Goal: Task Accomplishment & Management: Manage account settings

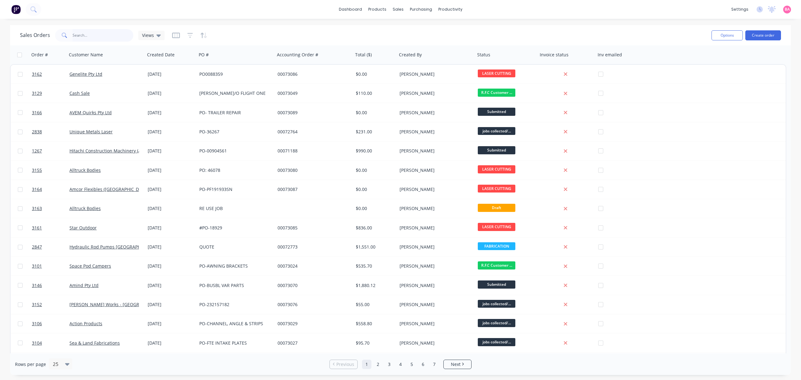
click at [90, 35] on input "text" at bounding box center [103, 35] width 61 height 13
type input "3042"
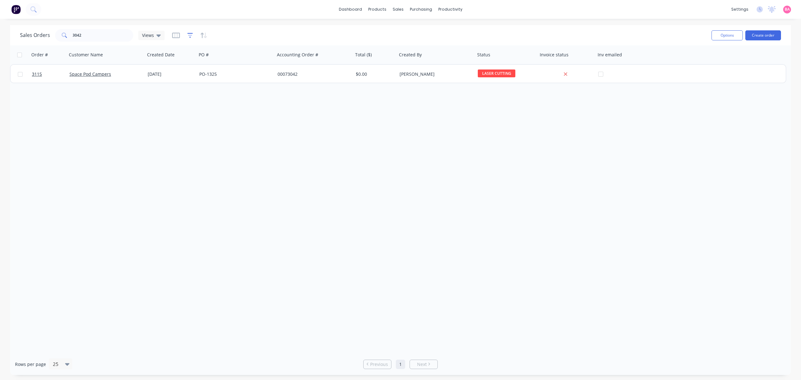
click at [189, 34] on icon "button" at bounding box center [190, 35] width 6 height 6
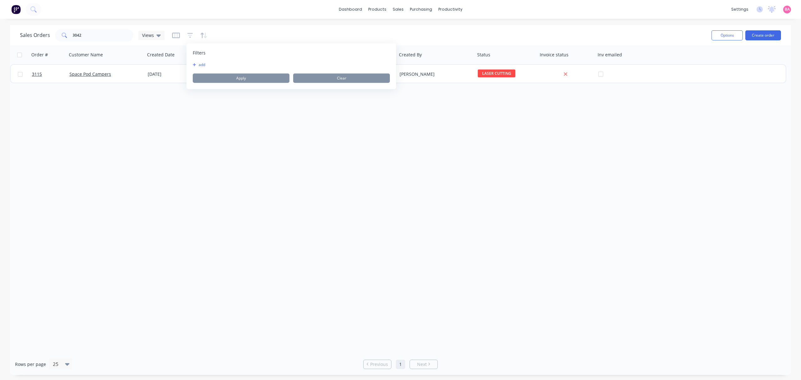
click at [200, 63] on button "add" at bounding box center [201, 64] width 16 height 5
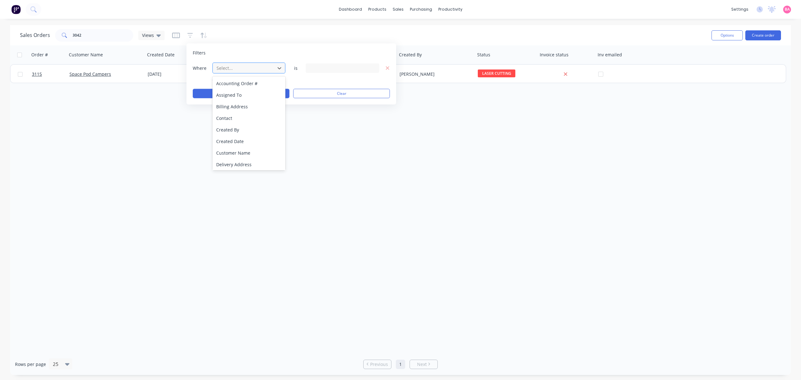
click at [231, 66] on div at bounding box center [244, 68] width 56 height 8
click at [222, 163] on div "Status" at bounding box center [249, 164] width 73 height 12
click at [374, 69] on icon at bounding box center [373, 68] width 4 height 3
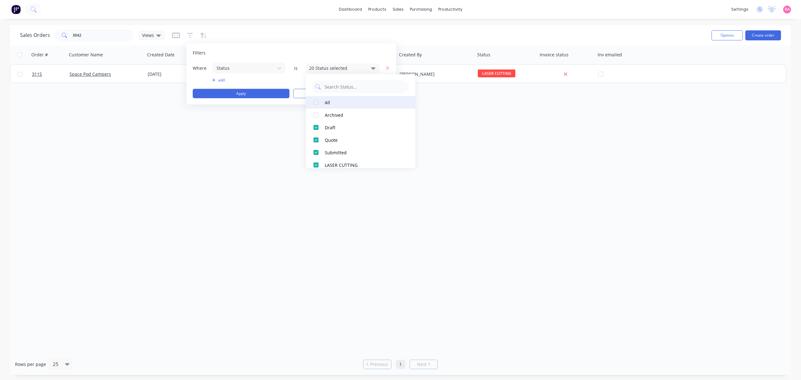
click at [321, 103] on div at bounding box center [316, 102] width 13 height 13
click at [247, 93] on button "Apply" at bounding box center [241, 93] width 97 height 9
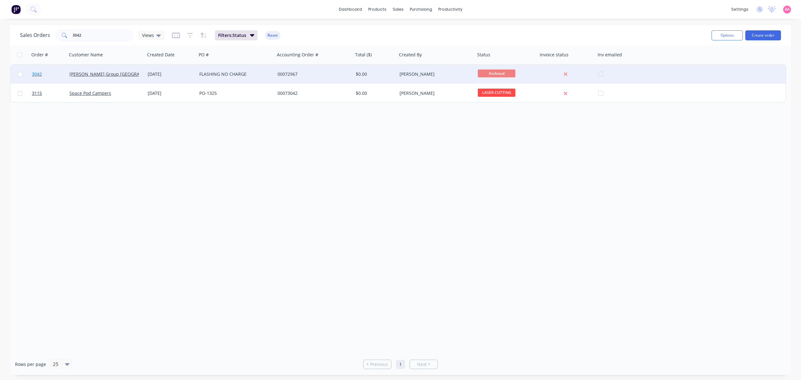
click at [37, 72] on span "3042" at bounding box center [37, 74] width 10 height 6
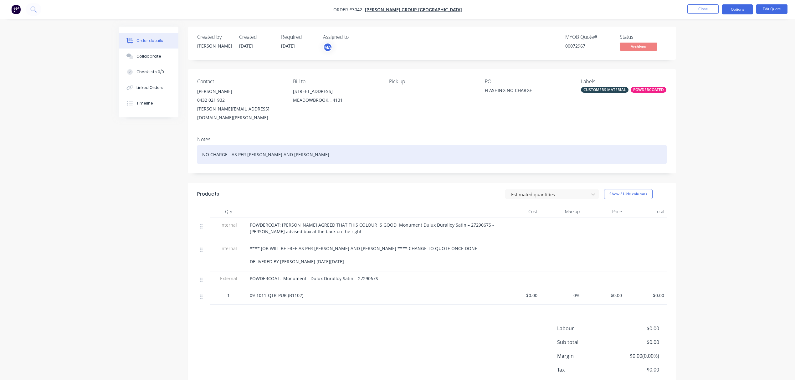
click at [202, 145] on div "NO CHARGE - AS PER MARK AND NIGEL" at bounding box center [431, 154] width 469 height 19
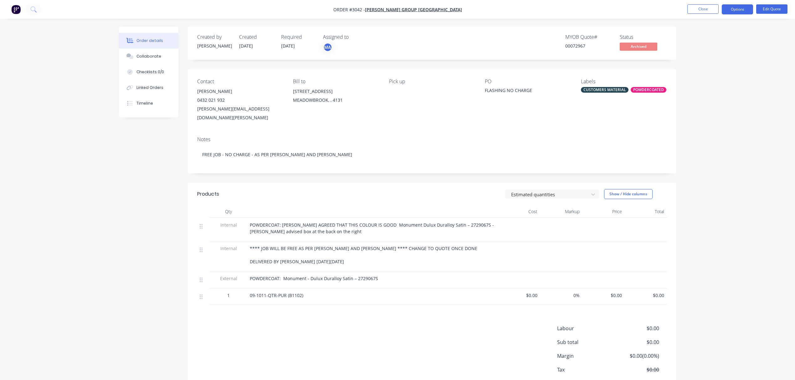
click at [612, 89] on div "CUSTOMERS MATERIAL" at bounding box center [605, 90] width 48 height 6
click at [592, 162] on div at bounding box center [592, 162] width 13 height 13
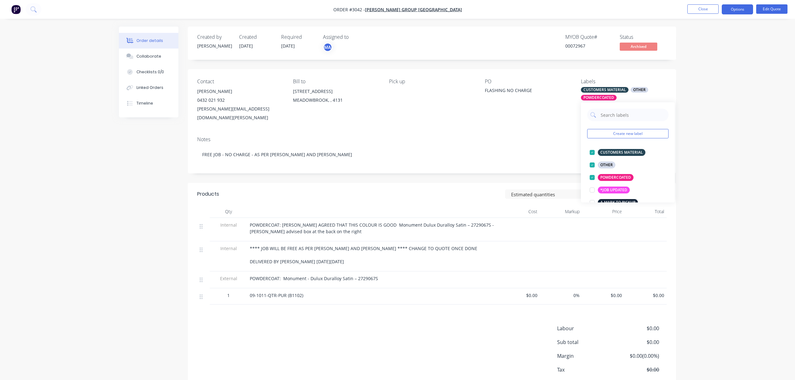
click at [768, 152] on div "Order details Collaborate Checklists 0/0 Linked Orders Timeline Order details C…" at bounding box center [397, 208] width 795 height 416
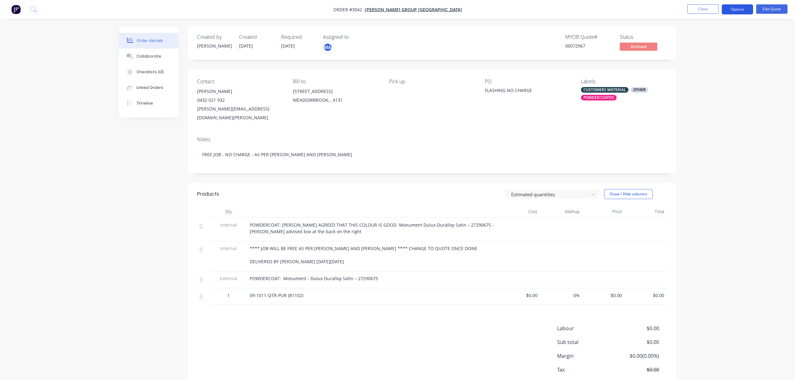
click at [742, 8] on button "Options" at bounding box center [737, 9] width 31 height 10
click at [726, 257] on div "Order details Collaborate Checklists 0/0 Linked Orders Timeline Order details C…" at bounding box center [397, 208] width 795 height 416
click at [332, 296] on div "09-1011-QTR-PUR (B1102)" at bounding box center [372, 296] width 250 height 16
click at [773, 8] on button "Edit Quote" at bounding box center [771, 8] width 31 height 9
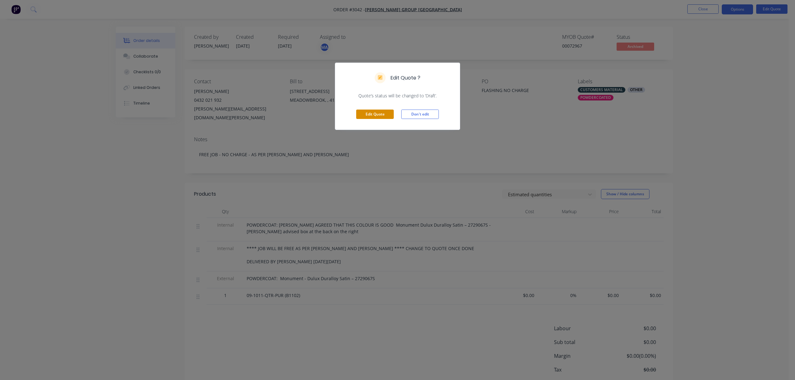
click at [379, 114] on button "Edit Quote" at bounding box center [375, 114] width 38 height 9
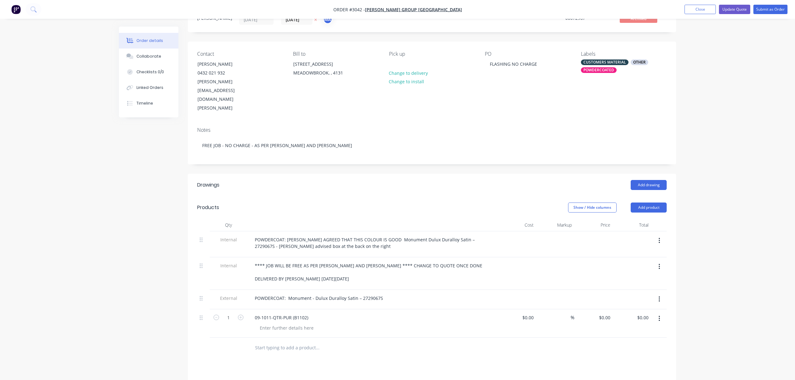
scroll to position [42, 0]
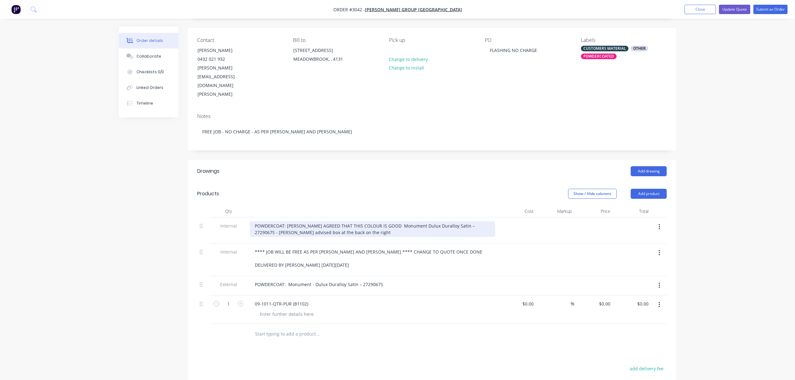
click at [255, 221] on div "POWDERCOAT: BRADBURY NIGEL AGREED THAT THIS COLOUR IS GOOD Monument Dulux Dural…" at bounding box center [372, 229] width 245 height 16
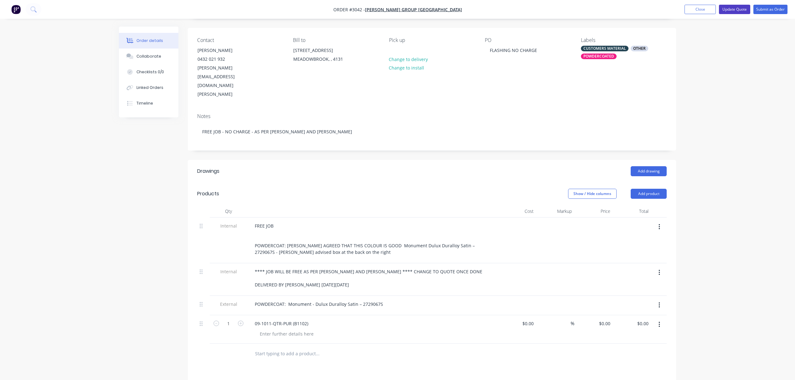
click at [735, 8] on button "Update Quote" at bounding box center [734, 9] width 31 height 9
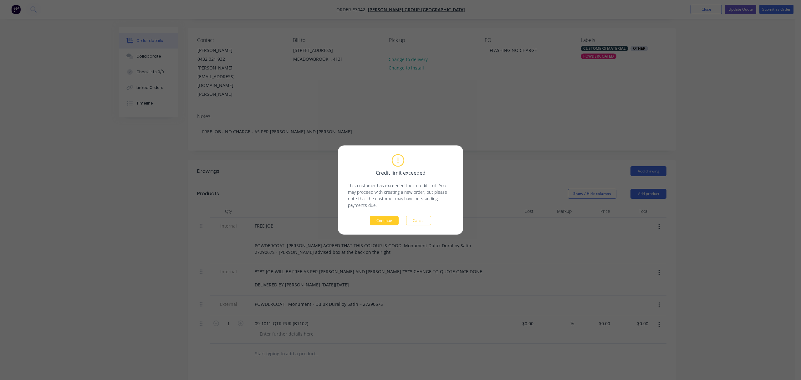
click at [392, 219] on button "Continue" at bounding box center [384, 220] width 29 height 9
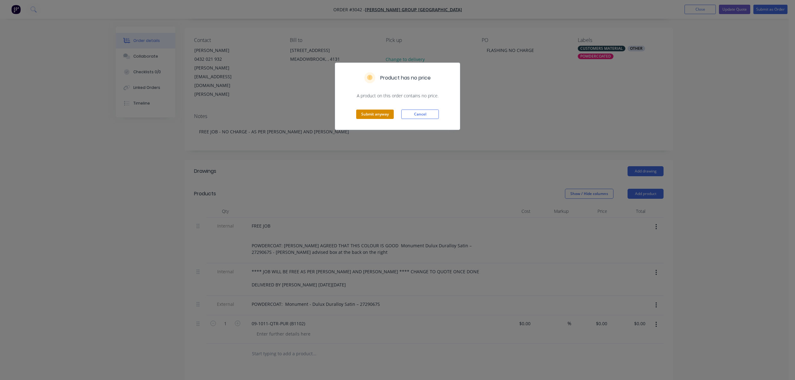
click at [376, 114] on button "Submit anyway" at bounding box center [375, 114] width 38 height 9
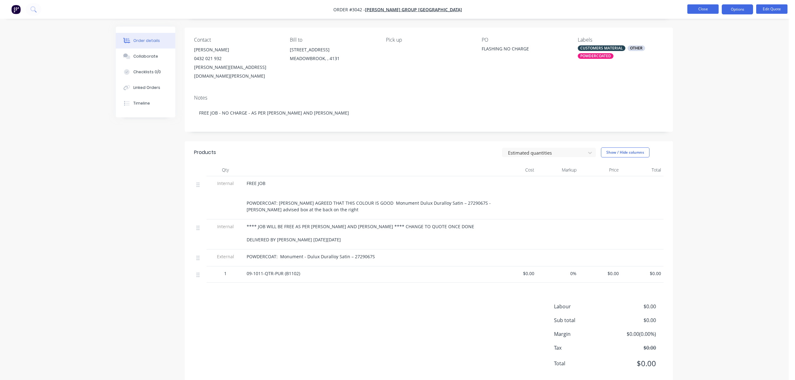
click at [702, 9] on button "Close" at bounding box center [702, 8] width 31 height 9
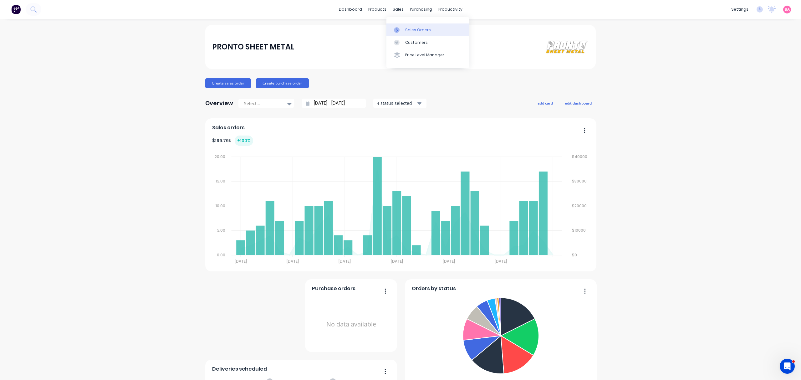
click at [419, 28] on div "Sales Orders" at bounding box center [418, 30] width 26 height 6
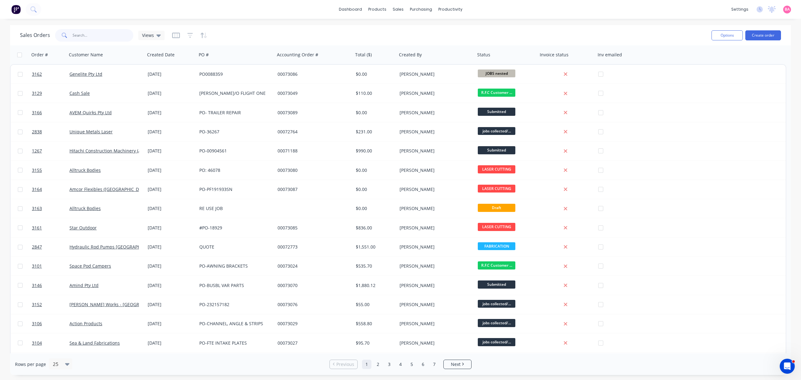
click at [87, 32] on input "text" at bounding box center [103, 35] width 61 height 13
type input "36799"
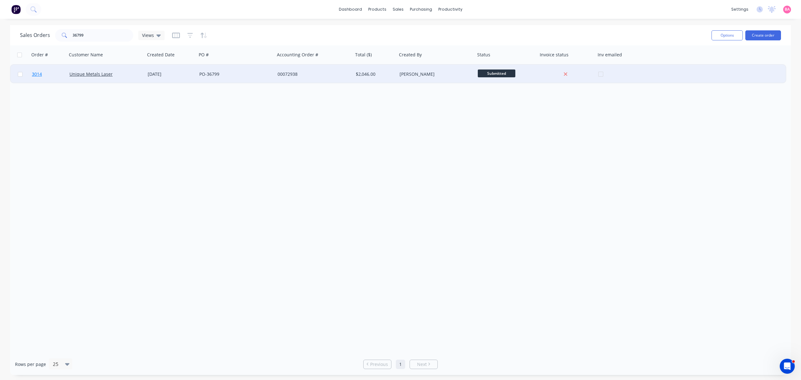
click at [37, 72] on span "3014" at bounding box center [37, 74] width 10 height 6
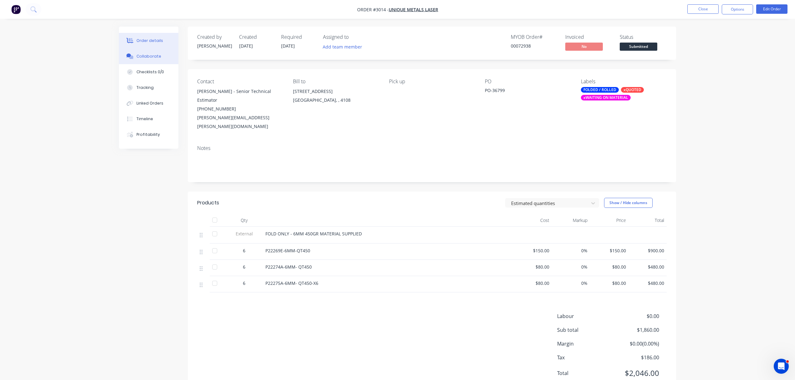
click at [138, 55] on div "Collaborate" at bounding box center [148, 57] width 25 height 6
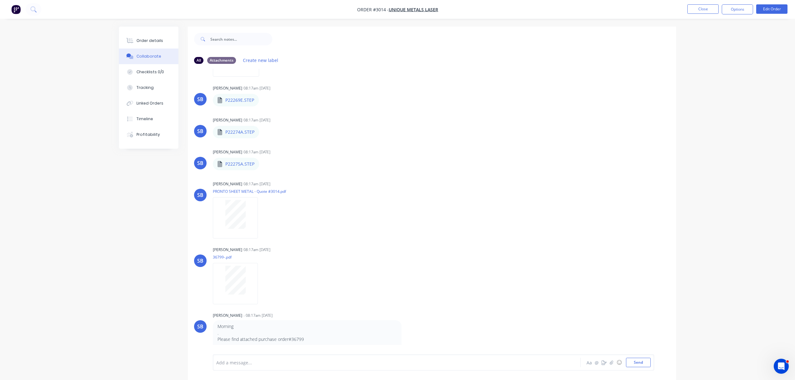
scroll to position [862, 0]
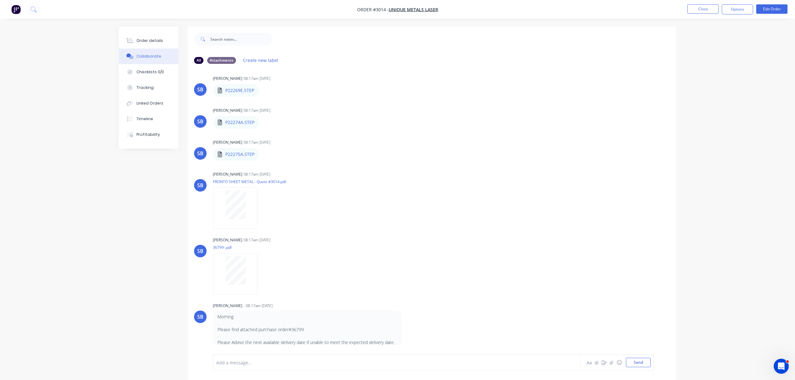
click at [271, 363] on div at bounding box center [379, 362] width 325 height 7
click at [640, 362] on button "Send" at bounding box center [638, 362] width 25 height 9
click at [154, 39] on div "Order details" at bounding box center [149, 41] width 27 height 6
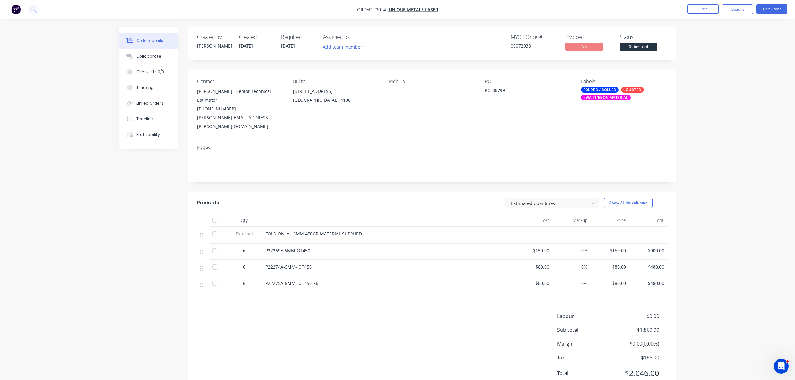
click at [607, 97] on div "xWAITING ON MATERIAL" at bounding box center [606, 98] width 50 height 6
click at [592, 178] on div at bounding box center [592, 177] width 13 height 13
click at [592, 171] on div at bounding box center [592, 170] width 13 height 13
click at [431, 247] on div "P22269E-6MM-QT450" at bounding box center [387, 250] width 245 height 7
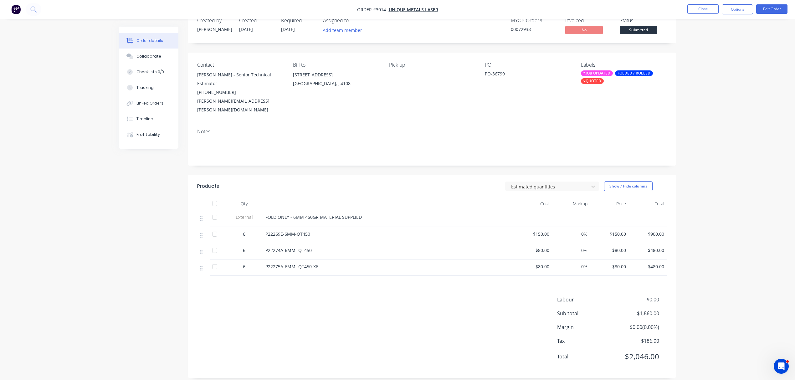
scroll to position [17, 0]
click at [144, 55] on div "Collaborate" at bounding box center [148, 57] width 25 height 6
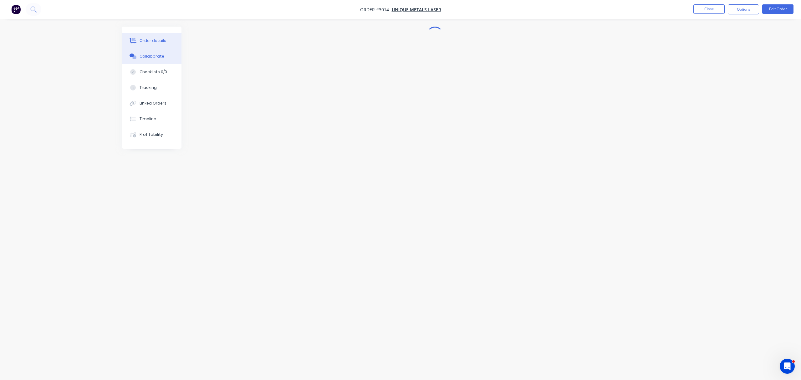
click at [158, 40] on div "Order details" at bounding box center [153, 41] width 27 height 6
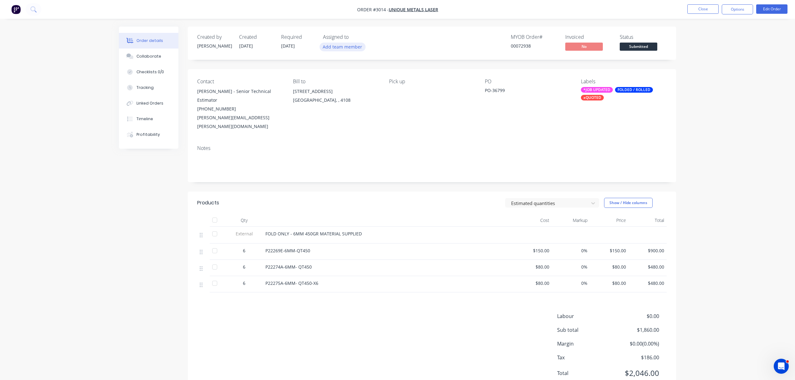
click at [343, 47] on button "Add team member" at bounding box center [343, 47] width 46 height 8
click at [332, 93] on div at bounding box center [333, 94] width 13 height 13
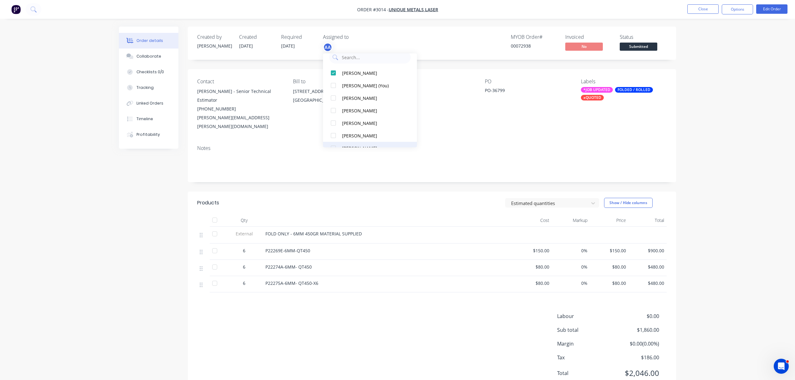
scroll to position [1, 0]
click at [332, 118] on div at bounding box center [333, 118] width 13 height 13
click at [469, 145] on div "Notes" at bounding box center [431, 148] width 469 height 6
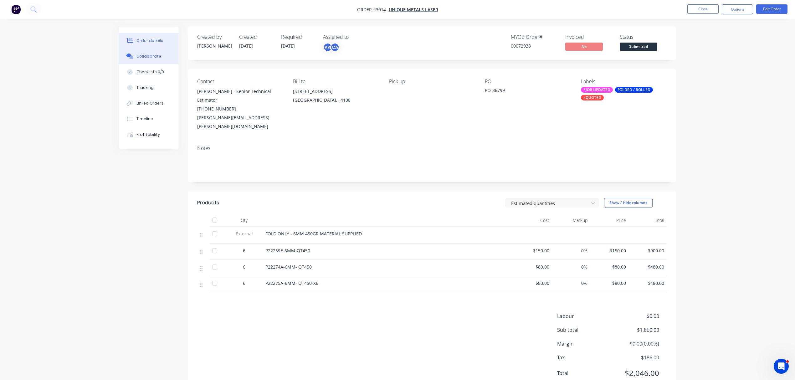
click at [146, 57] on div "Collaborate" at bounding box center [148, 57] width 25 height 6
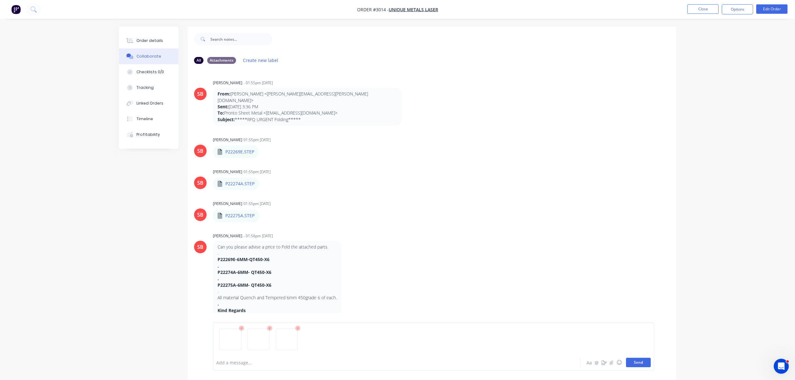
click at [643, 362] on button "Send" at bounding box center [638, 362] width 25 height 9
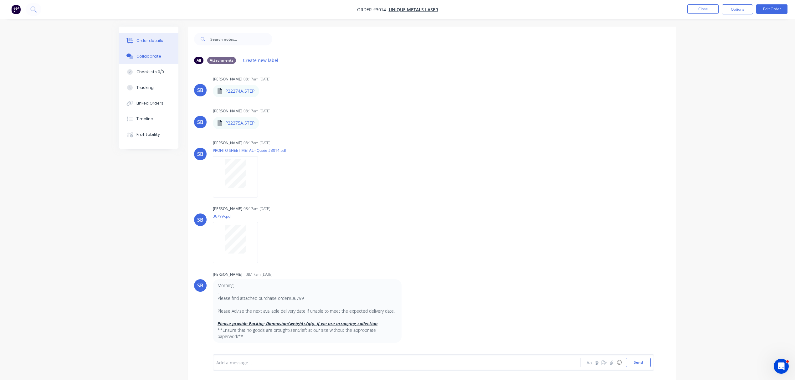
click at [157, 39] on div "Order details" at bounding box center [149, 41] width 27 height 6
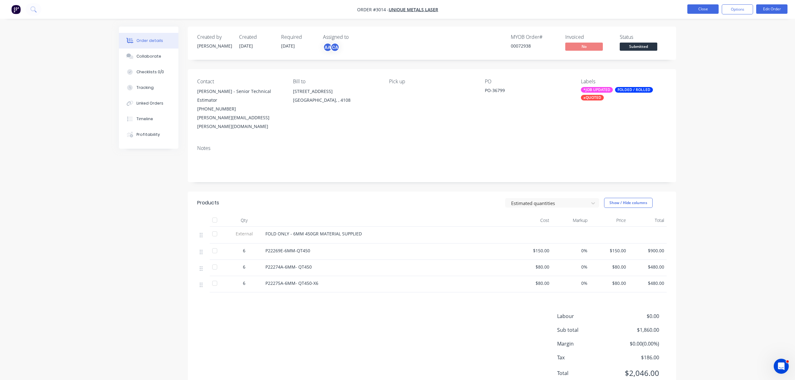
click at [708, 8] on button "Close" at bounding box center [702, 8] width 31 height 9
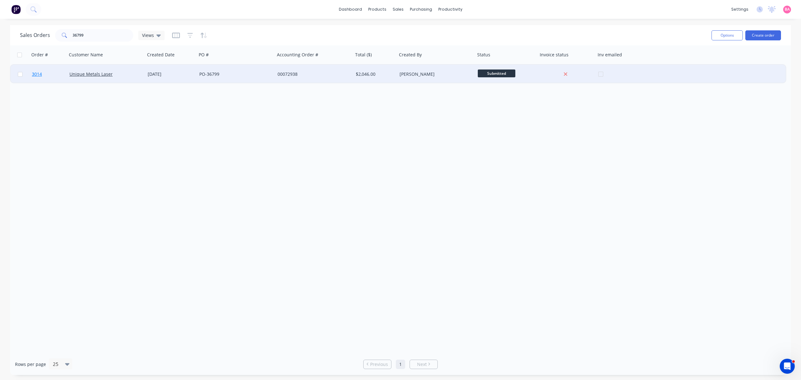
click at [36, 72] on span "3014" at bounding box center [37, 74] width 10 height 6
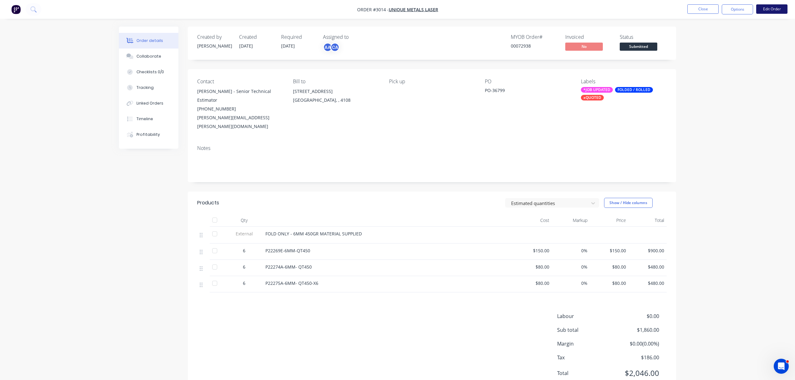
click at [769, 8] on button "Edit Order" at bounding box center [771, 8] width 31 height 9
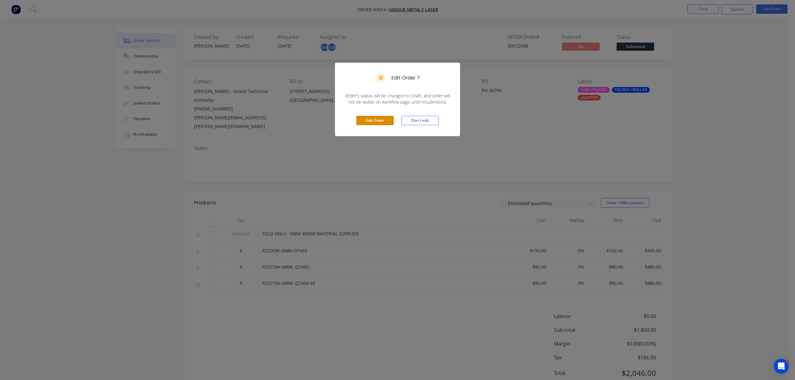
click at [379, 119] on button "Edit Order" at bounding box center [375, 120] width 38 height 9
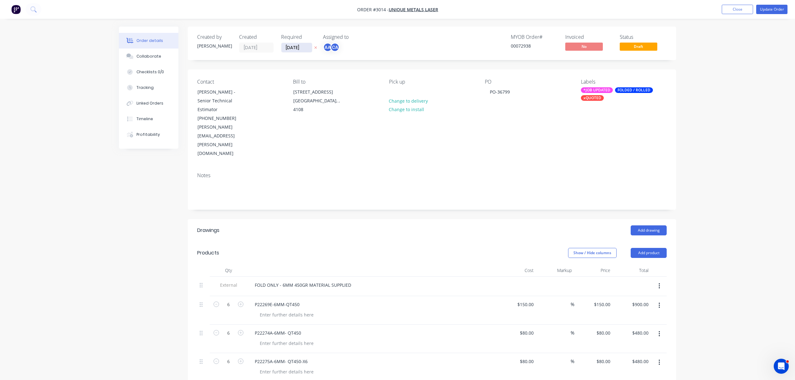
click at [303, 46] on input "[DATE]" at bounding box center [296, 47] width 31 height 9
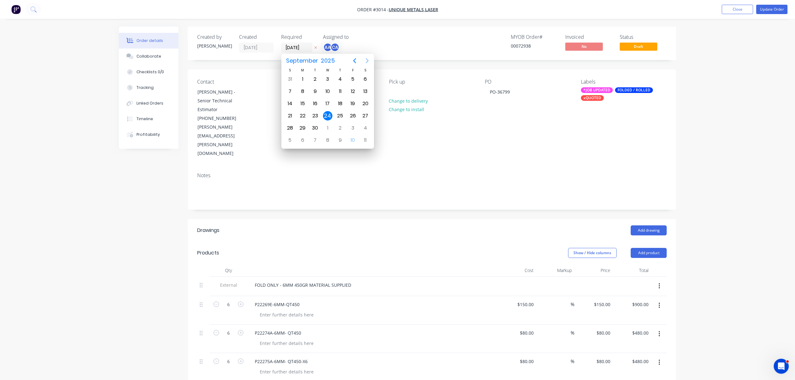
click at [368, 61] on icon "Next page" at bounding box center [367, 60] width 3 height 5
click at [303, 115] on div "20" at bounding box center [302, 115] width 9 height 9
type input "20/10/25"
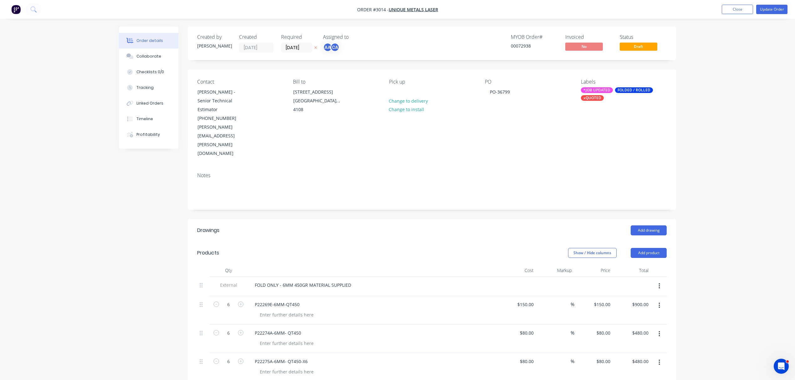
click at [416, 47] on div "MYOB Order # 00072938 Invoiced No Status Draft" at bounding box center [526, 43] width 281 height 18
click at [597, 89] on div "*JOB UPDATED" at bounding box center [597, 90] width 32 height 6
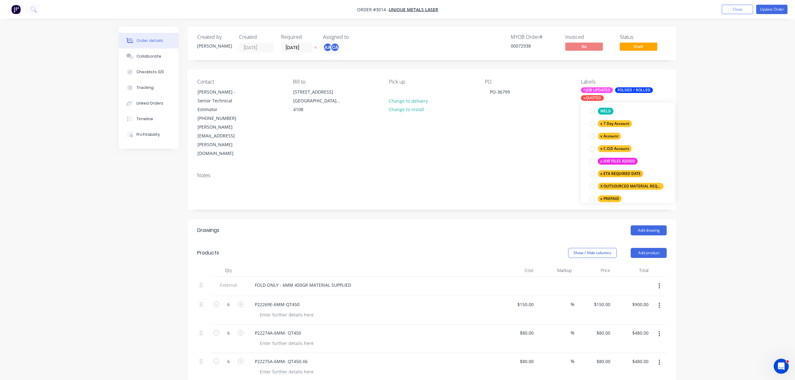
scroll to position [431, 0]
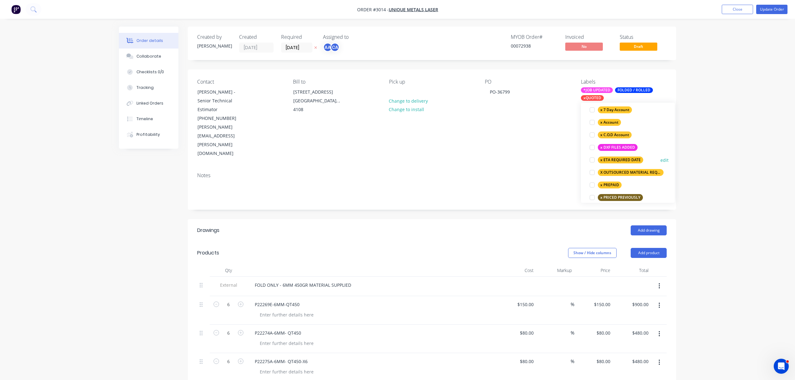
click at [594, 160] on div at bounding box center [592, 160] width 13 height 13
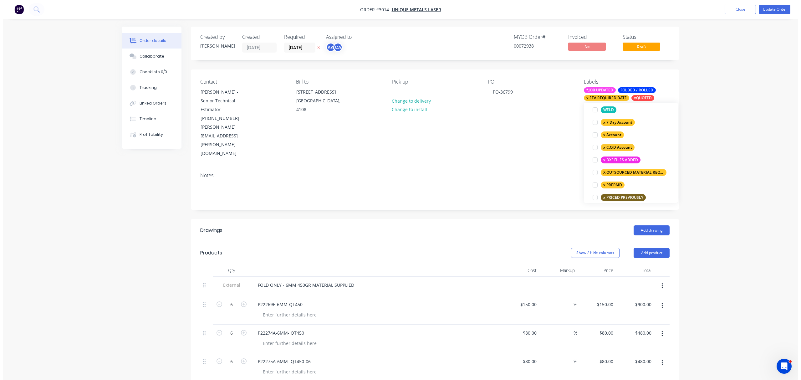
scroll to position [18, 0]
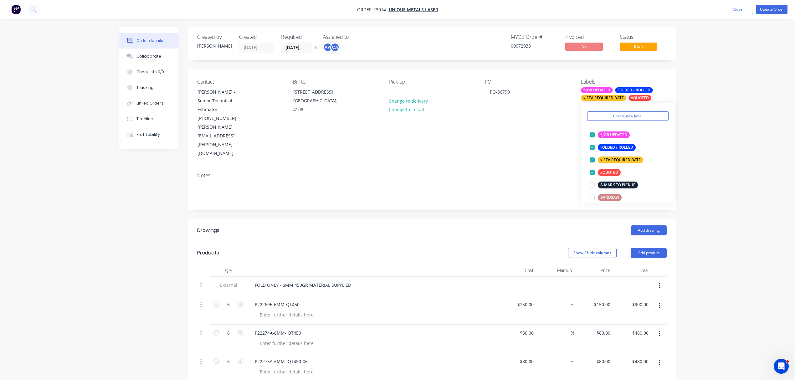
click at [732, 67] on div "Order details Collaborate Checklists 0/0 Tracking Linked Orders Timeline Profit…" at bounding box center [397, 280] width 795 height 561
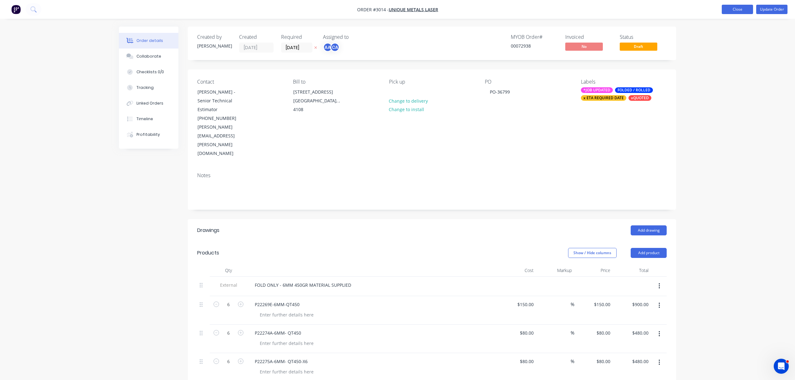
click at [735, 8] on button "Close" at bounding box center [737, 9] width 31 height 9
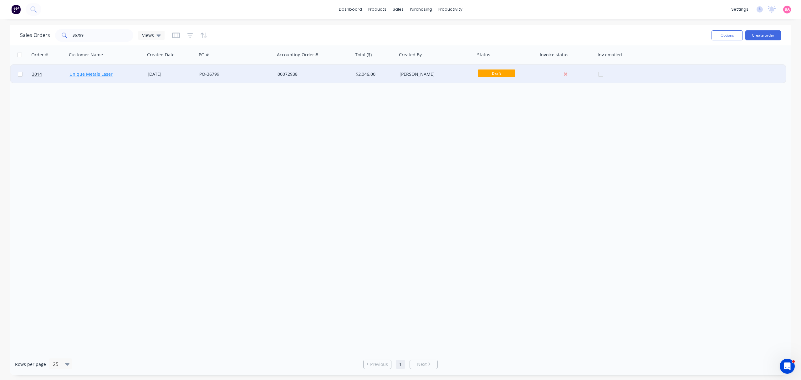
click at [96, 71] on link "Unique Metals Laser" at bounding box center [90, 74] width 43 height 6
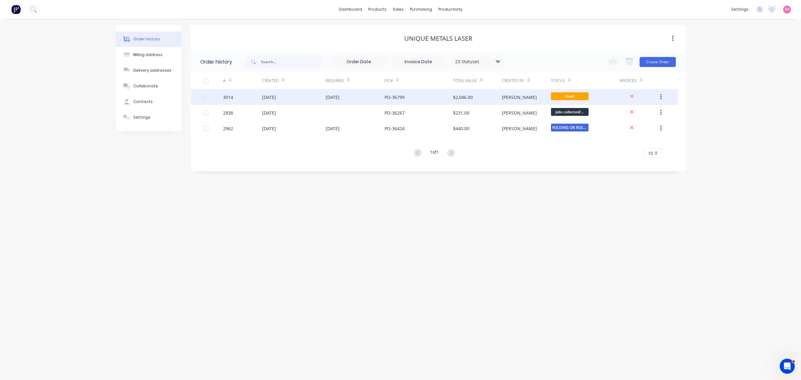
click at [456, 97] on div "$2,046.00" at bounding box center [463, 97] width 20 height 7
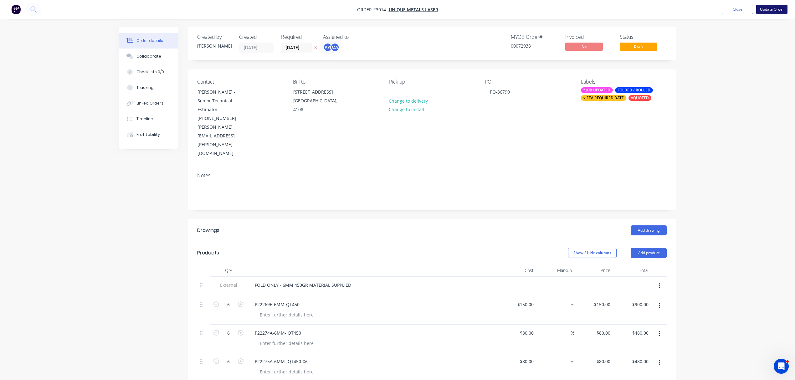
click at [768, 9] on button "Update Order" at bounding box center [771, 9] width 31 height 9
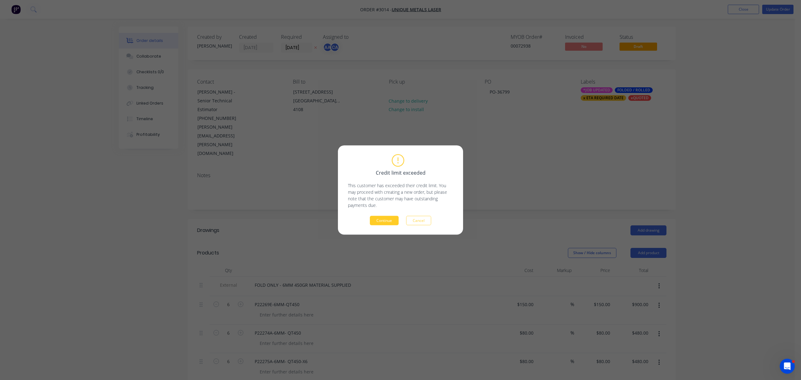
click at [387, 221] on button "Continue" at bounding box center [384, 220] width 29 height 9
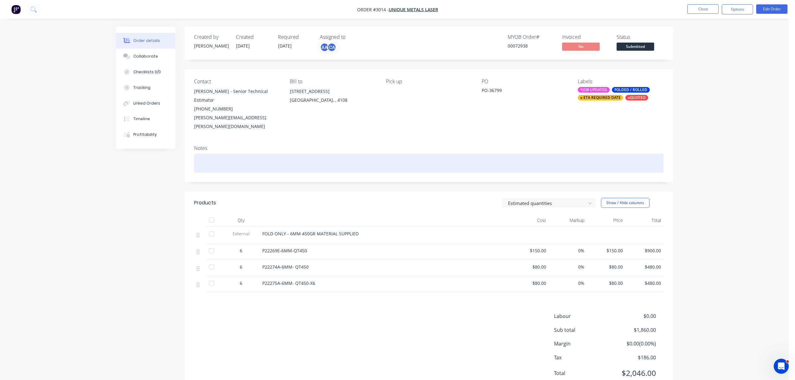
click at [224, 154] on div at bounding box center [428, 163] width 469 height 19
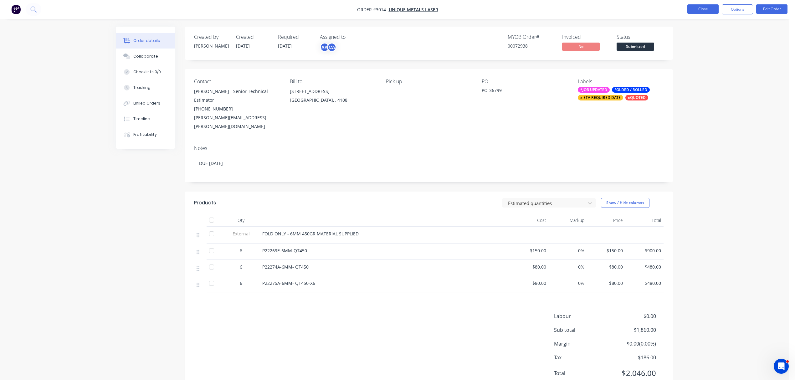
click at [707, 8] on button "Close" at bounding box center [702, 8] width 31 height 9
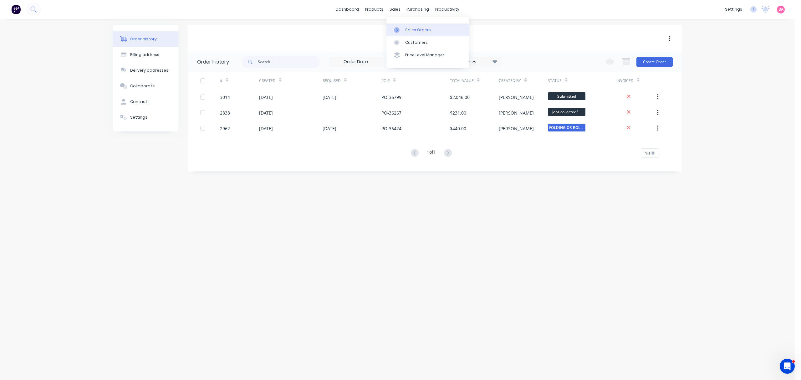
click at [410, 29] on div "Sales Orders" at bounding box center [418, 30] width 26 height 6
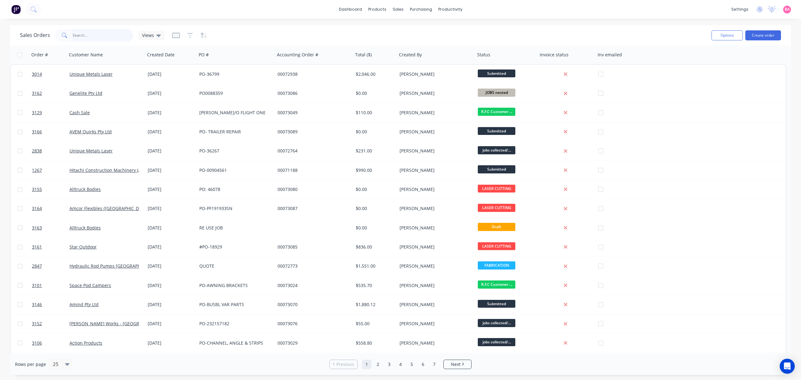
click at [88, 32] on input "text" at bounding box center [103, 35] width 61 height 13
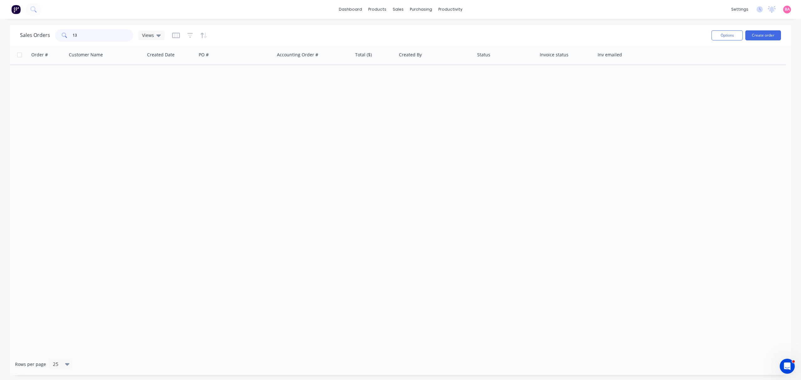
type input "1"
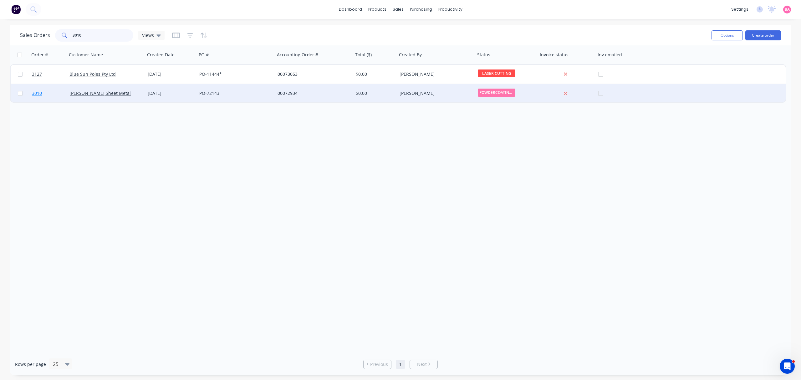
type input "3010"
click at [35, 92] on span "3010" at bounding box center [37, 93] width 10 height 6
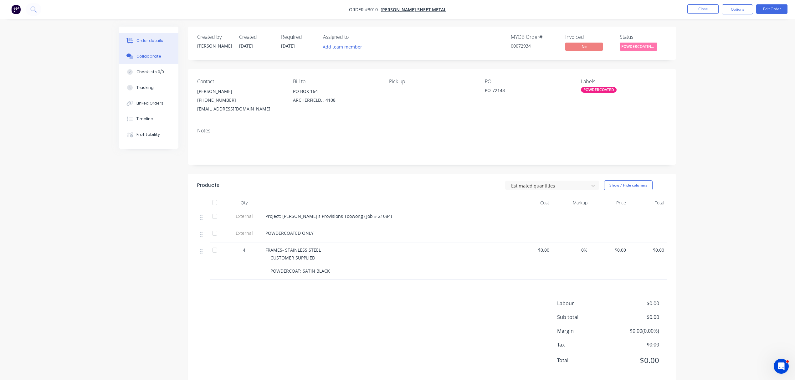
click at [152, 55] on div "Collaborate" at bounding box center [148, 57] width 25 height 6
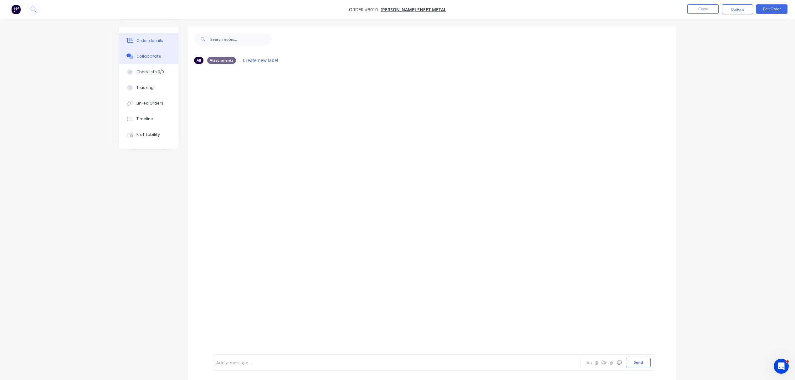
click at [154, 38] on div "Order details" at bounding box center [149, 41] width 27 height 6
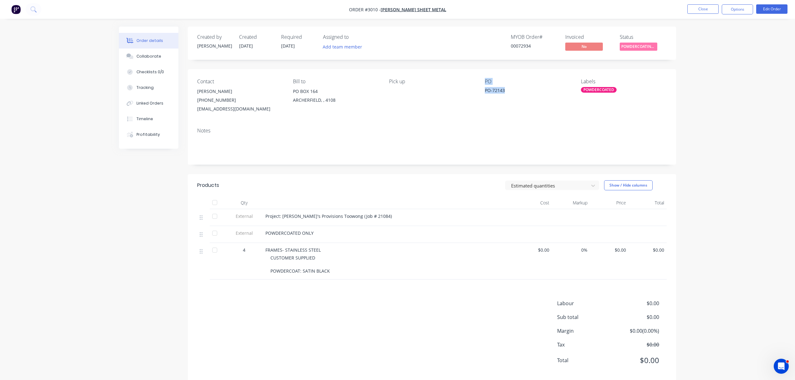
drag, startPoint x: 506, startPoint y: 89, endPoint x: 472, endPoint y: 89, distance: 34.1
click at [472, 89] on div "Contact [PERSON_NAME] [PHONE_NUMBER] [EMAIL_ADDRESS][DOMAIN_NAME] Bill to PO BO…" at bounding box center [432, 96] width 488 height 54
click at [494, 90] on div "PO-72143" at bounding box center [524, 91] width 78 height 9
drag, startPoint x: 505, startPoint y: 89, endPoint x: 493, endPoint y: 91, distance: 12.6
click at [493, 91] on div "PO-72143" at bounding box center [524, 91] width 78 height 9
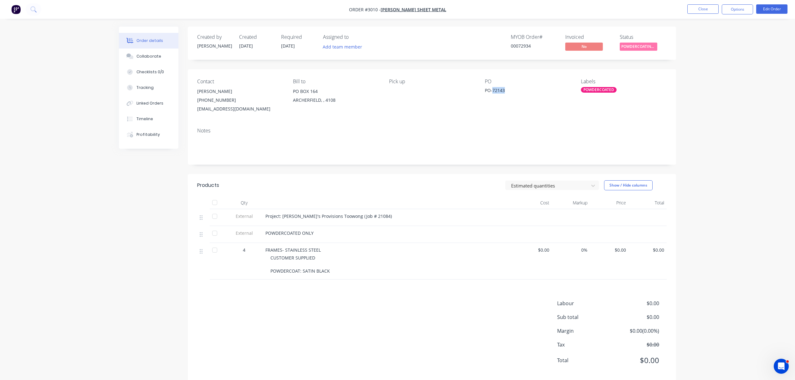
copy div "72143"
click at [145, 56] on div "Collaborate" at bounding box center [148, 57] width 25 height 6
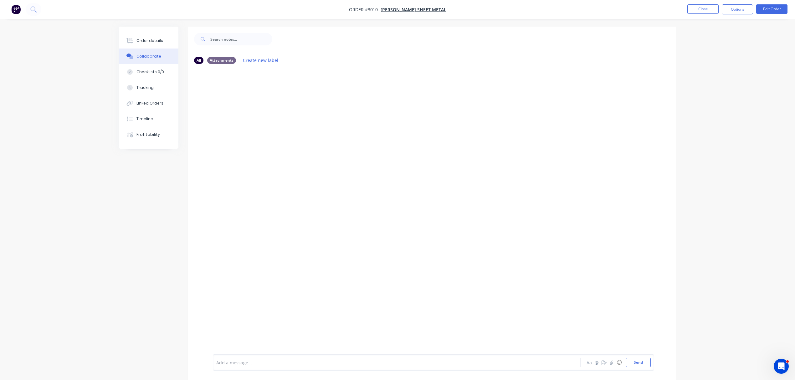
click at [328, 364] on div at bounding box center [379, 362] width 325 height 7
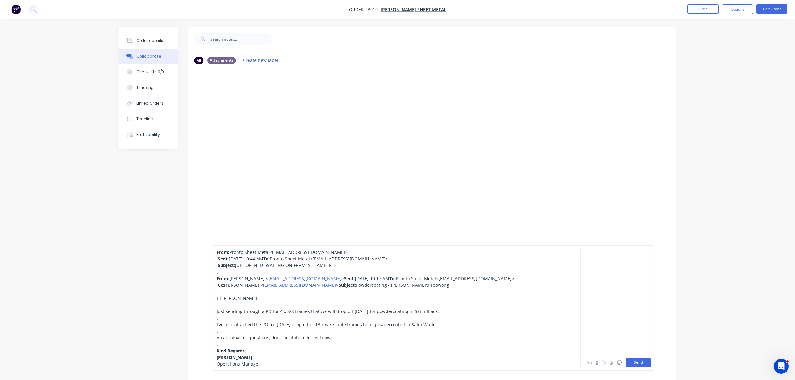
click at [641, 363] on button "Send" at bounding box center [638, 362] width 25 height 9
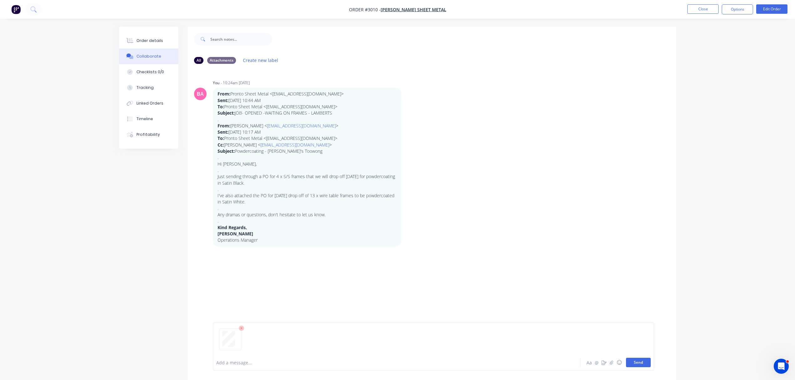
click at [642, 358] on button "Send" at bounding box center [638, 362] width 25 height 9
click at [143, 39] on div "Order details" at bounding box center [149, 41] width 27 height 6
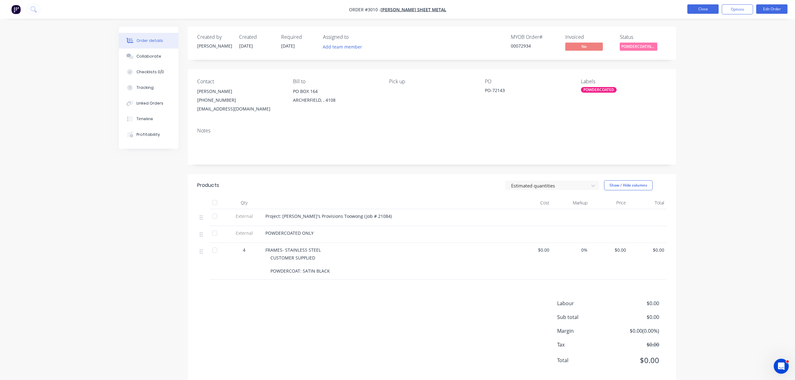
click at [706, 7] on button "Close" at bounding box center [702, 8] width 31 height 9
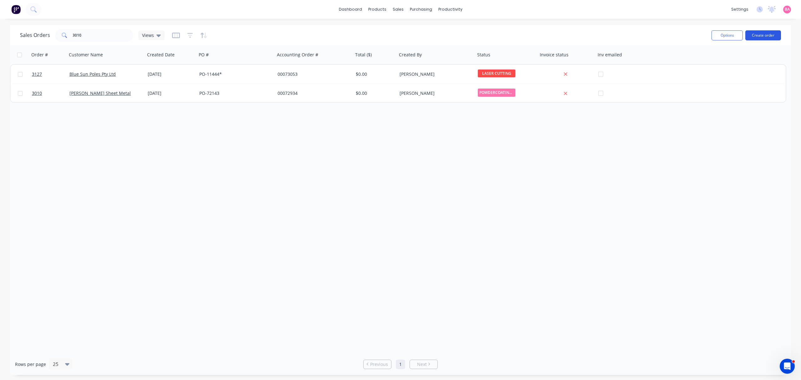
click at [769, 37] on button "Create order" at bounding box center [764, 35] width 36 height 10
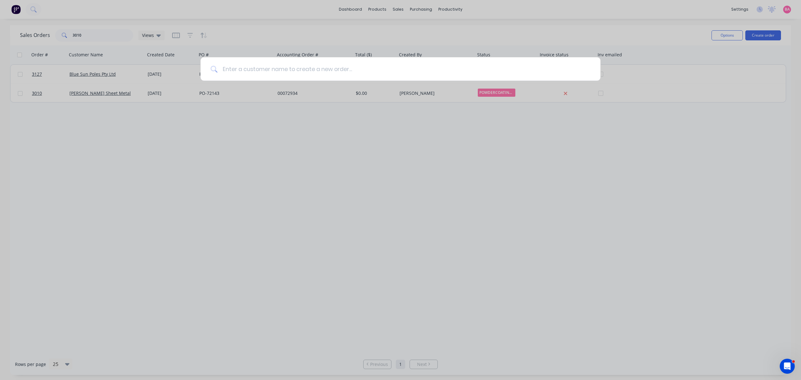
click at [284, 72] on input at bounding box center [404, 68] width 373 height 23
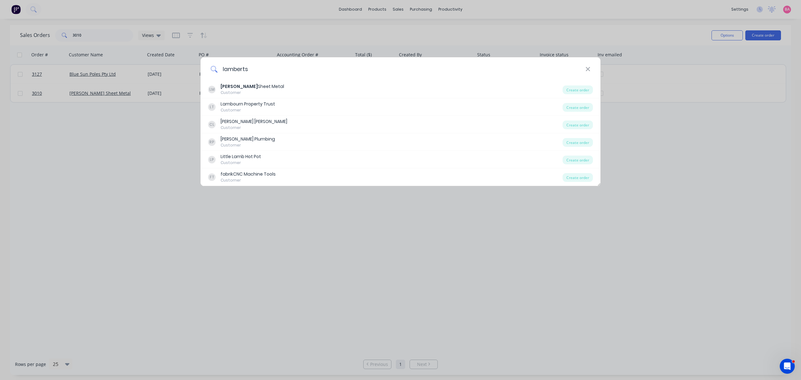
type input "lamberts"
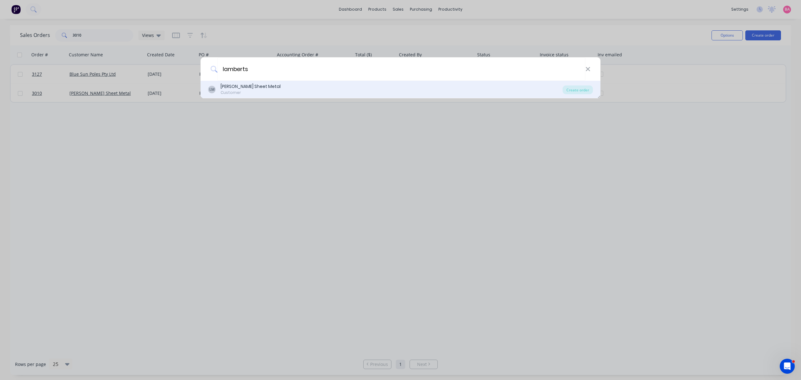
click at [253, 89] on div "[PERSON_NAME] Sheet Metal" at bounding box center [251, 86] width 60 height 7
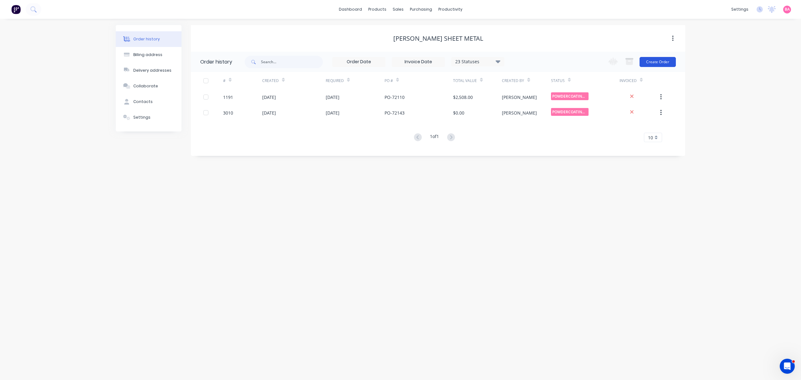
click at [661, 59] on button "Create Order" at bounding box center [658, 62] width 36 height 10
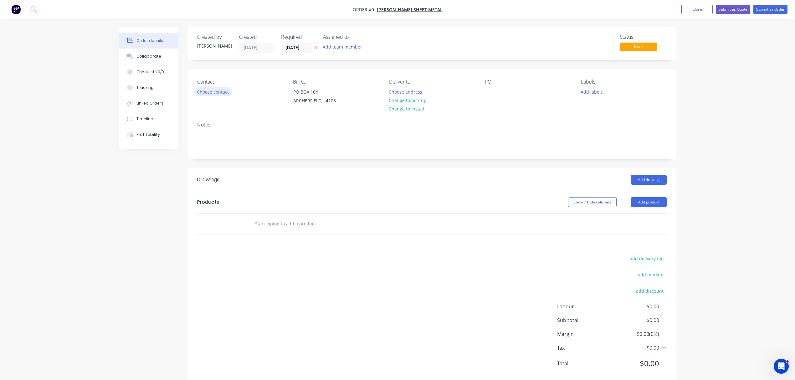
click at [217, 92] on button "Choose contact" at bounding box center [213, 91] width 38 height 8
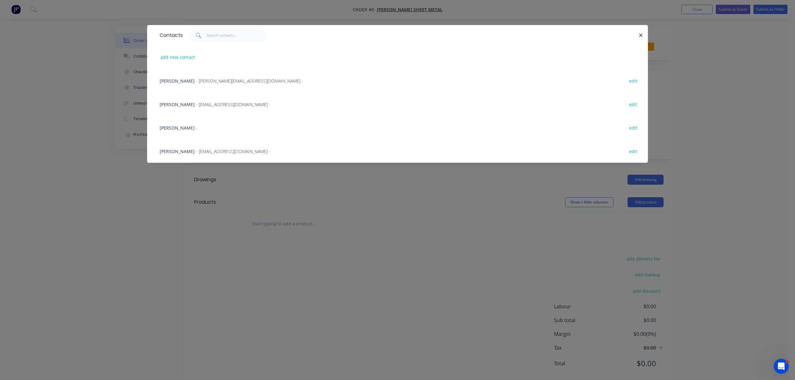
click at [184, 105] on span "[PERSON_NAME]" at bounding box center [177, 104] width 35 height 6
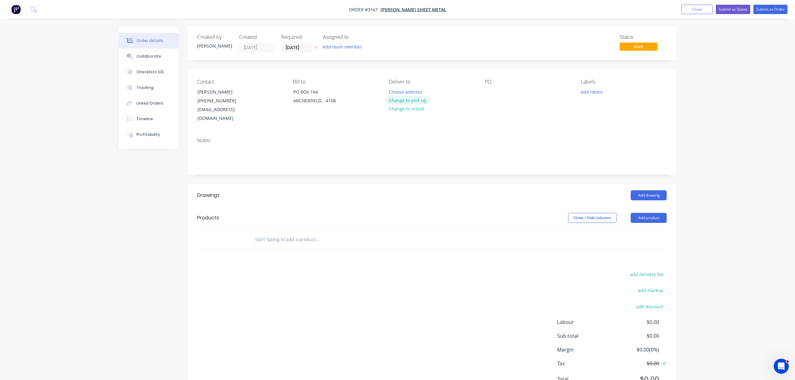
click at [408, 100] on button "Change to pick up" at bounding box center [408, 100] width 44 height 8
click at [590, 88] on button "Add labels" at bounding box center [591, 91] width 29 height 8
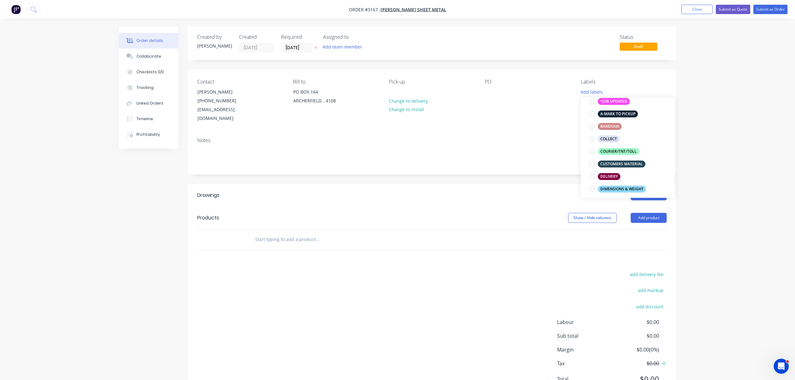
scroll to position [55, 0]
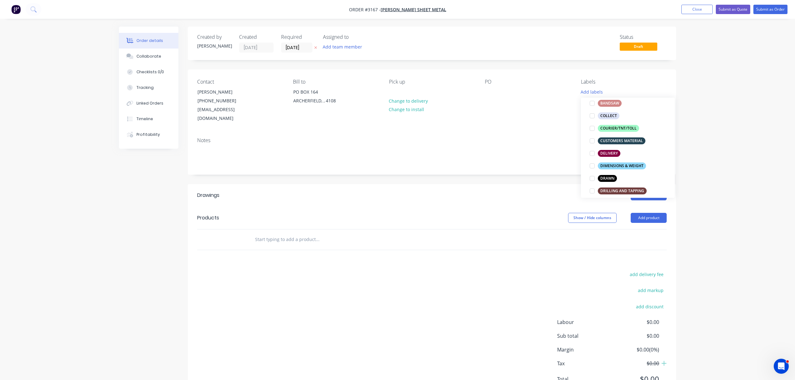
click at [615, 139] on div "CUSTOMERS MATERIAL" at bounding box center [622, 140] width 48 height 7
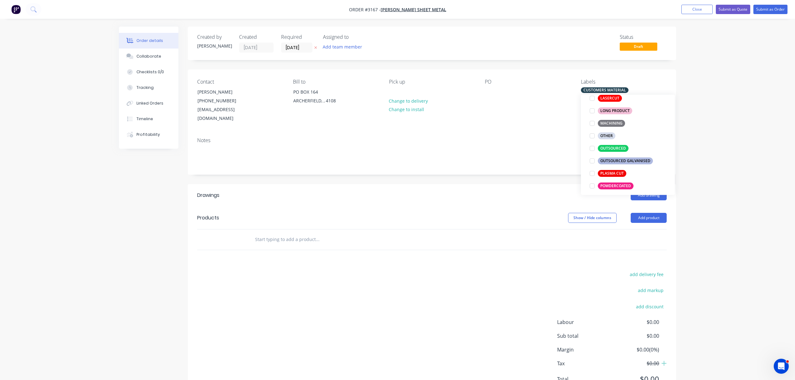
scroll to position [243, 0]
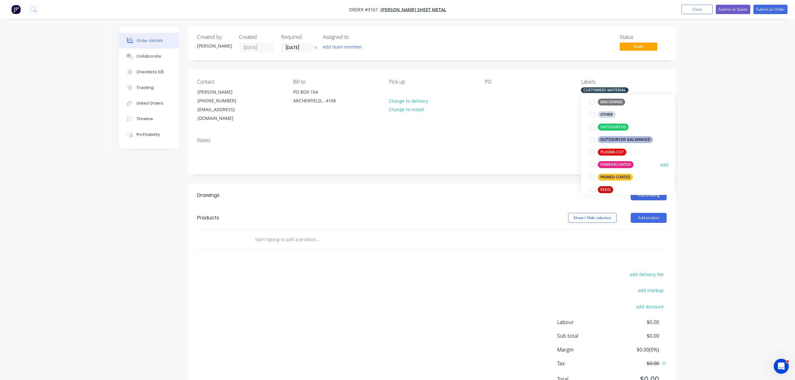
click at [590, 164] on div at bounding box center [592, 164] width 13 height 13
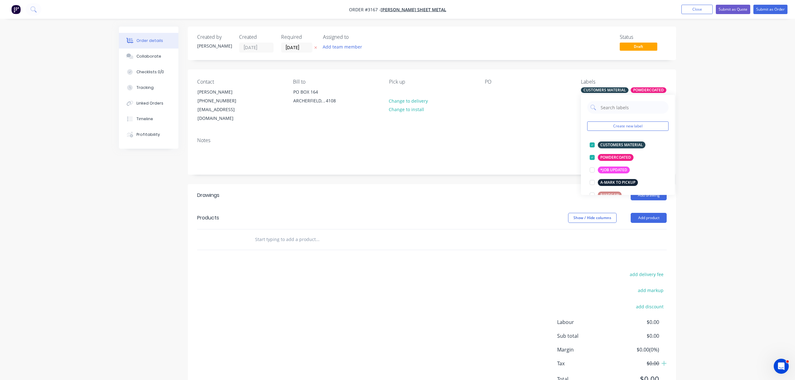
click at [277, 233] on input "text" at bounding box center [317, 239] width 125 height 13
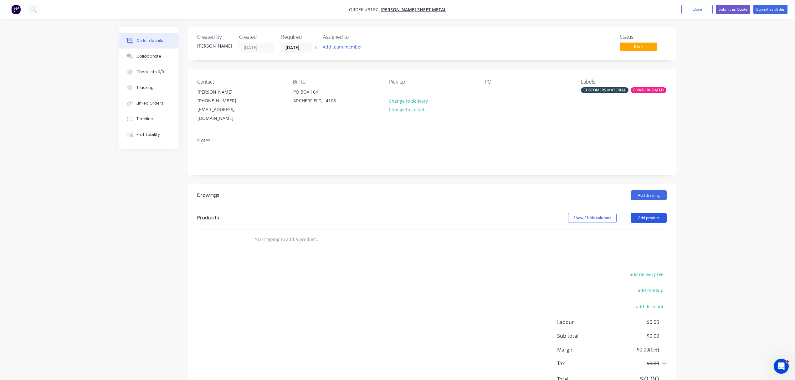
click at [652, 213] on button "Add product" at bounding box center [649, 218] width 36 height 10
click at [634, 317] on div "Notes (External)" at bounding box center [637, 321] width 48 height 9
paste div
click at [254, 245] on div "Project: Cru Bar Garden Lights" at bounding box center [287, 249] width 74 height 9
click at [273, 265] on input "text" at bounding box center [317, 271] width 125 height 13
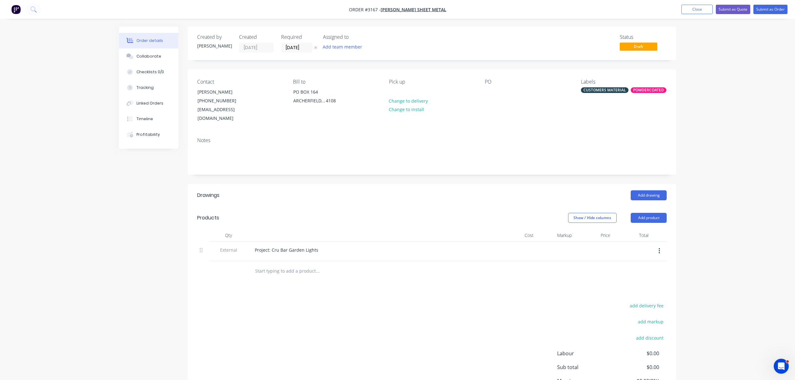
click at [278, 265] on input "text" at bounding box center [317, 271] width 125 height 13
paste input "Candy Cane' Shape garden lights"
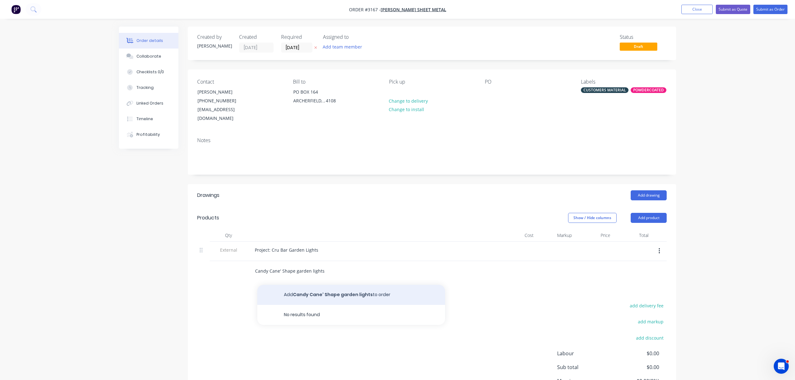
type input "Candy Cane' Shape garden lights"
click at [326, 287] on button "Add Candy Cane' Shape garden lights to order" at bounding box center [351, 295] width 188 height 20
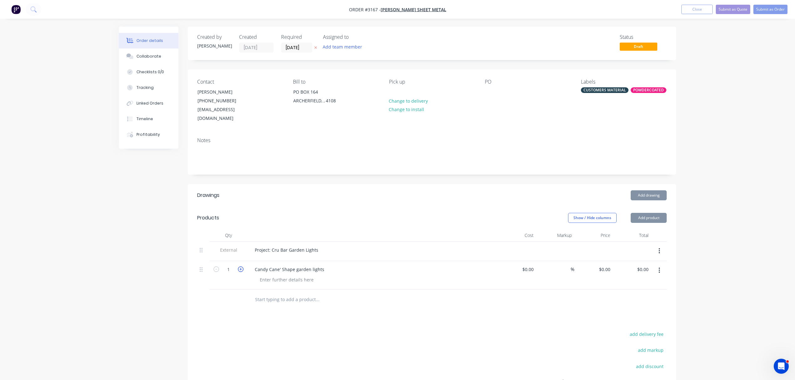
click at [242, 266] on icon "button" at bounding box center [241, 269] width 6 height 6
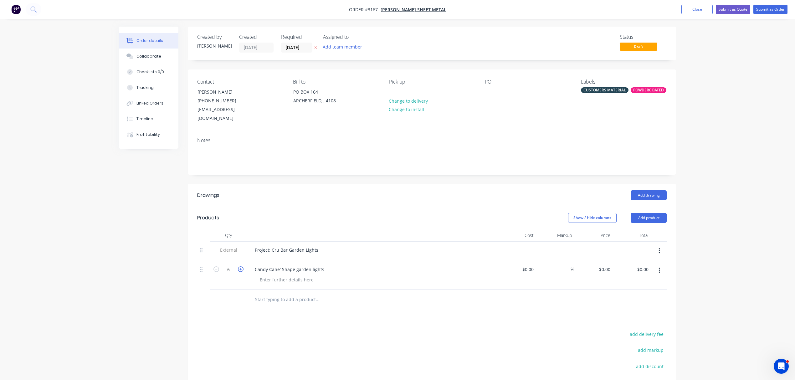
click at [242, 266] on icon "button" at bounding box center [241, 269] width 6 height 6
type input "8"
click at [299, 294] on input "text" at bounding box center [317, 299] width 125 height 13
click at [283, 293] on input "text" at bounding box center [317, 299] width 125 height 13
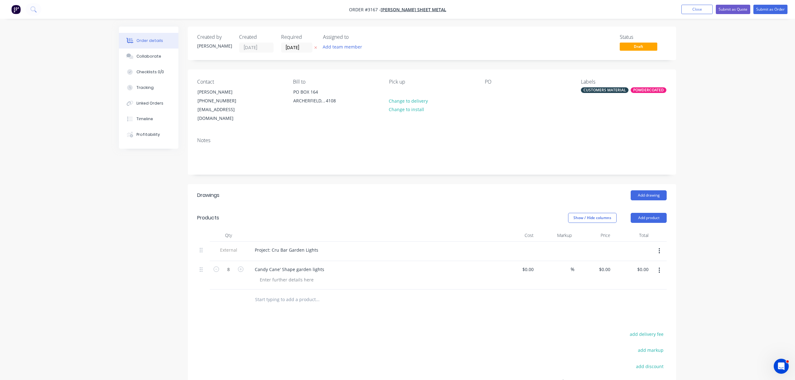
type input "p"
click at [290, 275] on div at bounding box center [287, 279] width 64 height 9
click at [659, 213] on button "Add product" at bounding box center [649, 218] width 36 height 10
click at [640, 317] on div "Notes (External)" at bounding box center [637, 321] width 48 height 9
click at [262, 293] on div at bounding box center [272, 297] width 45 height 9
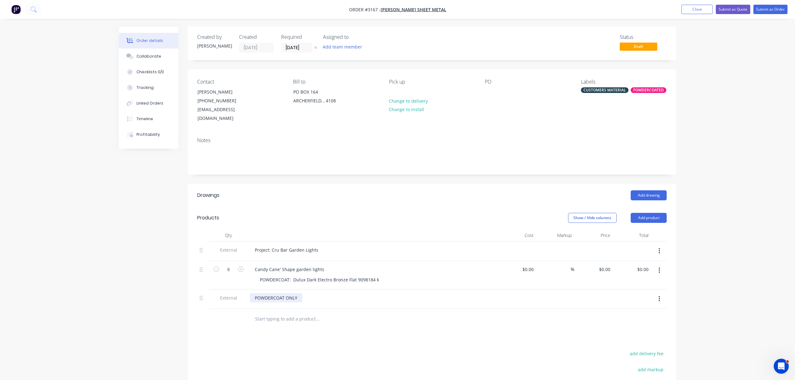
scroll to position [2, 0]
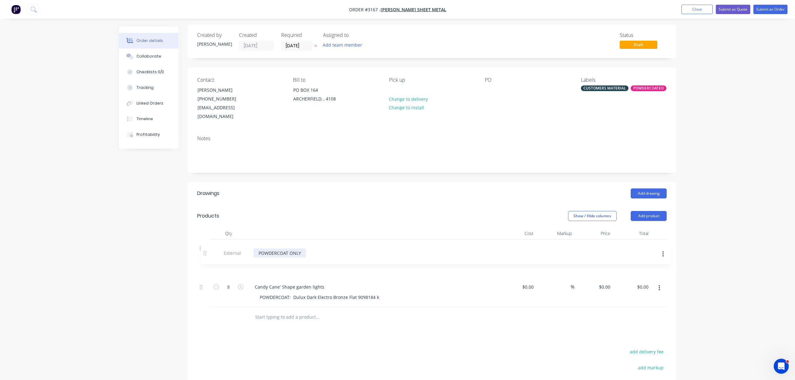
drag, startPoint x: 202, startPoint y: 291, endPoint x: 208, endPoint y: 254, distance: 37.4
click at [208, 254] on div "External Project: Cru Bar Garden Lights 8 Candy Cane' Shape garden lights POWDE…" at bounding box center [431, 273] width 469 height 67
click at [151, 51] on button "Collaborate" at bounding box center [148, 57] width 59 height 16
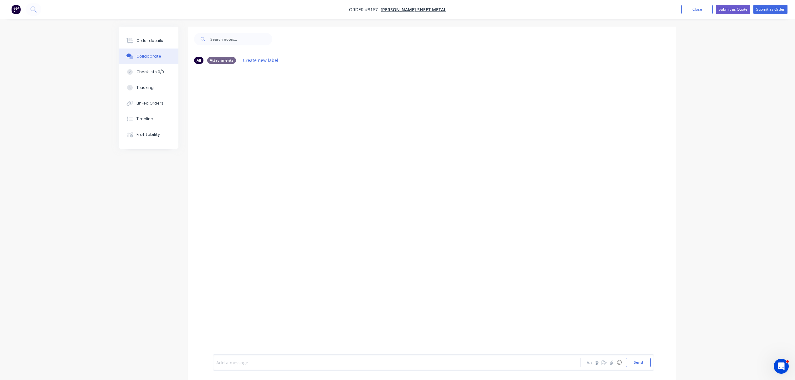
click at [267, 360] on div at bounding box center [379, 362] width 325 height 7
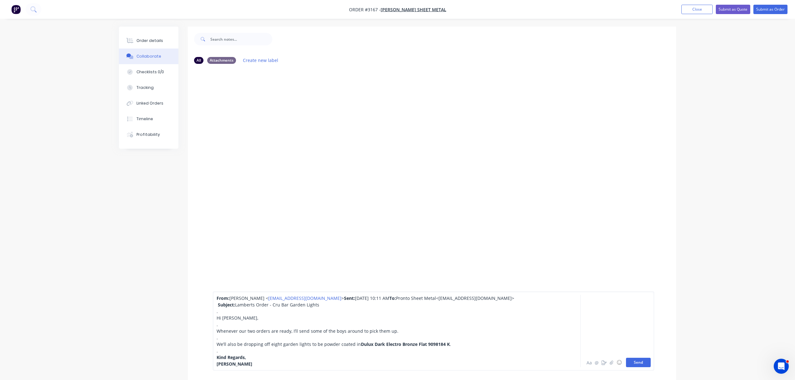
click at [636, 360] on button "Send" at bounding box center [638, 362] width 25 height 9
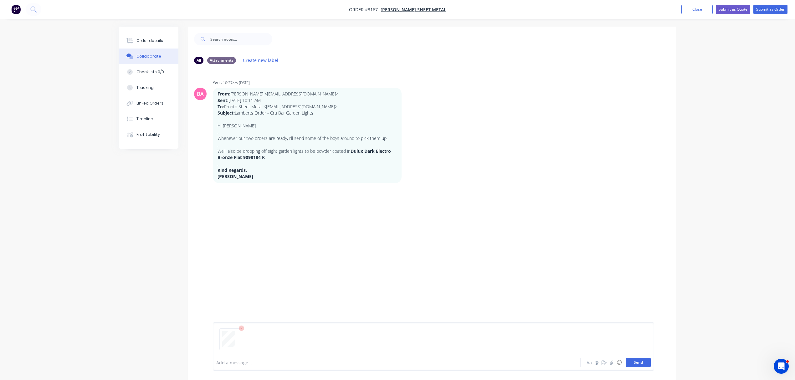
click at [639, 360] on button "Send" at bounding box center [638, 362] width 25 height 9
click at [148, 36] on button "Order details" at bounding box center [148, 41] width 59 height 16
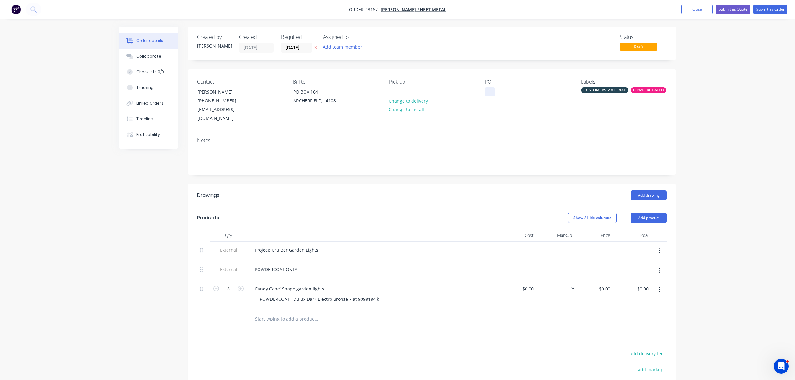
click at [492, 91] on div at bounding box center [490, 91] width 10 height 9
click at [478, 95] on div "Contact Chloe Bingham (07) 3277 9651 info@lamberts.com.au Bill to PO BOX 164 AR…" at bounding box center [432, 100] width 488 height 63
click at [491, 96] on div at bounding box center [490, 91] width 10 height 9
click at [157, 47] on button "Order details" at bounding box center [148, 41] width 59 height 16
click at [155, 52] on button "Collaborate" at bounding box center [148, 57] width 59 height 16
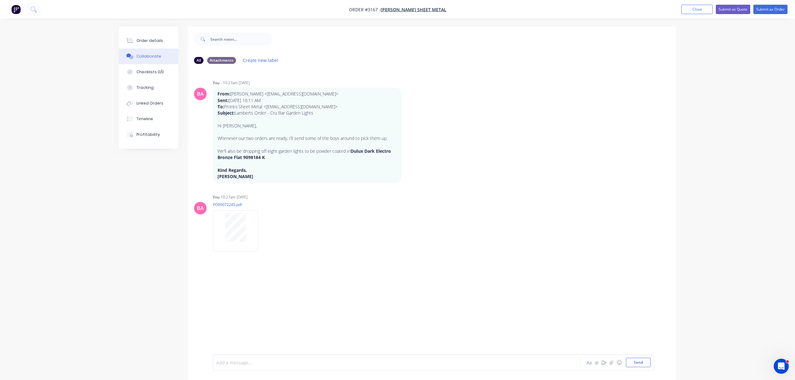
click at [281, 361] on div at bounding box center [379, 362] width 325 height 7
click at [271, 359] on div "JOSH CONFIRMED" at bounding box center [379, 362] width 325 height 7
click at [279, 361] on span "Dulux Dark Electro Bronze Flat 9098184 K" at bounding box center [323, 363] width 89 height 6
click at [640, 361] on button "Send" at bounding box center [638, 362] width 25 height 9
click at [140, 40] on div "Order details" at bounding box center [149, 41] width 27 height 6
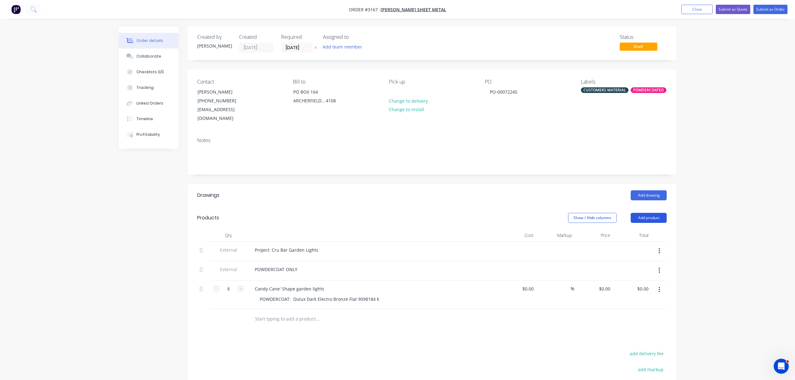
click at [649, 213] on button "Add product" at bounding box center [649, 218] width 36 height 10
click at [638, 304] on div "Notes (Internal)" at bounding box center [637, 308] width 48 height 9
click at [278, 313] on div at bounding box center [272, 317] width 45 height 9
paste div
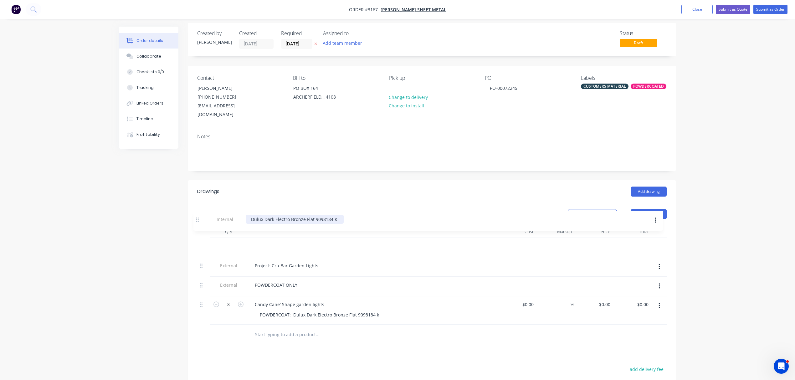
drag, startPoint x: 202, startPoint y: 312, endPoint x: 200, endPoint y: 222, distance: 90.2
click at [200, 225] on div "Qty Cost Markup Price Total External Project: Cru Bar Garden Lights External PO…" at bounding box center [431, 274] width 469 height 99
click at [254, 242] on div "Dulux Dark Electro Bronze Flat 9098184 K." at bounding box center [299, 246] width 98 height 9
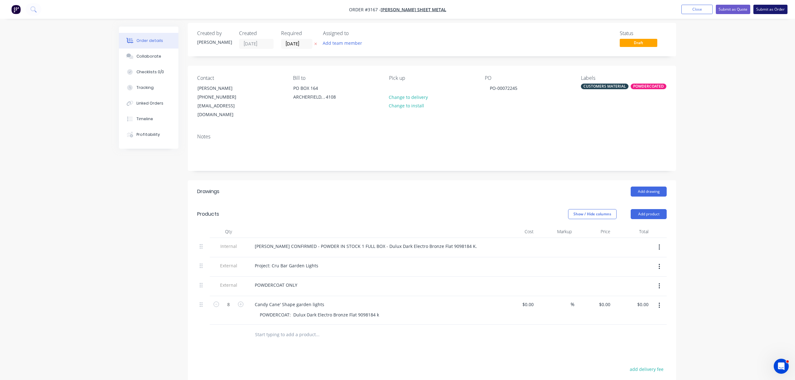
click at [772, 7] on button "Submit as Order" at bounding box center [770, 9] width 34 height 9
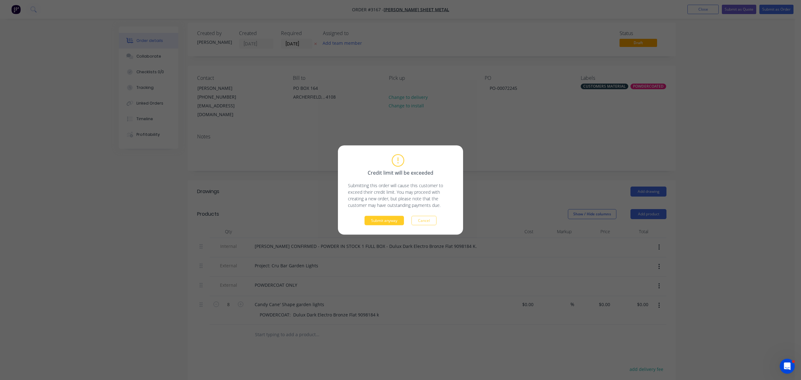
click at [389, 219] on button "Submit anyway" at bounding box center [384, 220] width 39 height 9
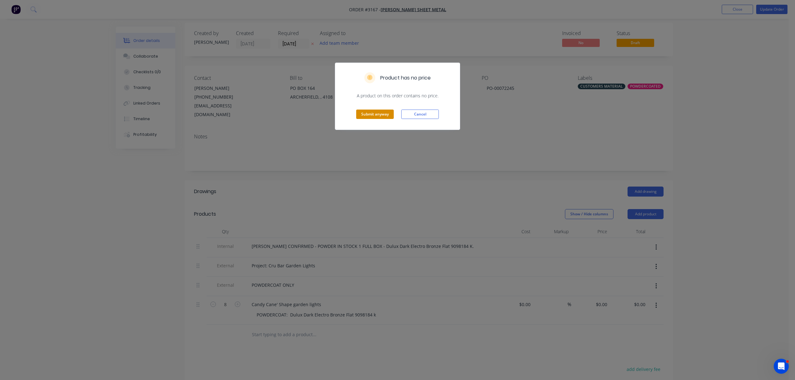
click at [378, 113] on button "Submit anyway" at bounding box center [375, 114] width 38 height 9
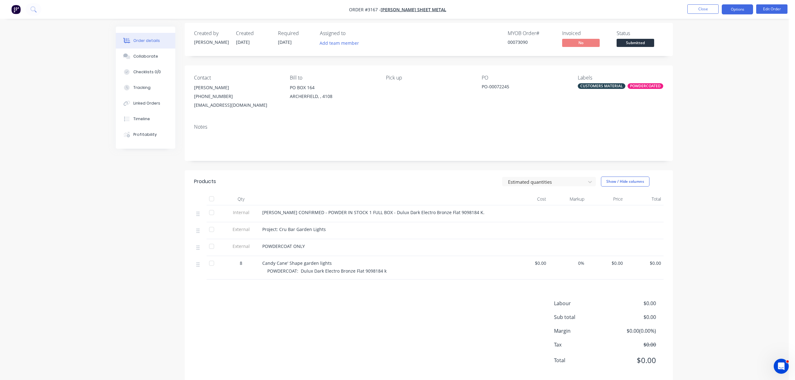
click at [732, 8] on button "Options" at bounding box center [737, 9] width 31 height 10
click at [715, 62] on div "Order Confirmation" at bounding box center [719, 63] width 58 height 9
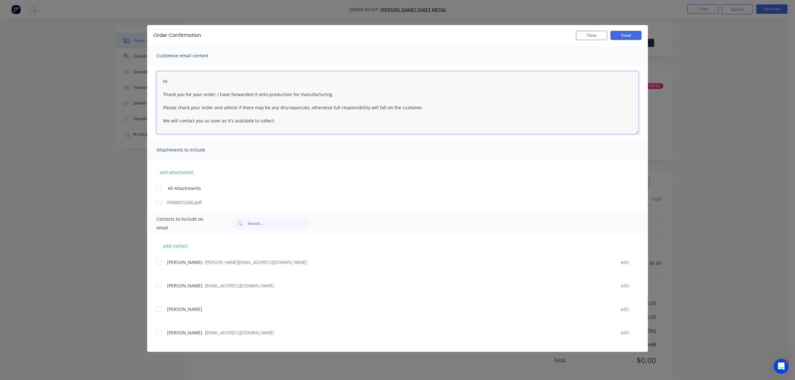
click at [181, 80] on textarea "Hi Thank you for your order, I have forwarded it onto production for manufactur…" at bounding box center [397, 102] width 482 height 63
click at [158, 286] on div at bounding box center [159, 285] width 13 height 13
drag, startPoint x: 216, startPoint y: 93, endPoint x: 332, endPoint y: 95, distance: 115.8
click at [332, 95] on textarea "Hi Chloe Thank you for your order, I have forwarded it onto production for manu…" at bounding box center [397, 102] width 482 height 63
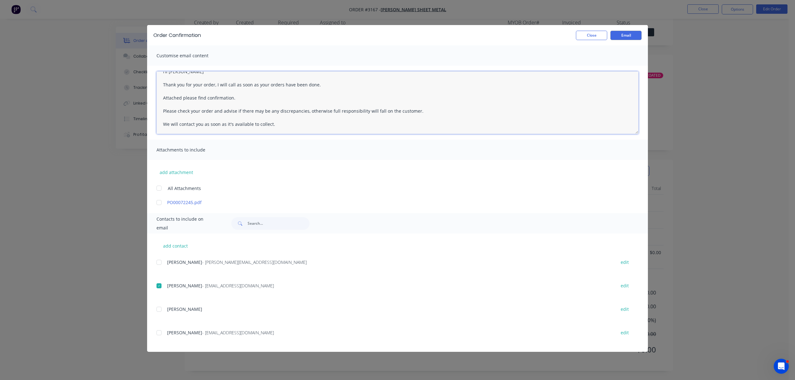
scroll to position [15, 0]
type textarea "Hi Chloe Thank you for your order, I will call as soon as your orders have been…"
click at [629, 34] on button "Email" at bounding box center [625, 35] width 31 height 9
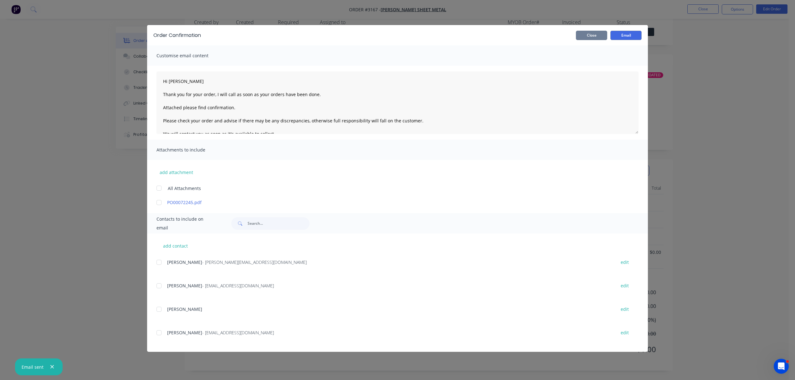
click at [594, 34] on button "Close" at bounding box center [591, 35] width 31 height 9
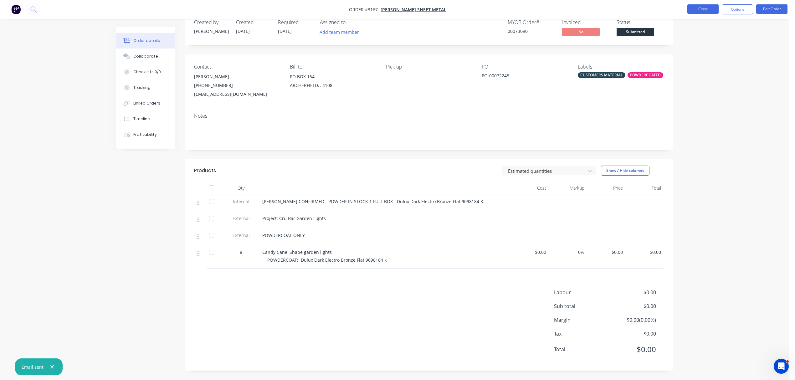
click at [705, 7] on button "Close" at bounding box center [702, 8] width 31 height 9
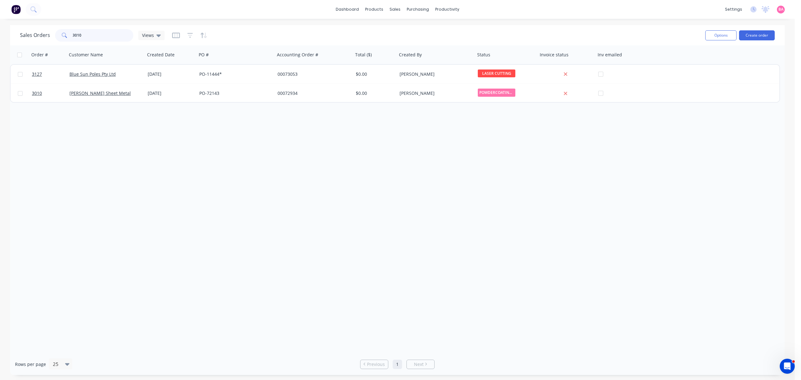
drag, startPoint x: 90, startPoint y: 34, endPoint x: -31, endPoint y: 23, distance: 122.2
click at [0, 23] on html "dashboard products sales purchasing productivity dashboard products Product Cat…" at bounding box center [400, 190] width 801 height 380
type input "modern"
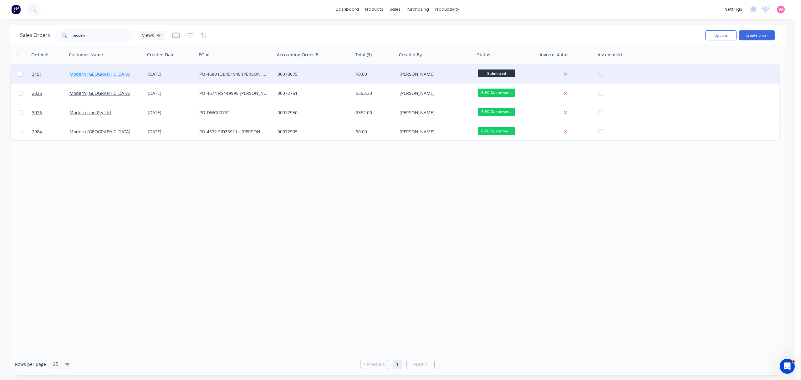
click at [83, 73] on link "Modern [GEOGRAPHIC_DATA]" at bounding box center [99, 74] width 61 height 6
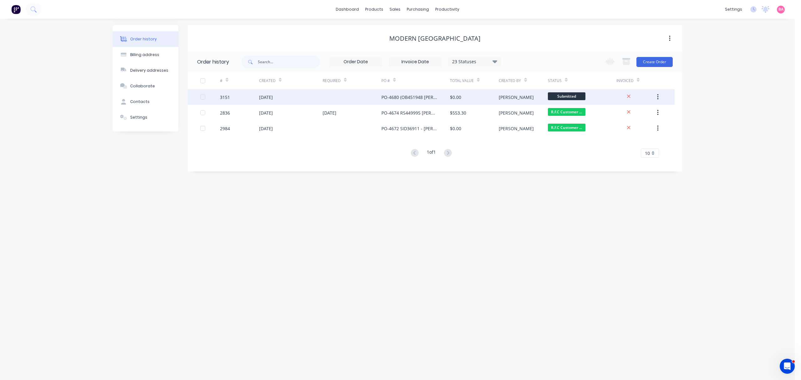
click at [226, 97] on div "3151" at bounding box center [225, 97] width 10 height 7
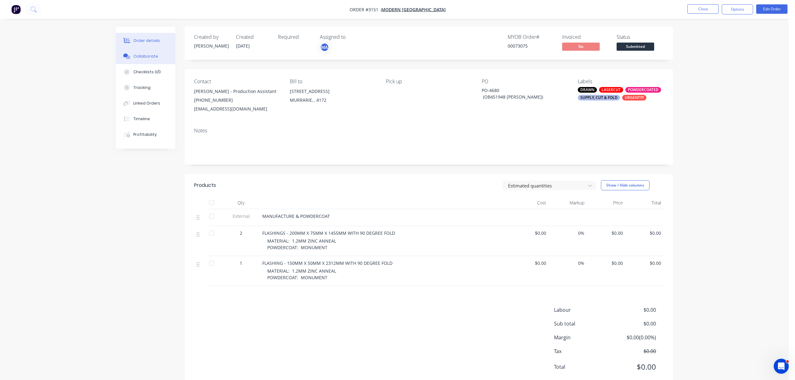
click at [146, 53] on button "Collaborate" at bounding box center [145, 57] width 59 height 16
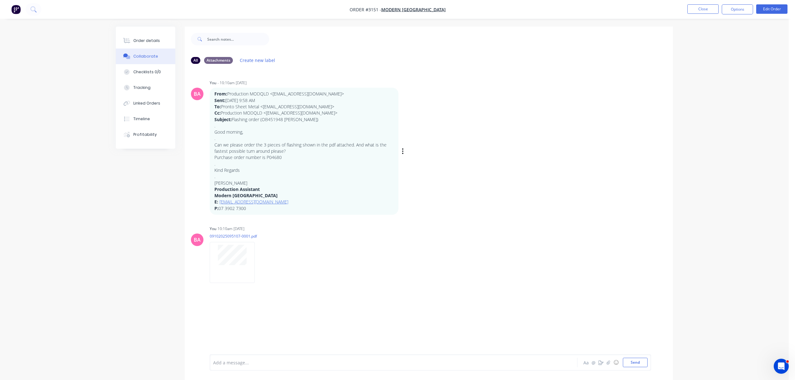
click at [279, 128] on p "." at bounding box center [303, 126] width 179 height 6
click at [154, 35] on button "Order details" at bounding box center [145, 41] width 59 height 16
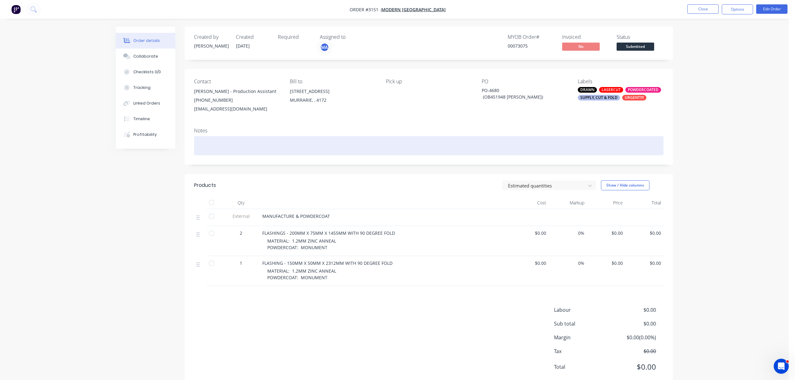
click at [224, 147] on div at bounding box center [428, 145] width 469 height 19
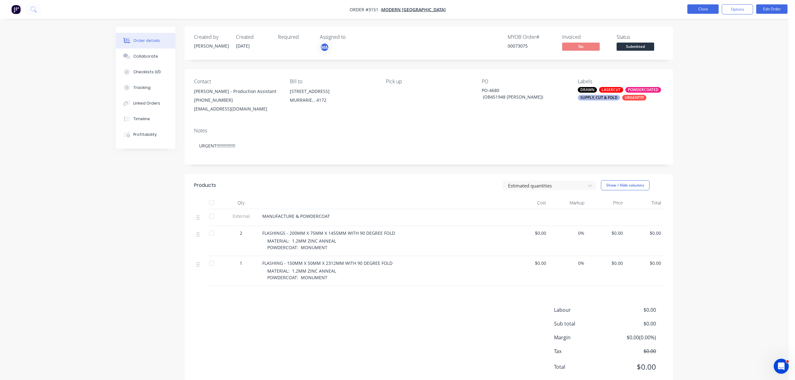
click at [702, 8] on button "Close" at bounding box center [702, 8] width 31 height 9
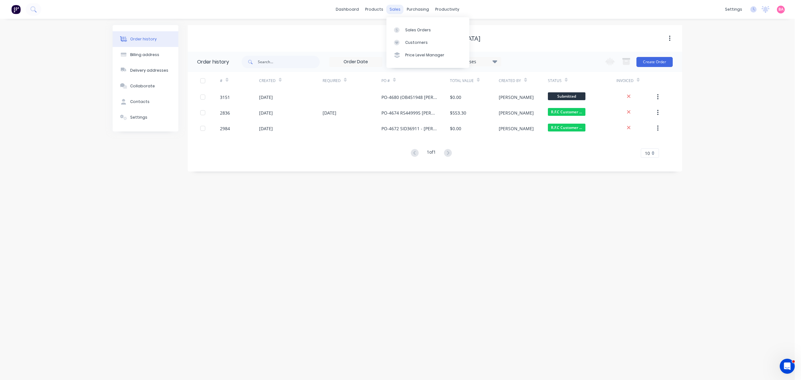
drag, startPoint x: 392, startPoint y: 7, endPoint x: 398, endPoint y: 10, distance: 6.9
click at [392, 7] on div "sales" at bounding box center [395, 9] width 17 height 9
click at [425, 28] on div "Sales Orders" at bounding box center [418, 30] width 26 height 6
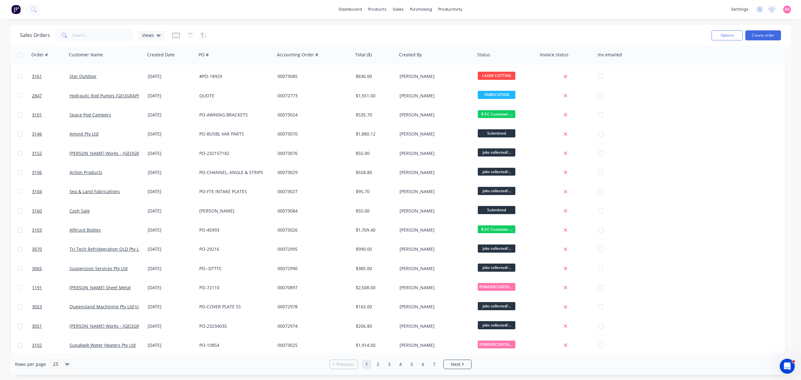
scroll to position [190, 0]
click at [378, 366] on link "2" at bounding box center [377, 364] width 9 height 9
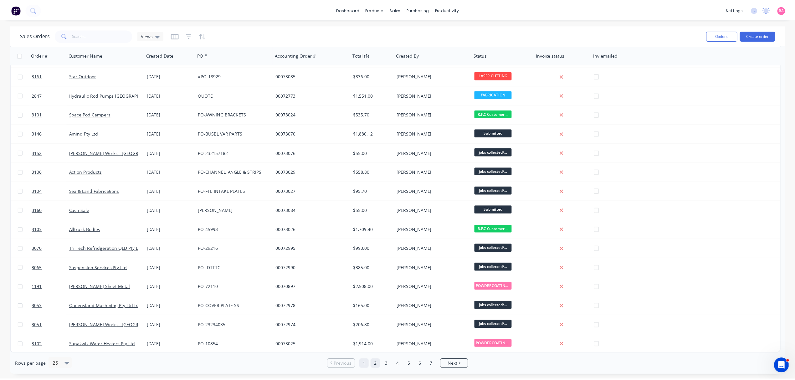
scroll to position [0, 0]
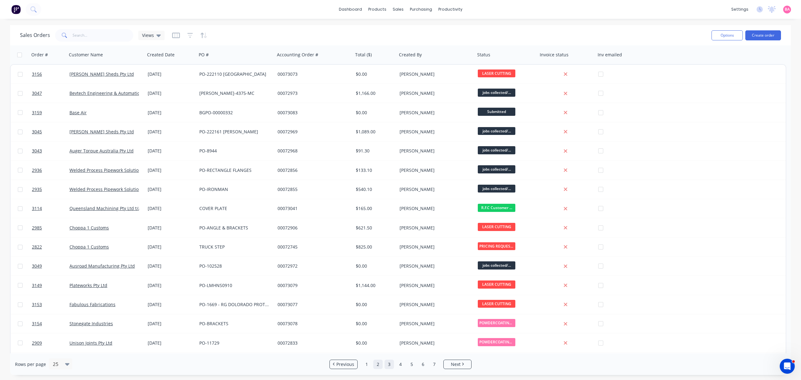
click at [388, 364] on link "3" at bounding box center [389, 364] width 9 height 9
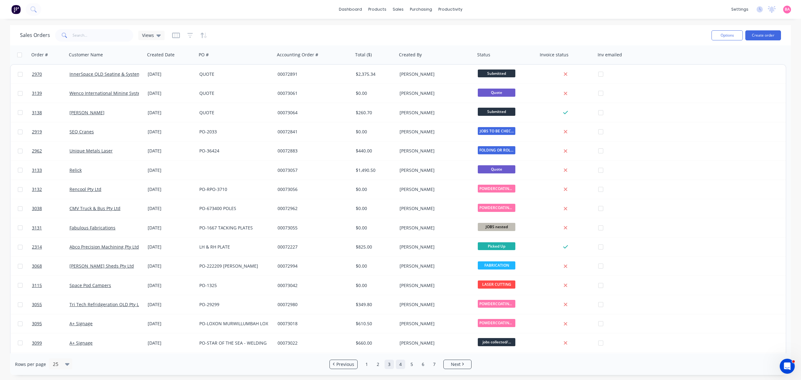
click at [401, 363] on link "4" at bounding box center [400, 364] width 9 height 9
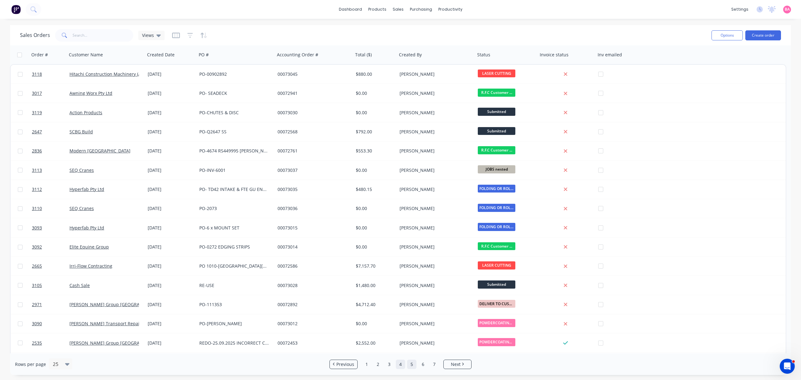
click at [411, 364] on link "5" at bounding box center [411, 364] width 9 height 9
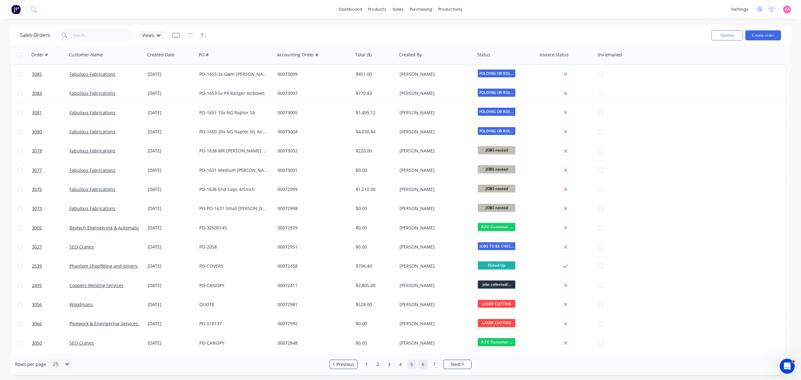
click at [422, 364] on link "6" at bounding box center [422, 364] width 9 height 9
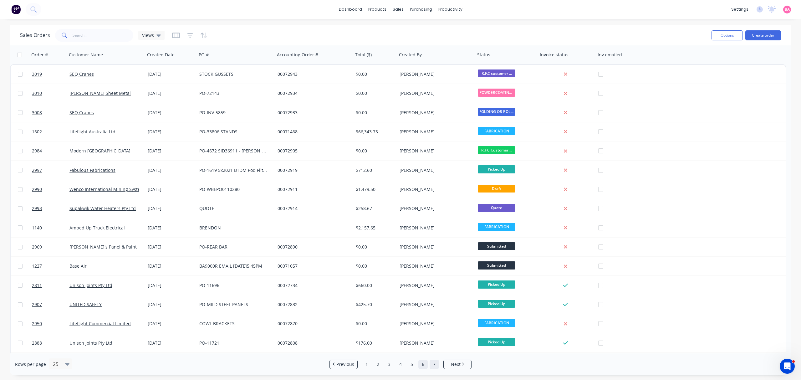
click at [434, 366] on link "7" at bounding box center [434, 364] width 9 height 9
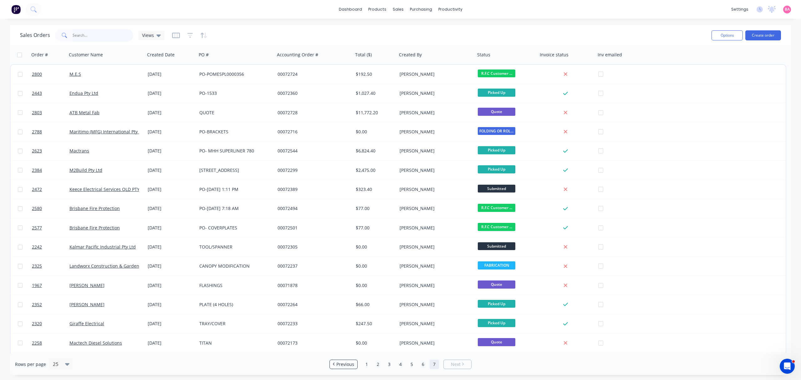
click at [79, 31] on input "text" at bounding box center [103, 35] width 61 height 13
type input "2701"
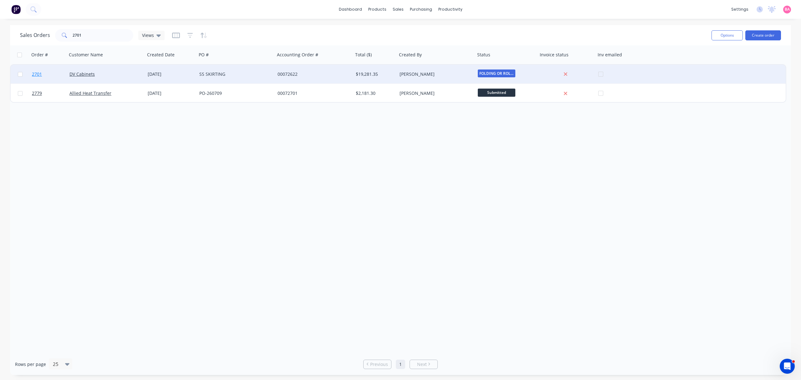
click at [36, 74] on span "2701" at bounding box center [37, 74] width 10 height 6
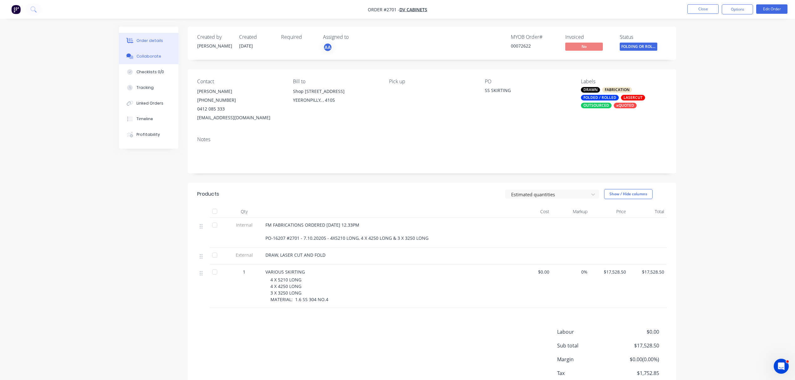
click at [147, 55] on div "Collaborate" at bounding box center [148, 57] width 25 height 6
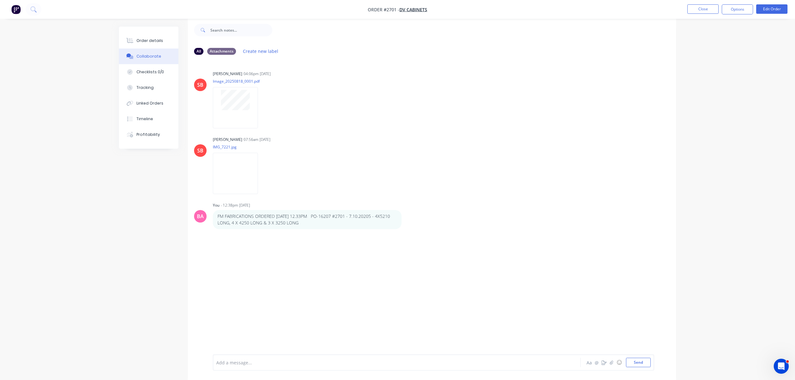
scroll to position [10, 0]
click at [258, 360] on div at bounding box center [379, 362] width 325 height 7
click at [636, 357] on div "MARK DROPPED OFF SAMPLE Aa @ ☺ Send" at bounding box center [433, 362] width 441 height 16
click at [638, 360] on button "Send" at bounding box center [638, 362] width 25 height 9
click at [141, 36] on button "Order details" at bounding box center [148, 41] width 59 height 16
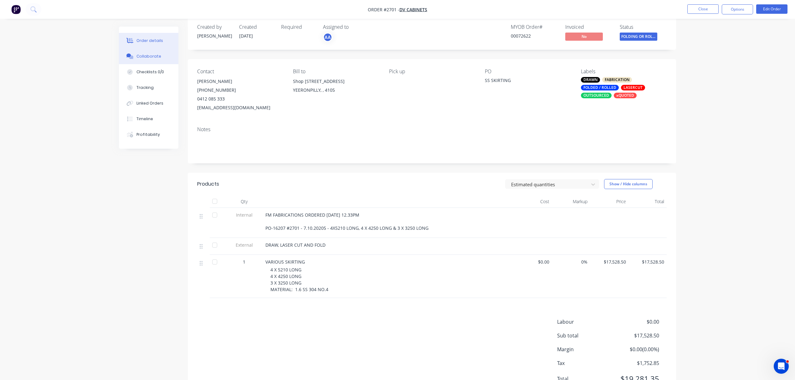
click at [147, 51] on button "Collaborate" at bounding box center [148, 57] width 59 height 16
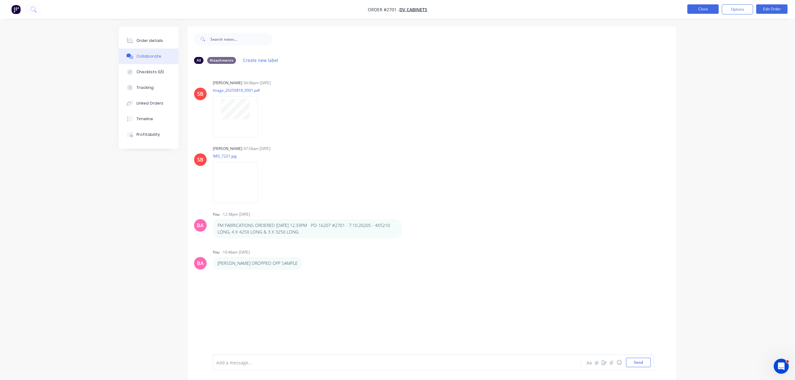
click at [700, 8] on button "Close" at bounding box center [702, 8] width 31 height 9
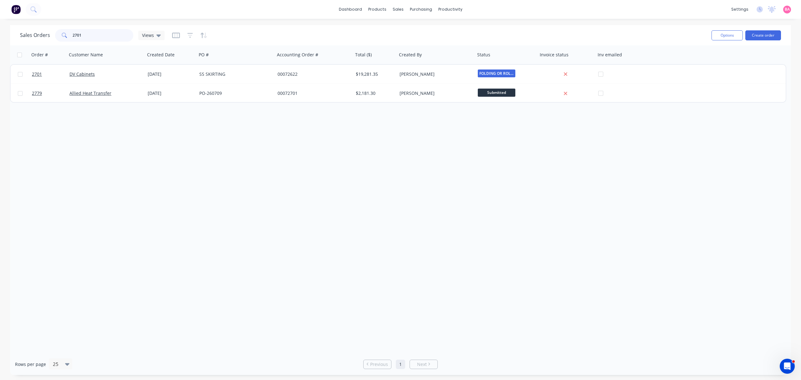
drag, startPoint x: 83, startPoint y: 33, endPoint x: 52, endPoint y: 33, distance: 31.0
click at [52, 33] on div "Sales Orders 2701 Views" at bounding box center [92, 35] width 145 height 13
type input "LAMBERT"
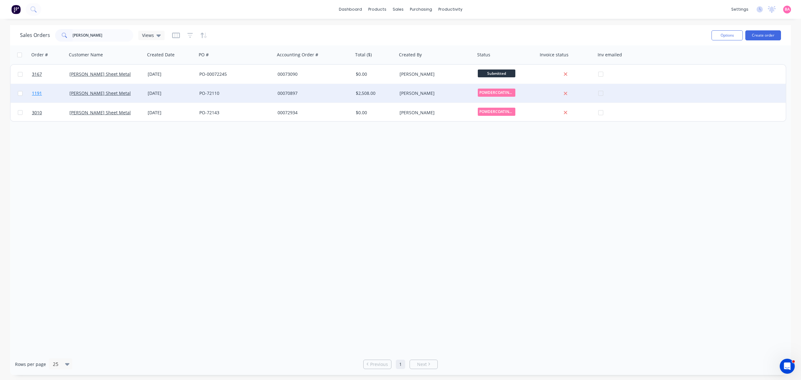
click at [36, 93] on span "1191" at bounding box center [37, 93] width 10 height 6
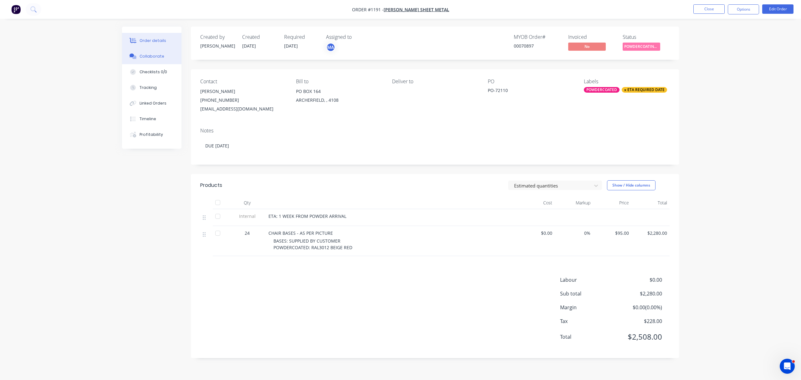
click at [151, 55] on div "Collaborate" at bounding box center [152, 57] width 25 height 6
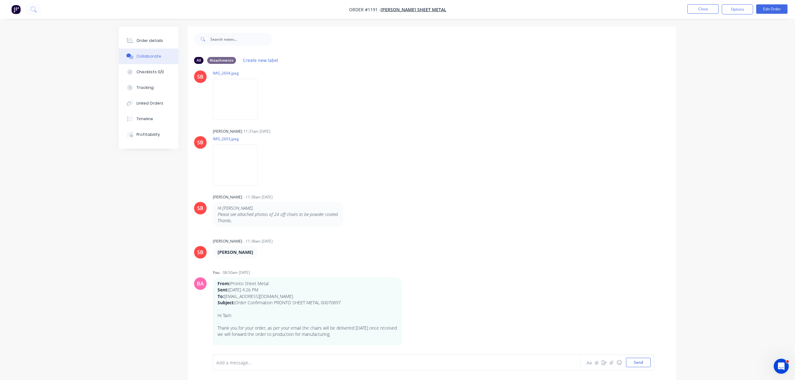
scroll to position [83, 0]
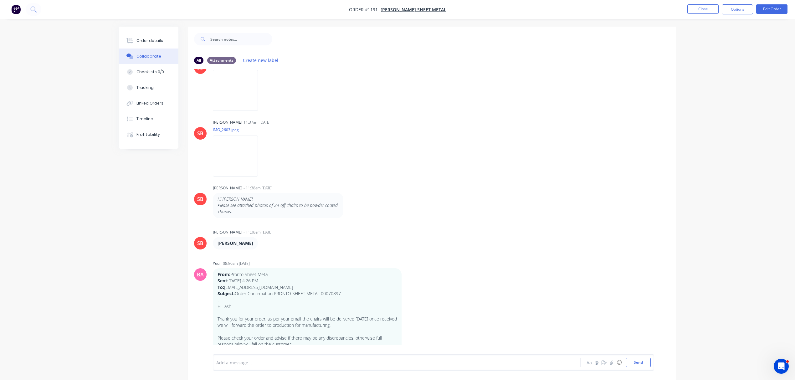
click at [243, 360] on div at bounding box center [379, 362] width 325 height 7
click at [640, 361] on button "Send" at bounding box center [638, 362] width 25 height 9
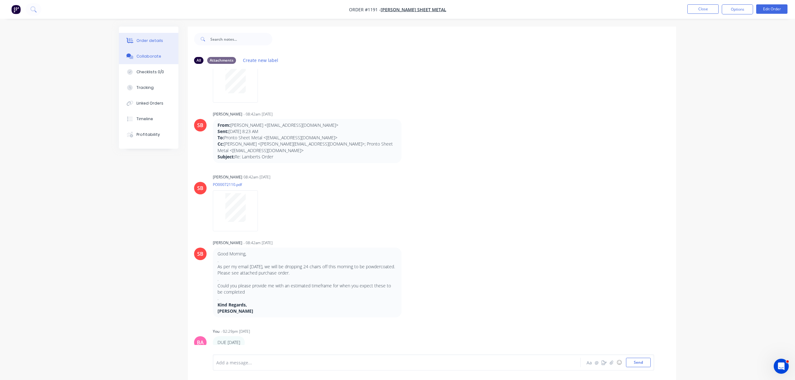
click at [146, 38] on div "Order details" at bounding box center [149, 41] width 27 height 6
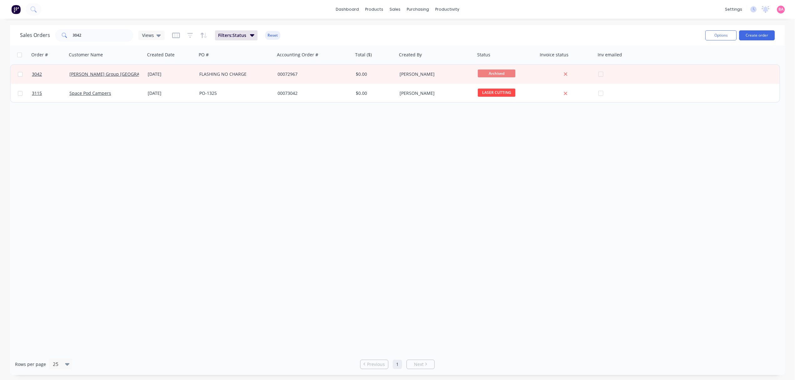
click at [134, 259] on div "Order # Customer Name Created Date PO # Accounting Order # Total ($) Created By…" at bounding box center [397, 199] width 775 height 308
drag, startPoint x: 88, startPoint y: 33, endPoint x: 50, endPoint y: 38, distance: 37.9
click at [44, 34] on div "Sales Orders 3042 Views" at bounding box center [92, 35] width 145 height 13
click at [89, 37] on input "3042" at bounding box center [103, 35] width 61 height 13
drag, startPoint x: 88, startPoint y: 34, endPoint x: 56, endPoint y: 34, distance: 32.5
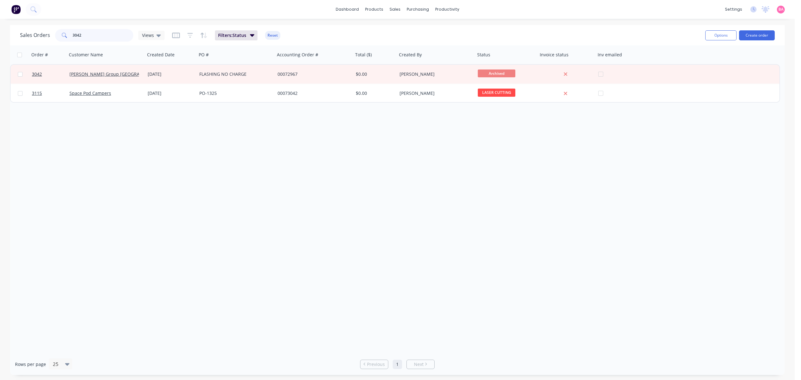
click at [56, 34] on div "3042" at bounding box center [94, 35] width 78 height 13
type input "[PERSON_NAME]"
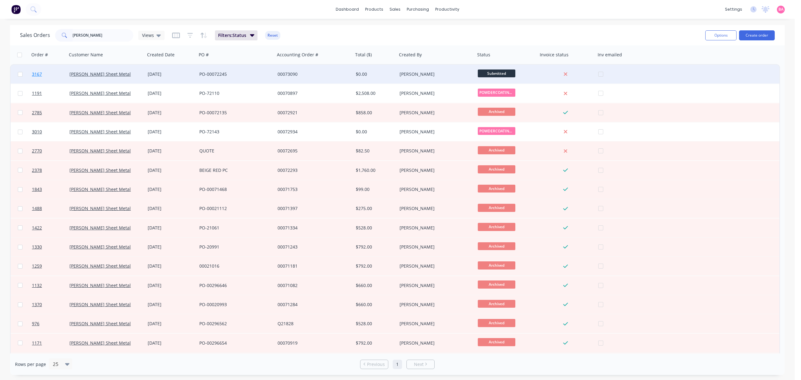
click at [35, 77] on link "3167" at bounding box center [51, 74] width 38 height 19
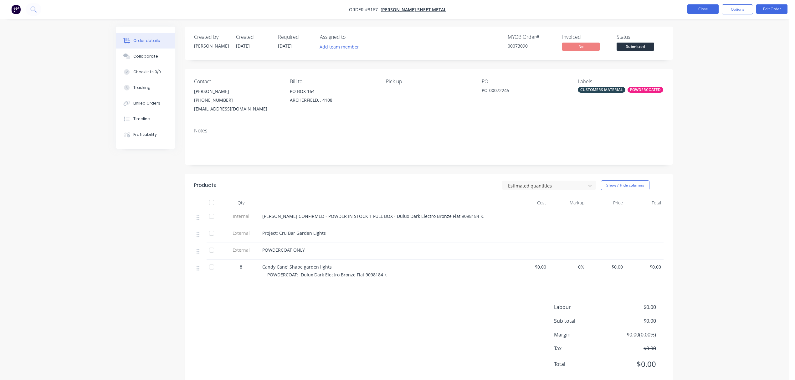
click at [709, 8] on button "Close" at bounding box center [702, 8] width 31 height 9
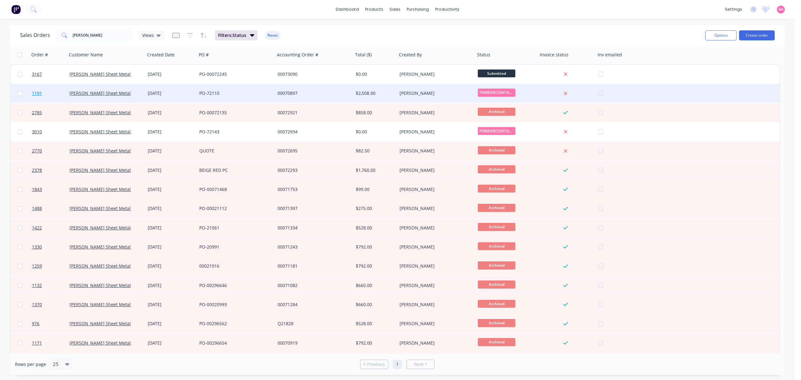
click at [38, 93] on span "1191" at bounding box center [37, 93] width 10 height 6
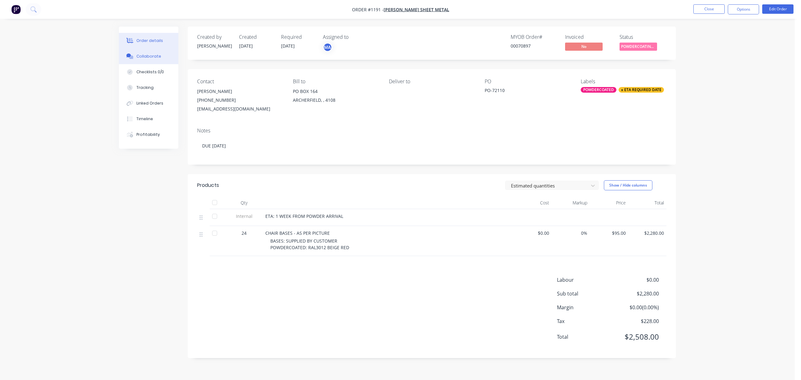
click at [145, 54] on div "Collaborate" at bounding box center [148, 57] width 25 height 6
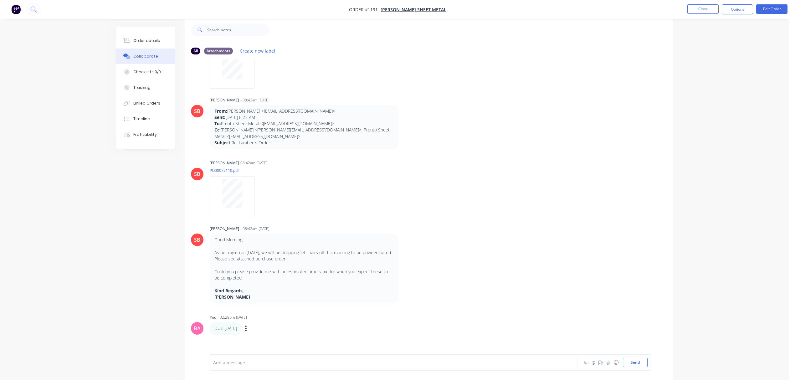
scroll to position [607, 0]
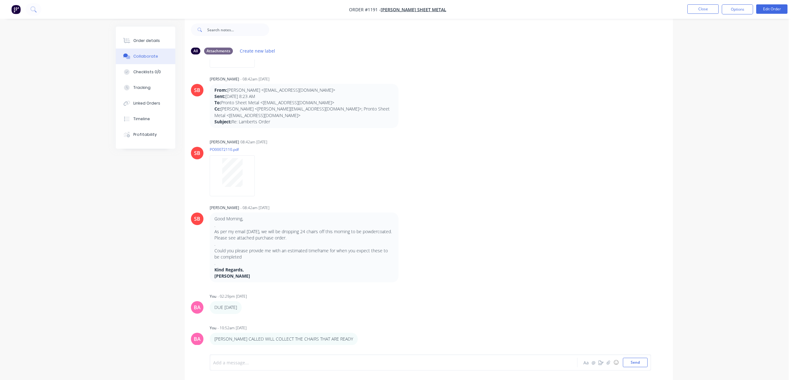
click at [254, 361] on div at bounding box center [375, 362] width 325 height 7
click at [641, 362] on button "Send" at bounding box center [635, 362] width 25 height 9
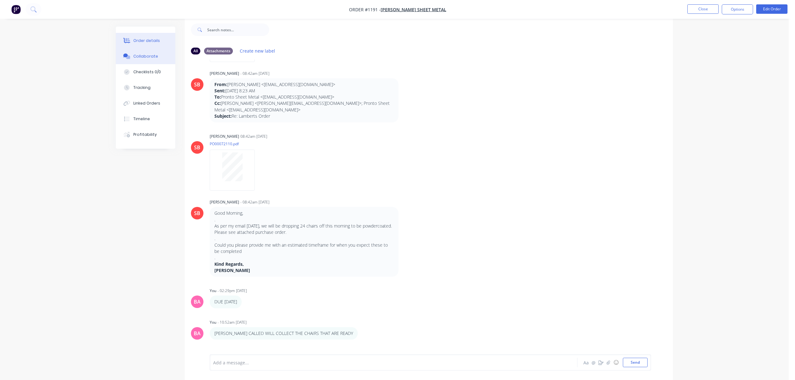
click at [152, 42] on div "Order details" at bounding box center [146, 41] width 27 height 6
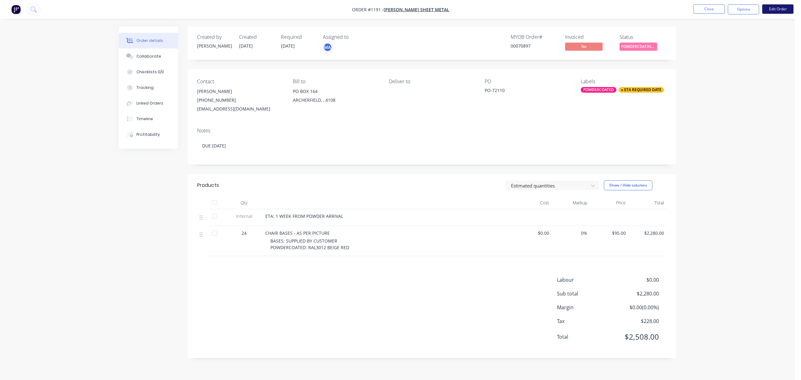
click at [785, 8] on button "Edit Order" at bounding box center [777, 8] width 31 height 9
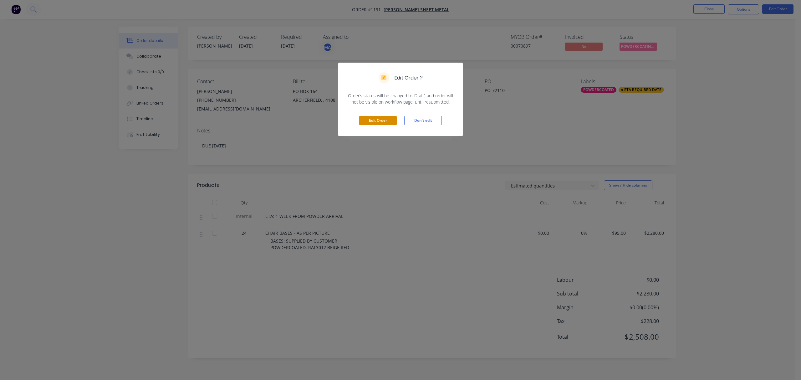
click at [376, 122] on button "Edit Order" at bounding box center [378, 120] width 38 height 9
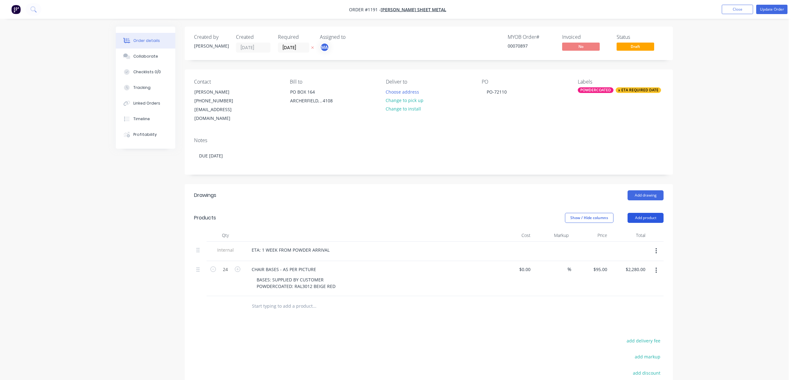
click at [651, 213] on button "Add product" at bounding box center [646, 218] width 36 height 10
click at [630, 304] on div "Notes (Internal)" at bounding box center [634, 308] width 48 height 9
click at [270, 300] on div at bounding box center [269, 304] width 45 height 9
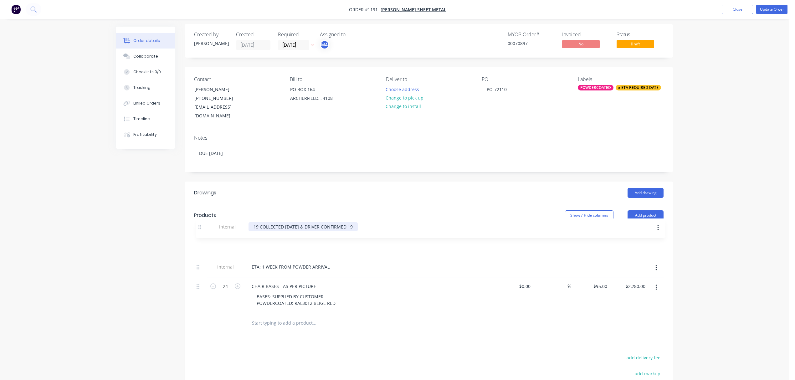
drag, startPoint x: 197, startPoint y: 297, endPoint x: 201, endPoint y: 227, distance: 70.5
click at [201, 227] on div "Qty Cost Markup Price Total Internal ETA: 1 WEEK FROM POWDER ARRIVAL 24 CHAIR B…" at bounding box center [428, 270] width 469 height 86
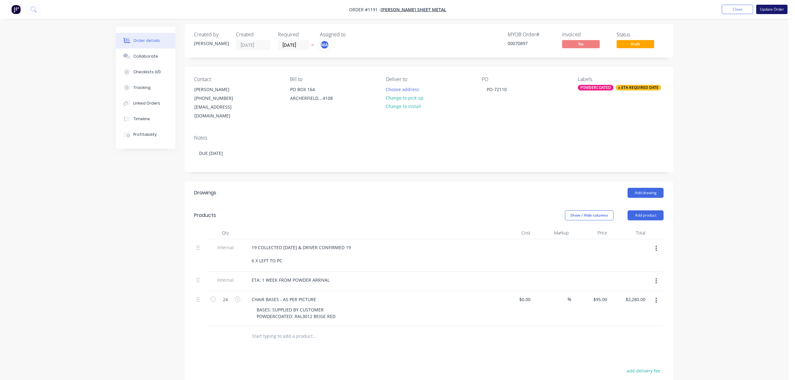
click at [780, 8] on button "Update Order" at bounding box center [771, 9] width 31 height 9
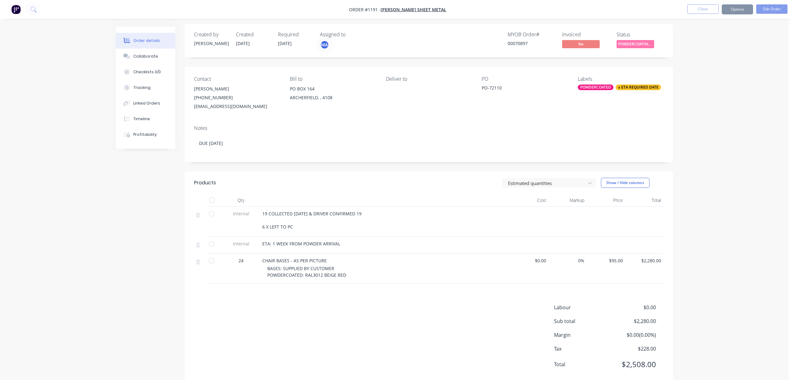
scroll to position [0, 0]
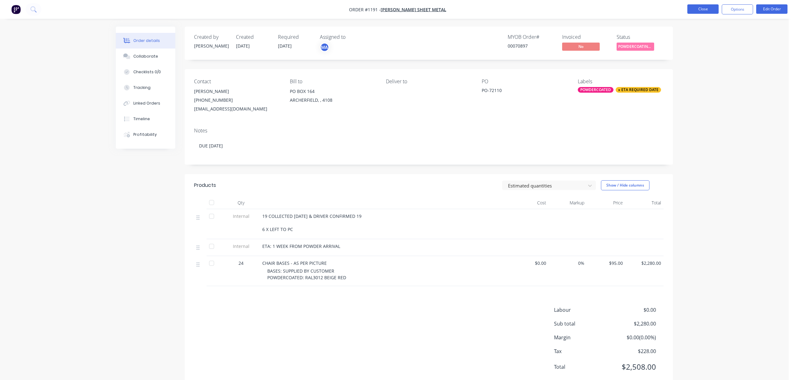
click at [701, 7] on button "Close" at bounding box center [702, 8] width 31 height 9
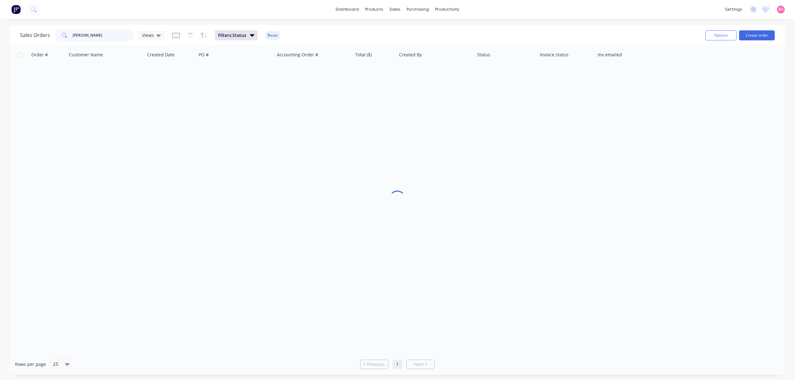
drag, startPoint x: 93, startPoint y: 36, endPoint x: 40, endPoint y: 38, distance: 52.6
click at [40, 38] on div "Sales Orders lambert Views" at bounding box center [92, 35] width 145 height 13
type input "unison"
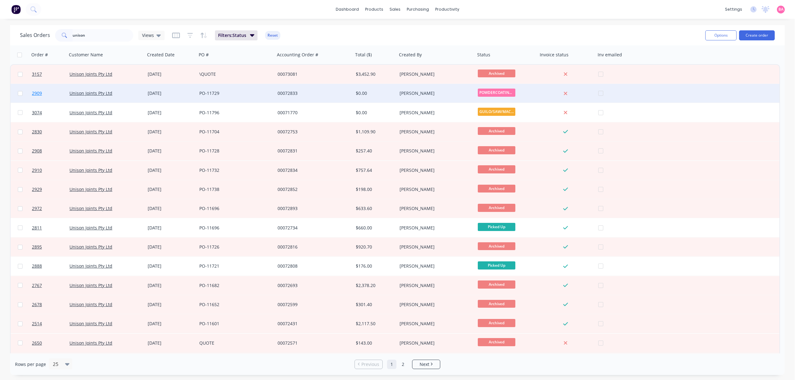
click at [37, 93] on span "2909" at bounding box center [37, 93] width 10 height 6
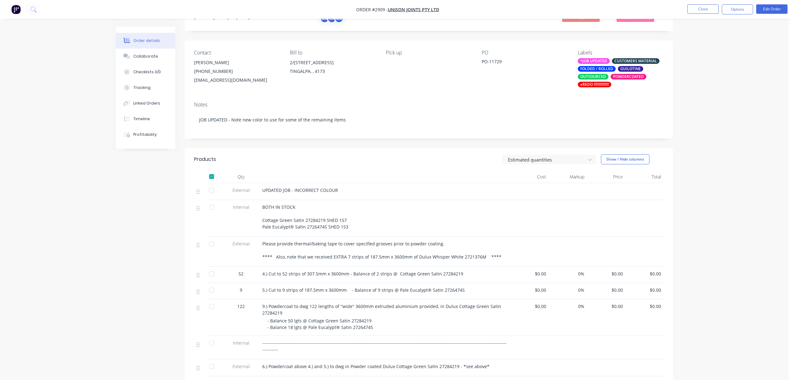
scroll to position [28, 0]
click at [700, 9] on button "Close" at bounding box center [702, 8] width 31 height 9
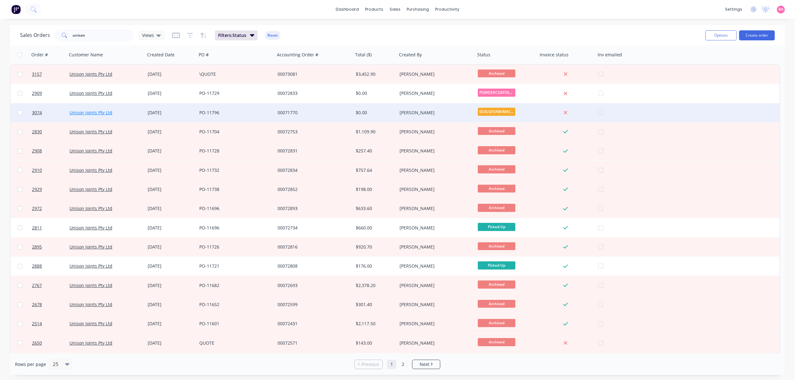
click at [77, 112] on link "Unison Joints Pty Ltd" at bounding box center [90, 113] width 43 height 6
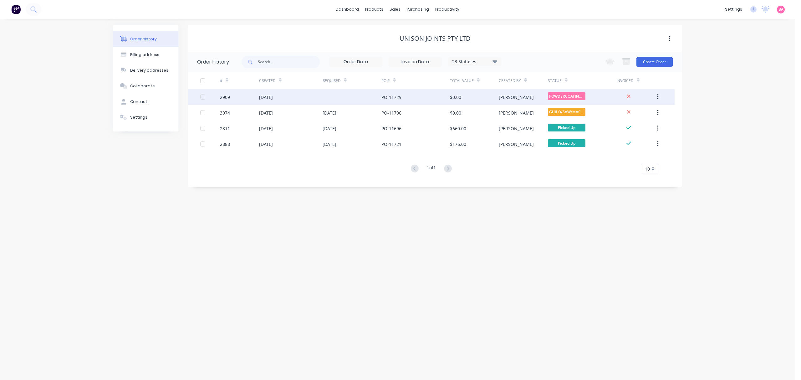
click at [222, 95] on div "2909" at bounding box center [225, 97] width 10 height 7
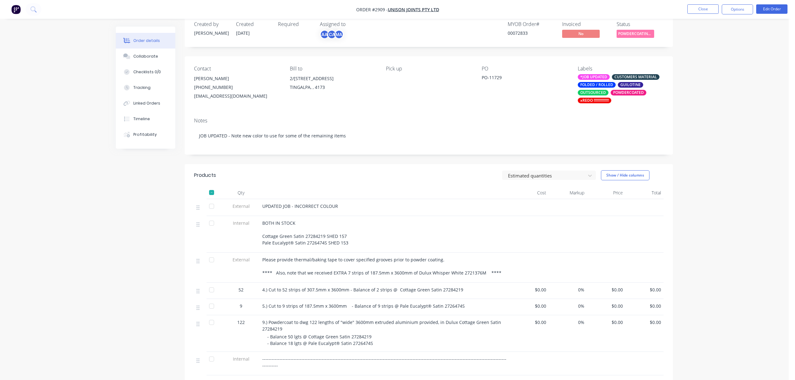
scroll to position [14, 0]
click at [700, 8] on button "Close" at bounding box center [702, 8] width 31 height 9
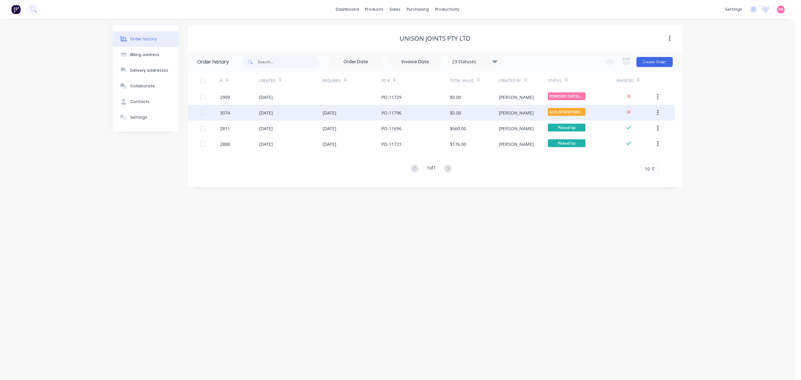
click at [222, 111] on div "3074" at bounding box center [225, 113] width 10 height 7
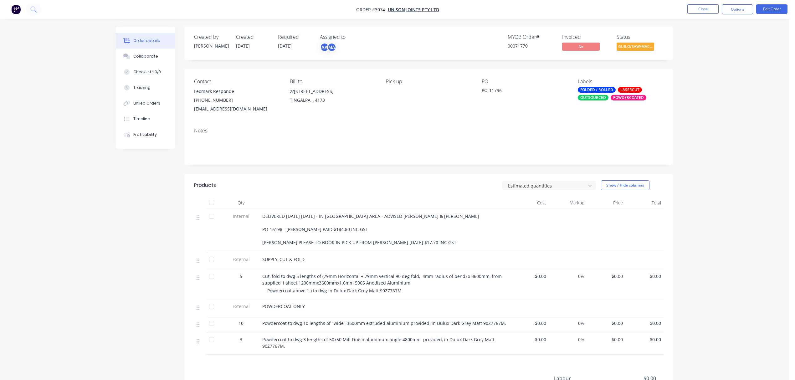
click at [595, 97] on div "OUTSOURCED" at bounding box center [593, 98] width 31 height 6
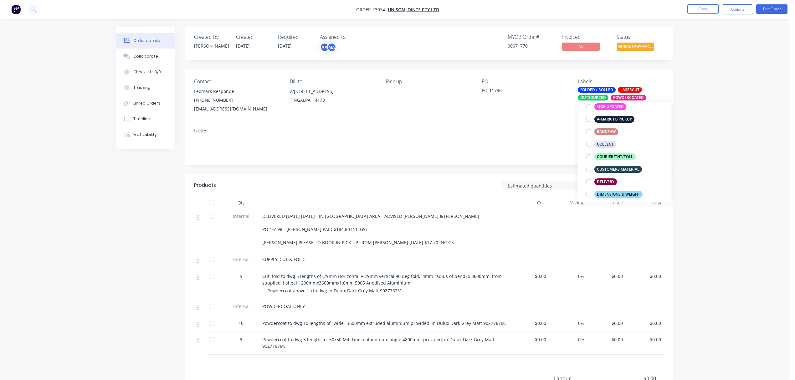
scroll to position [97, 0]
click at [589, 180] on div at bounding box center [588, 180] width 13 height 13
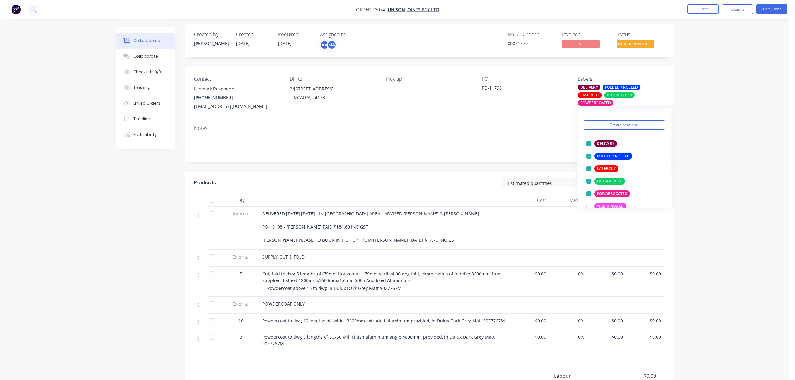
scroll to position [0, 0]
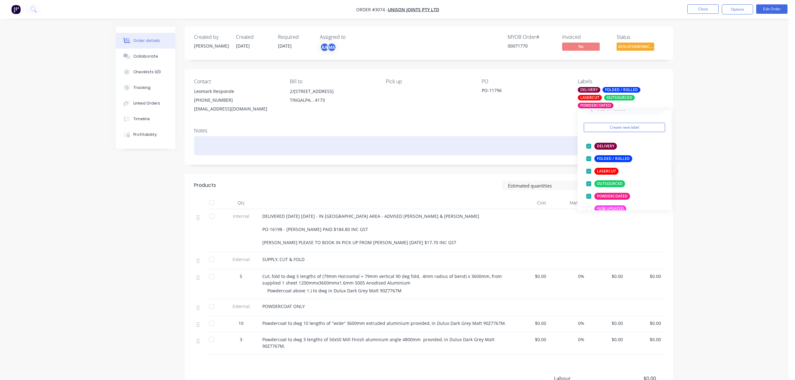
click at [223, 143] on div at bounding box center [428, 145] width 469 height 19
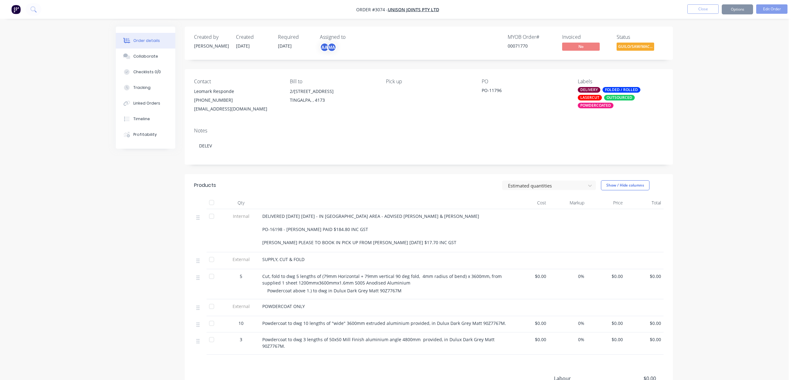
click at [323, 95] on div "2/282 New Cleveland Rd" at bounding box center [333, 91] width 86 height 9
click at [304, 91] on div "2/282 New Cleveland Rd" at bounding box center [333, 91] width 86 height 9
click at [776, 5] on button "Edit Order" at bounding box center [771, 8] width 31 height 9
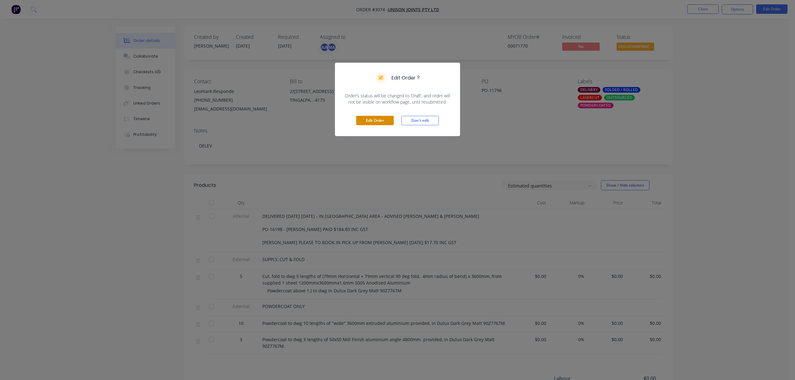
click at [372, 120] on button "Edit Order" at bounding box center [375, 120] width 38 height 9
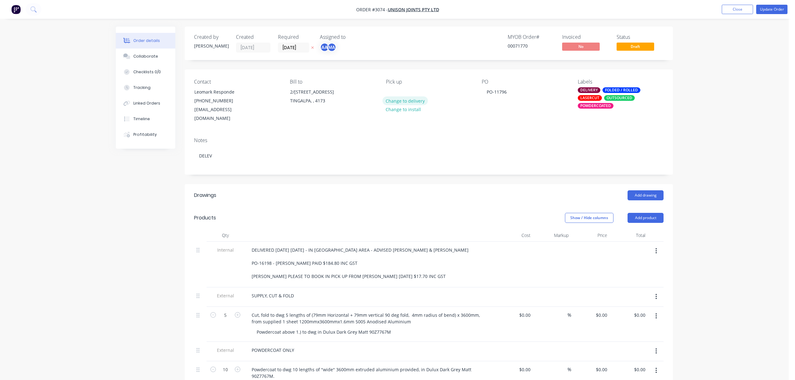
click at [408, 99] on button "Change to delivery" at bounding box center [405, 100] width 46 height 8
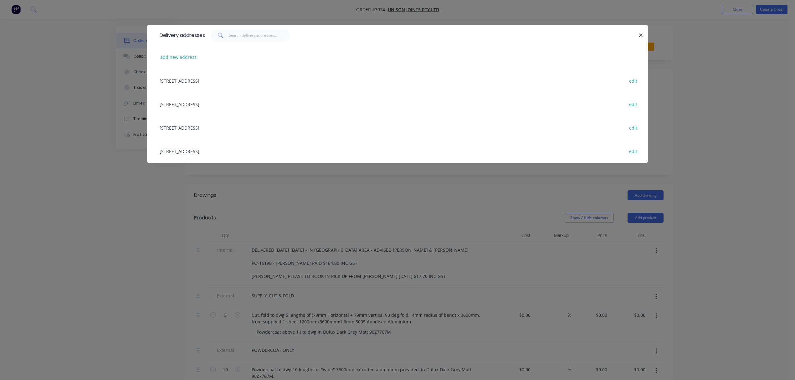
click at [193, 104] on div "2/50 Success Street, ACACIA RIDGE, undefined, 4110 edit" at bounding box center [397, 103] width 482 height 23
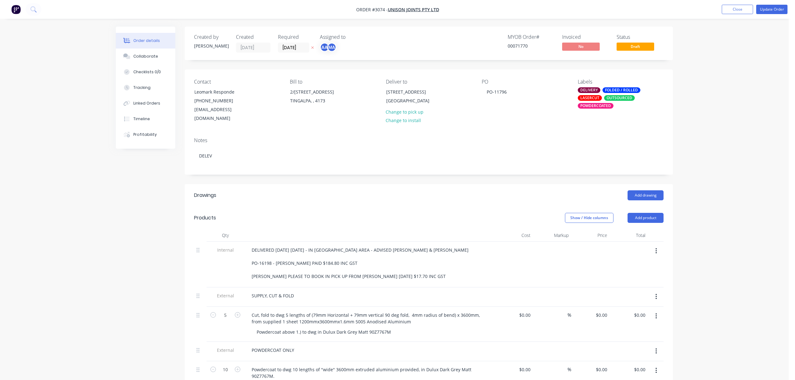
click at [597, 107] on div "POWDERCOATED" at bounding box center [596, 106] width 36 height 6
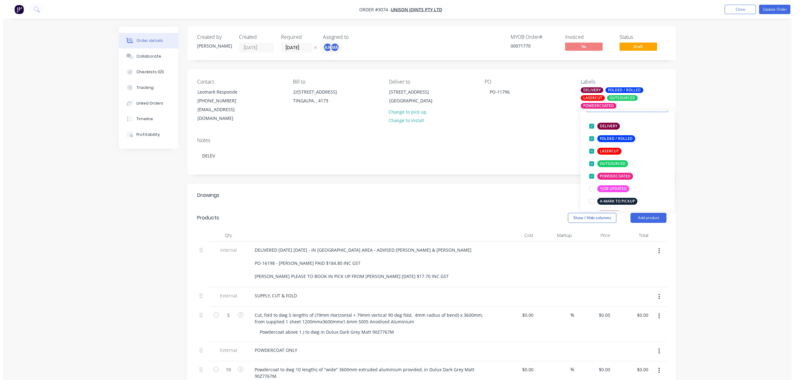
scroll to position [21, 0]
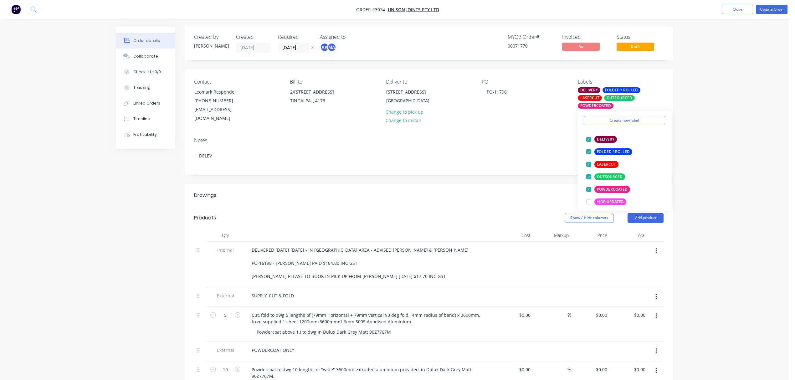
click at [660, 79] on div "Labels" at bounding box center [621, 82] width 86 height 6
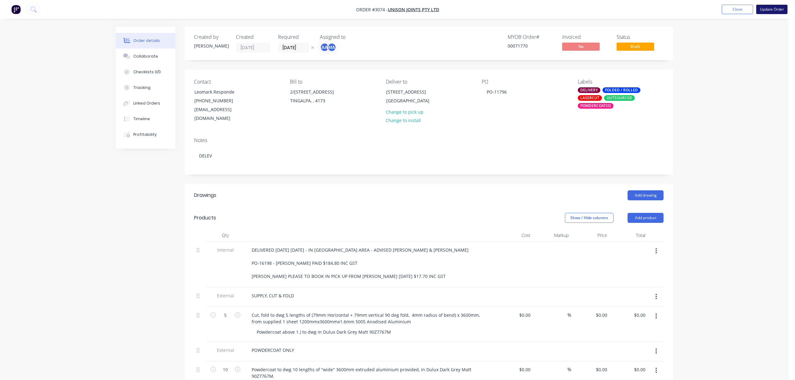
click at [777, 8] on button "Update Order" at bounding box center [771, 9] width 31 height 9
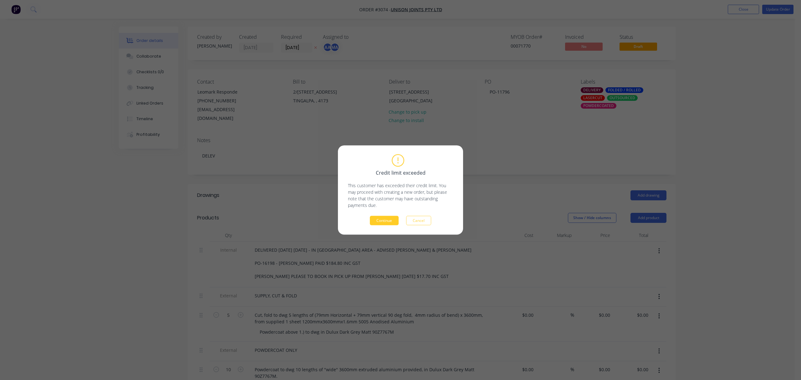
click at [382, 220] on button "Continue" at bounding box center [384, 220] width 29 height 9
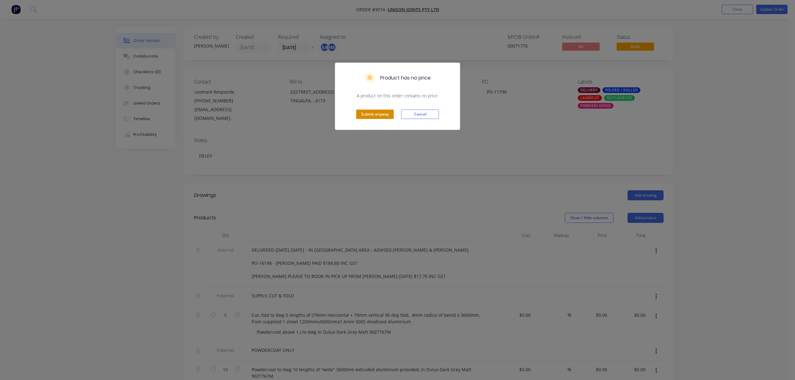
click at [380, 115] on button "Submit anyway" at bounding box center [375, 114] width 38 height 9
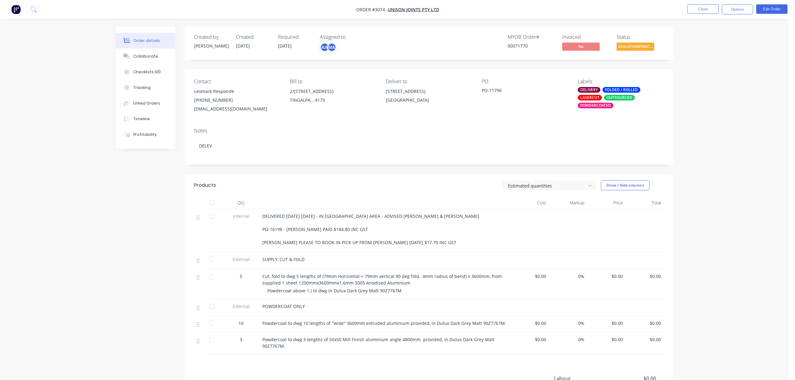
click at [500, 92] on div "PO-11796" at bounding box center [521, 91] width 78 height 9
drag, startPoint x: 503, startPoint y: 88, endPoint x: 495, endPoint y: 97, distance: 12.0
click at [482, 91] on div "PO-11796" at bounding box center [521, 91] width 78 height 9
copy div "PO-11796"
click at [700, 8] on button "Close" at bounding box center [702, 8] width 31 height 9
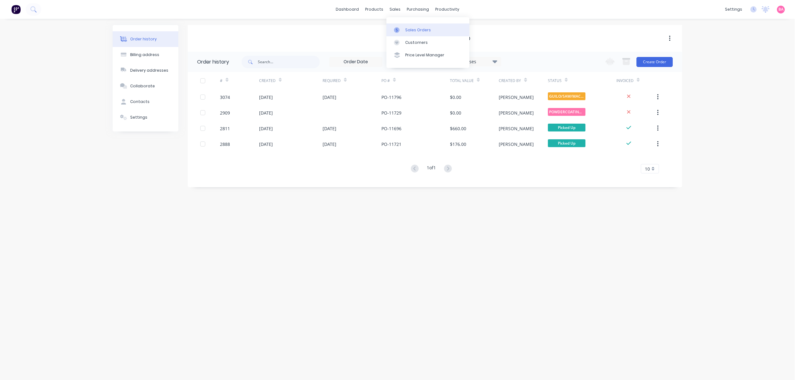
click at [410, 28] on div "Sales Orders" at bounding box center [418, 30] width 26 height 6
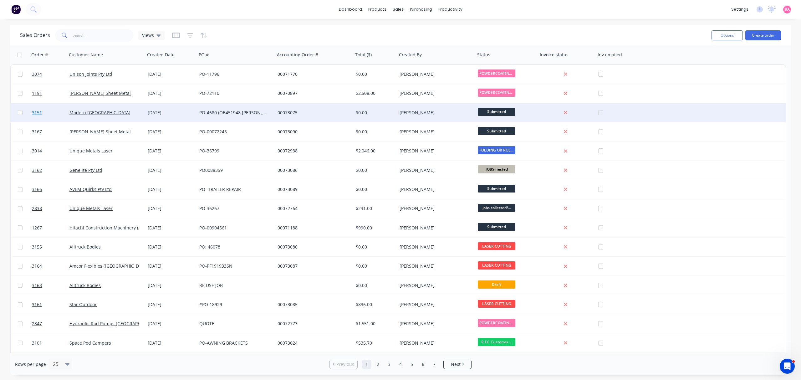
click at [34, 112] on span "3151" at bounding box center [37, 113] width 10 height 6
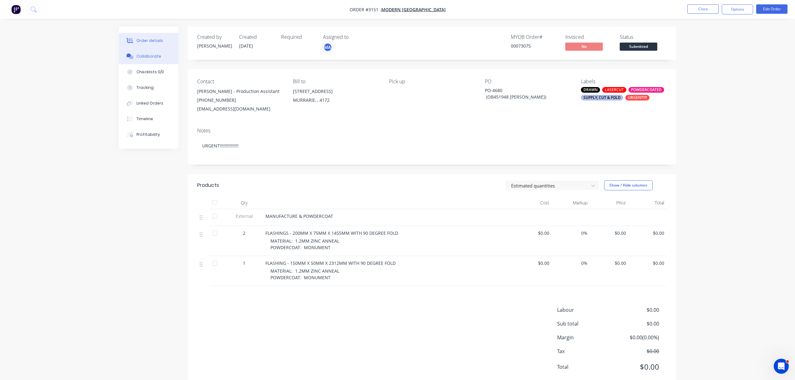
click at [152, 54] on div "Collaborate" at bounding box center [148, 57] width 25 height 6
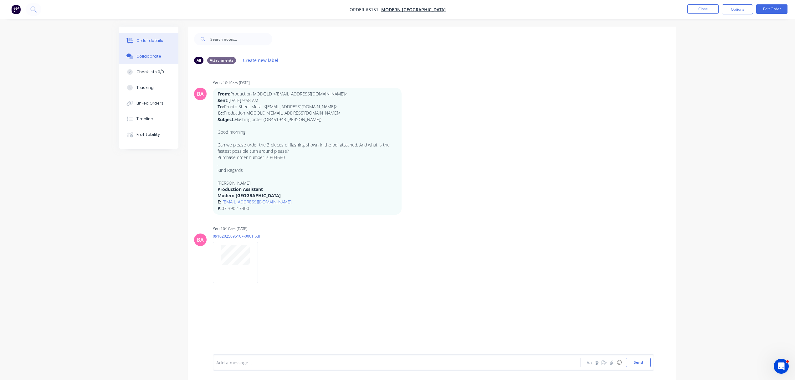
click at [153, 37] on button "Order details" at bounding box center [148, 41] width 59 height 16
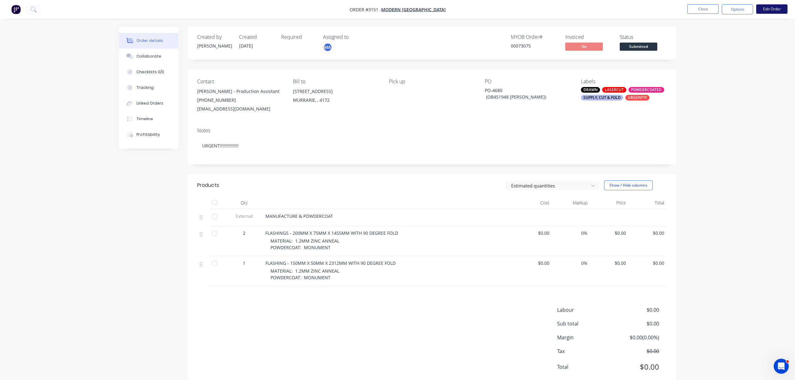
click at [771, 7] on button "Edit Order" at bounding box center [771, 8] width 31 height 9
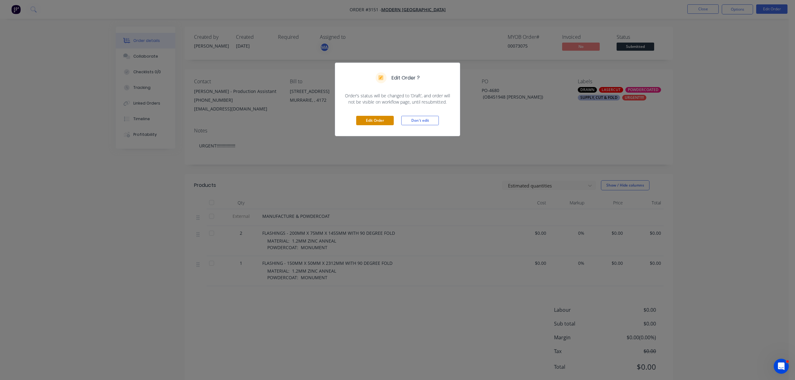
click at [382, 118] on button "Edit Order" at bounding box center [375, 120] width 38 height 9
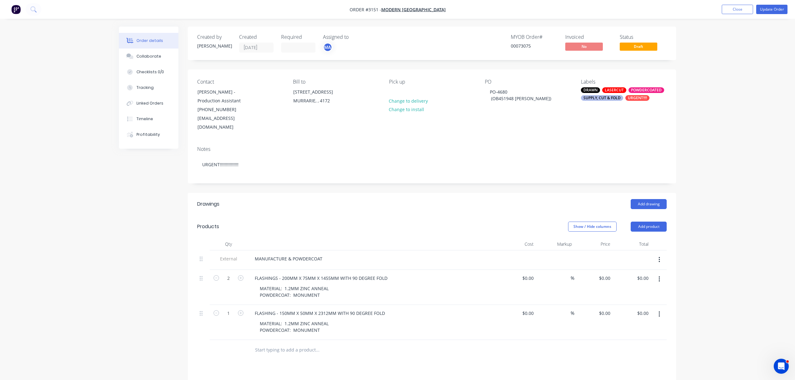
click at [312, 345] on input "text" at bounding box center [317, 350] width 125 height 13
click at [324, 254] on div "MANUFACTURE & POWDERCOAT" at bounding box center [289, 258] width 78 height 9
click at [660, 222] on button "Add product" at bounding box center [649, 227] width 36 height 10
click at [637, 325] on div "Notes (External)" at bounding box center [637, 329] width 48 height 9
click at [279, 344] on div at bounding box center [272, 348] width 45 height 9
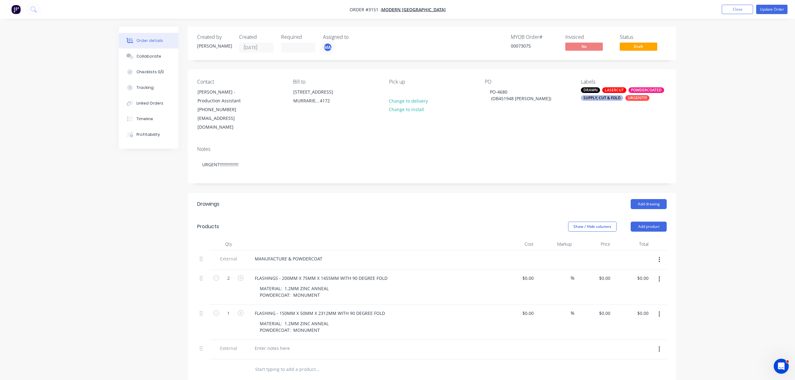
click at [653, 344] on button "button" at bounding box center [659, 349] width 15 height 11
click at [658, 346] on icon "button" at bounding box center [659, 349] width 2 height 7
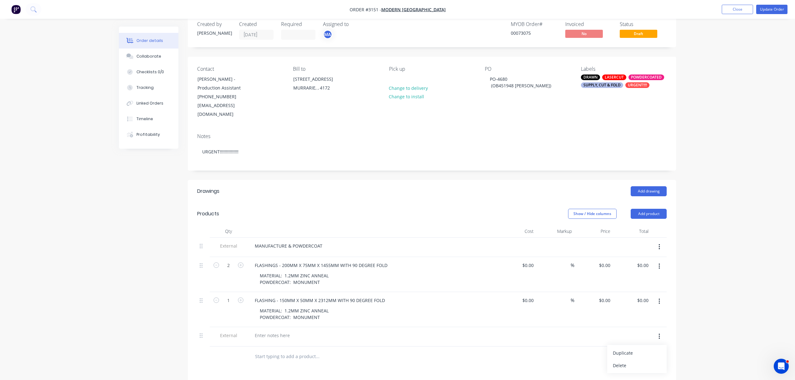
scroll to position [14, 0]
click at [620, 360] on div "Delete" at bounding box center [637, 364] width 48 height 9
click at [321, 240] on div "MANUFACTURE & POWDERCOAT" at bounding box center [289, 244] width 78 height 9
click at [321, 240] on div "MANUFACTURE & POWDERCOAT (BOTH SIDES)" at bounding box center [303, 244] width 106 height 9
click at [401, 240] on div "MANUFACTURE & POWDERCOAT (BOTH SIDES)" at bounding box center [372, 244] width 245 height 9
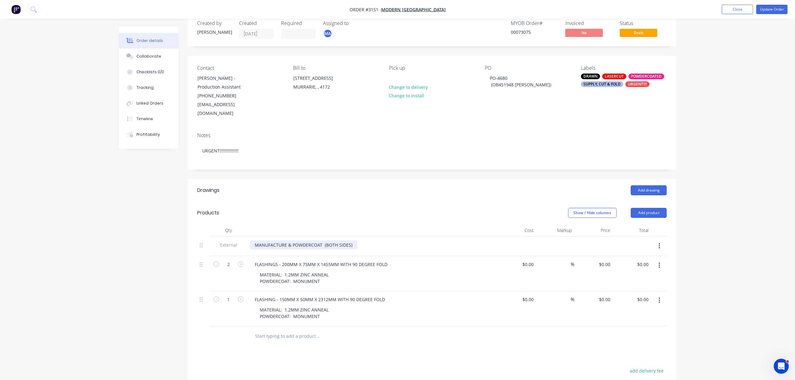
click at [323, 240] on div "MANUFACTURE & POWDERCOAT (BOTH SIDES)" at bounding box center [304, 244] width 108 height 9
click at [153, 58] on div "Collaborate" at bounding box center [148, 57] width 25 height 6
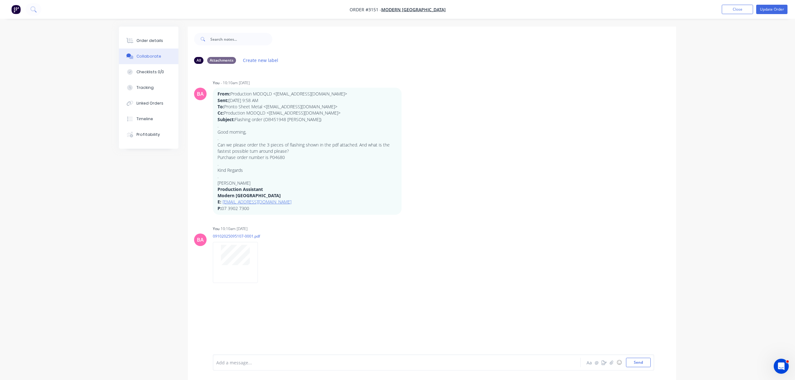
click at [276, 358] on div "Add a message..." at bounding box center [379, 362] width 326 height 9
click at [636, 360] on button "Send" at bounding box center [638, 362] width 25 height 9
click at [259, 361] on div at bounding box center [379, 362] width 325 height 7
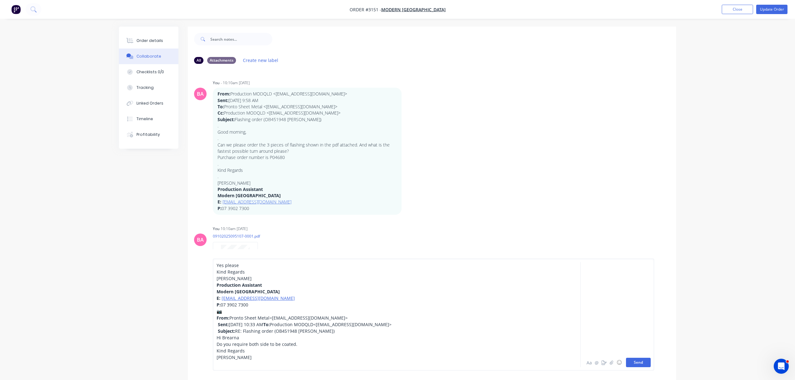
click at [643, 362] on button "Send" at bounding box center [638, 362] width 25 height 9
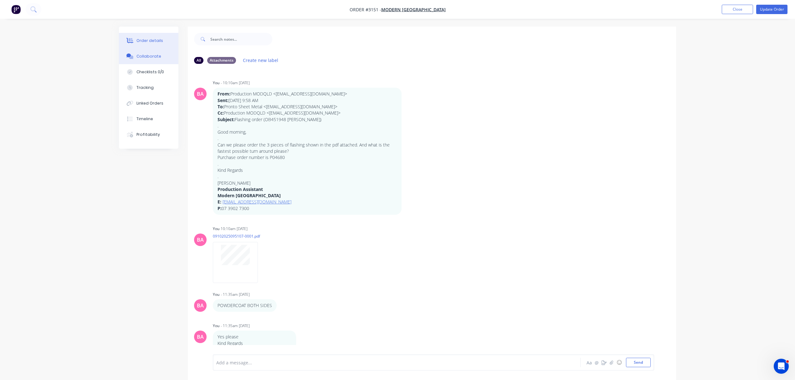
click at [143, 39] on div "Order details" at bounding box center [149, 41] width 27 height 6
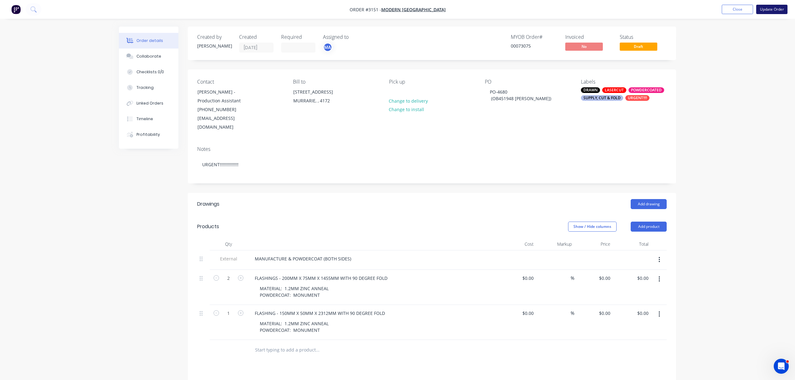
click at [774, 7] on button "Update Order" at bounding box center [771, 9] width 31 height 9
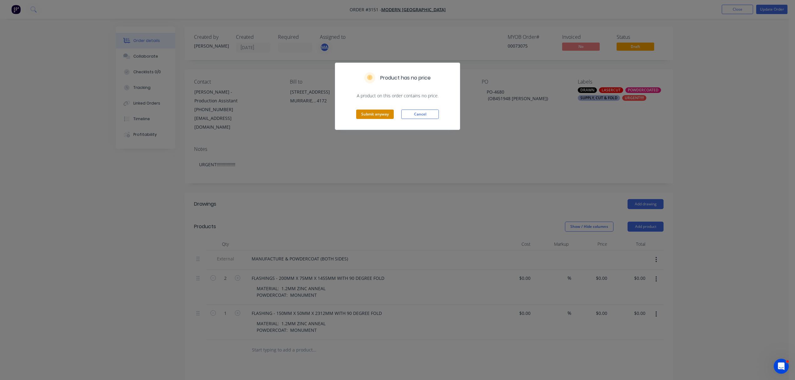
click at [373, 115] on button "Submit anyway" at bounding box center [375, 114] width 38 height 9
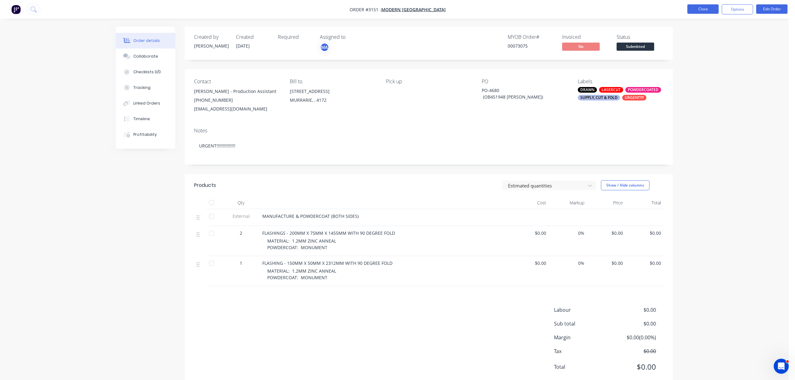
click at [699, 8] on button "Close" at bounding box center [702, 8] width 31 height 9
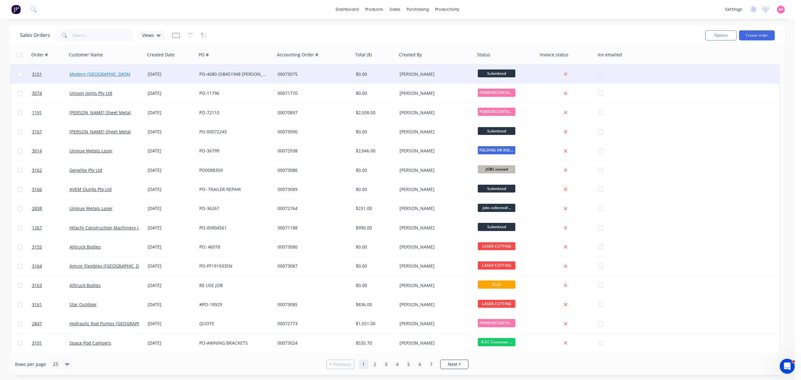
click at [94, 74] on link "Modern [GEOGRAPHIC_DATA]" at bounding box center [99, 74] width 61 height 6
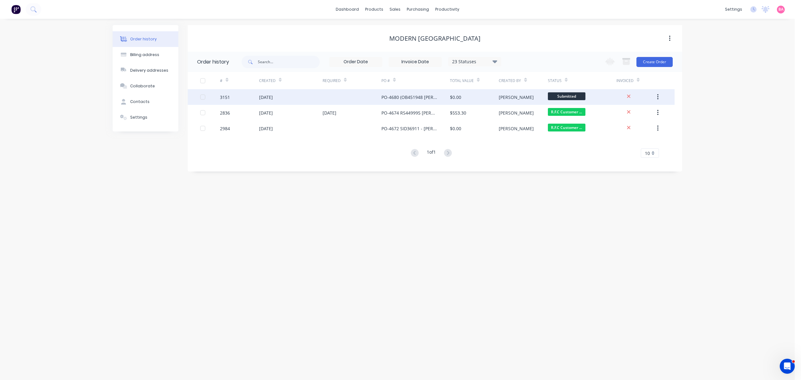
click at [225, 95] on div "3151" at bounding box center [225, 97] width 10 height 7
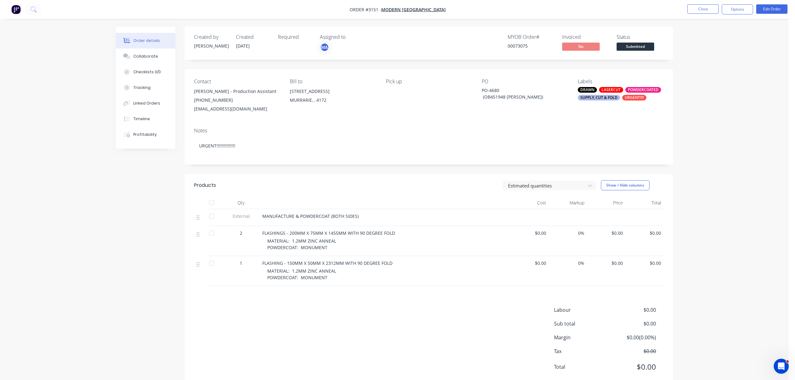
click at [602, 97] on div "SUPPLY, CUT & FOLD" at bounding box center [599, 98] width 42 height 6
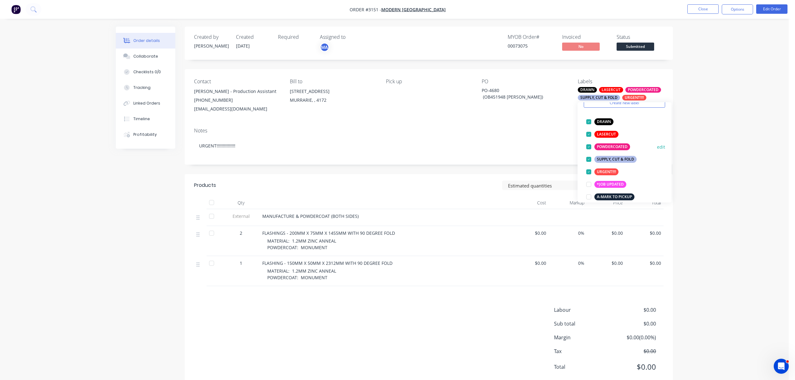
scroll to position [42, 0]
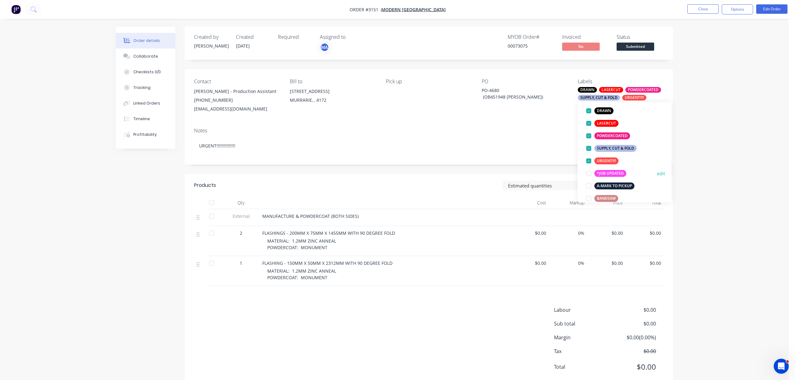
click at [589, 174] on div at bounding box center [588, 173] width 13 height 13
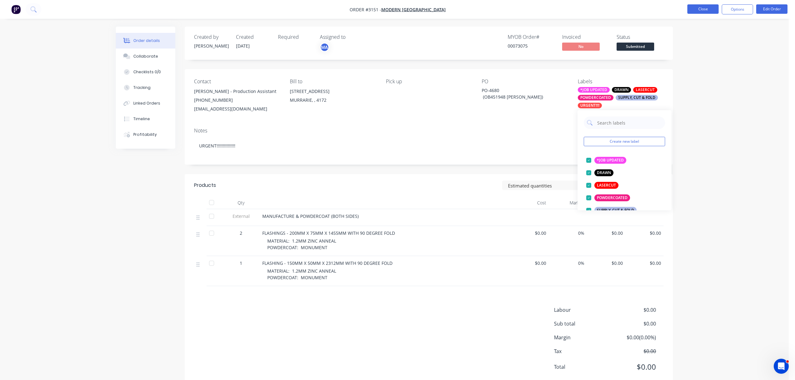
click at [703, 10] on button "Close" at bounding box center [702, 8] width 31 height 9
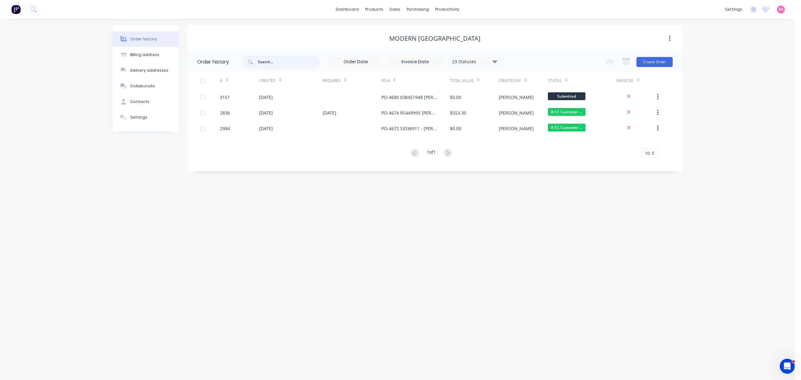
click at [270, 60] on input "text" at bounding box center [289, 62] width 62 height 13
type input "[PERSON_NAME]"
click at [416, 28] on div "Sales Orders" at bounding box center [421, 30] width 26 height 6
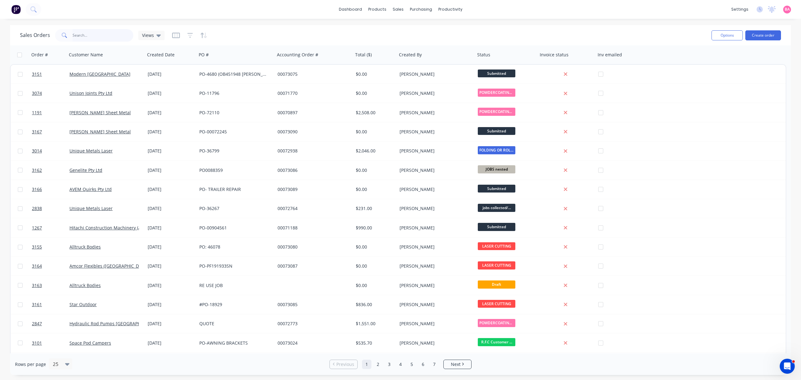
click at [92, 33] on input "text" at bounding box center [103, 35] width 61 height 13
type input "[PERSON_NAME]"
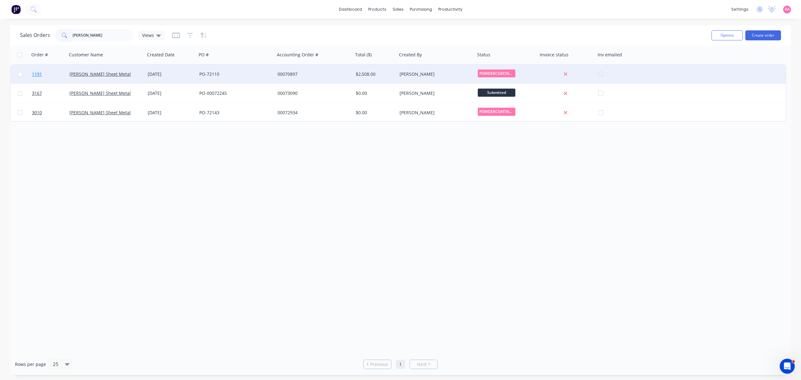
click at [38, 72] on span "1191" at bounding box center [37, 74] width 10 height 6
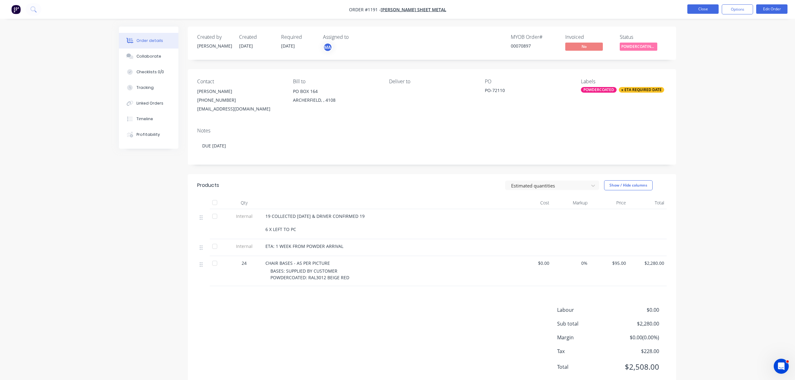
click at [704, 9] on button "Close" at bounding box center [702, 8] width 31 height 9
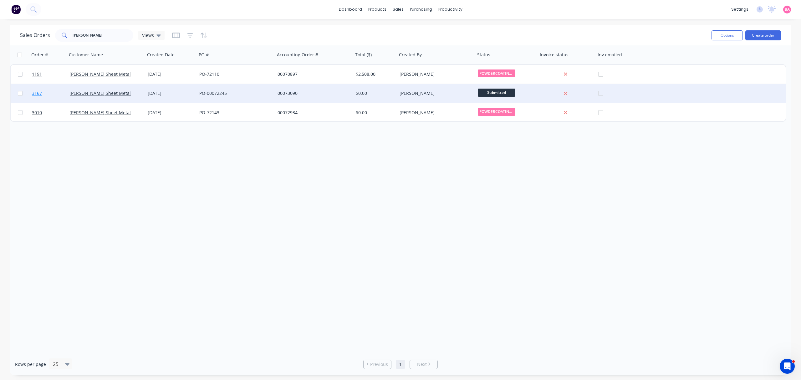
click at [38, 93] on span "3167" at bounding box center [37, 93] width 10 height 6
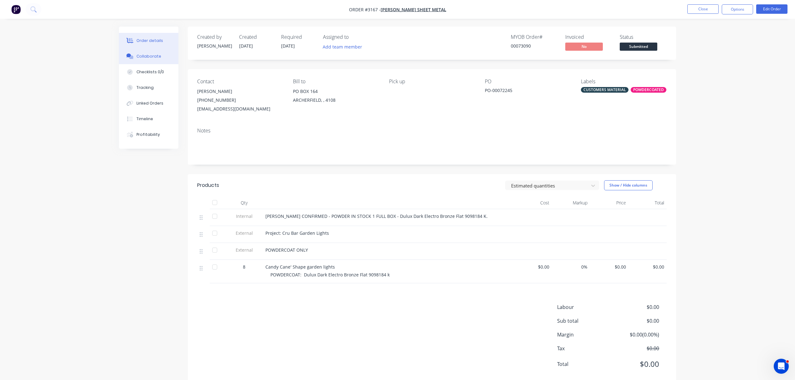
click at [140, 54] on div "Collaborate" at bounding box center [148, 57] width 25 height 6
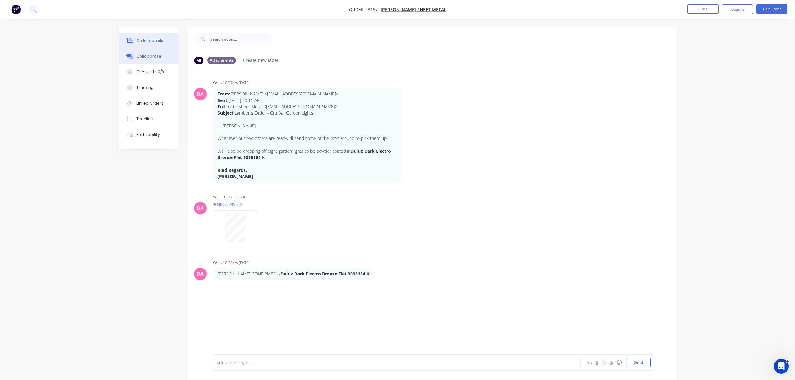
click at [151, 40] on div "Order details" at bounding box center [149, 41] width 27 height 6
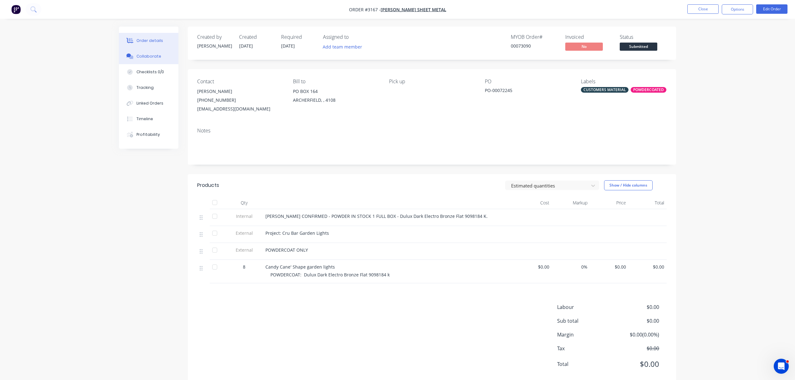
click at [152, 49] on button "Collaborate" at bounding box center [148, 57] width 59 height 16
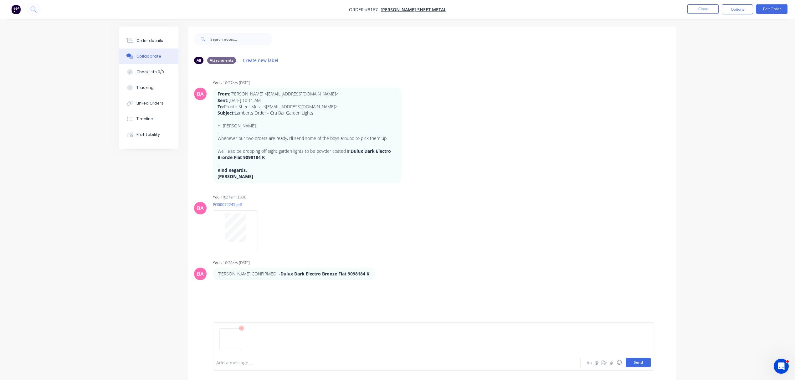
click at [629, 361] on button "Send" at bounding box center [638, 362] width 25 height 9
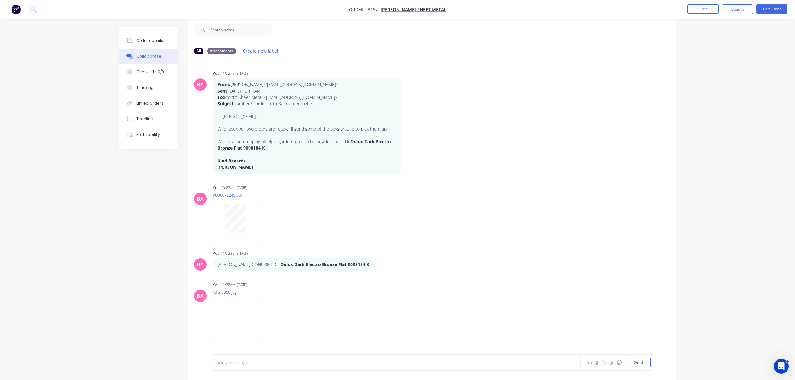
scroll to position [10, 0]
click at [144, 40] on div "Order details" at bounding box center [149, 41] width 27 height 6
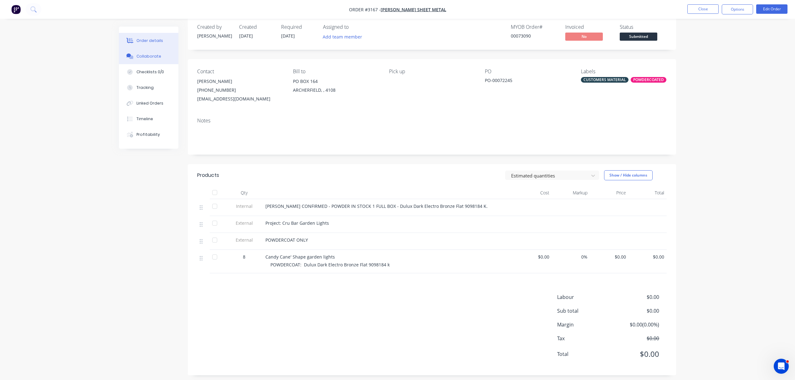
click at [150, 54] on div "Collaborate" at bounding box center [148, 57] width 25 height 6
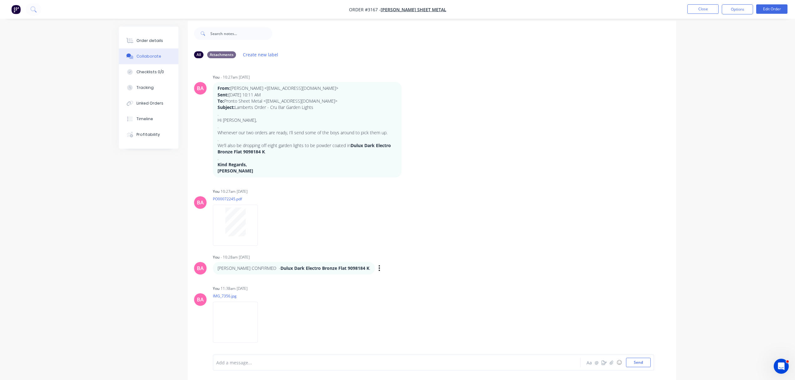
scroll to position [10, 0]
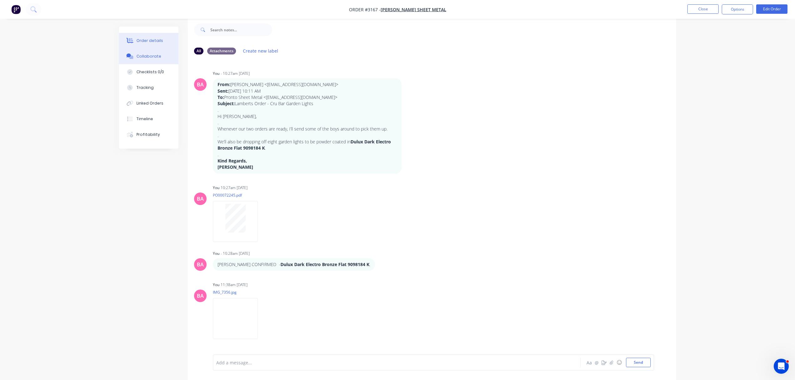
click at [154, 39] on div "Order details" at bounding box center [149, 41] width 27 height 6
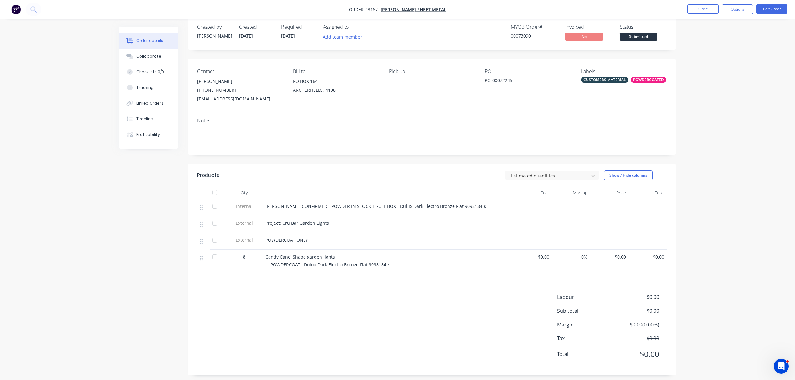
click at [607, 80] on div "CUSTOMERS MATERIAL" at bounding box center [605, 80] width 48 height 6
click at [594, 103] on div at bounding box center [592, 104] width 13 height 13
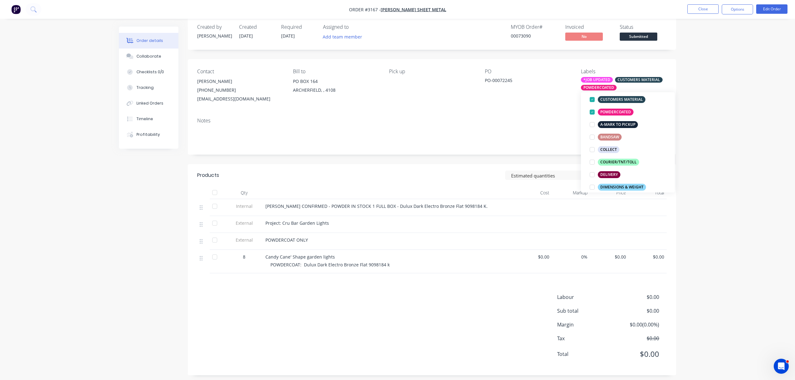
scroll to position [30, 0]
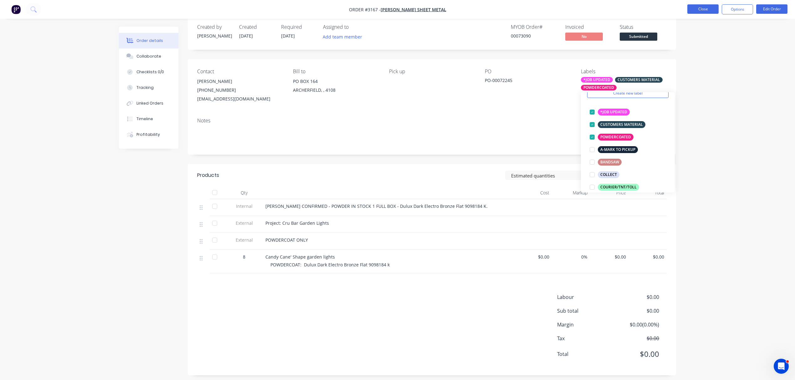
click at [703, 10] on button "Close" at bounding box center [702, 8] width 31 height 9
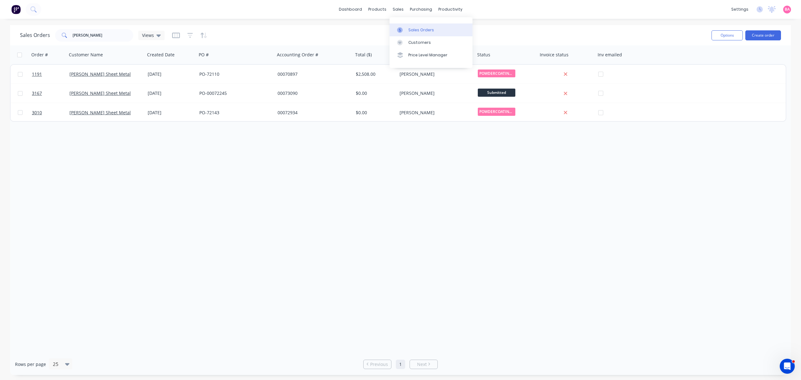
click at [411, 28] on div "Sales Orders" at bounding box center [421, 30] width 26 height 6
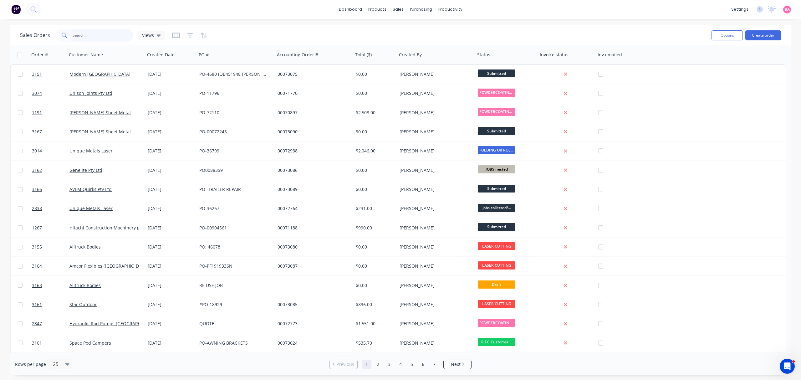
click at [88, 32] on input "text" at bounding box center [103, 35] width 61 height 13
type input "AVEM QUIRKS"
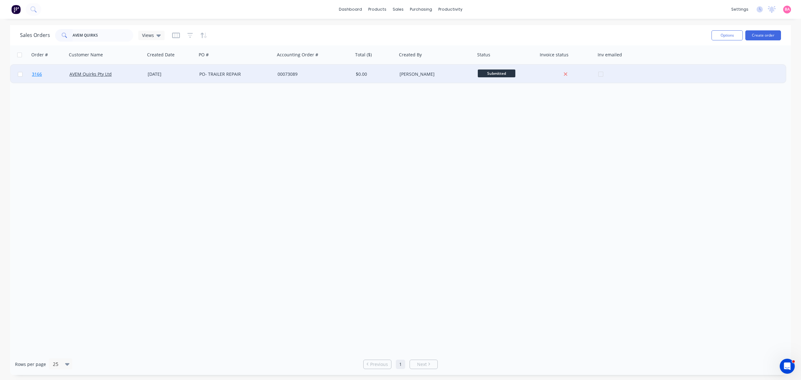
click at [38, 74] on span "3166" at bounding box center [37, 74] width 10 height 6
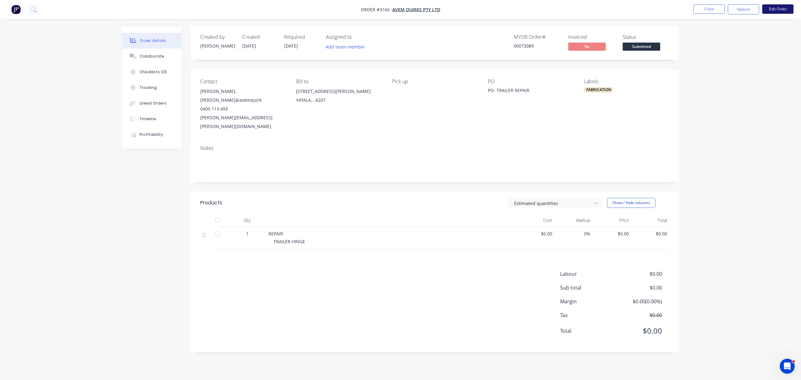
click at [778, 9] on button "Edit Order" at bounding box center [777, 8] width 31 height 9
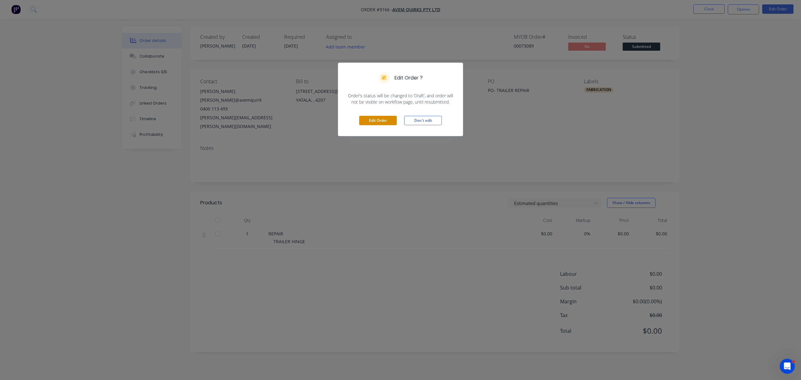
click at [379, 121] on button "Edit Order" at bounding box center [378, 120] width 38 height 9
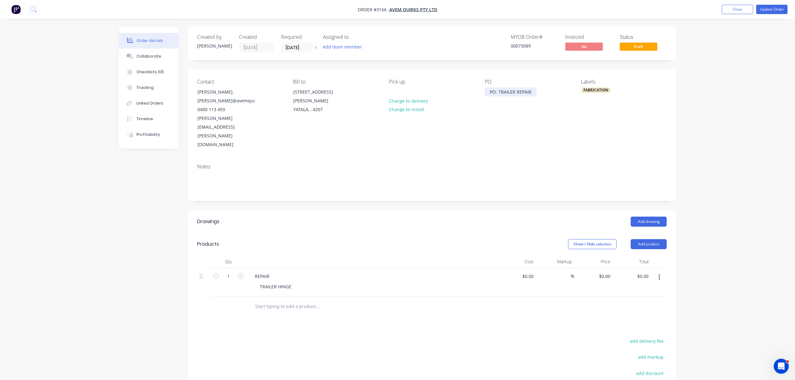
click at [500, 91] on div "PO- TRAILER REPAIR" at bounding box center [511, 91] width 52 height 9
click at [643, 272] on div "0.00 $0.00" at bounding box center [644, 276] width 14 height 9
type input "250.00"
type input "$250.00"
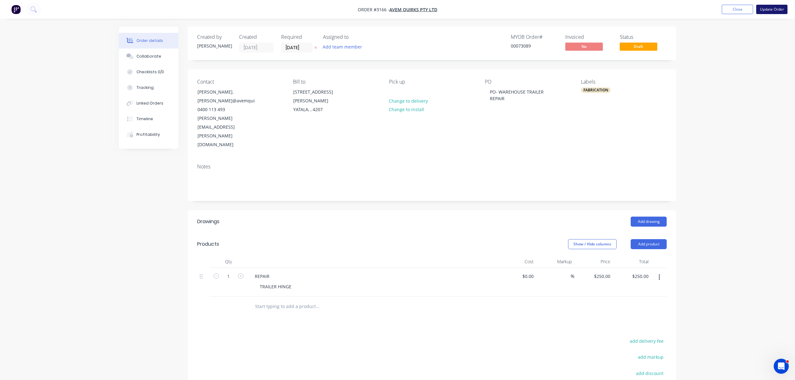
click at [772, 10] on button "Update Order" at bounding box center [771, 9] width 31 height 9
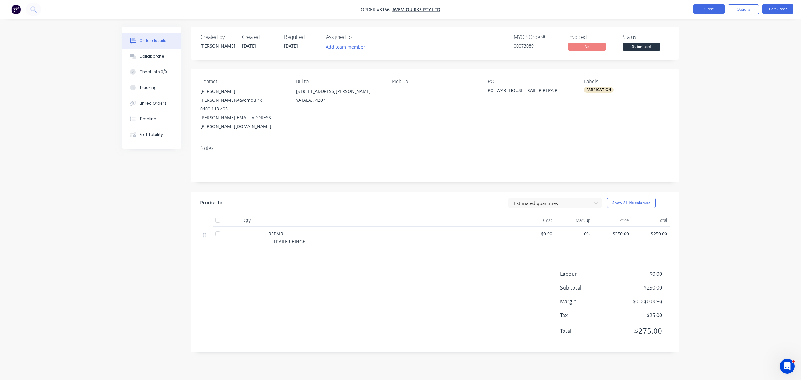
click at [709, 9] on button "Close" at bounding box center [709, 8] width 31 height 9
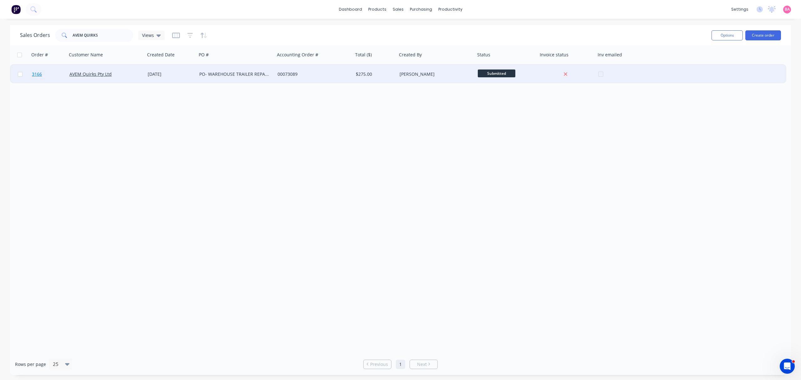
click at [34, 74] on span "3166" at bounding box center [37, 74] width 10 height 6
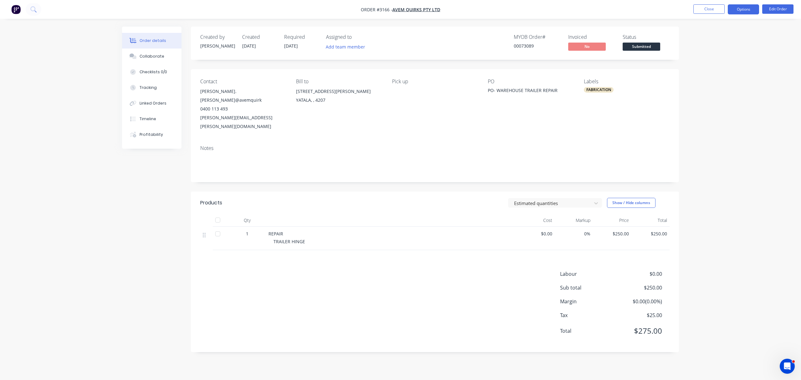
click at [744, 8] on button "Options" at bounding box center [743, 9] width 31 height 10
click at [712, 87] on div "Delivery Docket" at bounding box center [725, 88] width 58 height 9
click at [712, 60] on div "Without pricing" at bounding box center [725, 63] width 58 height 9
click at [152, 51] on button "Collaborate" at bounding box center [151, 57] width 59 height 16
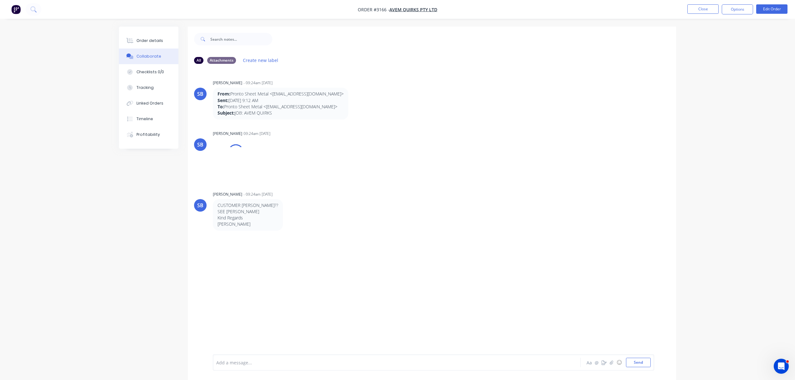
click at [271, 364] on div at bounding box center [379, 362] width 325 height 7
click at [641, 361] on button "Send" at bounding box center [638, 362] width 25 height 9
click at [139, 39] on div "Order details" at bounding box center [149, 41] width 27 height 6
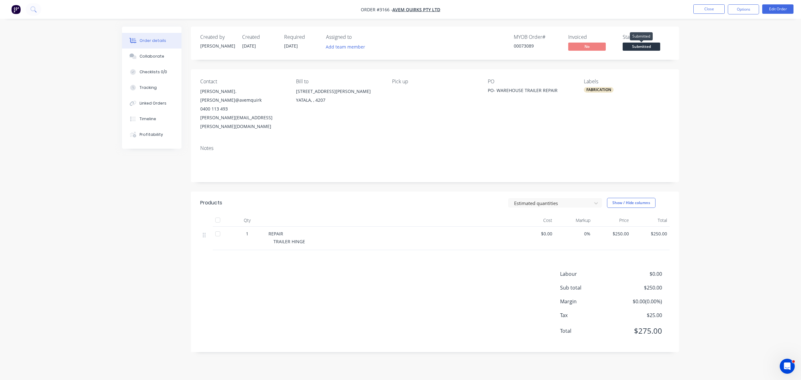
click at [645, 45] on span "Submitted" at bounding box center [642, 47] width 38 height 8
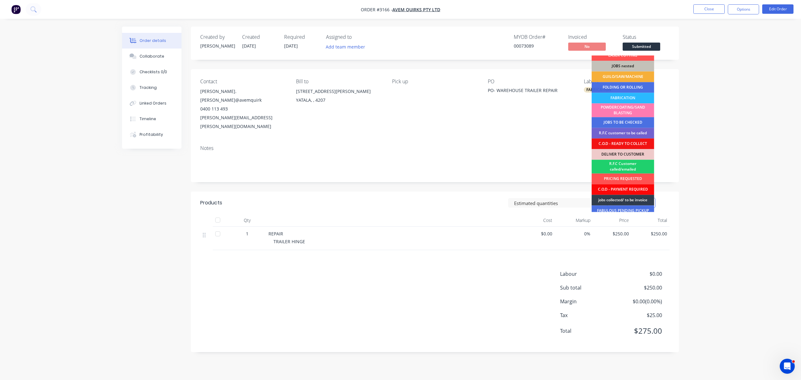
scroll to position [14, 0]
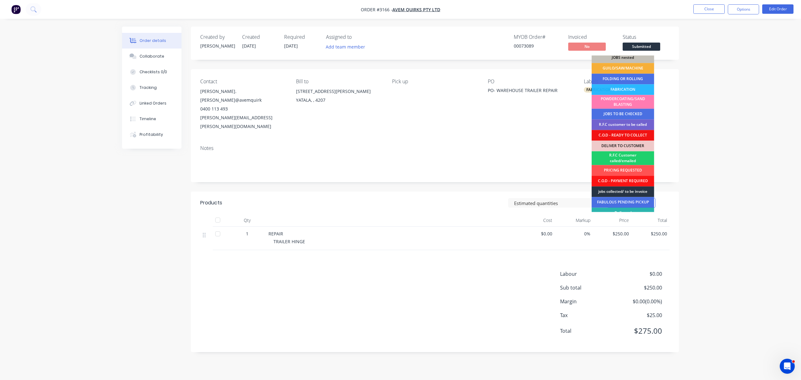
click at [633, 192] on div "jobs collected/ to be invoice" at bounding box center [623, 191] width 63 height 11
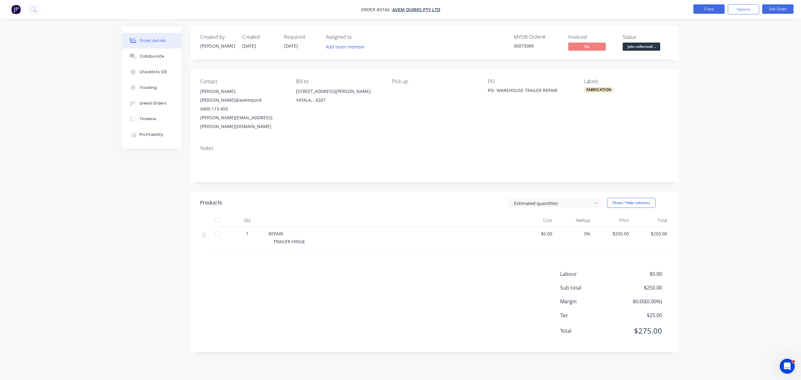
click at [718, 9] on button "Close" at bounding box center [709, 8] width 31 height 9
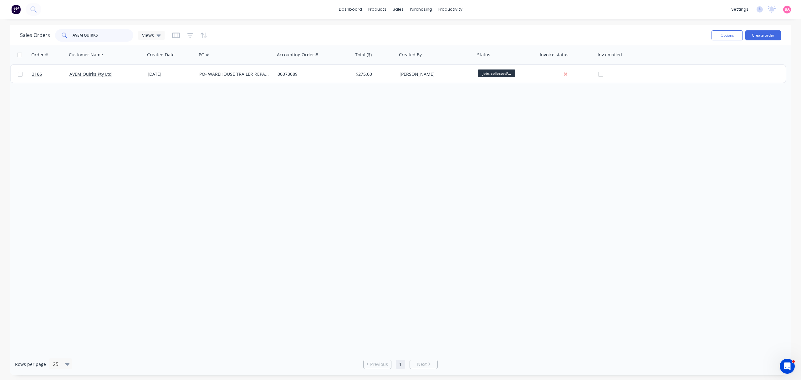
drag, startPoint x: 102, startPoint y: 38, endPoint x: 51, endPoint y: 37, distance: 50.7
click at [51, 37] on div "Sales Orders AVEM QUIRKS Views" at bounding box center [92, 35] width 145 height 13
click at [418, 40] on div "Customers" at bounding box center [419, 43] width 23 height 6
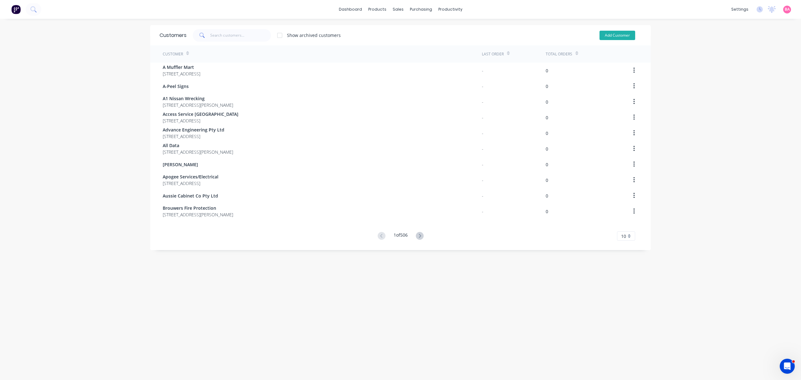
click at [621, 31] on button "Add Customer" at bounding box center [618, 35] width 36 height 9
select select "AU"
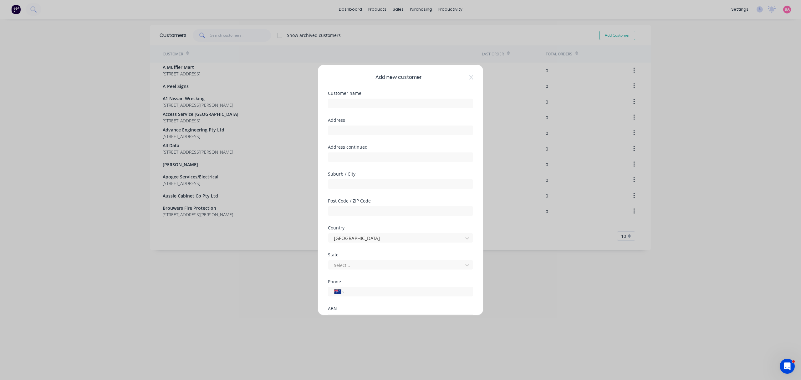
click at [356, 98] on div at bounding box center [400, 102] width 145 height 11
click at [352, 104] on input "text" at bounding box center [400, 103] width 145 height 9
type input "[PERSON_NAME]"
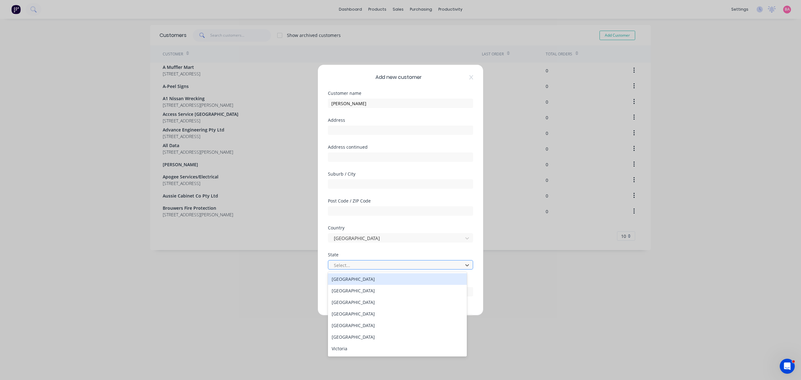
click at [368, 268] on div at bounding box center [396, 265] width 126 height 8
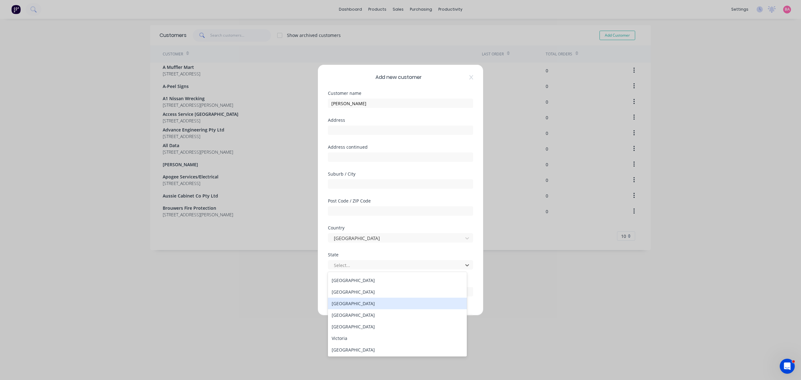
click at [349, 303] on div "Queensland" at bounding box center [397, 304] width 139 height 12
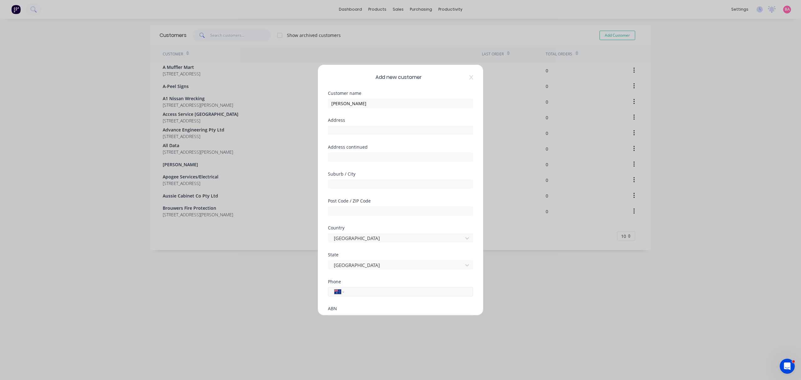
click at [361, 291] on input "tel" at bounding box center [408, 291] width 118 height 7
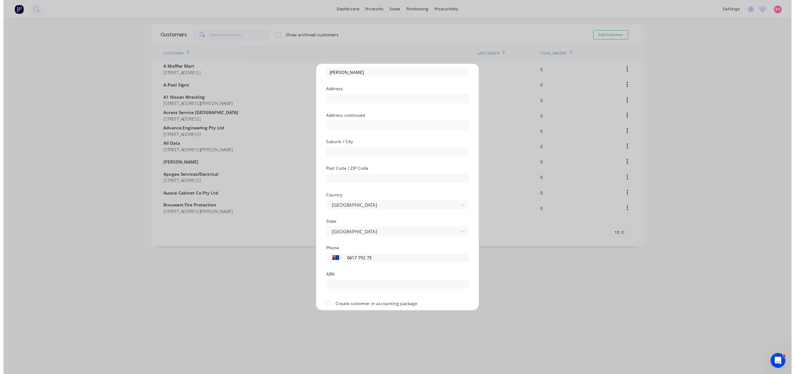
scroll to position [55, 0]
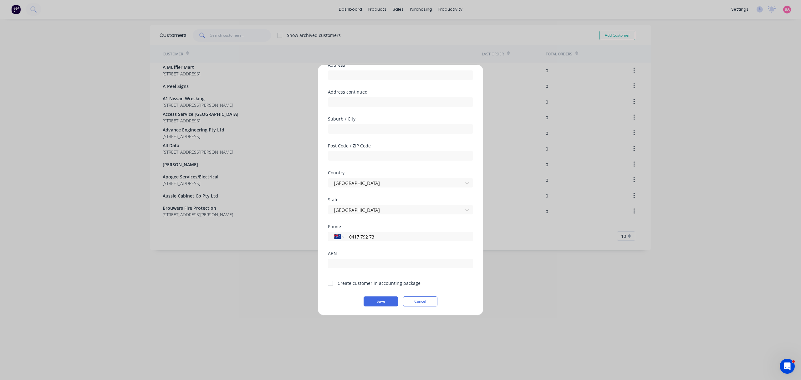
drag, startPoint x: 389, startPoint y: 237, endPoint x: 294, endPoint y: 238, distance: 95.1
click at [294, 238] on div "Add new customer Customer name Shane Ryan Address Address continued Suburb / Ci…" at bounding box center [400, 190] width 801 height 380
type input "0417 799 273"
click at [332, 283] on div at bounding box center [330, 283] width 13 height 13
click at [376, 302] on button "Save" at bounding box center [381, 301] width 34 height 10
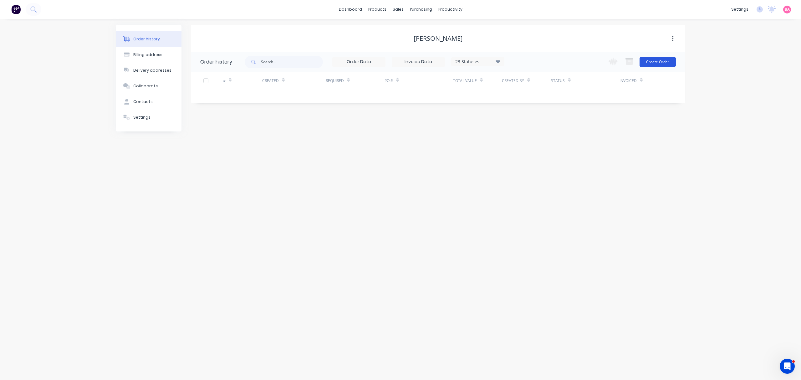
click at [659, 64] on button "Create Order" at bounding box center [658, 62] width 36 height 10
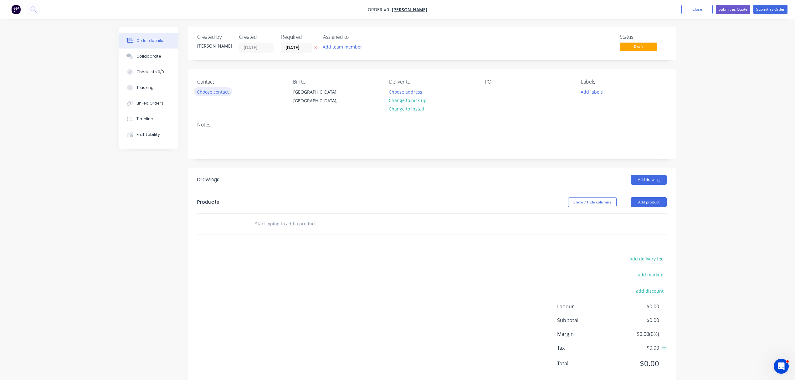
click at [223, 89] on button "Choose contact" at bounding box center [213, 91] width 38 height 8
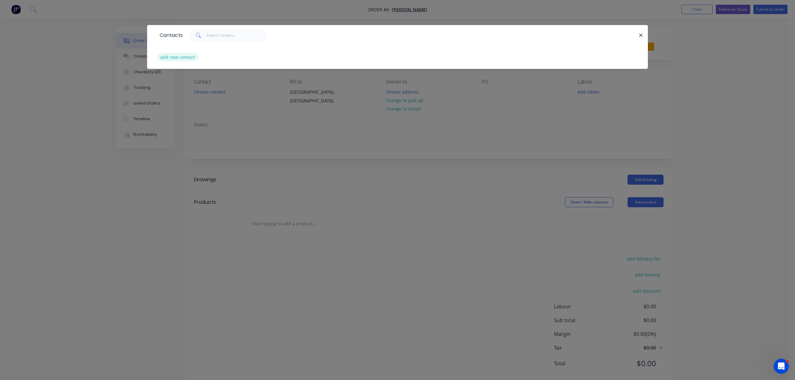
click at [172, 56] on button "add new contact" at bounding box center [177, 57] width 41 height 8
select select "AU"
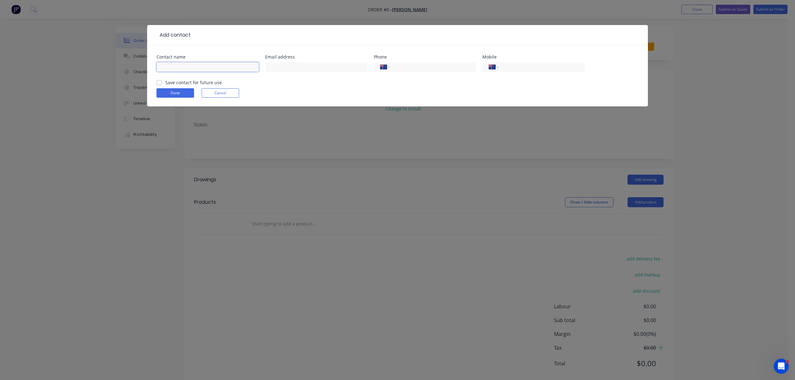
click at [196, 68] on input "text" at bounding box center [207, 66] width 102 height 9
type input "s"
type input "[PERSON_NAME]"
click at [286, 66] on input "text" at bounding box center [316, 66] width 102 height 9
type input "S"
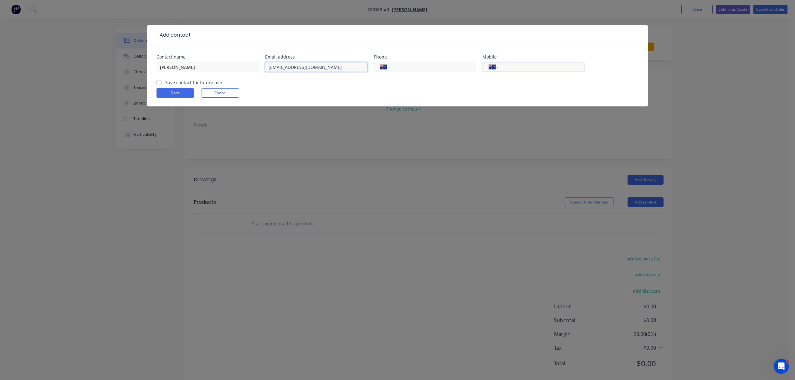
type input "simone89@bigpond.net.au"
click at [510, 70] on input "tel" at bounding box center [540, 67] width 75 height 7
type input "0417 799 273"
click at [165, 82] on label "Save contact for future use" at bounding box center [193, 82] width 57 height 7
click at [158, 82] on input "Save contact for future use" at bounding box center [158, 82] width 5 height 6
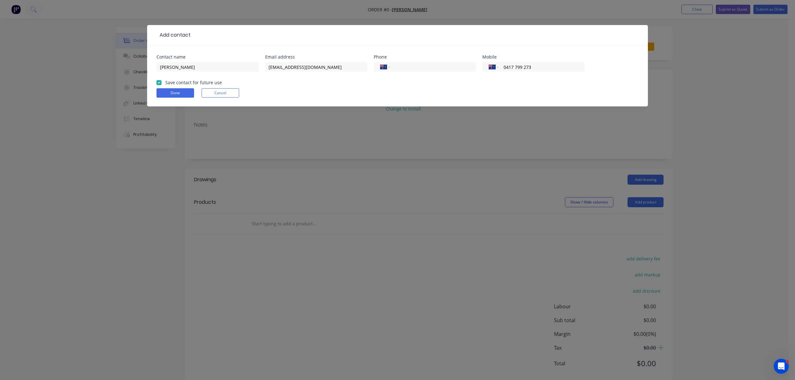
checkbox input "true"
click at [171, 93] on button "Done" at bounding box center [175, 92] width 38 height 9
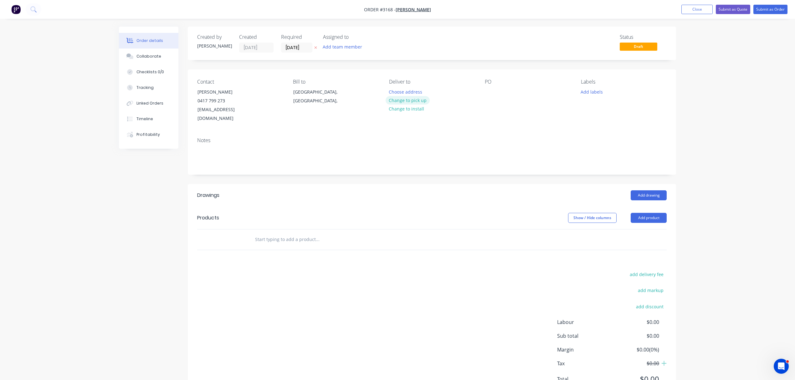
click at [416, 99] on button "Change to pick up" at bounding box center [408, 100] width 44 height 8
click at [773, 9] on button "Submit as Order" at bounding box center [770, 9] width 34 height 9
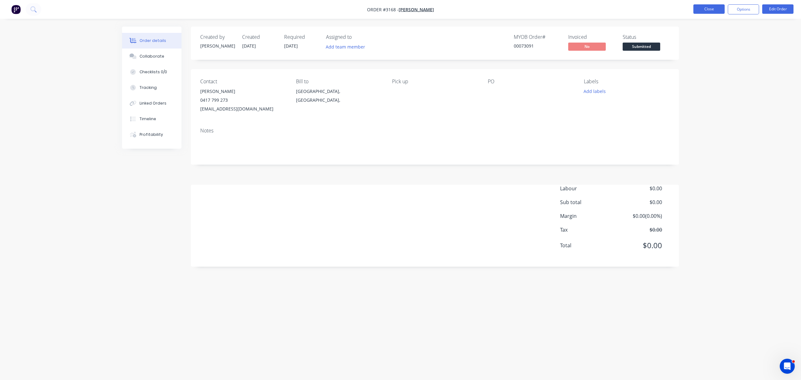
click at [714, 9] on button "Close" at bounding box center [709, 8] width 31 height 9
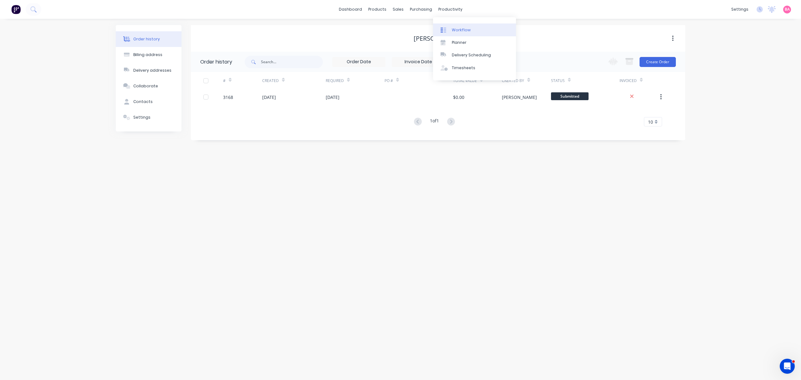
click at [454, 31] on div "Workflow" at bounding box center [461, 30] width 19 height 6
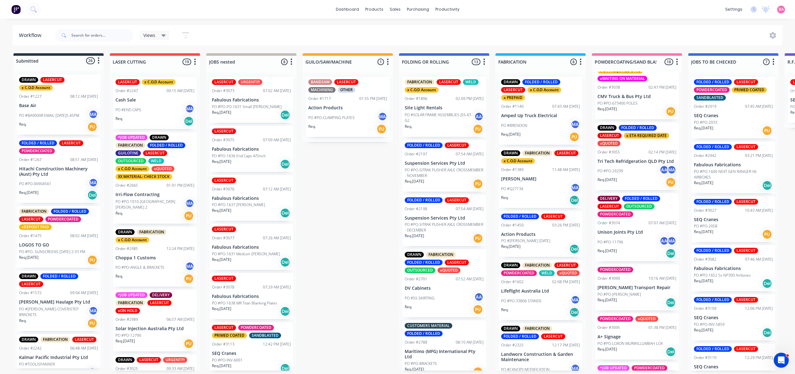
scroll to position [556, 0]
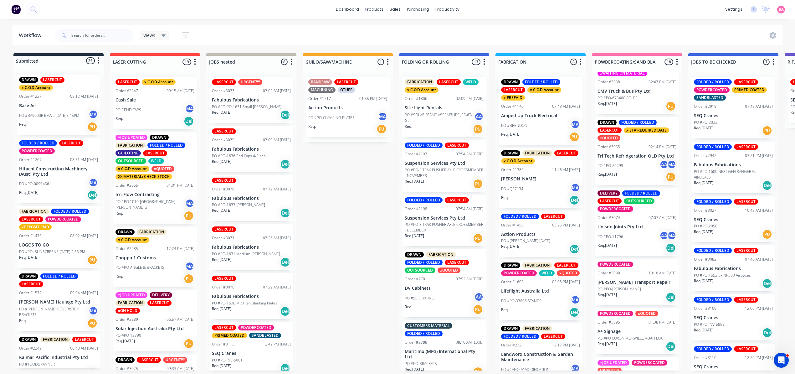
click at [631, 153] on p "Tri Tech Refridgeration QLD Pty Ltd" at bounding box center [636, 155] width 79 height 5
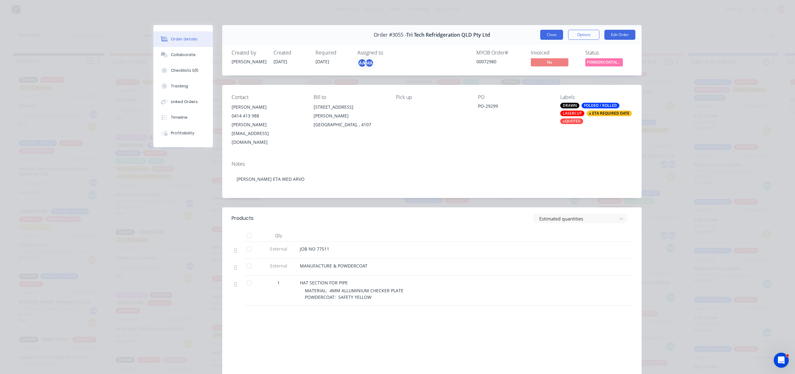
click at [543, 31] on button "Close" at bounding box center [551, 35] width 23 height 10
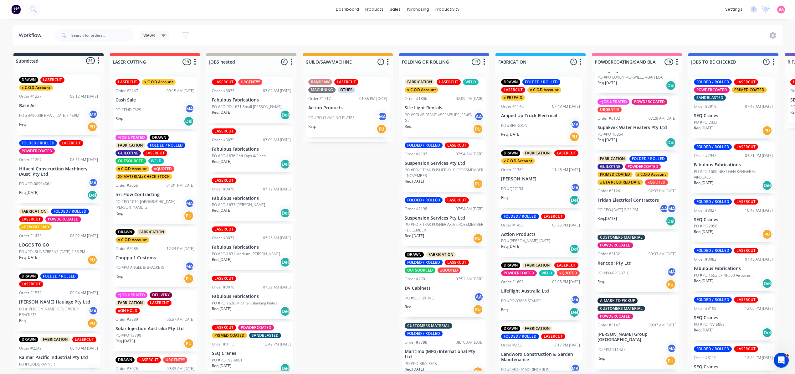
scroll to position [821, 0]
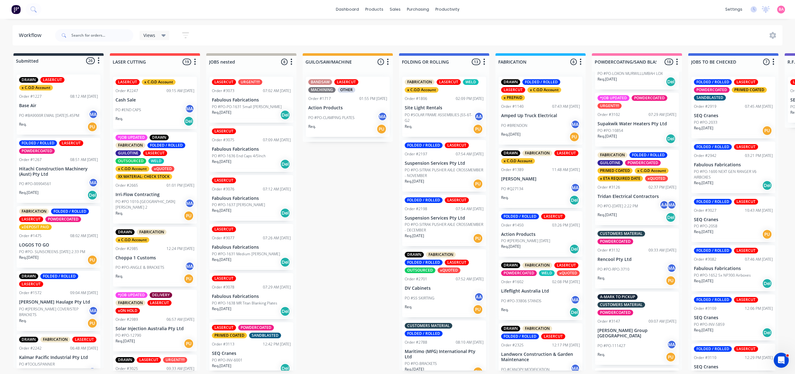
click at [621, 203] on p "PO #PO-Tuesday, 7 October 2025 2:22 PM" at bounding box center [617, 206] width 40 height 6
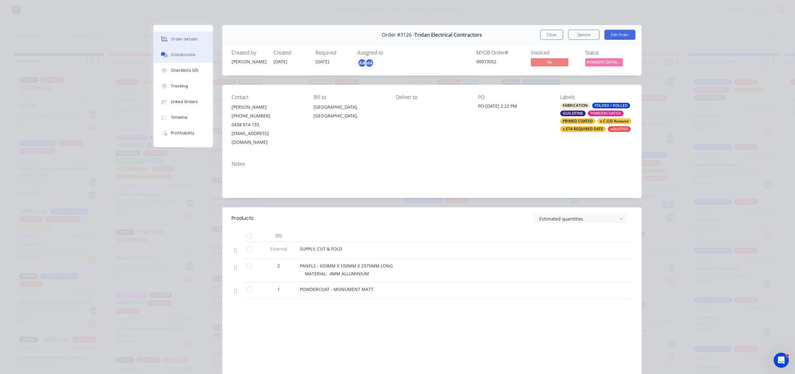
click at [181, 54] on div "Collaborate" at bounding box center [183, 55] width 25 height 6
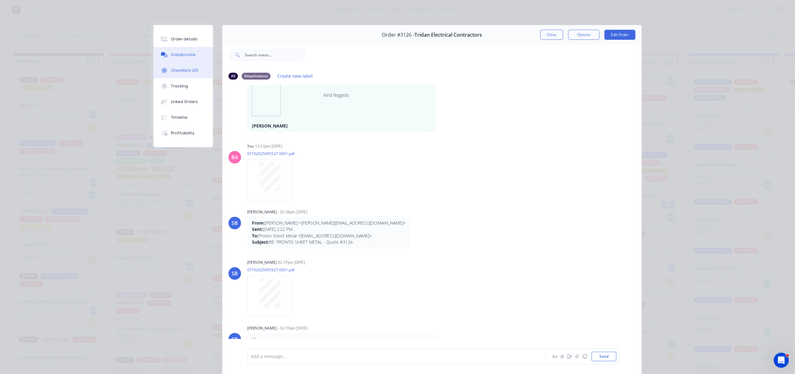
scroll to position [97, 0]
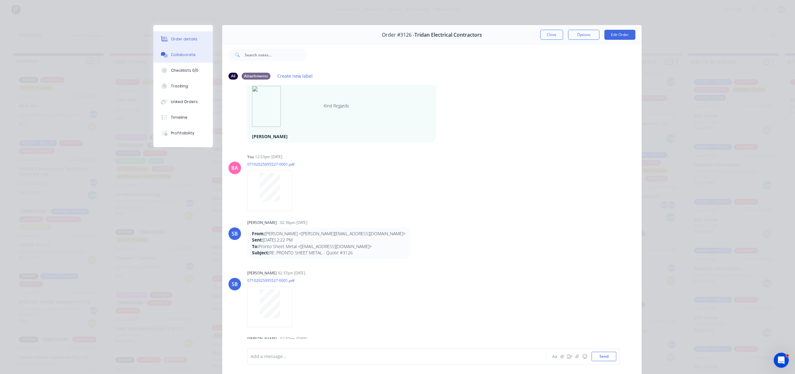
click at [176, 37] on div "Order details" at bounding box center [184, 39] width 27 height 6
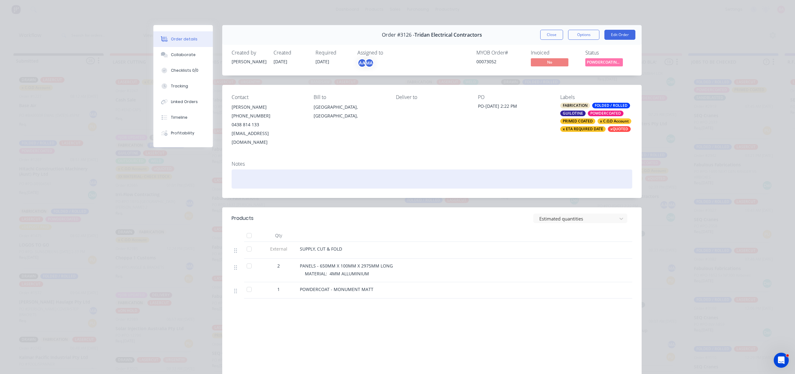
click at [250, 174] on div at bounding box center [432, 178] width 401 height 19
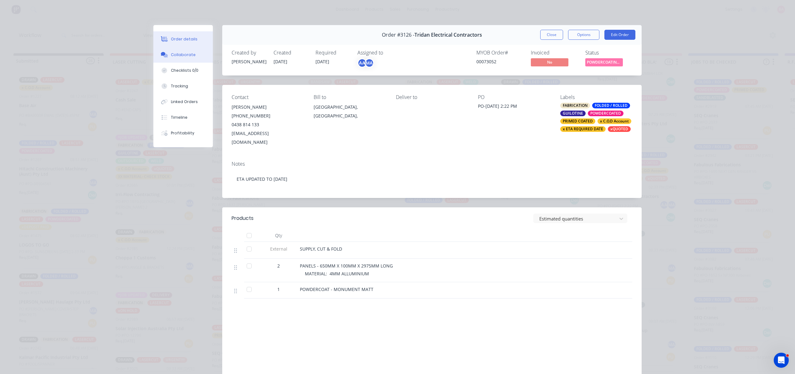
click at [181, 52] on div "Collaborate" at bounding box center [183, 55] width 25 height 6
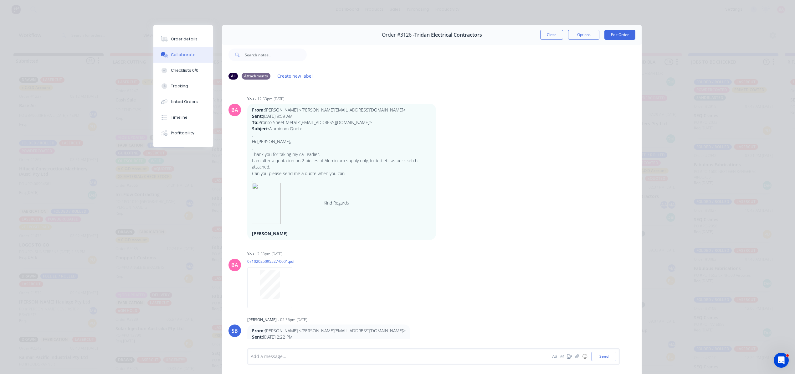
click at [296, 344] on div "Add a message... Aa @ ☺ Send" at bounding box center [431, 356] width 419 height 35
click at [287, 355] on div at bounding box center [388, 356] width 274 height 7
click at [183, 37] on div "Order details" at bounding box center [184, 39] width 27 height 6
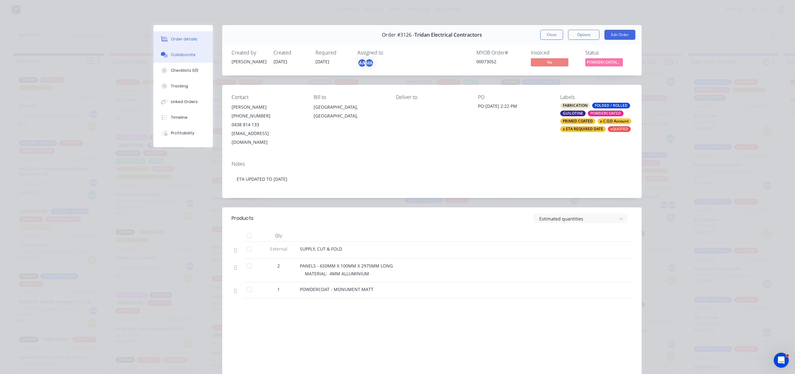
click at [179, 52] on div "Collaborate" at bounding box center [183, 55] width 25 height 6
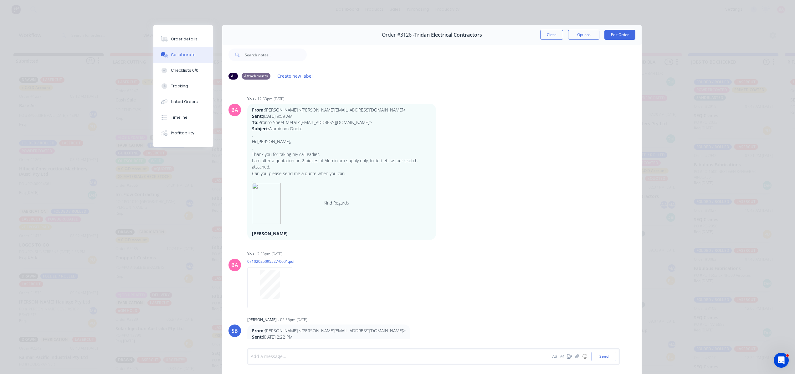
click at [286, 357] on div at bounding box center [388, 356] width 274 height 7
click at [609, 359] on button "Send" at bounding box center [604, 355] width 25 height 9
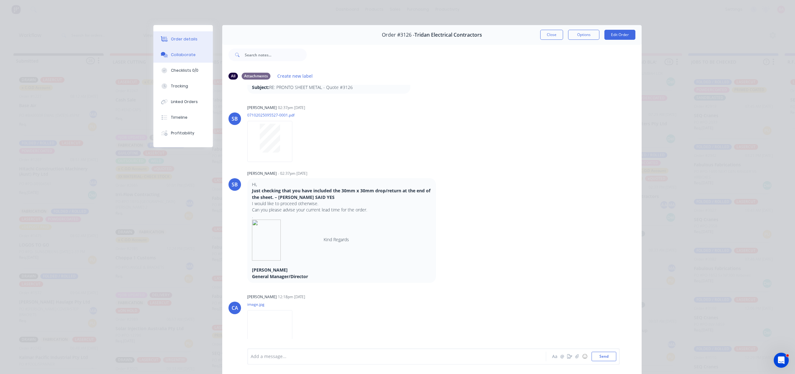
click at [176, 39] on div "Order details" at bounding box center [184, 39] width 27 height 6
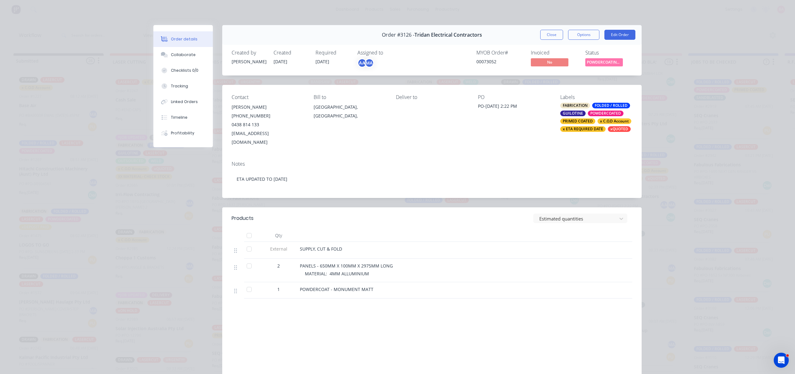
click at [577, 122] on div "PRIMED COATED" at bounding box center [577, 121] width 35 height 6
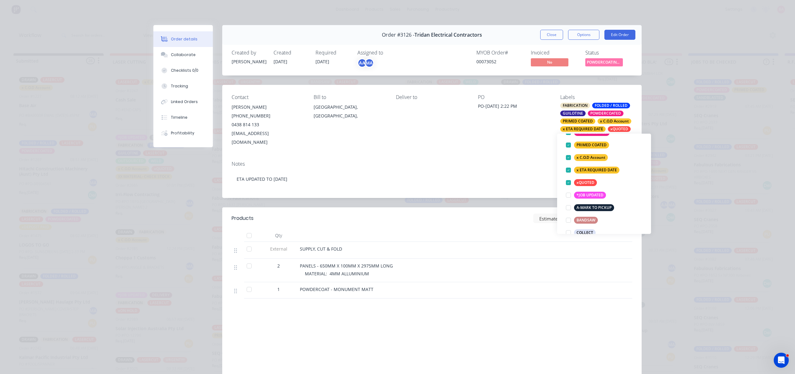
scroll to position [97, 0]
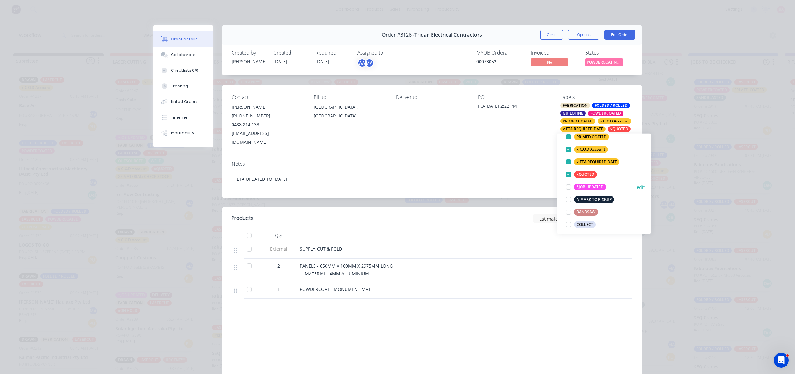
click at [568, 185] on div at bounding box center [568, 187] width 13 height 13
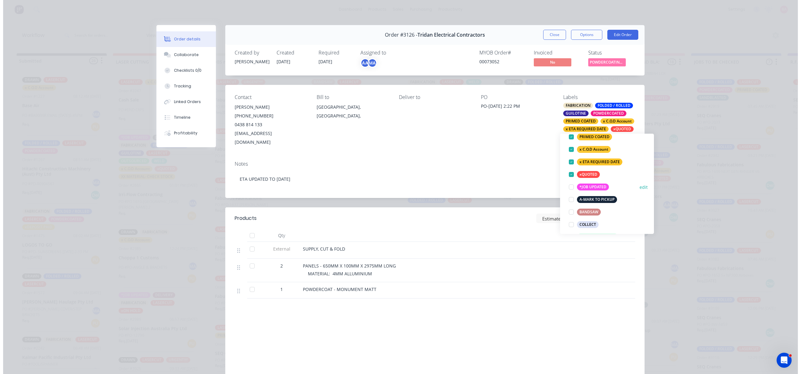
scroll to position [0, 0]
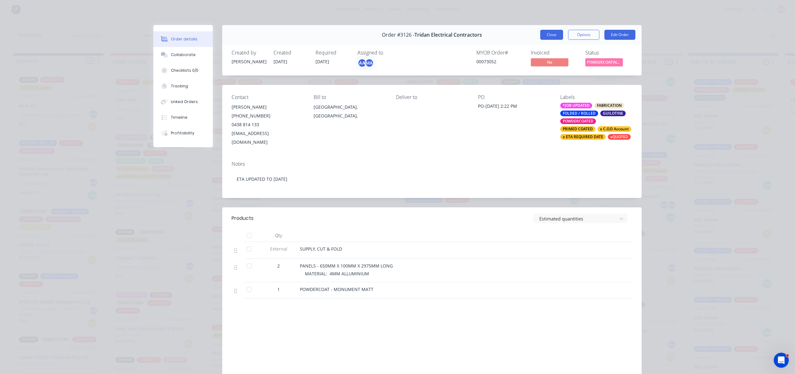
click at [551, 33] on button "Close" at bounding box center [551, 35] width 23 height 10
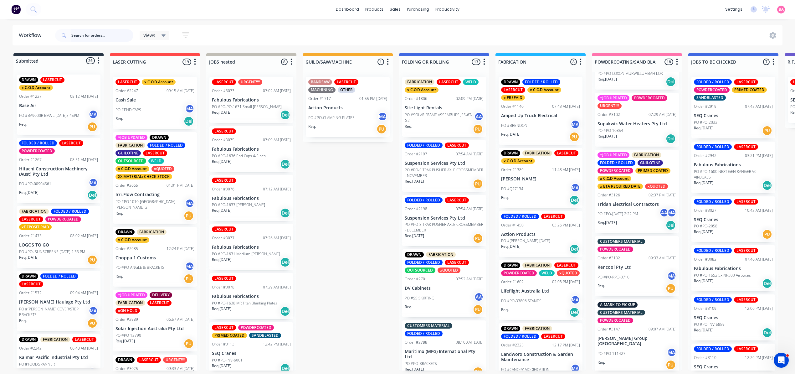
click at [122, 39] on input "text" at bounding box center [102, 35] width 62 height 13
type input "2838"
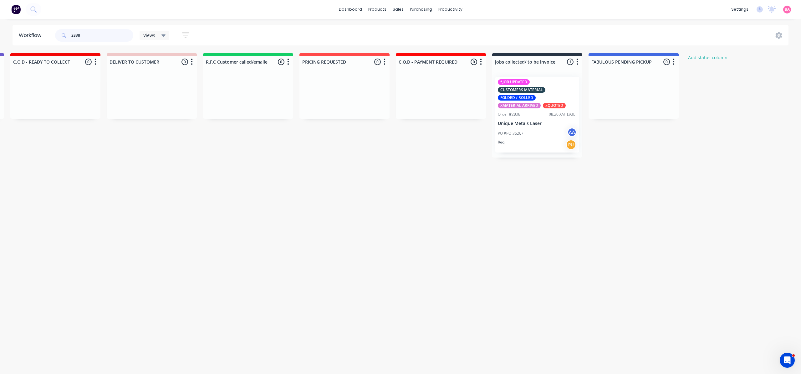
scroll to position [0, 878]
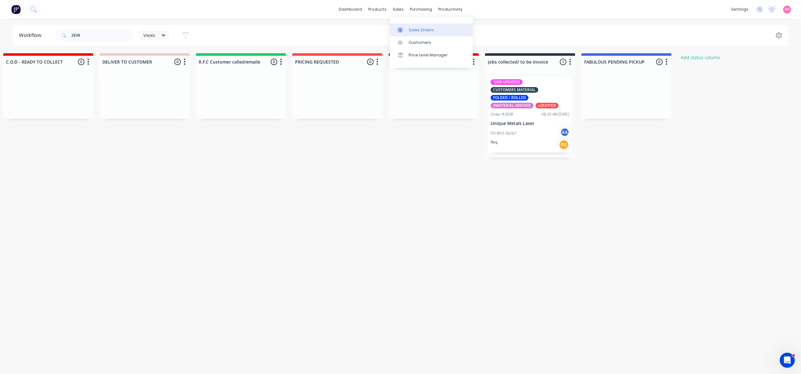
click at [412, 27] on div "Sales Orders" at bounding box center [422, 30] width 26 height 6
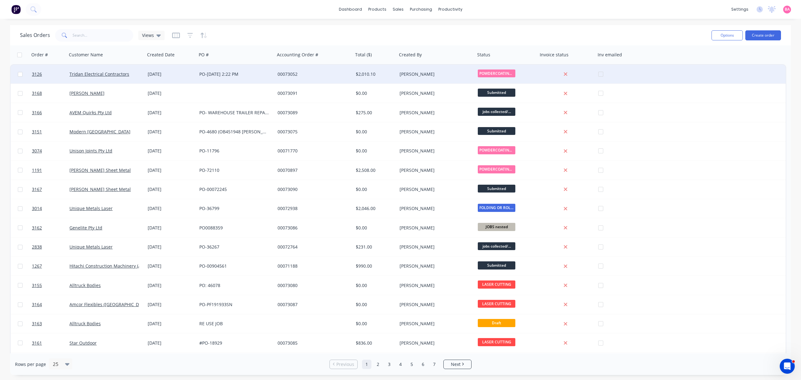
click at [233, 73] on div "PO-[DATE] 2:22 PM" at bounding box center [233, 74] width 69 height 6
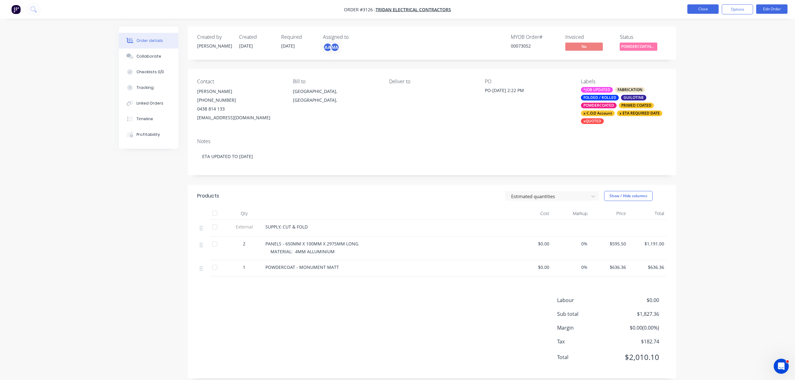
click at [707, 8] on button "Close" at bounding box center [702, 8] width 31 height 9
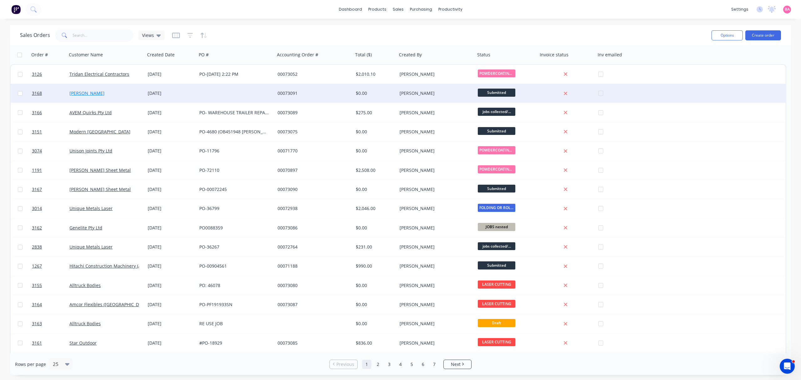
click at [73, 93] on link "[PERSON_NAME]" at bounding box center [86, 93] width 35 height 6
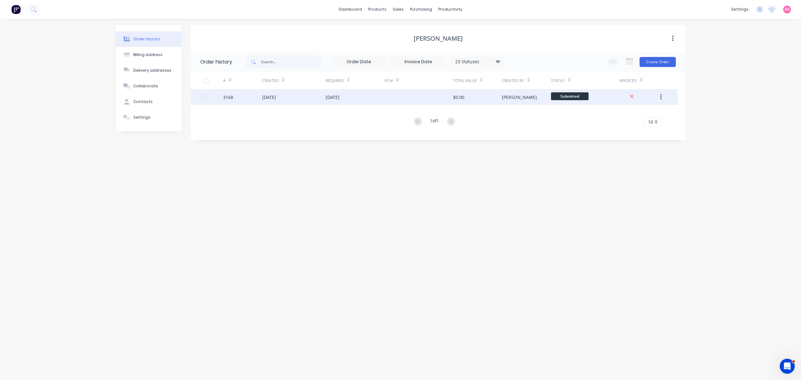
click at [227, 98] on div "3168" at bounding box center [228, 97] width 10 height 7
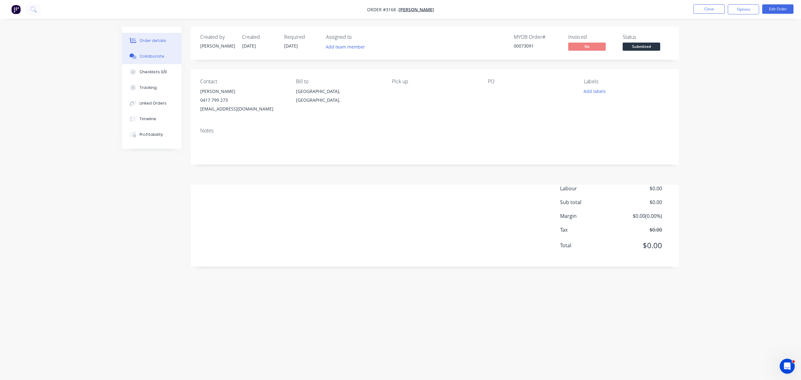
click at [149, 57] on div "Collaborate" at bounding box center [152, 57] width 25 height 6
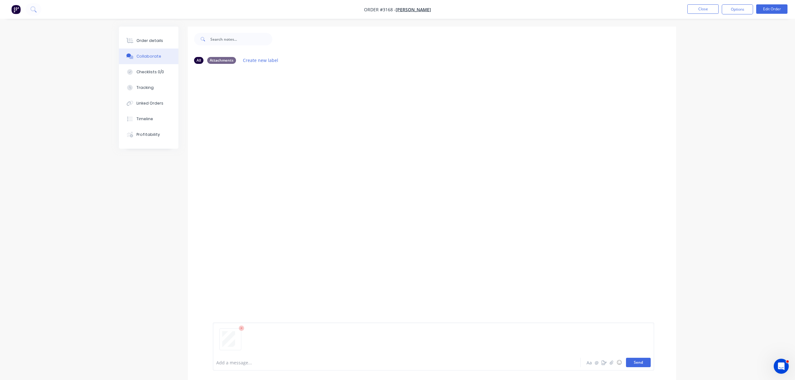
click at [643, 360] on button "Send" at bounding box center [638, 362] width 25 height 9
click at [148, 38] on div "Order details" at bounding box center [149, 41] width 27 height 6
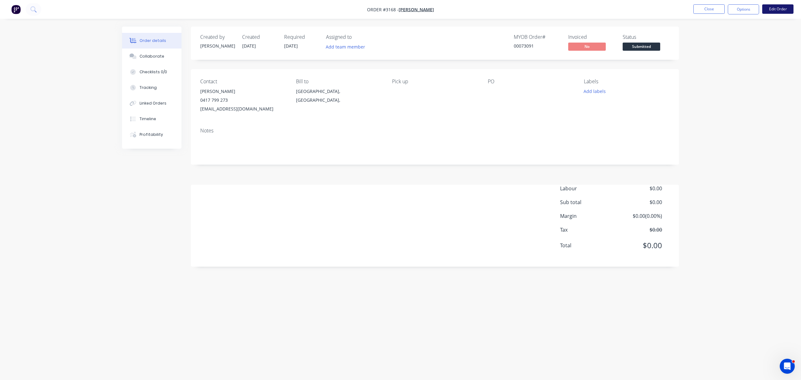
click at [779, 10] on button "Edit Order" at bounding box center [777, 8] width 31 height 9
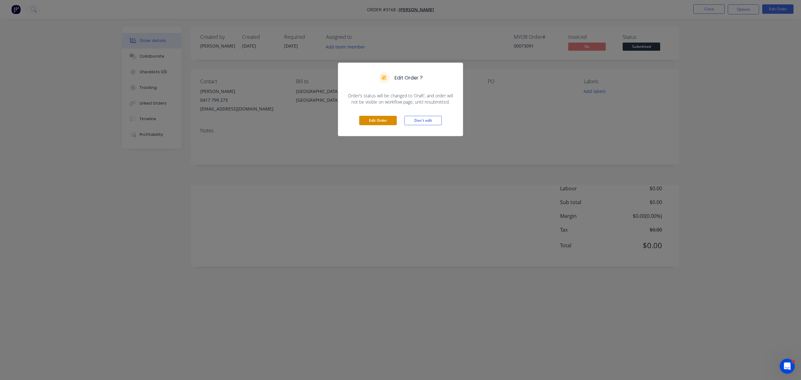
click at [375, 119] on button "Edit Order" at bounding box center [378, 120] width 38 height 9
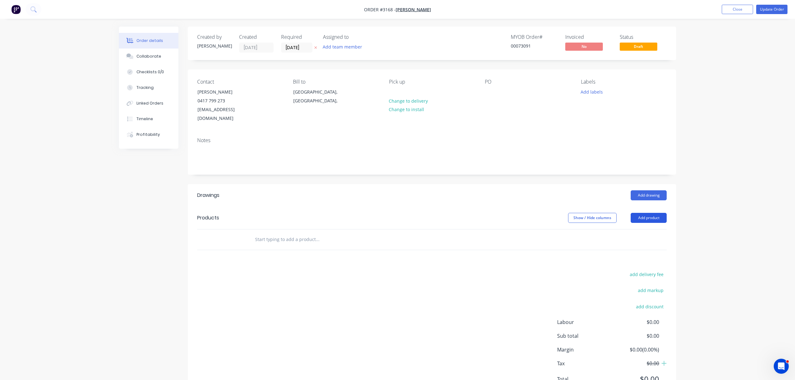
click at [649, 213] on button "Add product" at bounding box center [649, 218] width 36 height 10
click at [632, 317] on div "Notes (External)" at bounding box center [637, 321] width 48 height 9
click at [280, 245] on div at bounding box center [272, 249] width 45 height 9
click at [276, 265] on input "text" at bounding box center [317, 271] width 125 height 13
type input "2"
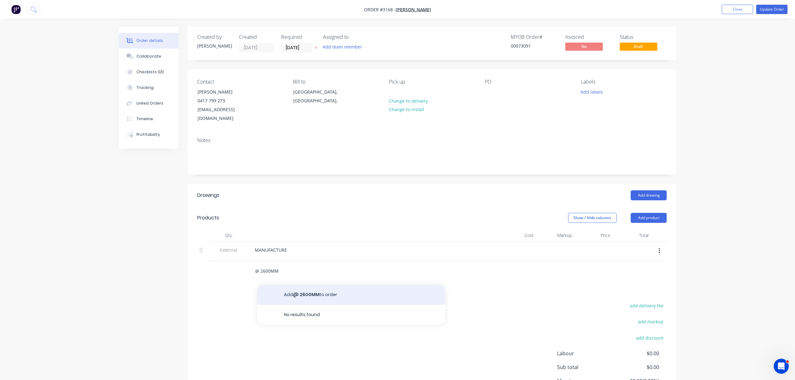
type input "@ 2600MM"
click at [303, 285] on button "Add @ 2600MM to order" at bounding box center [351, 295] width 188 height 20
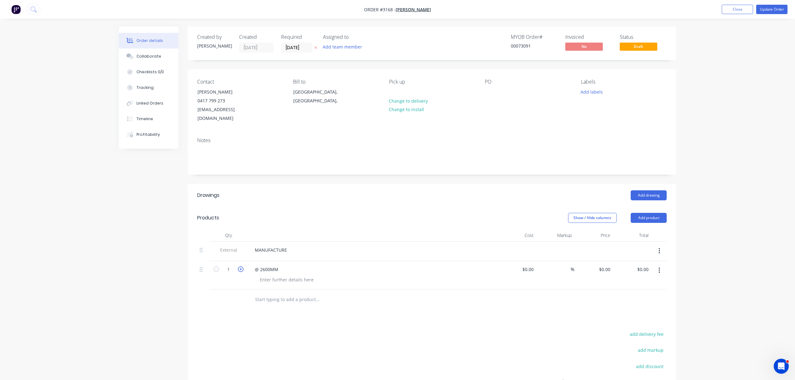
click at [239, 266] on icon "button" at bounding box center [241, 269] width 6 height 6
type input "2"
click at [281, 293] on input "text" at bounding box center [317, 299] width 125 height 13
type input "@ 2400MM"
click at [312, 315] on button "Add @ 2400MM to order" at bounding box center [351, 323] width 188 height 20
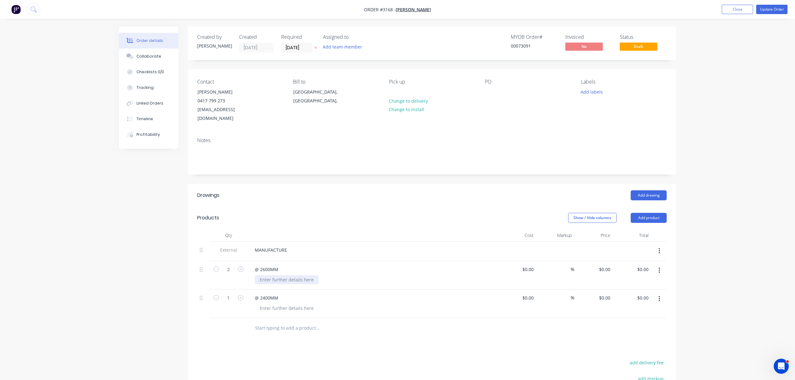
click at [278, 275] on div at bounding box center [287, 279] width 64 height 9
drag, startPoint x: 329, startPoint y: 272, endPoint x: 257, endPoint y: 273, distance: 72.0
click at [257, 275] on div "MATERIAL: 1.6MM ZINC ANNEAL" at bounding box center [294, 279] width 79 height 9
copy div "MATERIAL: 1.6MM ZINC ANNEAL"
click at [289, 304] on div at bounding box center [287, 308] width 64 height 9
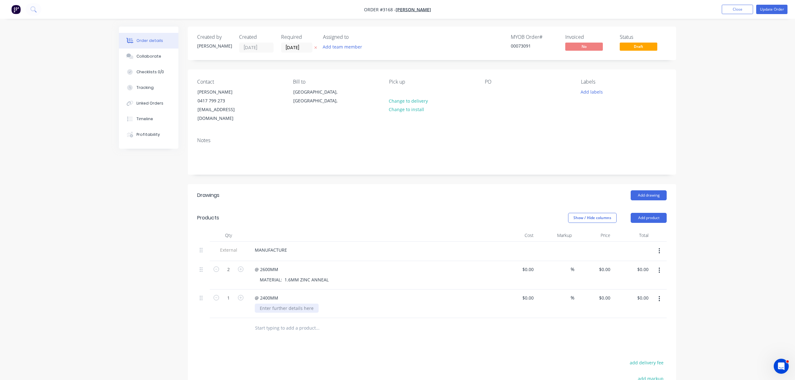
paste div
click at [253, 265] on div "@ 2600MM" at bounding box center [266, 269] width 33 height 9
click at [254, 293] on div "@ 2400MM" at bounding box center [266, 297] width 33 height 9
click at [587, 92] on button "Add labels" at bounding box center [591, 91] width 29 height 8
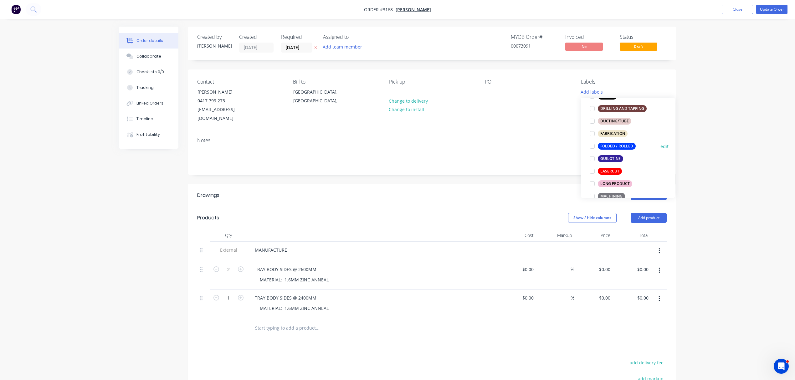
scroll to position [153, 0]
click at [612, 158] on div "GUILOTINE" at bounding box center [610, 157] width 25 height 7
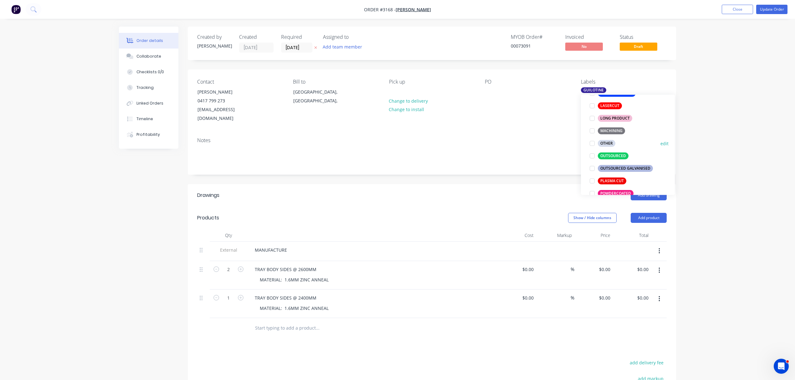
scroll to position [222, 0]
click at [591, 149] on div at bounding box center [592, 148] width 13 height 13
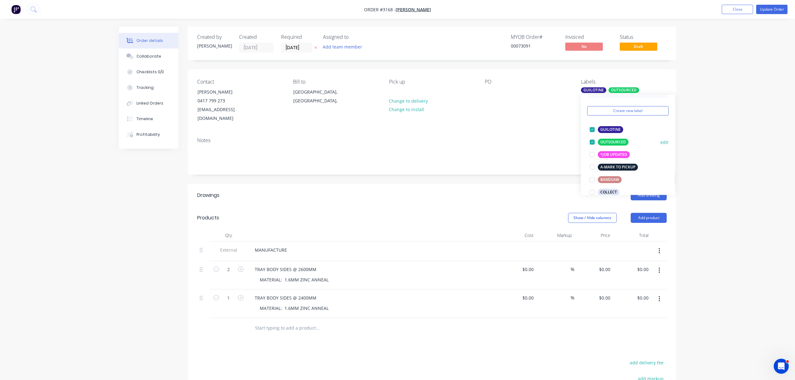
scroll to position [38, 0]
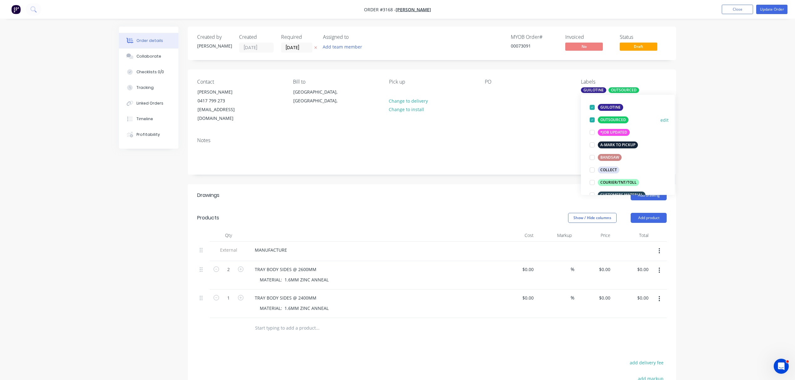
click at [592, 119] on div at bounding box center [592, 120] width 13 height 13
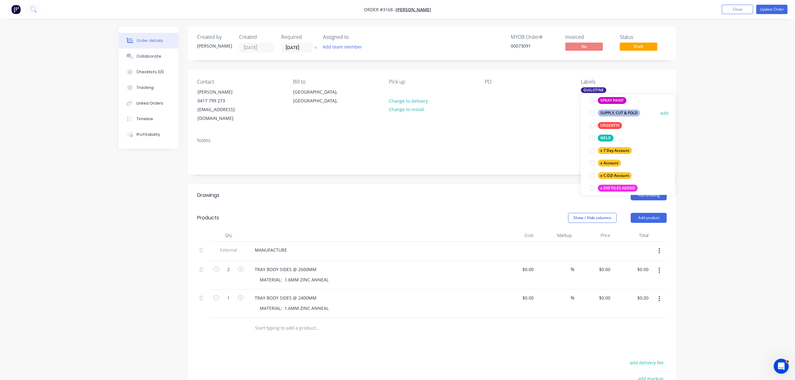
scroll to position [371, 0]
click at [594, 176] on div at bounding box center [592, 174] width 13 height 13
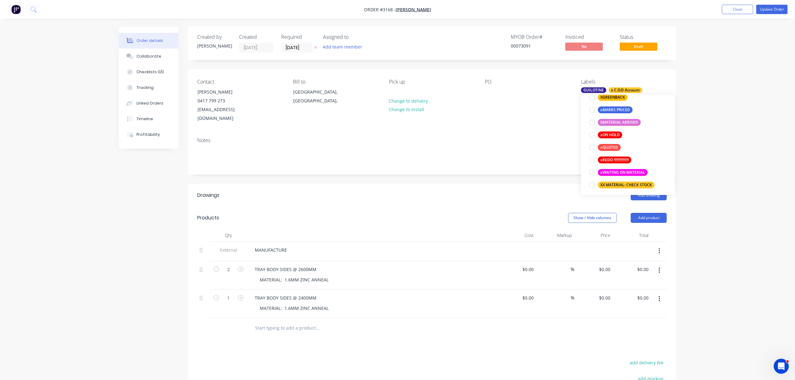
scroll to position [564, 0]
click at [590, 181] on div at bounding box center [592, 182] width 13 height 13
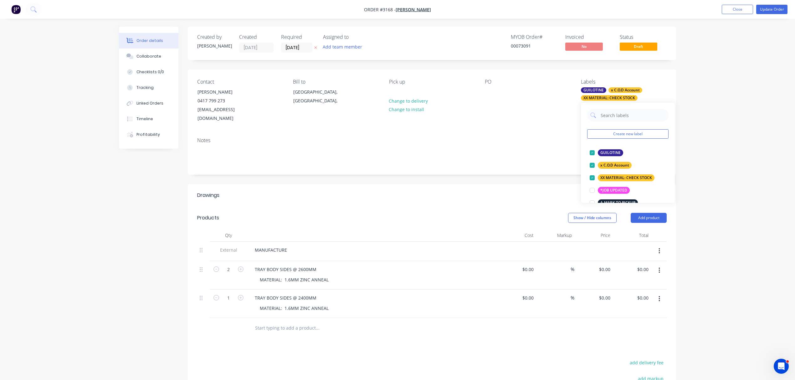
click at [516, 137] on div "Notes" at bounding box center [431, 140] width 469 height 6
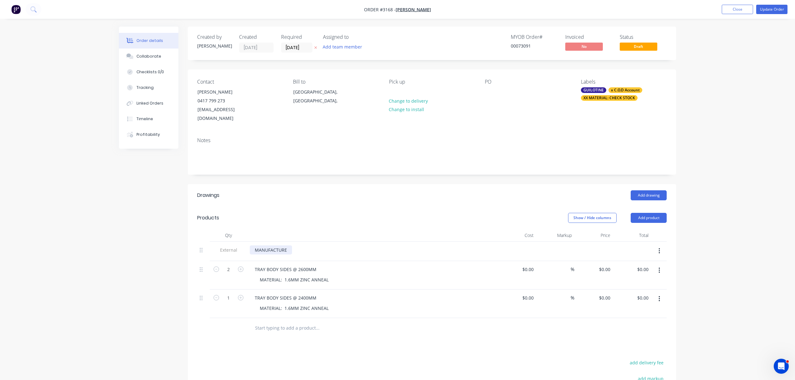
click at [287, 245] on div "MANUFACTURE" at bounding box center [271, 249] width 42 height 9
drag, startPoint x: 287, startPoint y: 241, endPoint x: 221, endPoint y: 232, distance: 66.7
click at [221, 232] on div "Qty Cost Markup Price Total External MANUFACTURE 2 TRAY BODY SIDES @ 2600MM MAT…" at bounding box center [431, 273] width 469 height 89
click at [775, 10] on button "Update Order" at bounding box center [771, 9] width 31 height 9
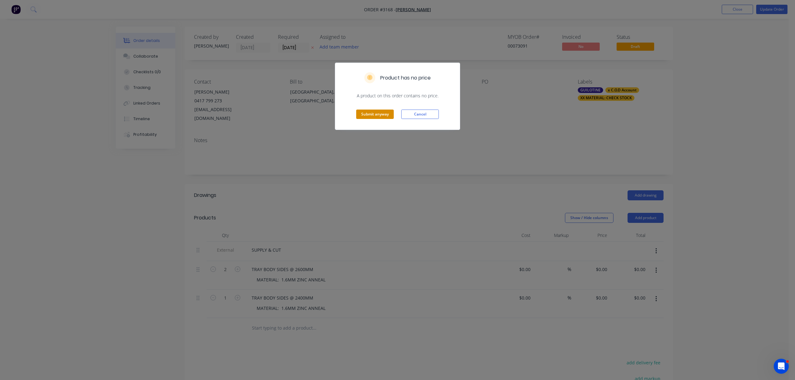
click at [371, 113] on button "Submit anyway" at bounding box center [375, 114] width 38 height 9
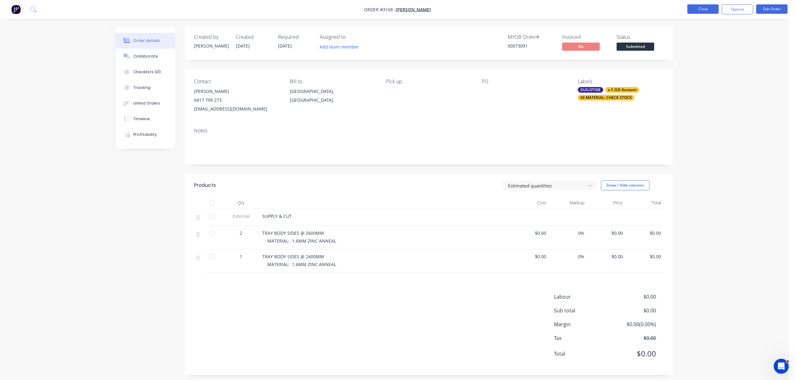
click at [710, 7] on button "Close" at bounding box center [702, 8] width 31 height 9
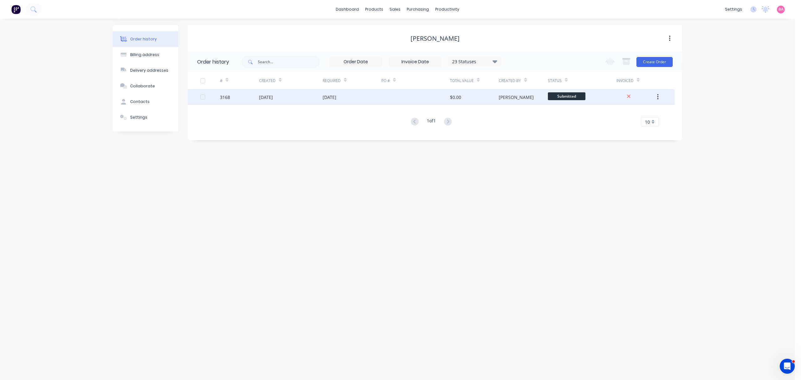
click at [226, 98] on div "3168" at bounding box center [225, 97] width 10 height 7
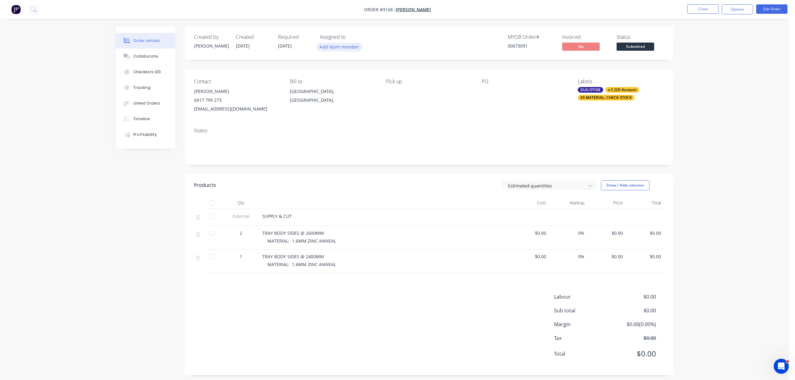
click at [343, 45] on button "Add team member" at bounding box center [339, 47] width 46 height 8
click at [331, 96] on div at bounding box center [330, 94] width 13 height 13
click at [473, 113] on div "Contact Shane Ryan 0417 799 273 simone89@bigpond.net.au Bill to Queensland, Aus…" at bounding box center [429, 96] width 488 height 54
click at [482, 96] on div at bounding box center [521, 91] width 78 height 9
click at [486, 91] on div at bounding box center [521, 91] width 78 height 9
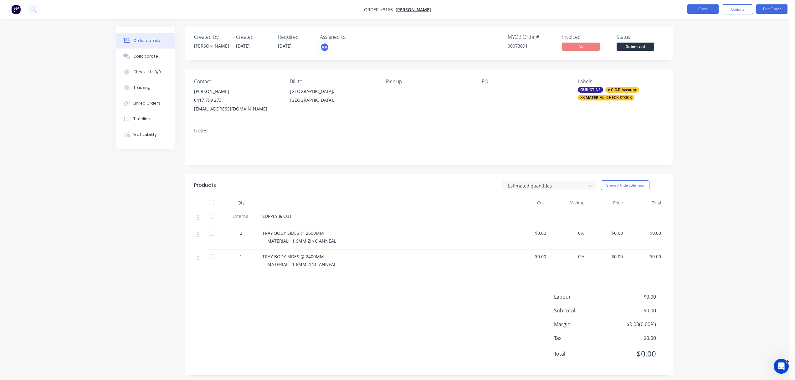
click at [704, 6] on button "Close" at bounding box center [702, 8] width 31 height 9
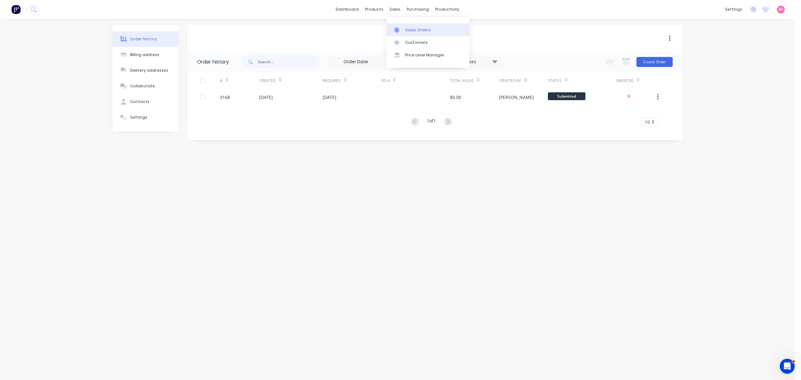
click at [416, 33] on link "Sales Orders" at bounding box center [428, 29] width 83 height 13
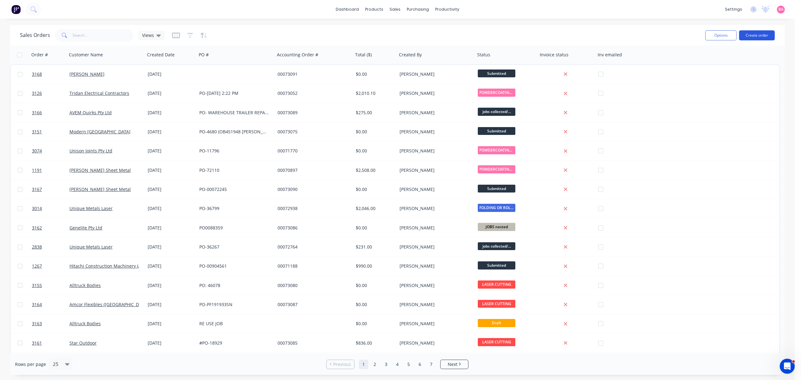
click at [757, 34] on button "Create order" at bounding box center [757, 35] width 36 height 10
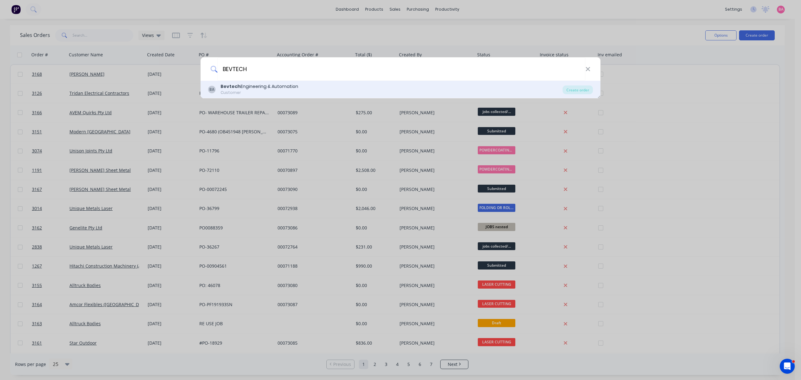
type input "BEVTECH"
click at [256, 88] on div "Bevtech Engineering & Automation" at bounding box center [260, 86] width 78 height 7
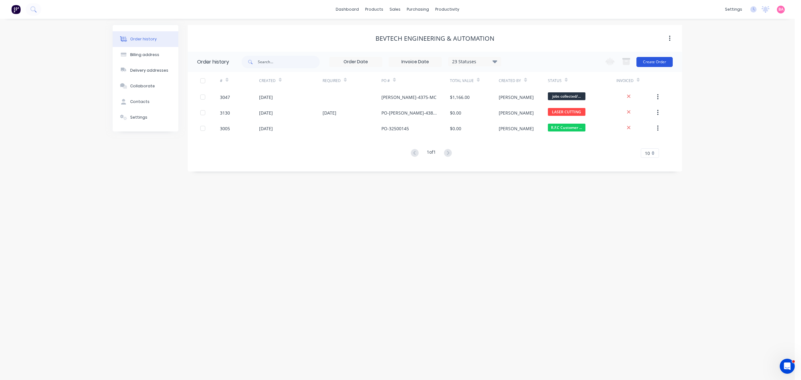
click at [663, 60] on button "Create Order" at bounding box center [655, 62] width 36 height 10
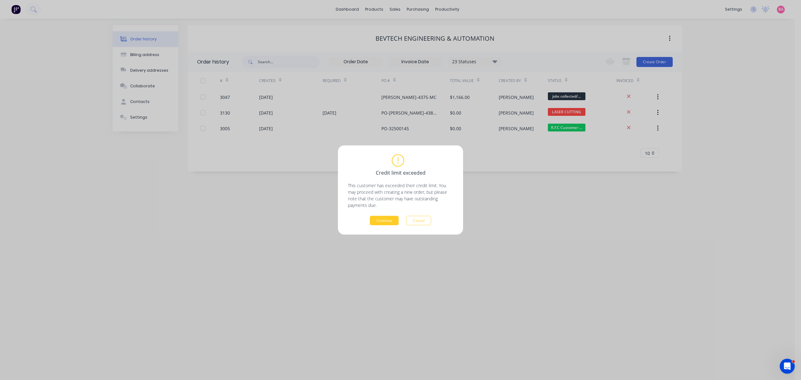
click at [389, 218] on button "Continue" at bounding box center [384, 220] width 29 height 9
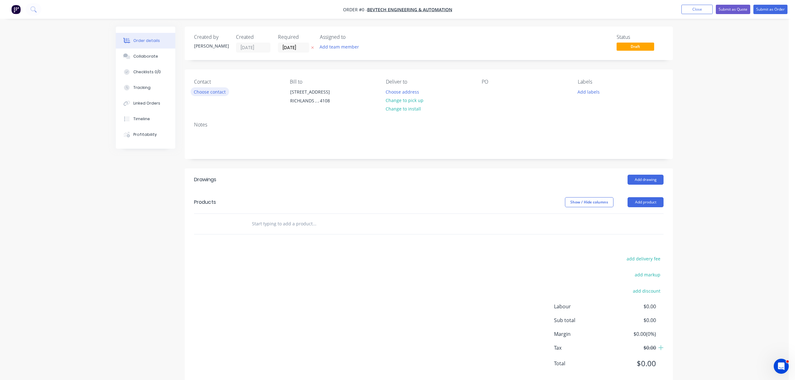
click at [210, 93] on button "Choose contact" at bounding box center [210, 91] width 38 height 8
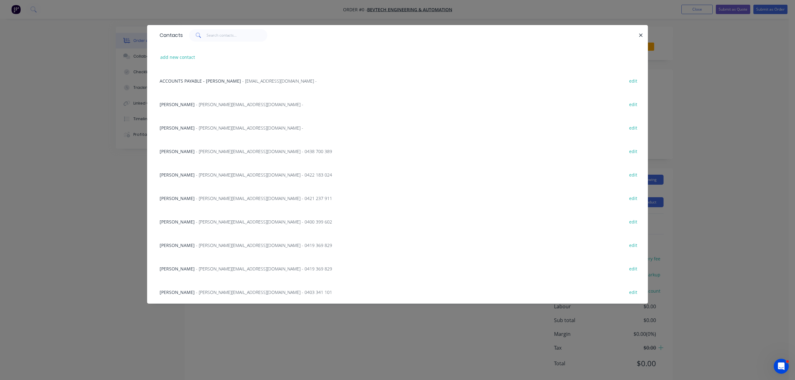
click at [177, 126] on span "Mick Currie" at bounding box center [177, 128] width 35 height 6
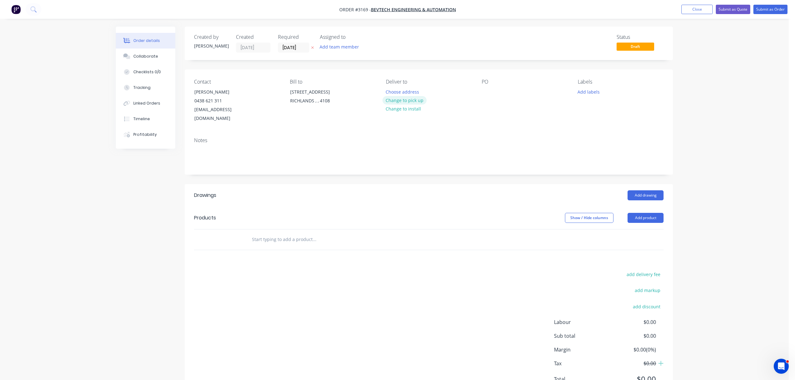
click at [402, 101] on button "Change to pick up" at bounding box center [404, 100] width 44 height 8
click at [312, 48] on icon "button" at bounding box center [312, 48] width 3 height 4
click at [289, 48] on input at bounding box center [295, 47] width 34 height 9
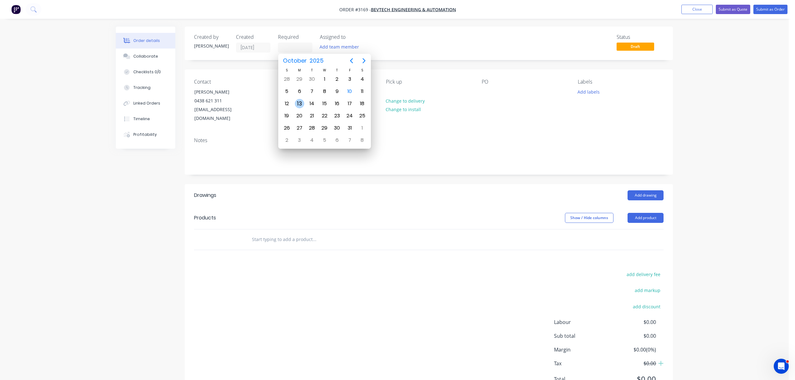
click at [299, 102] on div "13" at bounding box center [299, 103] width 9 height 9
type input "13/10/25"
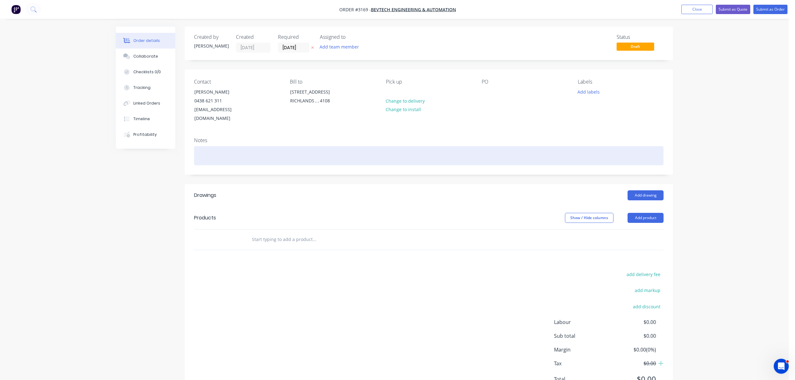
click at [226, 152] on div at bounding box center [428, 155] width 469 height 19
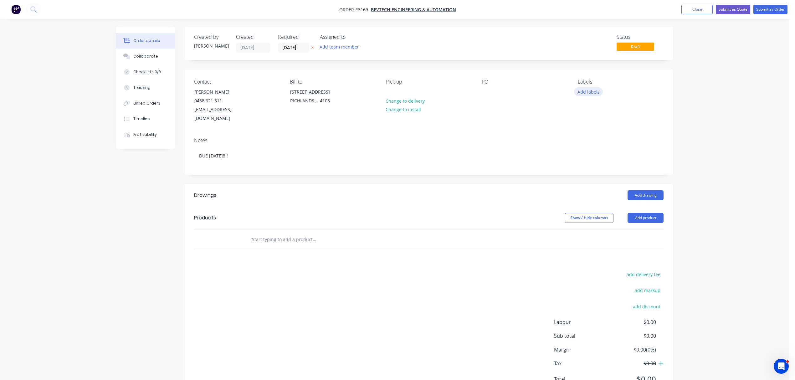
click at [593, 91] on button "Add labels" at bounding box center [588, 91] width 29 height 8
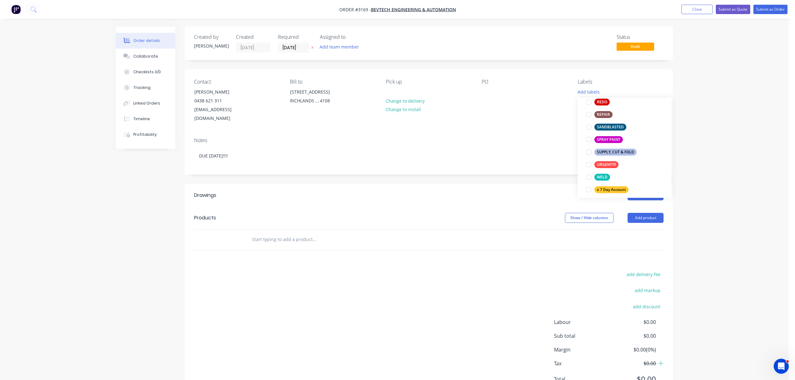
scroll to position [347, 0]
click at [589, 152] on div at bounding box center [588, 151] width 13 height 13
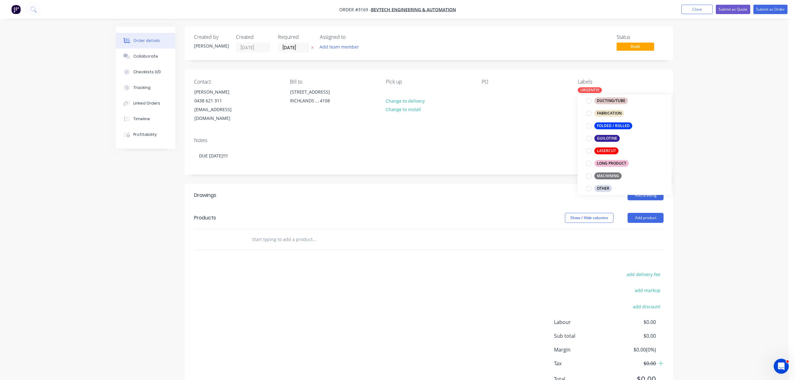
scroll to position [174, 0]
click at [588, 159] on div at bounding box center [588, 158] width 13 height 13
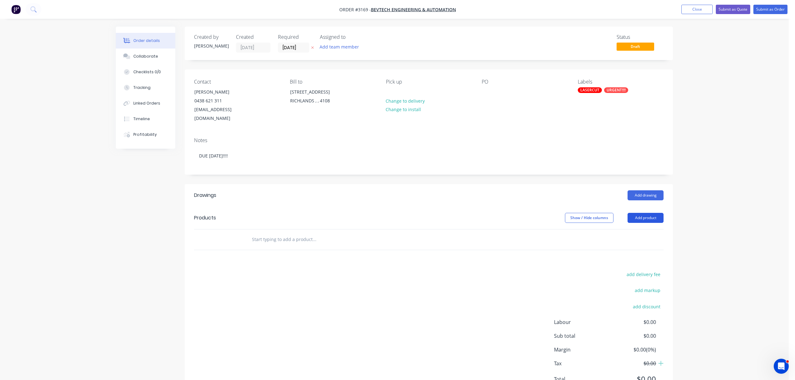
click at [660, 213] on button "Add product" at bounding box center [646, 218] width 36 height 10
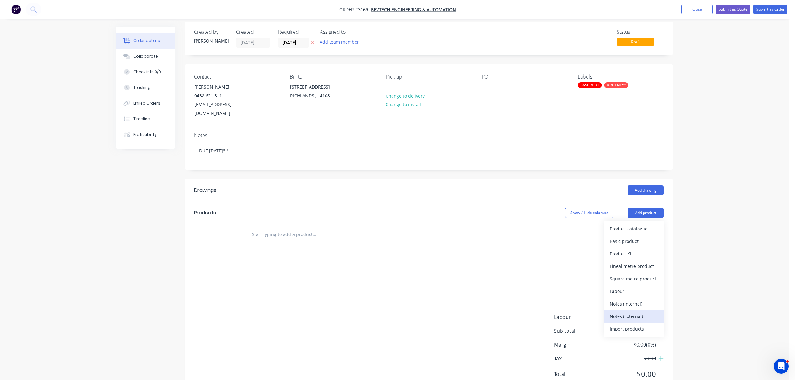
scroll to position [22, 0]
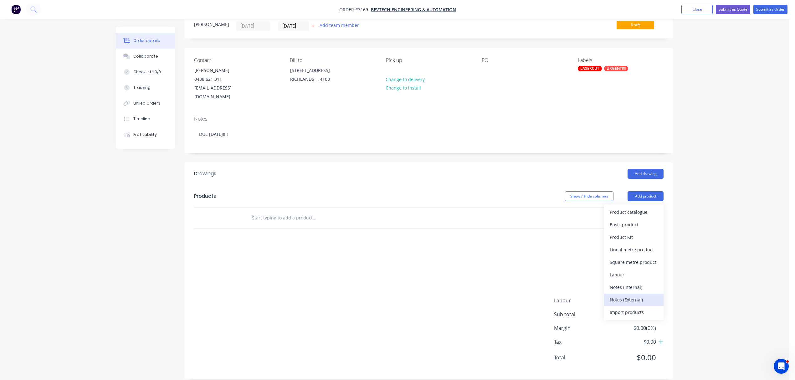
click at [632, 295] on div "Notes (External)" at bounding box center [634, 299] width 48 height 9
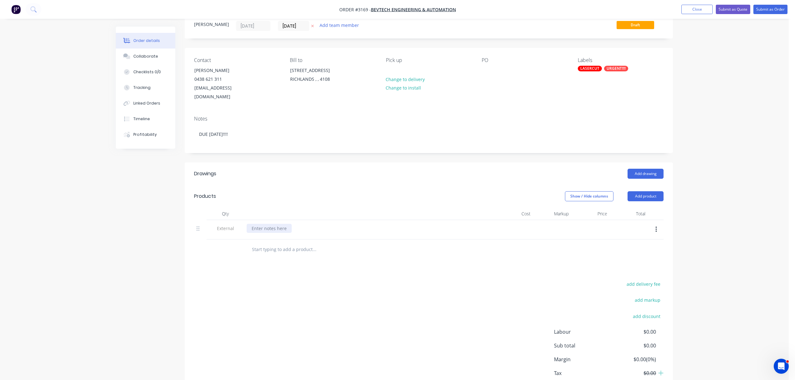
click at [268, 224] on div at bounding box center [269, 228] width 45 height 9
click at [275, 245] on input "text" at bounding box center [314, 249] width 125 height 13
click at [269, 243] on input "text" at bounding box center [314, 249] width 125 height 13
click at [294, 244] on input "text" at bounding box center [314, 249] width 125 height 13
type input "SPLICE PLATE"
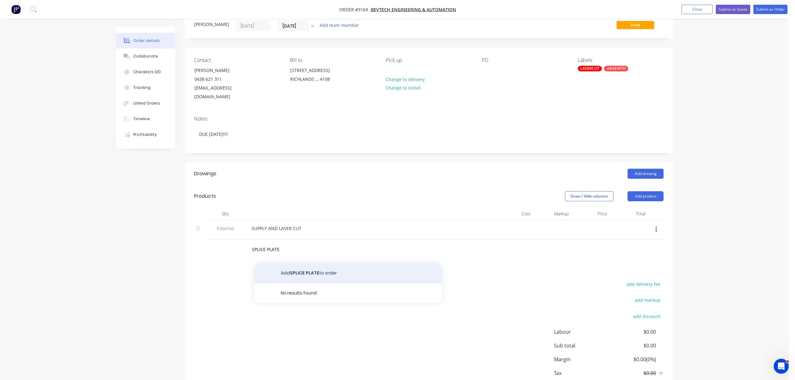
click at [297, 267] on button "Add SPLICE PLATE to order" at bounding box center [348, 273] width 188 height 20
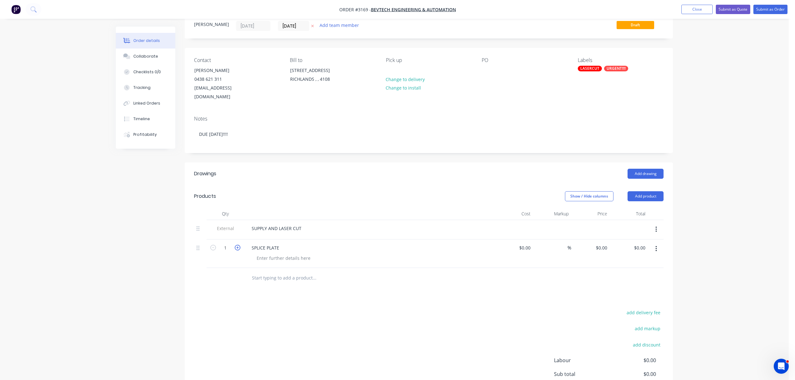
click at [236, 245] on icon "button" at bounding box center [238, 248] width 6 height 6
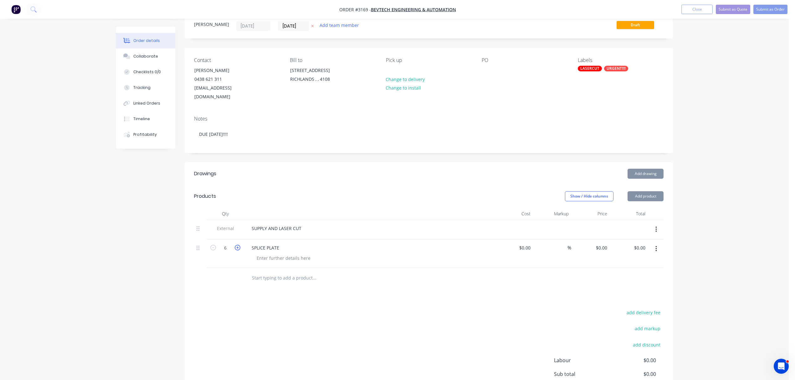
click at [236, 245] on icon "button" at bounding box center [238, 248] width 6 height 6
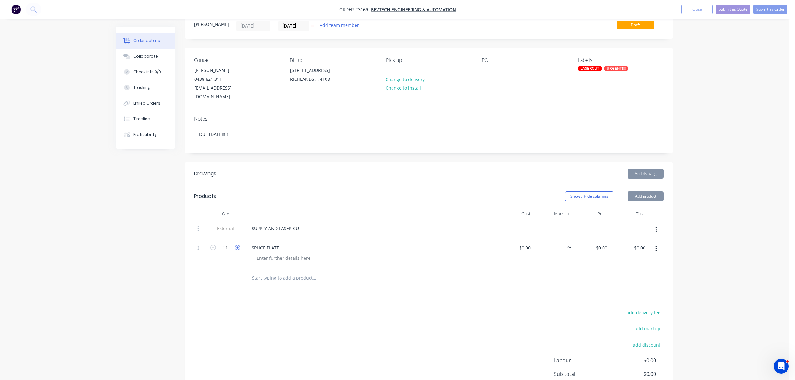
click at [236, 245] on icon "button" at bounding box center [238, 248] width 6 height 6
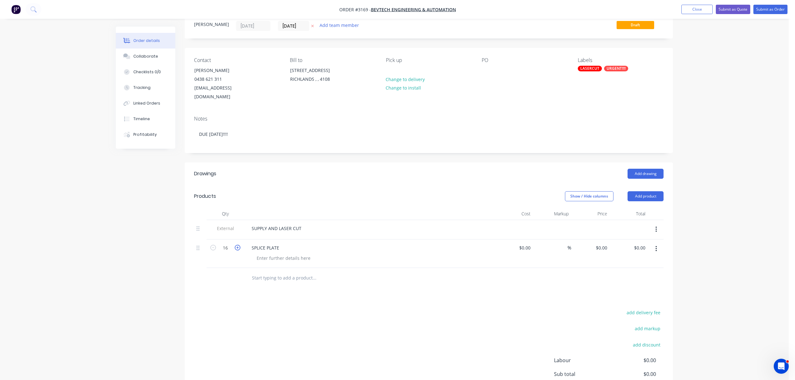
click at [236, 245] on icon "button" at bounding box center [238, 248] width 6 height 6
type input "20"
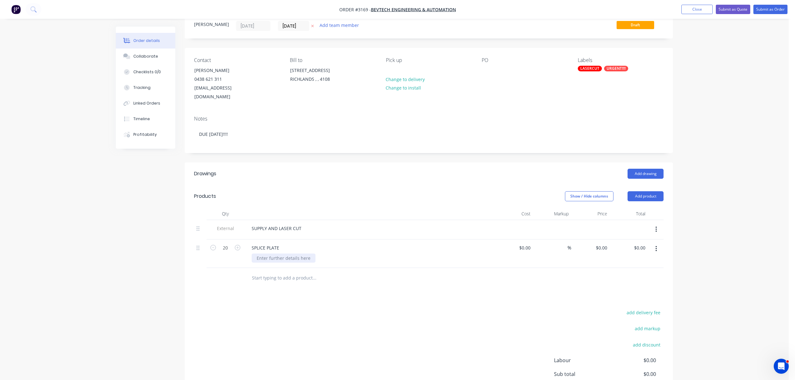
click at [277, 254] on div at bounding box center [284, 258] width 64 height 9
click at [277, 272] on input "text" at bounding box center [314, 278] width 125 height 13
click at [490, 73] on div at bounding box center [487, 70] width 10 height 9
click at [143, 57] on div "Collaborate" at bounding box center [145, 57] width 25 height 6
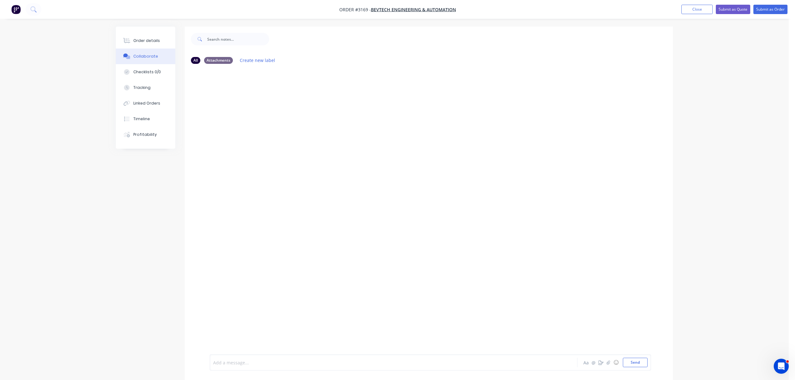
drag, startPoint x: 256, startPoint y: 363, endPoint x: 246, endPoint y: 360, distance: 10.9
click at [246, 360] on div at bounding box center [375, 362] width 325 height 7
click at [633, 361] on button "Send" at bounding box center [635, 362] width 25 height 9
click at [270, 366] on div "Add a message..." at bounding box center [376, 362] width 326 height 9
drag, startPoint x: 269, startPoint y: 366, endPoint x: 236, endPoint y: 362, distance: 33.7
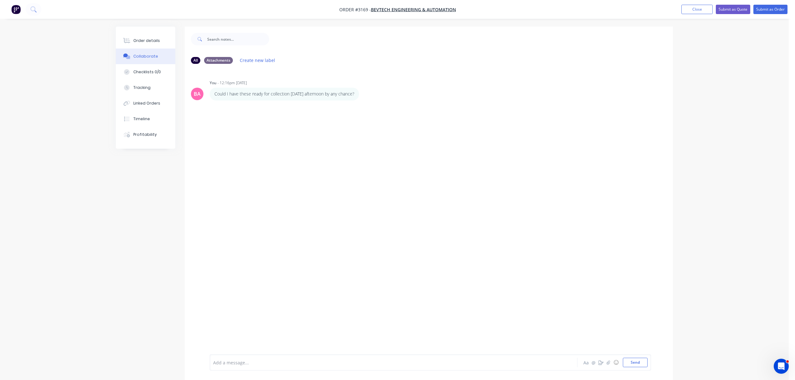
click at [236, 362] on div at bounding box center [375, 362] width 325 height 7
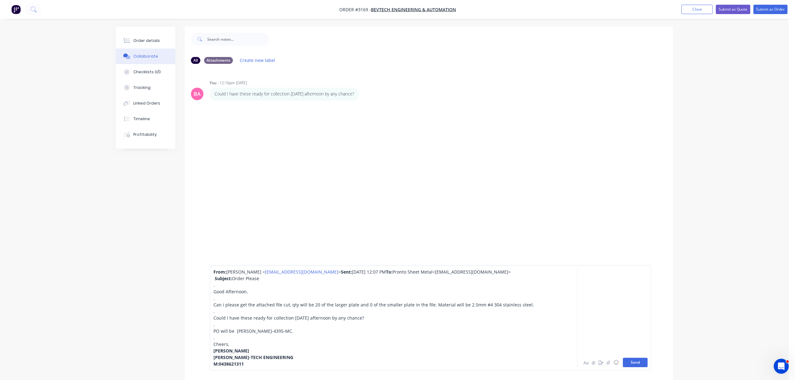
click at [636, 362] on button "Send" at bounding box center [635, 362] width 25 height 9
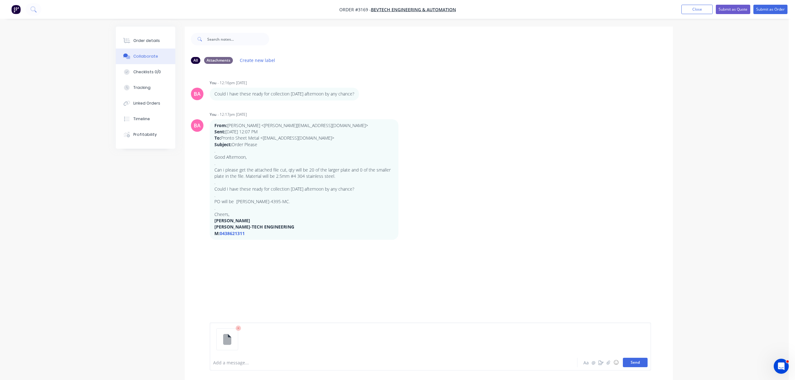
click at [643, 365] on button "Send" at bounding box center [635, 362] width 25 height 9
click at [147, 40] on div "Order details" at bounding box center [146, 41] width 27 height 6
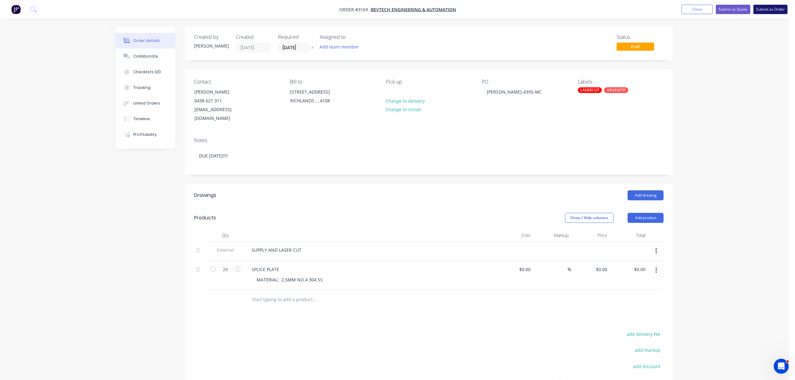
click at [776, 10] on button "Submit as Order" at bounding box center [770, 9] width 34 height 9
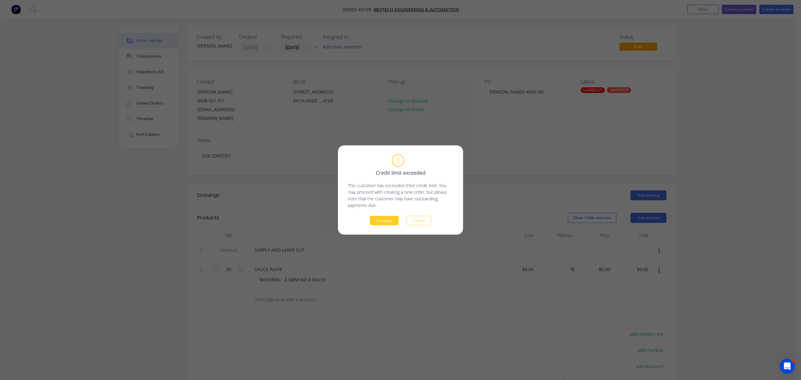
click at [380, 221] on button "Continue" at bounding box center [384, 220] width 29 height 9
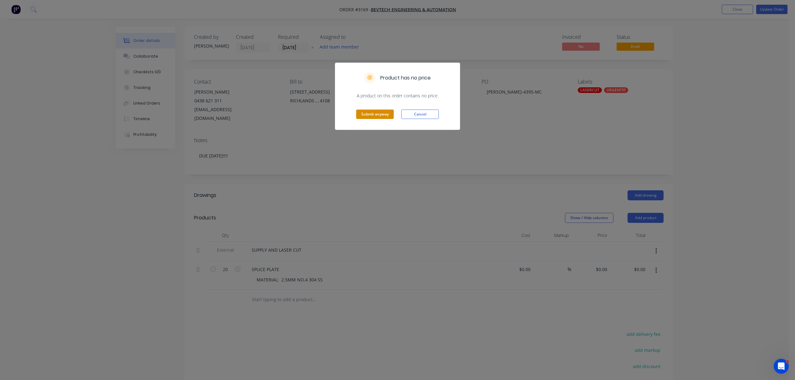
click at [378, 113] on button "Submit anyway" at bounding box center [375, 114] width 38 height 9
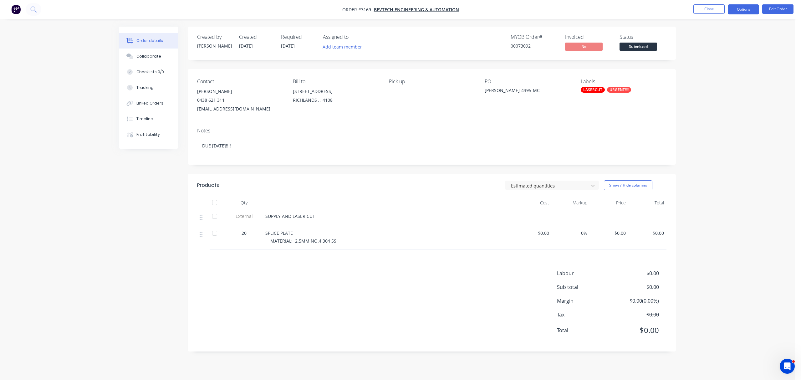
click at [746, 5] on button "Options" at bounding box center [743, 9] width 31 height 10
click at [720, 61] on div "Order Confirmation" at bounding box center [725, 63] width 58 height 9
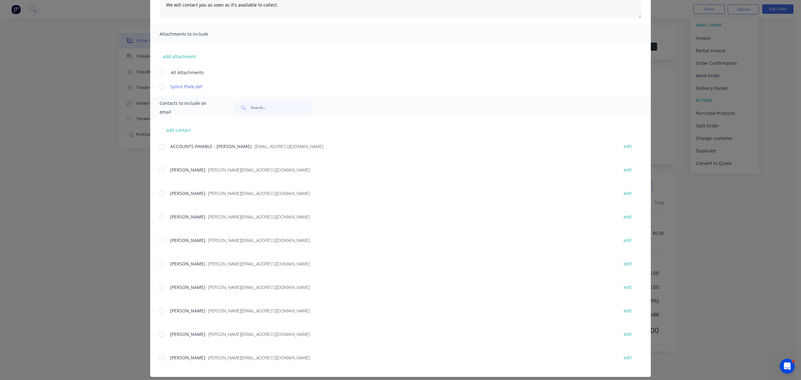
scroll to position [121, 0]
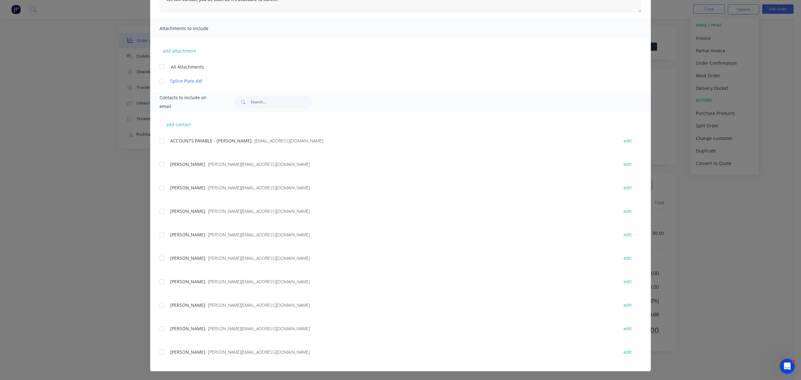
click at [163, 186] on div at bounding box center [162, 188] width 13 height 13
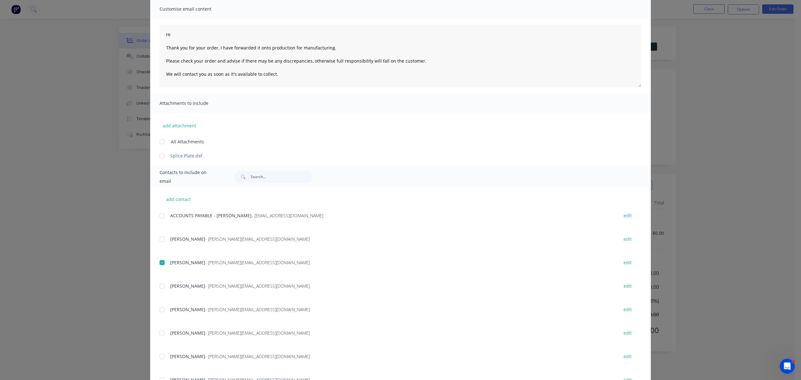
scroll to position [0, 0]
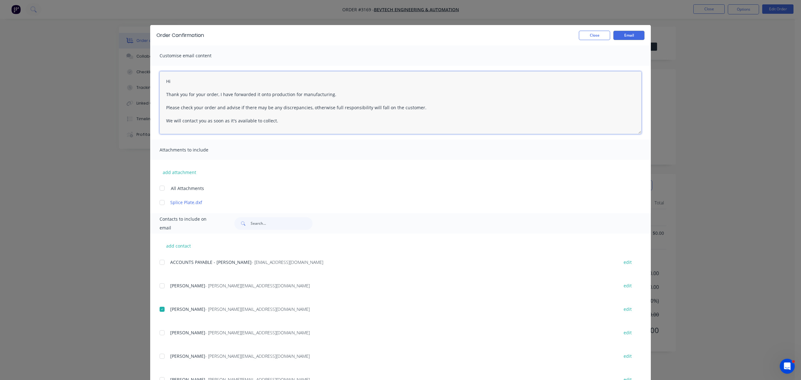
click at [190, 79] on textarea "Hi Thank you for your order, I have forwarded it onto production for manufactur…" at bounding box center [401, 102] width 482 height 63
type textarea "Hi Mick Thank you for your order, I have forwarded it onto production for manuf…"
click at [633, 32] on button "Email" at bounding box center [628, 35] width 31 height 9
click at [590, 35] on button "Close" at bounding box center [594, 35] width 31 height 9
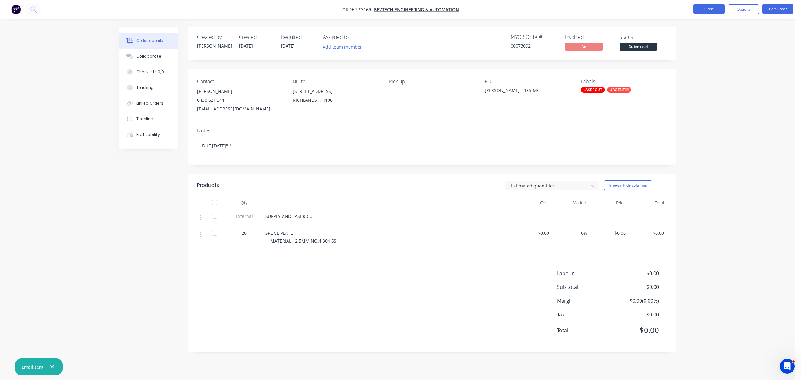
click at [711, 8] on button "Close" at bounding box center [709, 8] width 31 height 9
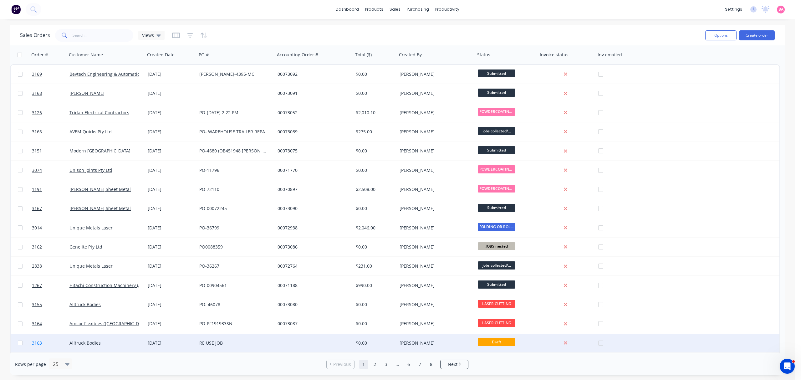
click at [34, 341] on span "3163" at bounding box center [37, 343] width 10 height 6
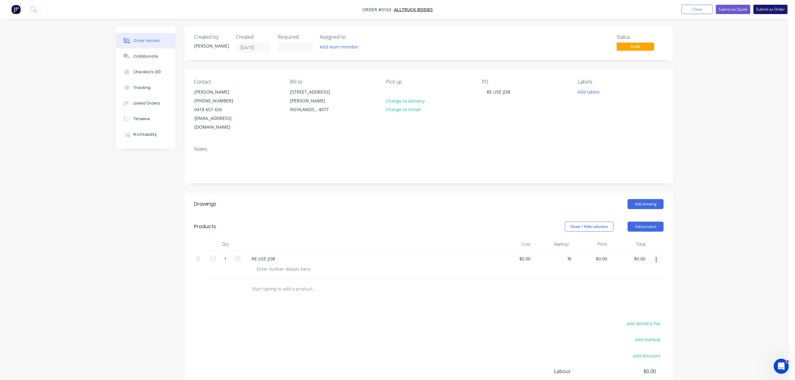
click at [770, 8] on button "Submit as Order" at bounding box center [770, 9] width 34 height 9
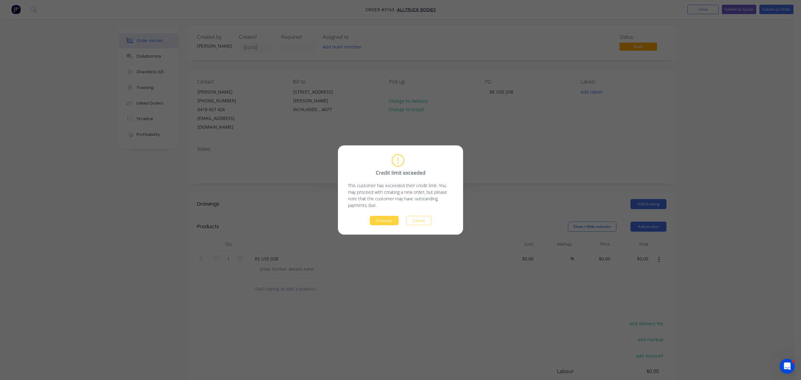
click at [385, 227] on div "Credit limit exceeded This customer has exceeded their credit limit. You may pr…" at bounding box center [400, 190] width 125 height 89
click at [384, 218] on button "Continue" at bounding box center [384, 220] width 29 height 9
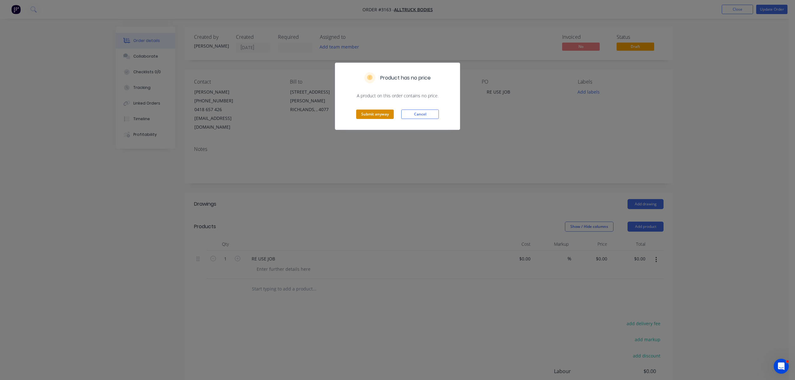
click at [371, 111] on button "Submit anyway" at bounding box center [375, 114] width 38 height 9
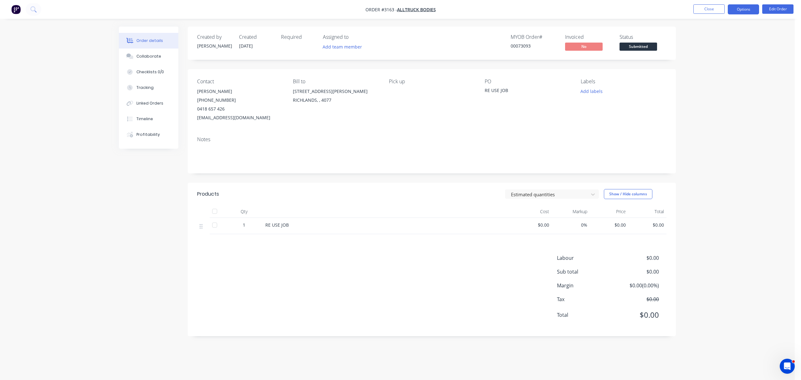
click at [749, 5] on button "Options" at bounding box center [743, 9] width 31 height 10
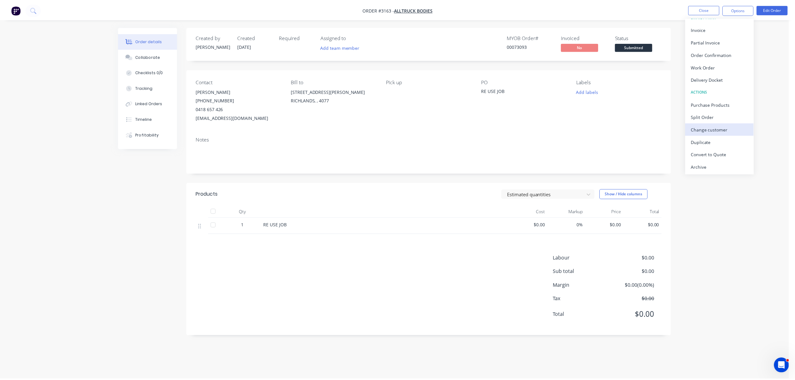
scroll to position [9, 0]
click at [716, 127] on div "Change customer" at bounding box center [725, 128] width 58 height 9
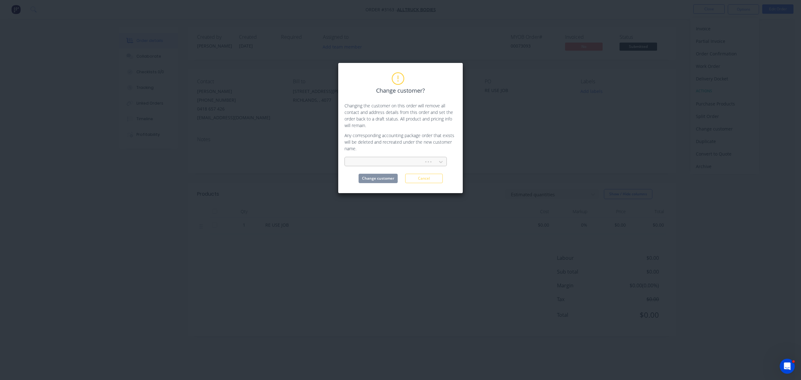
click at [378, 160] on div at bounding box center [385, 162] width 71 height 8
type input "stonegate"
click at [375, 177] on div "Stonegate Industries" at bounding box center [396, 176] width 102 height 12
click at [375, 177] on button "Change customer" at bounding box center [378, 178] width 39 height 9
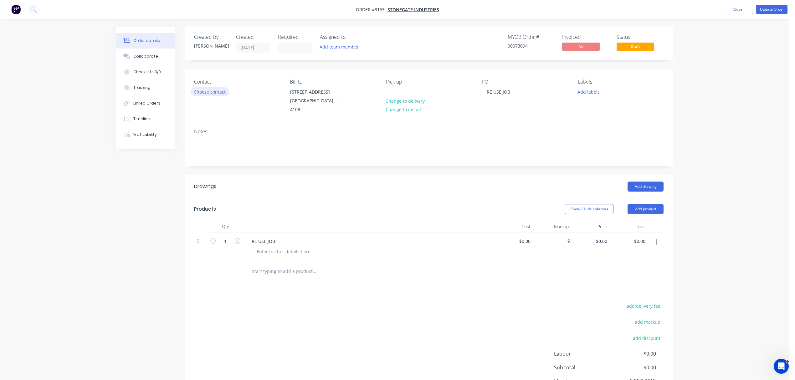
click at [213, 91] on button "Choose contact" at bounding box center [210, 91] width 38 height 8
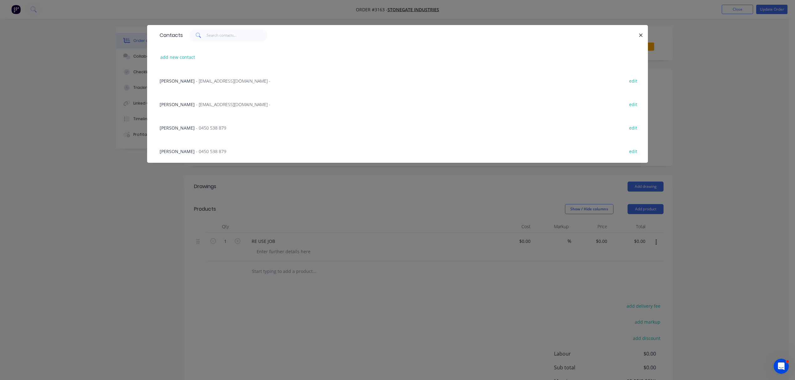
click at [185, 80] on div "SONG CHEN - accounts2@stonegateindustries.com.au -" at bounding box center [215, 81] width 111 height 7
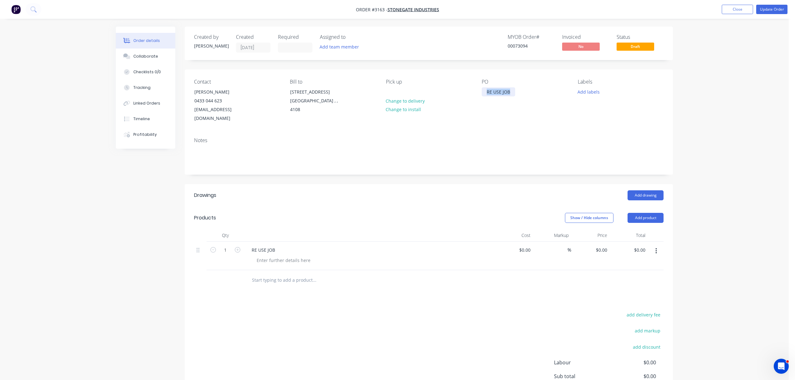
drag, startPoint x: 509, startPoint y: 90, endPoint x: 448, endPoint y: 92, distance: 60.7
click at [448, 92] on div "Contact SONG CHEN 0433 044 623 accounts2@stonegateindustries.com.au Bill to Uni…" at bounding box center [429, 100] width 488 height 63
drag, startPoint x: 277, startPoint y: 238, endPoint x: 203, endPoint y: 237, distance: 73.9
click at [203, 242] on div "1 RE USE JOB $0.00 $0.00 % $0.00 $0.00 $0.00 $0.00" at bounding box center [428, 256] width 469 height 28
click at [149, 53] on button "Collaborate" at bounding box center [145, 57] width 59 height 16
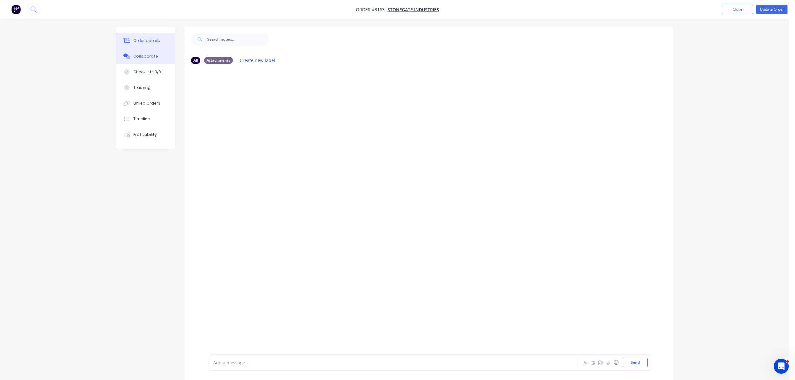
click at [143, 36] on button "Order details" at bounding box center [145, 41] width 59 height 16
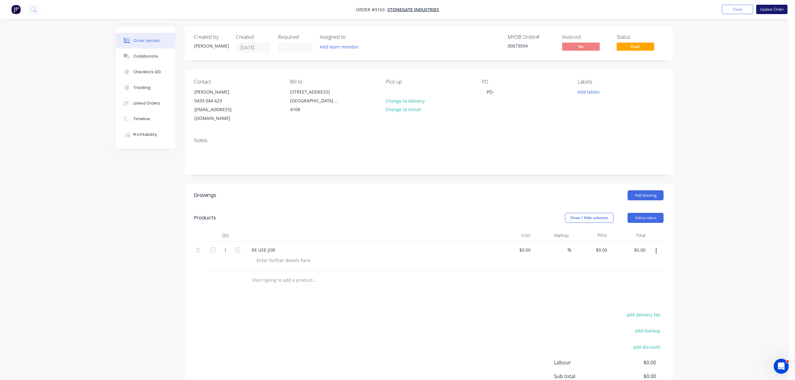
click at [778, 10] on button "Update Order" at bounding box center [771, 9] width 31 height 9
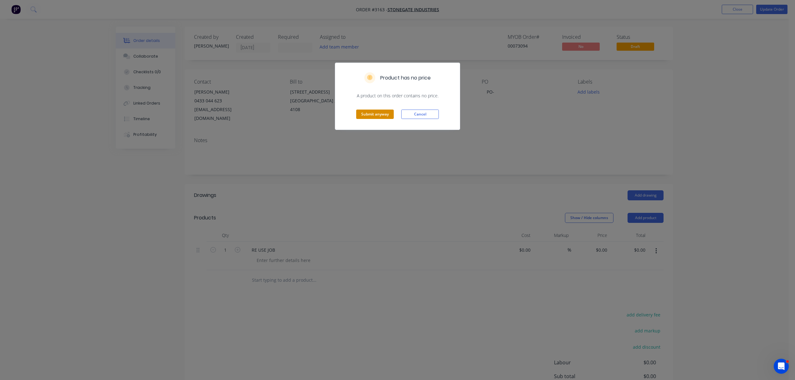
click at [371, 110] on button "Submit anyway" at bounding box center [375, 114] width 38 height 9
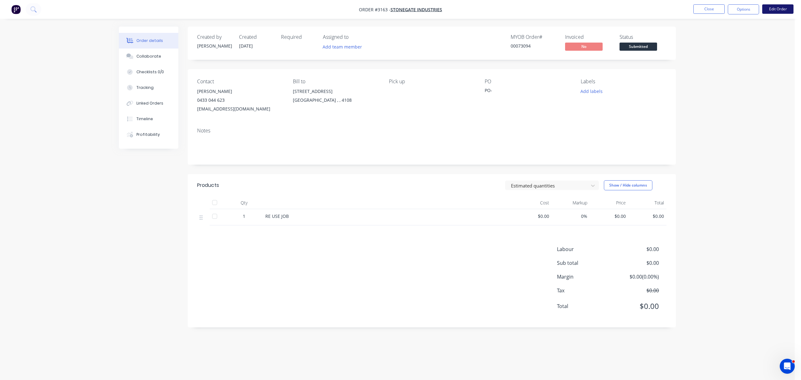
click at [774, 7] on button "Edit Order" at bounding box center [777, 8] width 31 height 9
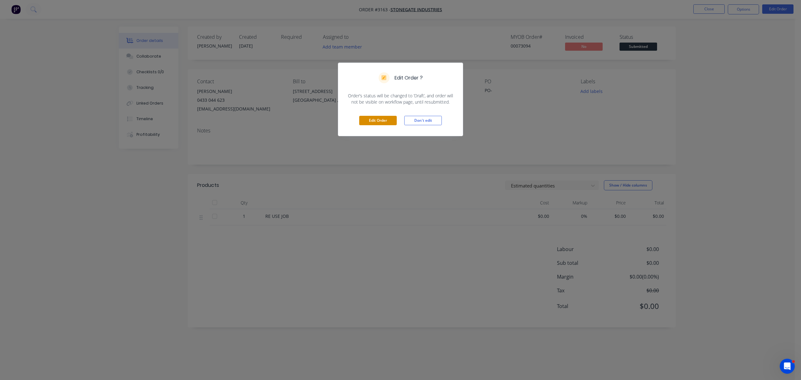
click at [379, 121] on button "Edit Order" at bounding box center [378, 120] width 38 height 9
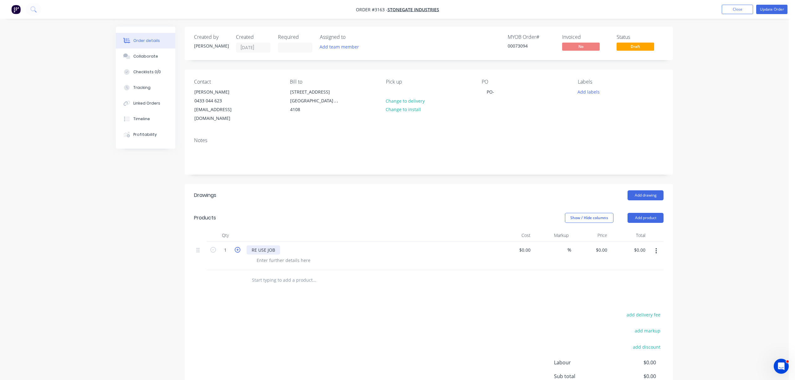
drag, startPoint x: 278, startPoint y: 241, endPoint x: 234, endPoint y: 238, distance: 43.6
click at [234, 242] on div "1 RE USE JOB $0.00 $0.00 % $0.00 $0.00 $0.00 $0.00" at bounding box center [428, 256] width 469 height 28
click at [148, 56] on div "Collaborate" at bounding box center [145, 57] width 25 height 6
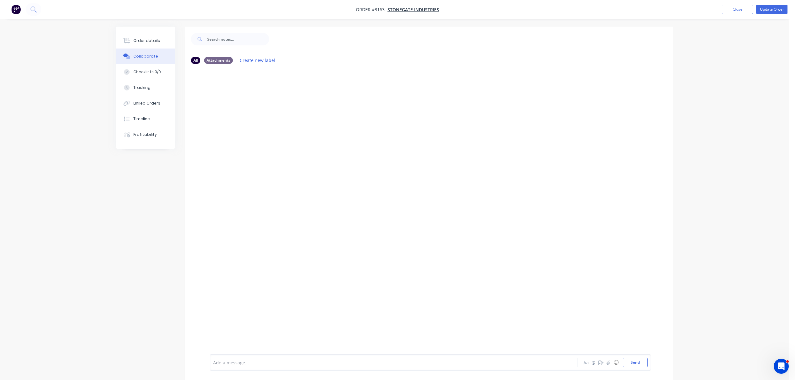
click at [260, 360] on div at bounding box center [375, 362] width 325 height 7
click at [276, 361] on div at bounding box center [375, 362] width 325 height 7
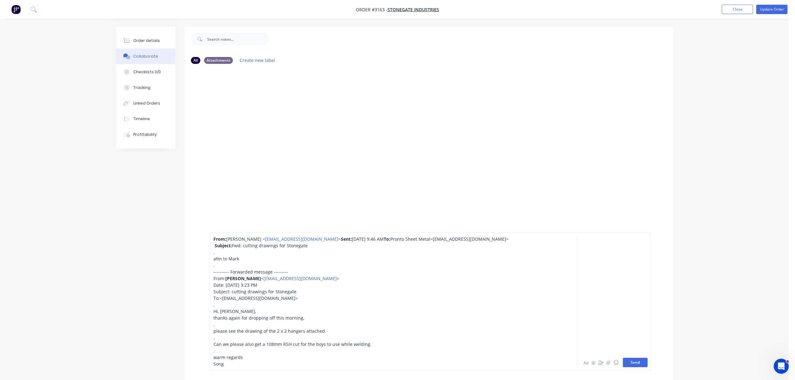
click at [632, 361] on button "Send" at bounding box center [635, 362] width 25 height 9
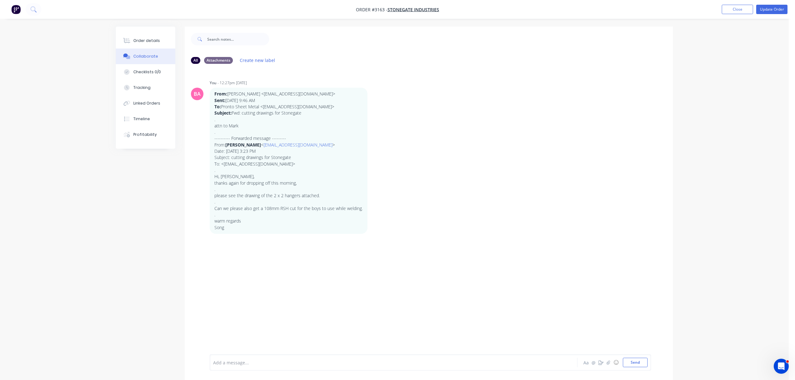
click at [273, 361] on div at bounding box center [375, 362] width 325 height 7
click at [640, 361] on button "Send" at bounding box center [635, 362] width 25 height 9
click at [636, 362] on button "Send" at bounding box center [635, 362] width 25 height 9
click at [638, 362] on button "Send" at bounding box center [635, 362] width 25 height 9
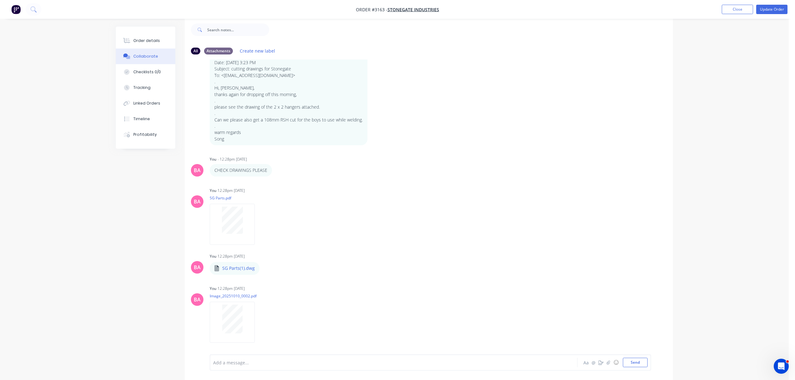
scroll to position [10, 0]
click at [238, 362] on div at bounding box center [375, 362] width 325 height 7
click at [640, 361] on button "Send" at bounding box center [635, 362] width 25 height 9
click at [143, 39] on div "Order details" at bounding box center [146, 41] width 27 height 6
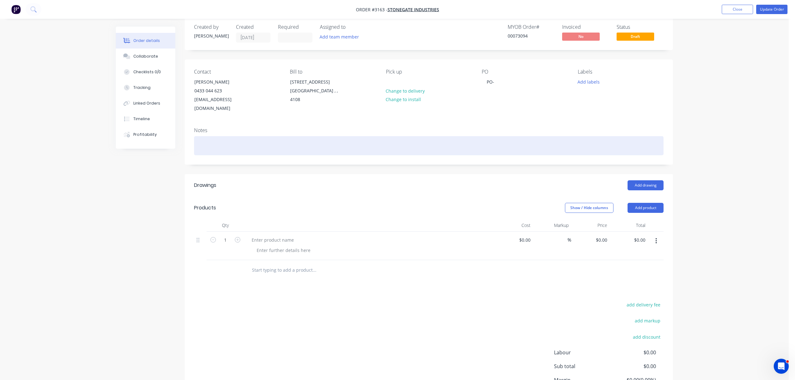
click at [209, 136] on div at bounding box center [428, 145] width 469 height 19
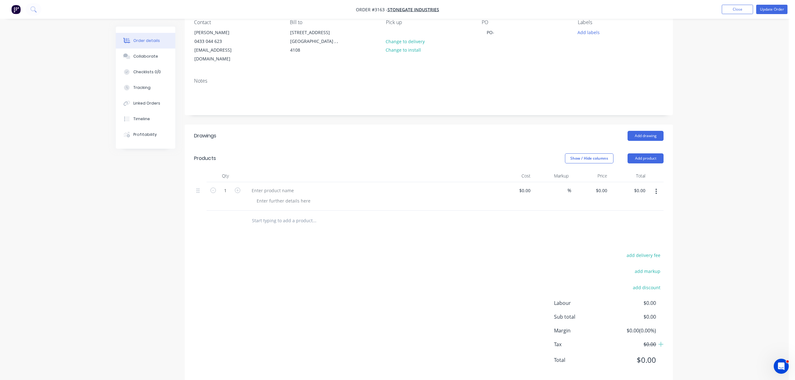
scroll to position [62, 0]
click at [650, 151] on button "Add product" at bounding box center [646, 156] width 36 height 10
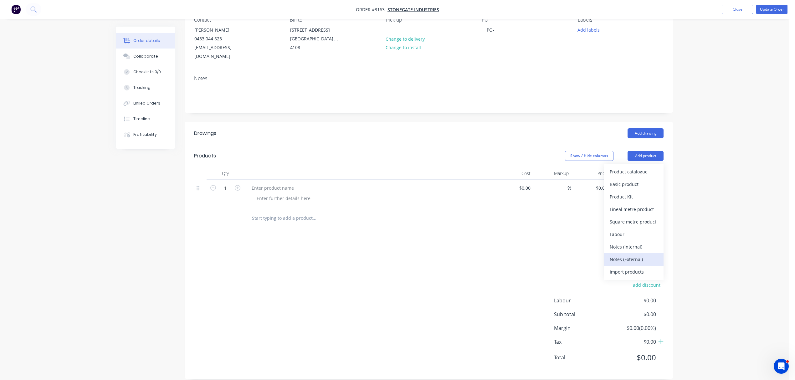
click at [629, 255] on div "Notes (External)" at bounding box center [634, 259] width 48 height 9
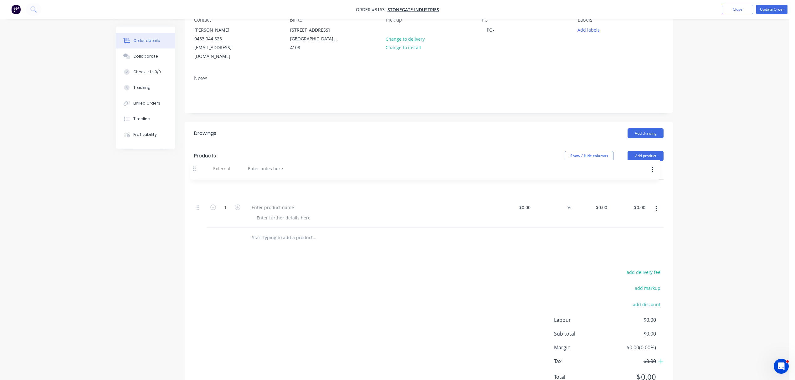
drag, startPoint x: 200, startPoint y: 208, endPoint x: 198, endPoint y: 168, distance: 40.1
click at [198, 168] on div "Qty Cost Markup Price Total 1 $0.00 $0.00 % $0.00 $0.00 $0.00 $0.00 External" at bounding box center [428, 197] width 469 height 60
click at [237, 204] on icon "button" at bounding box center [238, 207] width 6 height 6
type input "2"
click at [271, 203] on div at bounding box center [273, 207] width 52 height 9
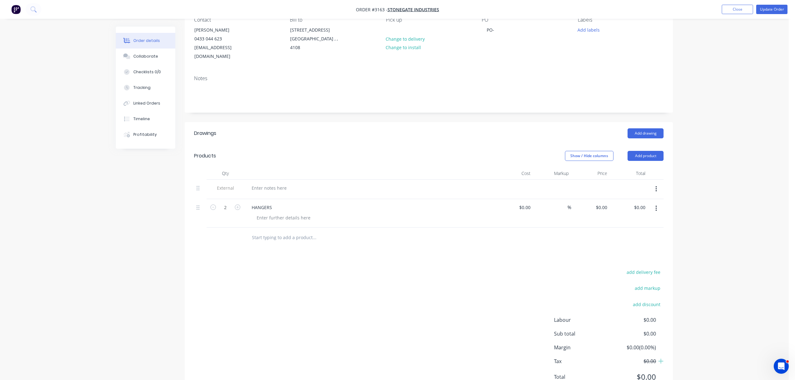
click at [268, 231] on input "text" at bounding box center [314, 237] width 125 height 13
type input "S"
type input "RHS 108MM"
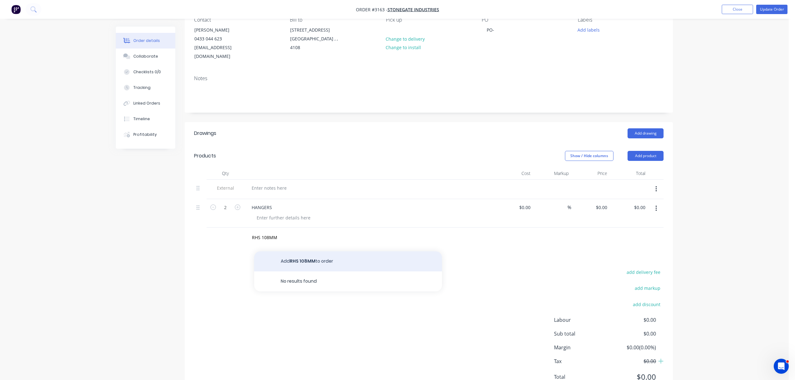
click at [297, 251] on button "Add RHS 108MM to order" at bounding box center [348, 261] width 188 height 20
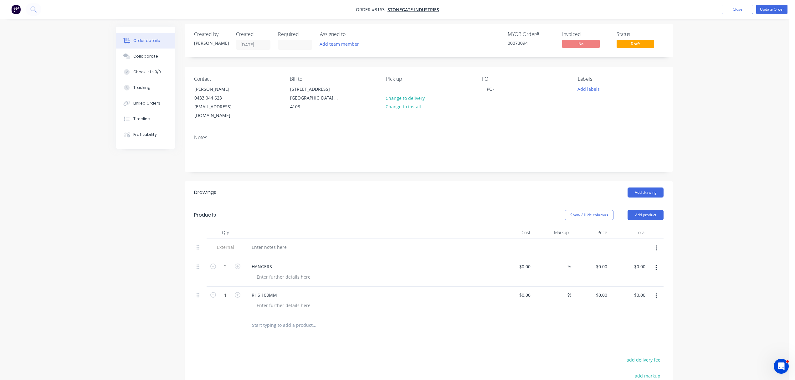
scroll to position [0, 0]
click at [495, 91] on div "PO-" at bounding box center [491, 91] width 18 height 9
click at [593, 91] on button "Add labels" at bounding box center [588, 91] width 29 height 8
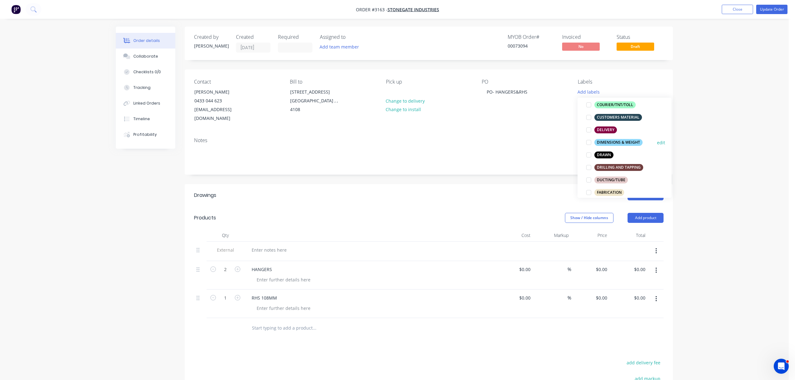
scroll to position [97, 0]
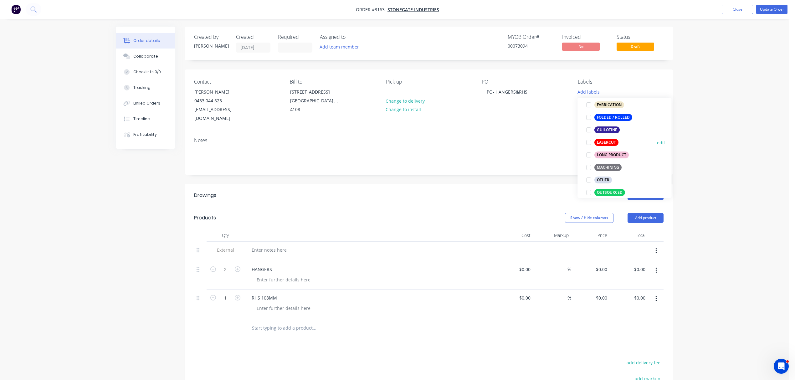
click at [611, 143] on div "LASERCUT" at bounding box center [606, 142] width 24 height 7
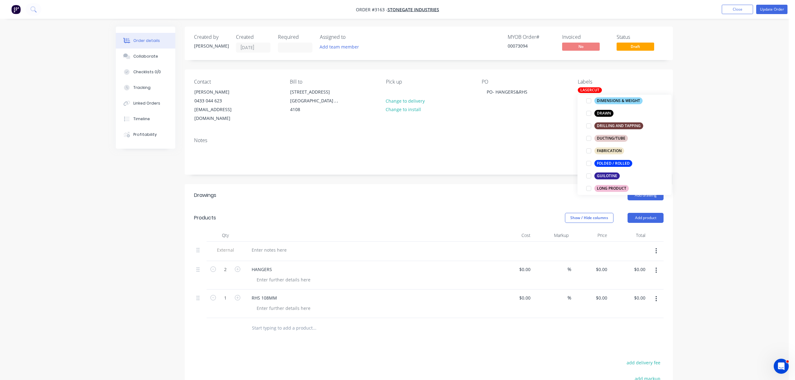
scroll to position [145, 0]
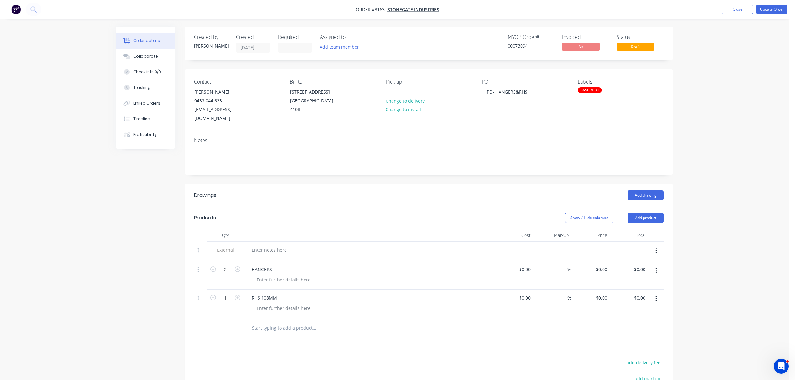
click at [464, 137] on div "Notes" at bounding box center [428, 140] width 469 height 6
click at [353, 43] on button "Add team member" at bounding box center [339, 47] width 46 height 8
click at [333, 93] on div at bounding box center [330, 94] width 13 height 13
click at [648, 213] on button "Add product" at bounding box center [646, 218] width 36 height 10
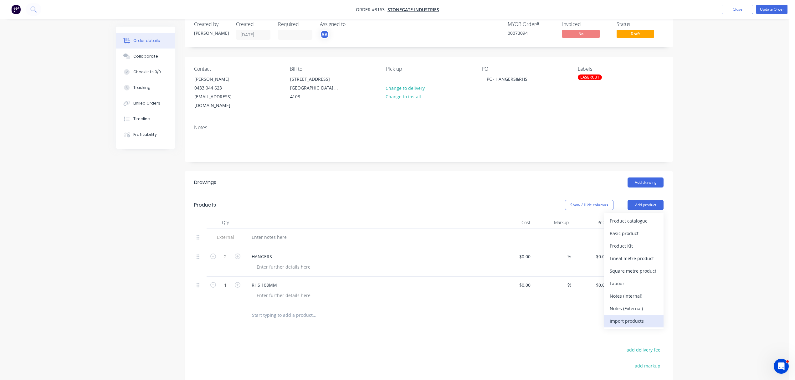
scroll to position [14, 0]
click at [636, 290] on div "Notes (Internal)" at bounding box center [634, 294] width 48 height 9
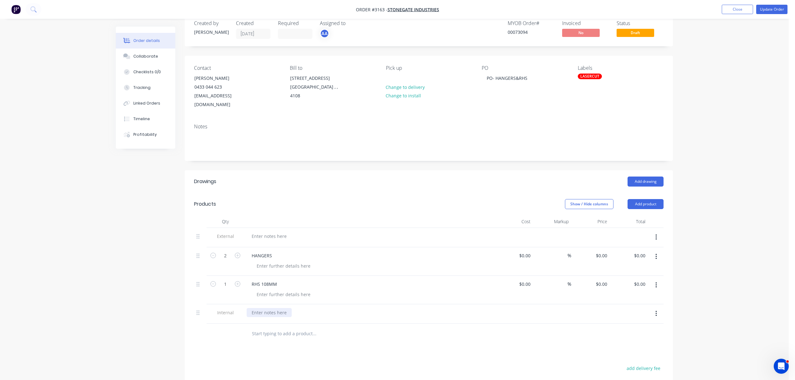
click at [274, 308] on div at bounding box center [269, 312] width 45 height 9
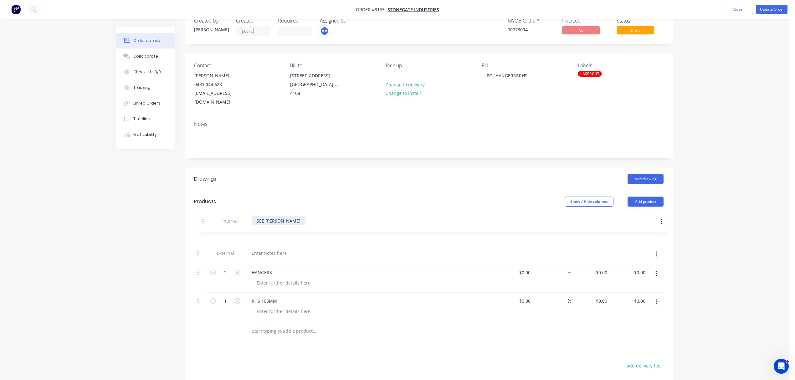
drag, startPoint x: 198, startPoint y: 306, endPoint x: 204, endPoint y: 220, distance: 85.7
click at [204, 225] on div "External 2 HANGERS $0.00 $0.00 % $0.00 $0.00 $0.00 $0.00 1 RHS 108MM $0.00 $0.0…" at bounding box center [428, 273] width 469 height 96
click at [144, 55] on div "Collaborate" at bounding box center [145, 57] width 25 height 6
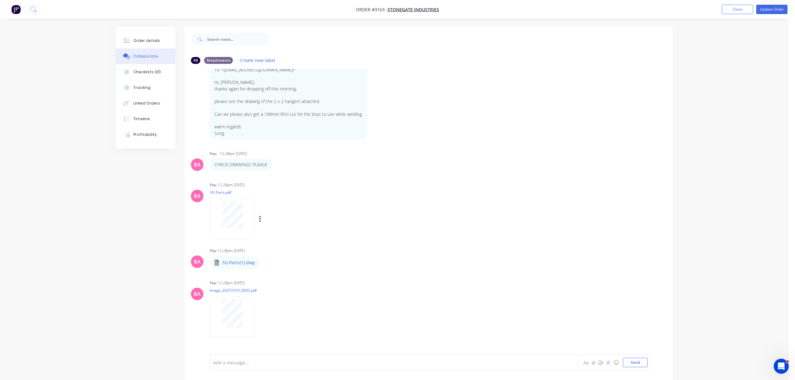
scroll to position [105, 0]
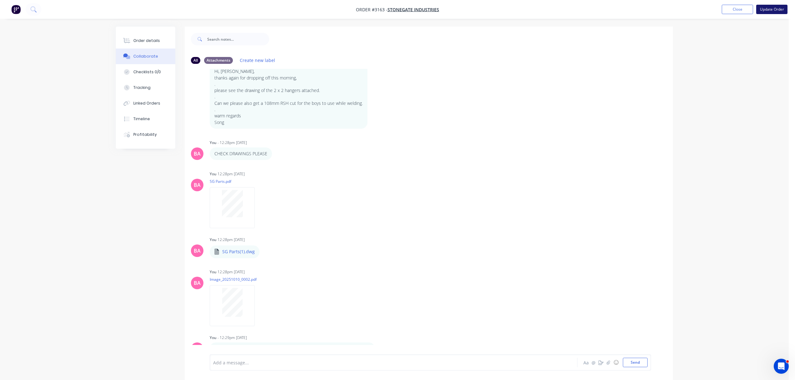
click at [774, 8] on button "Update Order" at bounding box center [771, 9] width 31 height 9
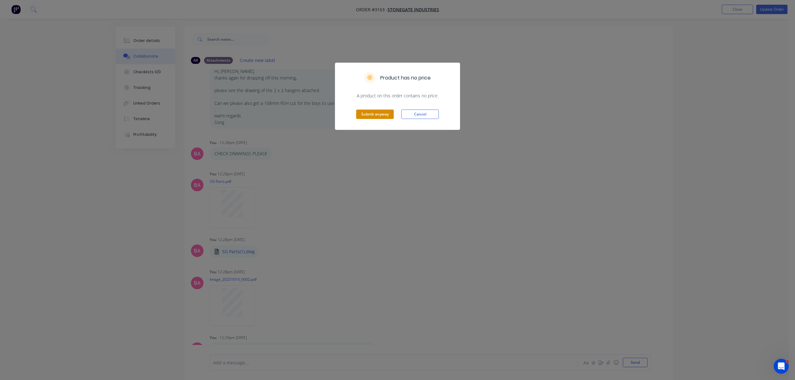
click at [375, 113] on button "Submit anyway" at bounding box center [375, 114] width 38 height 9
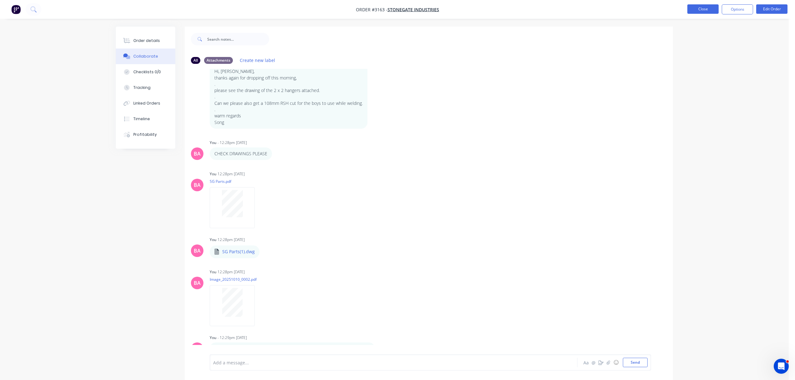
click at [709, 8] on button "Close" at bounding box center [702, 8] width 31 height 9
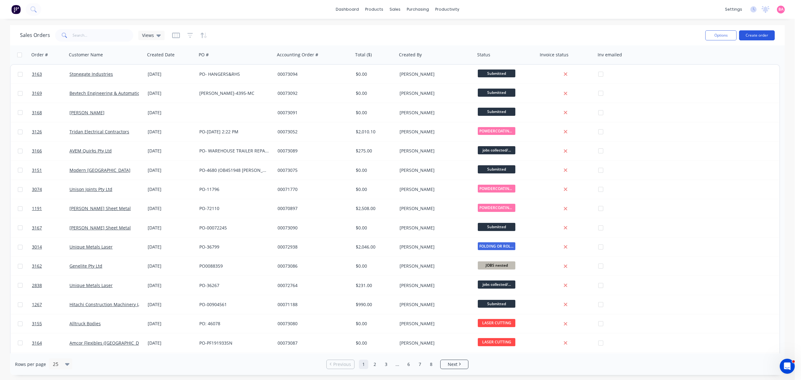
click at [759, 35] on button "Create order" at bounding box center [757, 35] width 36 height 10
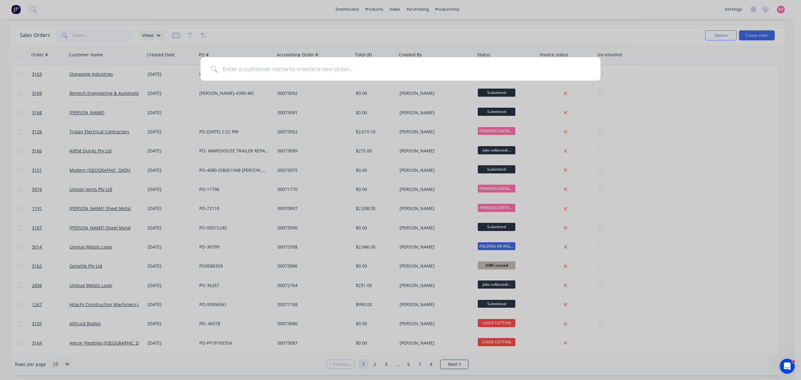
click at [304, 70] on input at bounding box center [404, 68] width 373 height 23
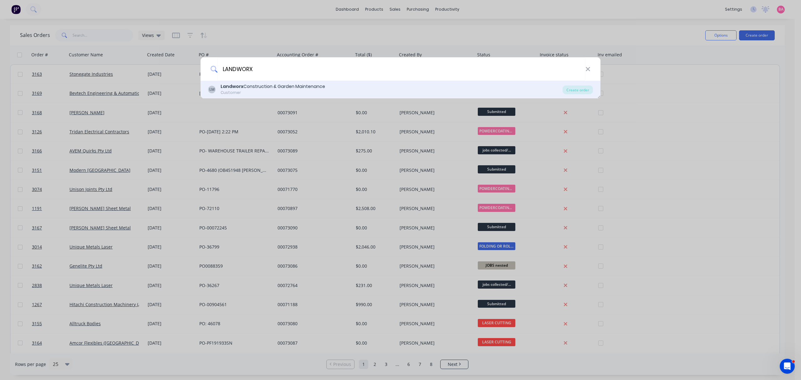
type input "LANDWORX"
click at [247, 87] on div "Landworx Construction & Garden Maintenance" at bounding box center [273, 86] width 105 height 7
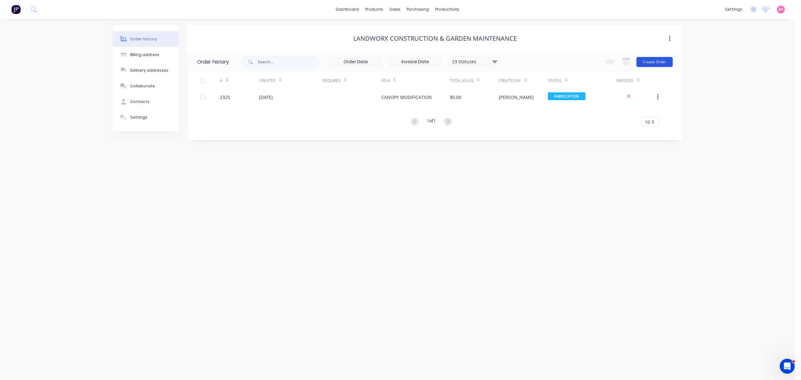
click at [660, 61] on button "Create Order" at bounding box center [655, 62] width 36 height 10
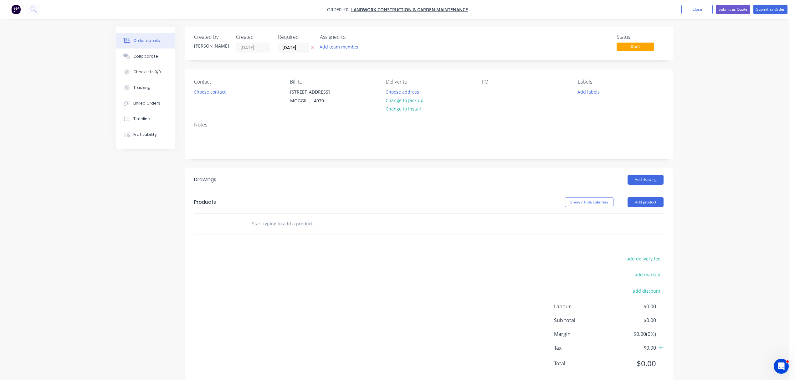
click at [312, 46] on icon "button" at bounding box center [312, 48] width 3 height 4
click at [334, 48] on button "Add team member" at bounding box center [339, 47] width 46 height 8
click at [330, 92] on div at bounding box center [330, 94] width 13 height 13
click at [212, 93] on button "Choose contact" at bounding box center [210, 91] width 38 height 8
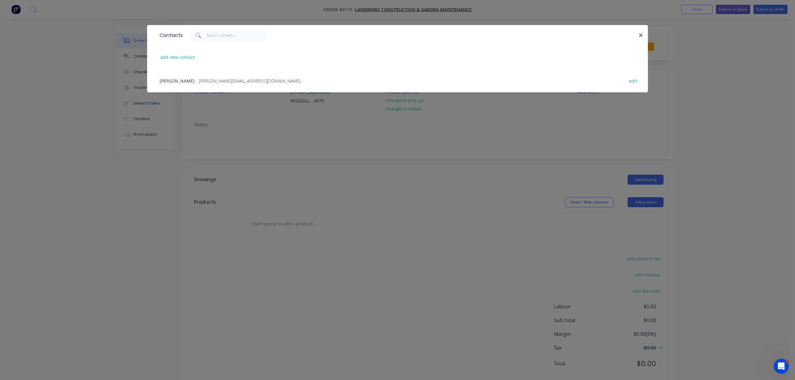
click at [196, 79] on span "- charlie@landworxcgm.com -" at bounding box center [249, 81] width 107 height 6
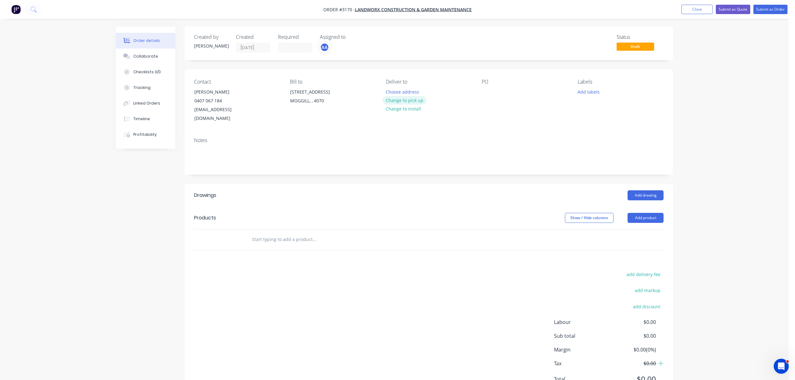
click at [411, 99] on button "Change to pick up" at bounding box center [404, 100] width 44 height 8
click at [484, 92] on div at bounding box center [487, 91] width 10 height 9
click at [589, 91] on button "Add labels" at bounding box center [588, 91] width 29 height 8
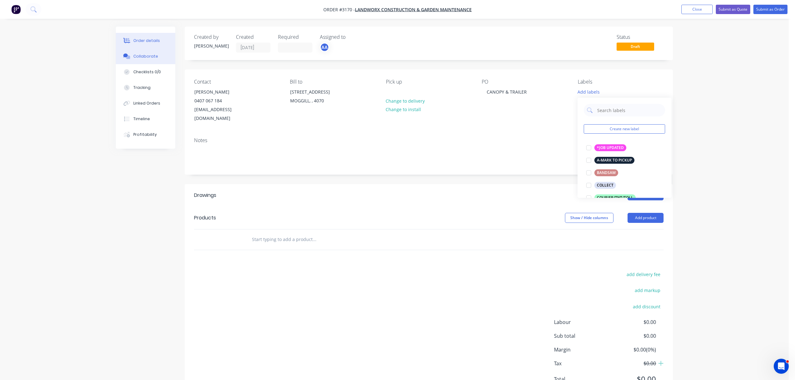
click at [152, 55] on div "Collaborate" at bounding box center [145, 57] width 25 height 6
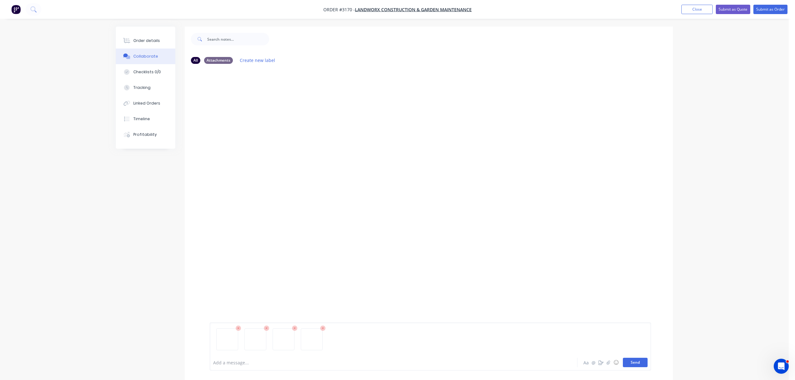
click at [643, 360] on button "Send" at bounding box center [635, 362] width 25 height 9
click at [260, 365] on div at bounding box center [375, 362] width 325 height 7
click at [630, 366] on button "Send" at bounding box center [635, 362] width 25 height 9
click at [147, 39] on div "Order details" at bounding box center [146, 41] width 27 height 6
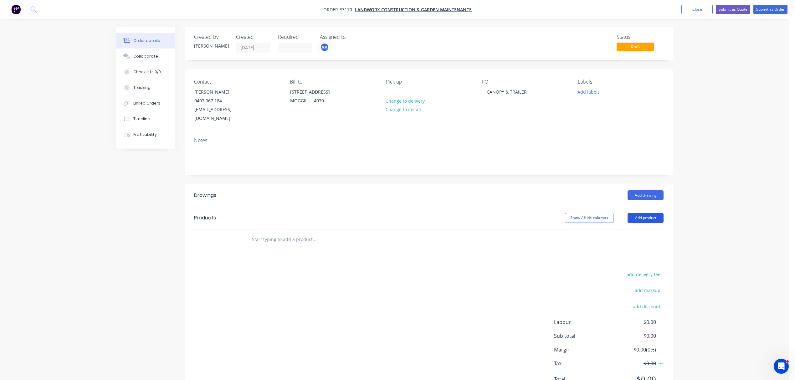
click at [650, 213] on button "Add product" at bounding box center [646, 218] width 36 height 10
click at [633, 304] on div "Notes (Internal)" at bounding box center [634, 308] width 48 height 9
click at [279, 232] on div at bounding box center [369, 235] width 250 height 13
click at [274, 245] on div at bounding box center [269, 249] width 45 height 9
click at [280, 265] on input "text" at bounding box center [314, 271] width 125 height 13
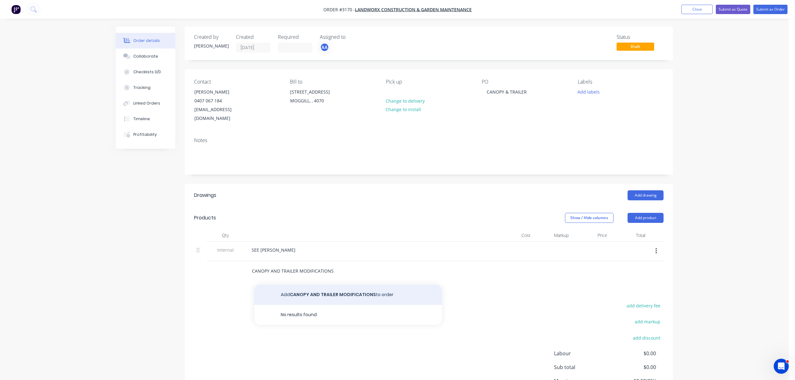
type input "CANOPY AND TRAILER MODIFICATIONS"
click at [336, 285] on button "Add CANOPY AND TRAILER MODIFICATIONS to order" at bounding box center [348, 295] width 188 height 20
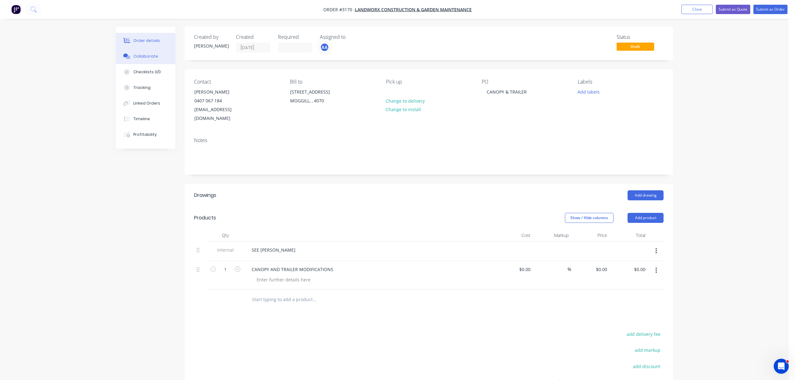
click at [148, 55] on div "Collaborate" at bounding box center [145, 57] width 25 height 6
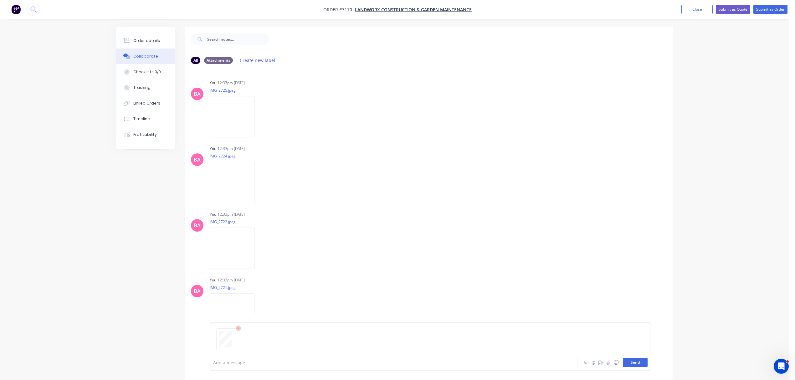
click at [638, 361] on button "Send" at bounding box center [635, 362] width 25 height 9
click at [308, 358] on div "Add a message..." at bounding box center [376, 362] width 326 height 9
drag, startPoint x: 308, startPoint y: 358, endPoint x: 143, endPoint y: 39, distance: 359.0
click at [143, 39] on div "Order details" at bounding box center [146, 41] width 27 height 6
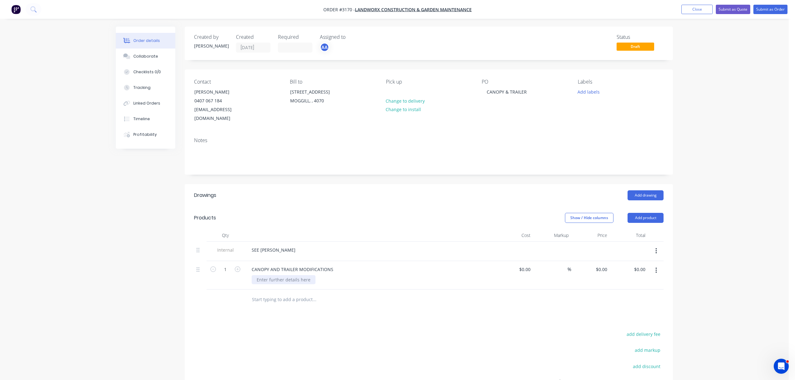
click at [301, 275] on div at bounding box center [284, 279] width 64 height 9
paste div
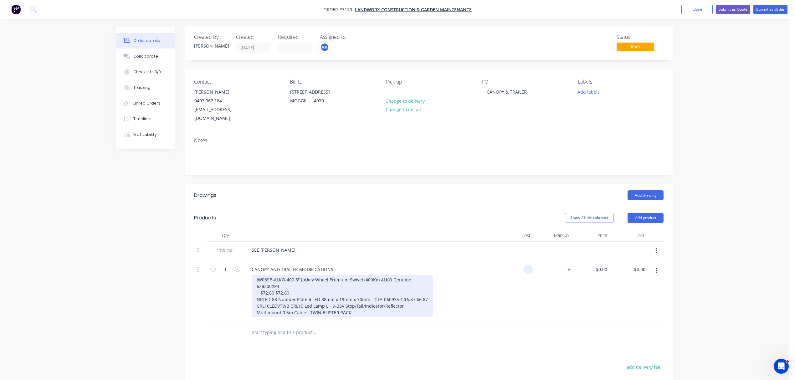
type input "$0.00"
click at [374, 301] on div "JW08SB-ALKO-400 8" Jockey Wheel Premium Swivel (400Kg) ALKO Genuine 628200XP3 1…" at bounding box center [342, 296] width 181 height 42
click at [347, 286] on div "JW08SB-ALKO-400 8" Jockey Wheel Premium Swivel (400Kg) ALKO Genuine 628200XP3 1…" at bounding box center [342, 296] width 181 height 42
click at [267, 296] on div "JW08SB-ALKO-400 8" Jockey Wheel Premium Swivel (400Kg) ALKO Genuine 628200XP3 1…" at bounding box center [342, 296] width 181 height 42
drag, startPoint x: 299, startPoint y: 298, endPoint x: 389, endPoint y: 301, distance: 90.2
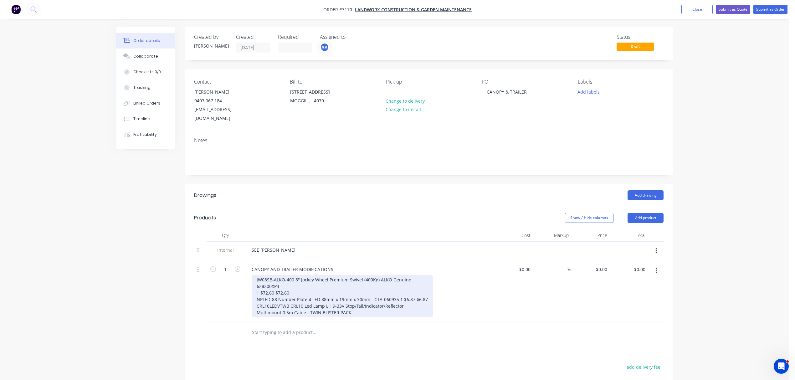
click at [389, 301] on div "JW08SB-ALKO-400 8" Jockey Wheel Premium Swivel (400Kg) ALKO Genuine 628200XP3 1…" at bounding box center [342, 296] width 181 height 42
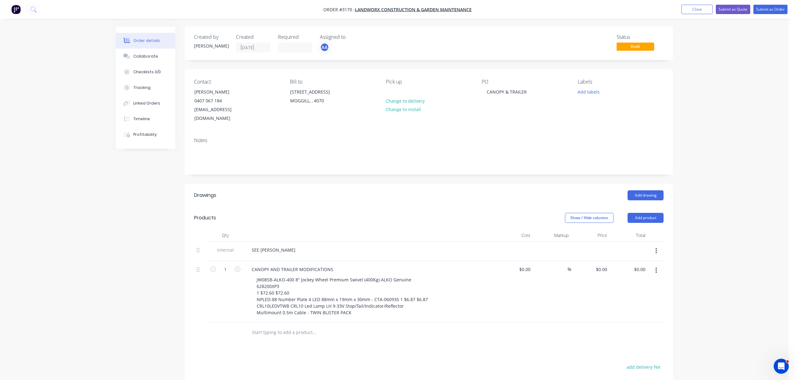
click at [463, 297] on div "JW08SB-ALKO-400 8" Jockey Wheel Premium Swivel (400Kg) ALKO Genuine 628200XP3 1…" at bounding box center [372, 296] width 240 height 42
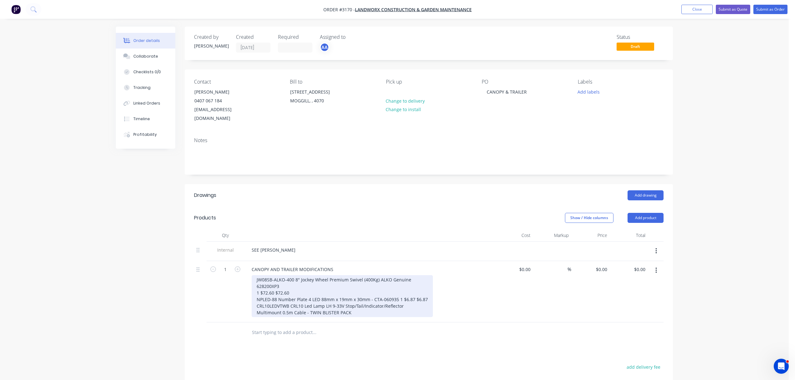
drag, startPoint x: 312, startPoint y: 270, endPoint x: 297, endPoint y: 283, distance: 19.8
click at [311, 275] on div "JW08SB-ALKO-400 8" Jockey Wheel Premium Swivel (400Kg) ALKO Genuine 628200XP3 1…" at bounding box center [342, 296] width 181 height 42
click at [279, 287] on div "JW08SB-ALKO-400 8" Jockey Wheel Premium Swivel (400Kg) ALKO Genuine 628200XP3 1…" at bounding box center [342, 296] width 181 height 42
click at [288, 278] on div "JW08SB-ALKO-400 8" Jockey Wheel Premium Swivel (400Kg) ALKO Genuine 628200XP3 1…" at bounding box center [342, 296] width 181 height 42
drag, startPoint x: 295, startPoint y: 285, endPoint x: 237, endPoint y: 288, distance: 57.3
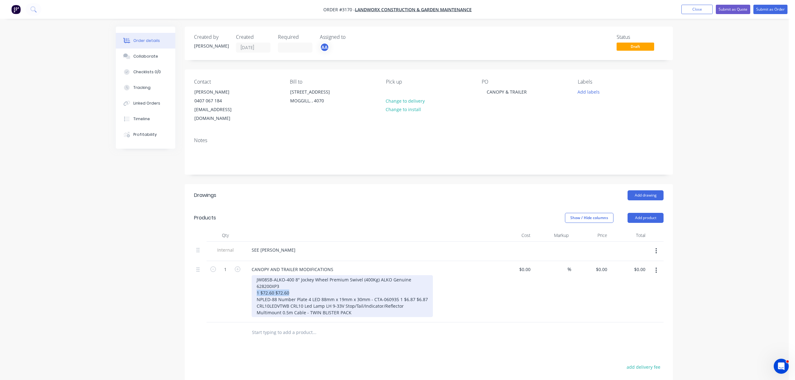
click at [244, 285] on div "CANOPY AND TRAILER MODIFICATIONS JW08SB-ALKO-400 8" Jockey Wheel Premium Swivel…" at bounding box center [369, 291] width 250 height 61
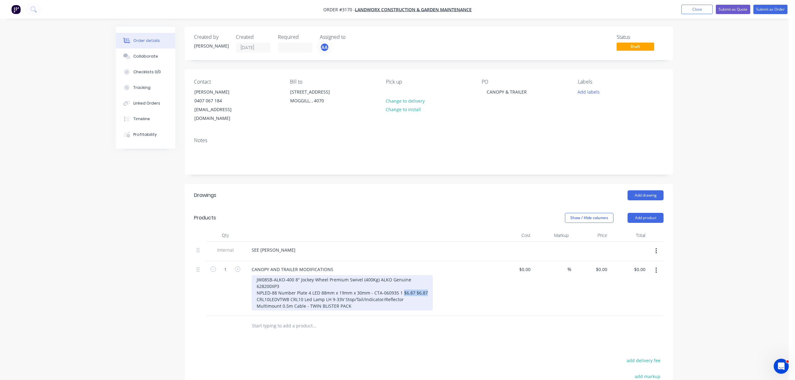
drag, startPoint x: 401, startPoint y: 284, endPoint x: 427, endPoint y: 283, distance: 25.7
click at [427, 283] on div "JW08SB-ALKO-400 8" Jockey Wheel Premium Swivel (400Kg) ALKO Genuine 628200XP3 N…" at bounding box center [342, 292] width 181 height 35
click at [363, 300] on div "JW08SB-ALKO-400 8" Jockey Wheel Premium Swivel (400Kg) ALKO Genuine 628200XP3 N…" at bounding box center [334, 292] width 165 height 35
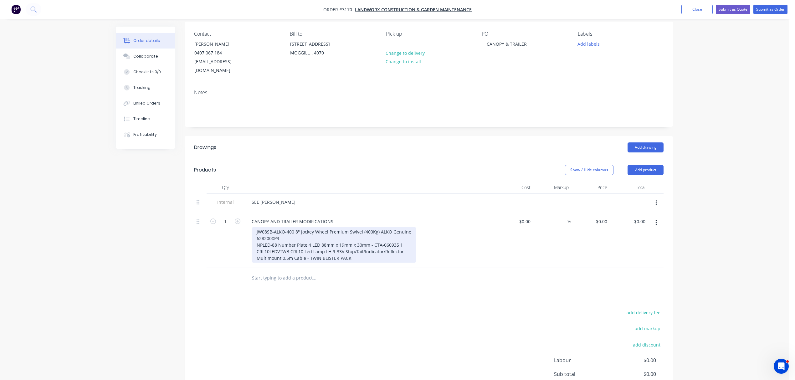
scroll to position [55, 0]
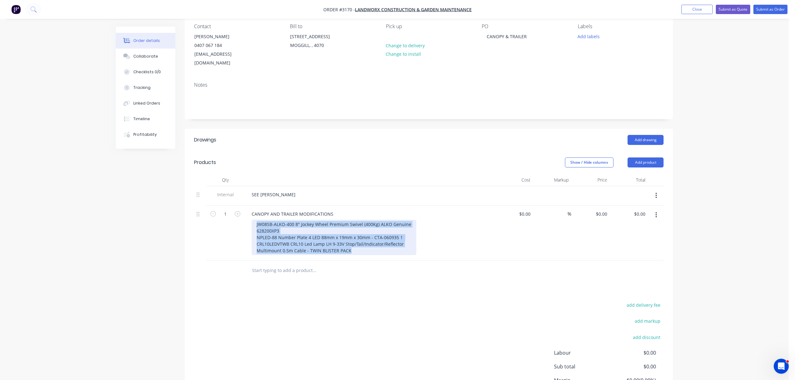
drag, startPoint x: 357, startPoint y: 242, endPoint x: 257, endPoint y: 215, distance: 104.2
click at [253, 220] on div "JW08SB-ALKO-400 8" Jockey Wheel Premium Swivel (400Kg) ALKO Genuine 628200XP3 N…" at bounding box center [334, 237] width 165 height 35
copy div "JW08SB-ALKO-400 8" Jockey Wheel Premium Swivel (400Kg) ALKO Genuine 628200XP3 N…"
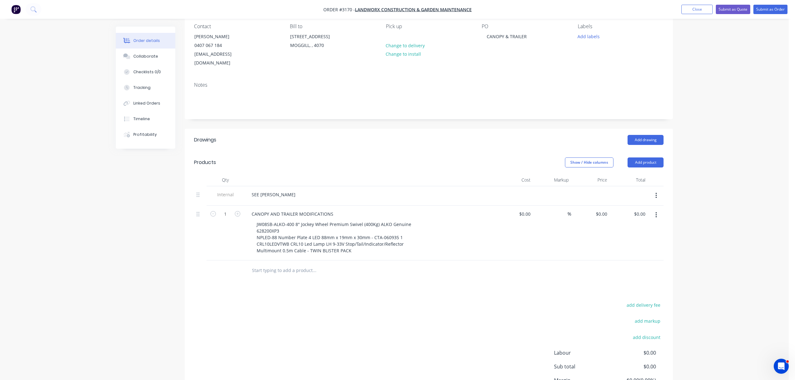
click at [280, 264] on input "text" at bounding box center [314, 270] width 125 height 13
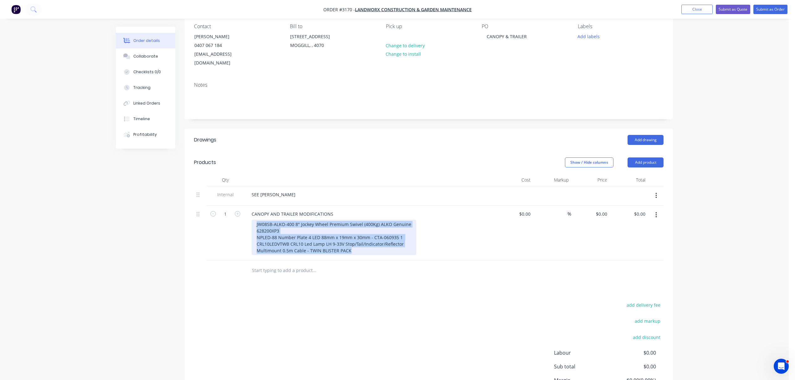
drag, startPoint x: 357, startPoint y: 245, endPoint x: 274, endPoint y: 228, distance: 84.6
click at [252, 220] on div "JW08SB-ALKO-400 8" Jockey Wheel Premium Swivel (400Kg) ALKO Genuine 628200XP3 N…" at bounding box center [334, 237] width 165 height 35
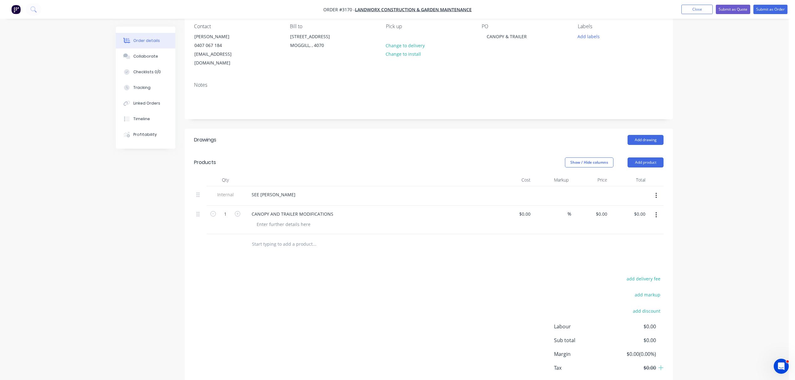
click at [346, 209] on div "CANOPY AND TRAILER MODIFICATIONS" at bounding box center [369, 213] width 245 height 9
click at [336, 209] on div "CANOPY AND TRAILER MODIFICATIONS" at bounding box center [293, 213] width 92 height 9
click at [280, 190] on div "SEE AARON" at bounding box center [369, 194] width 245 height 9
drag, startPoint x: 298, startPoint y: 204, endPoint x: 362, endPoint y: 206, distance: 64.2
click at [364, 209] on div "CANOPY AND TRAILER MODIFICATIONS" at bounding box center [369, 213] width 245 height 9
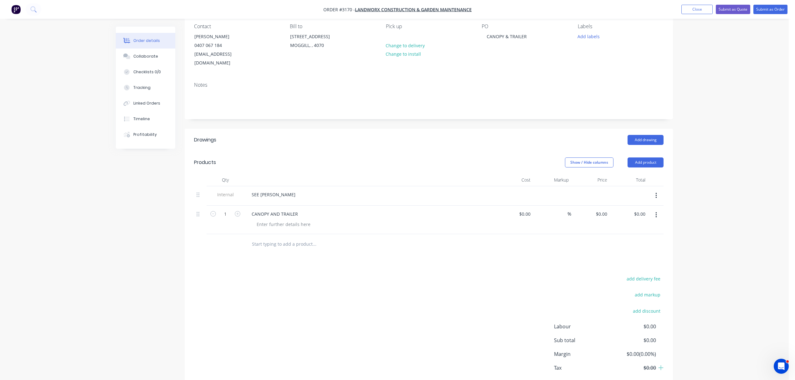
click at [252, 206] on div "CANOPY AND TRAILER" at bounding box center [369, 220] width 250 height 28
click at [252, 209] on div "CANOPY AND TRAILER" at bounding box center [275, 213] width 56 height 9
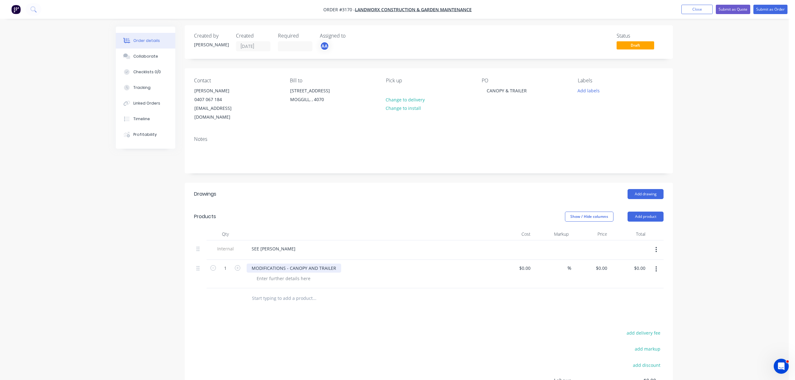
scroll to position [0, 0]
click at [589, 90] on button "Add labels" at bounding box center [588, 91] width 29 height 8
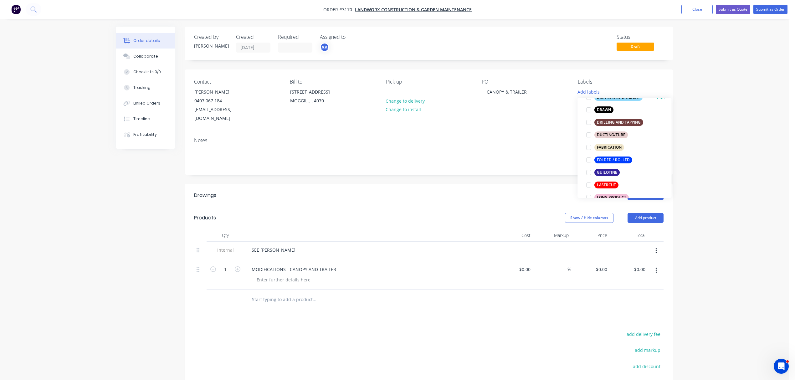
scroll to position [139, 0]
click at [589, 146] on div at bounding box center [588, 146] width 13 height 13
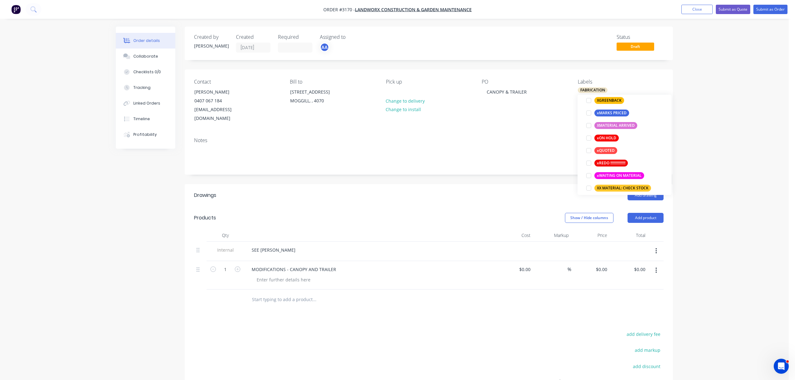
scroll to position [564, 0]
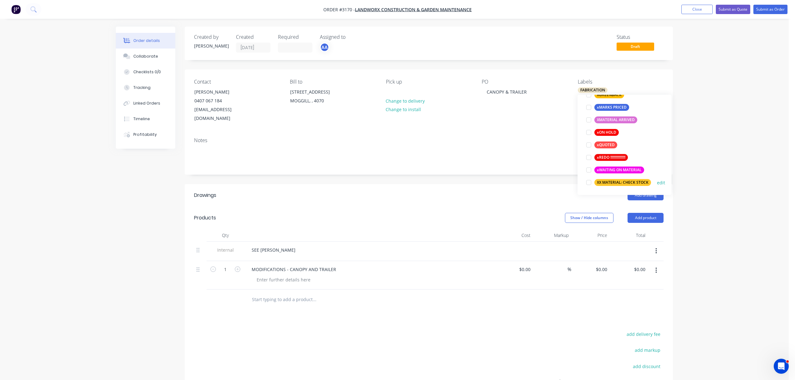
click at [588, 182] on div at bounding box center [588, 182] width 13 height 13
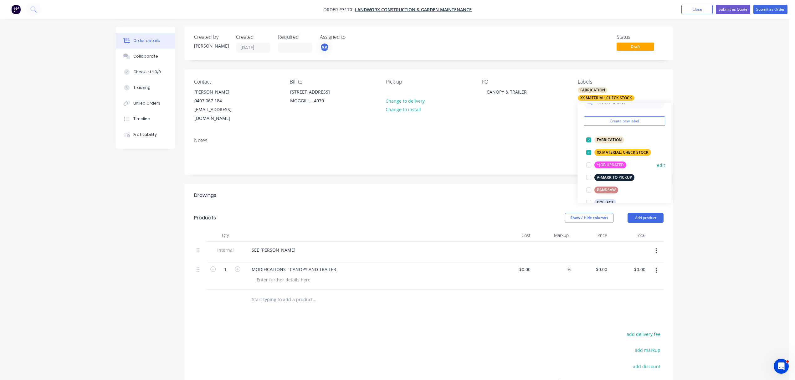
scroll to position [14, 0]
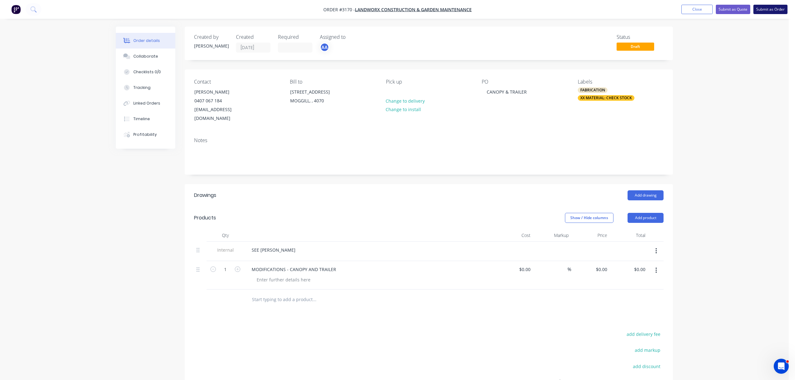
click at [773, 9] on button "Submit as Order" at bounding box center [770, 9] width 34 height 9
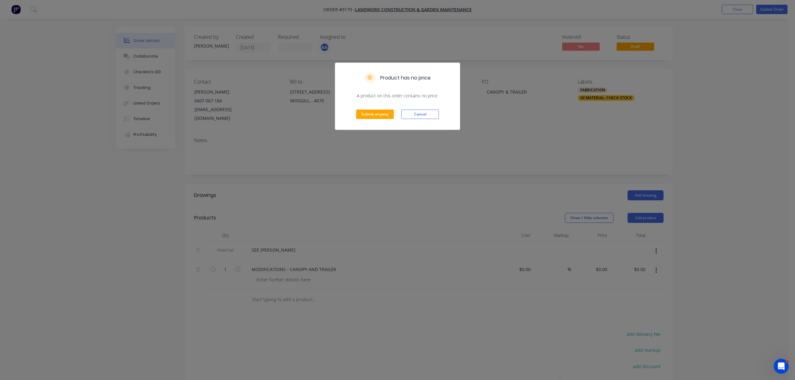
click at [376, 109] on div "Submit anyway Cancel" at bounding box center [397, 114] width 125 height 31
click at [366, 114] on button "Submit anyway" at bounding box center [375, 114] width 38 height 9
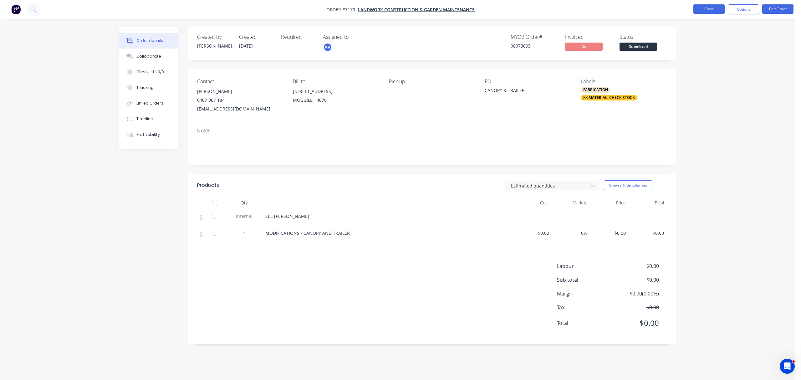
click at [709, 9] on button "Close" at bounding box center [709, 8] width 31 height 9
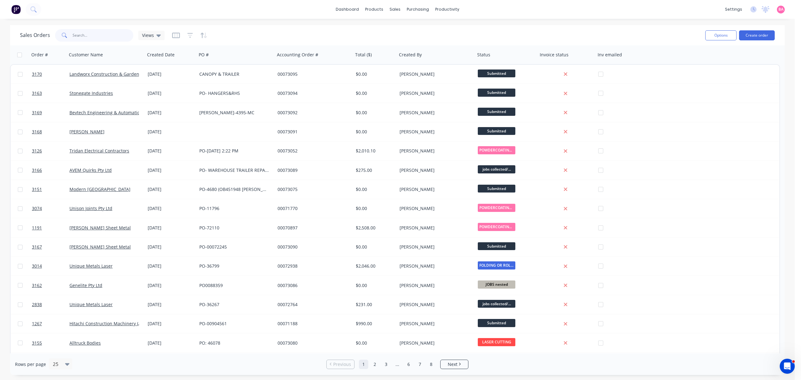
click at [101, 32] on input "text" at bounding box center [103, 35] width 61 height 13
type input "1572"
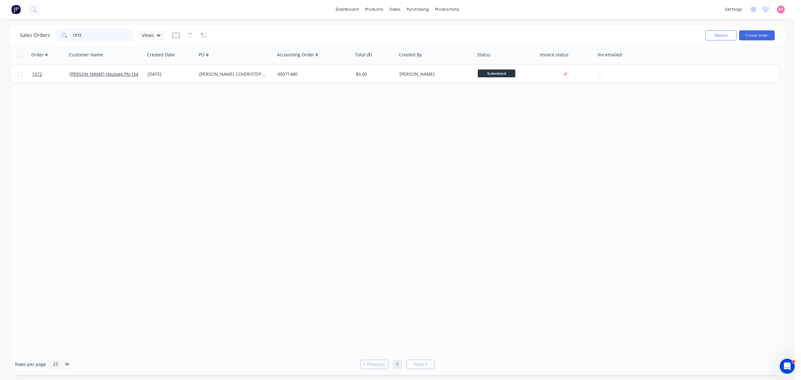
drag, startPoint x: 93, startPoint y: 34, endPoint x: 47, endPoint y: 30, distance: 46.1
click at [47, 30] on div "Sales Orders 1572 Views" at bounding box center [92, 35] width 145 height 13
drag, startPoint x: 92, startPoint y: 37, endPoint x: 48, endPoint y: 31, distance: 44.1
click at [48, 31] on div "Sales Orders 2242 Views" at bounding box center [92, 35] width 145 height 13
type input "1717"
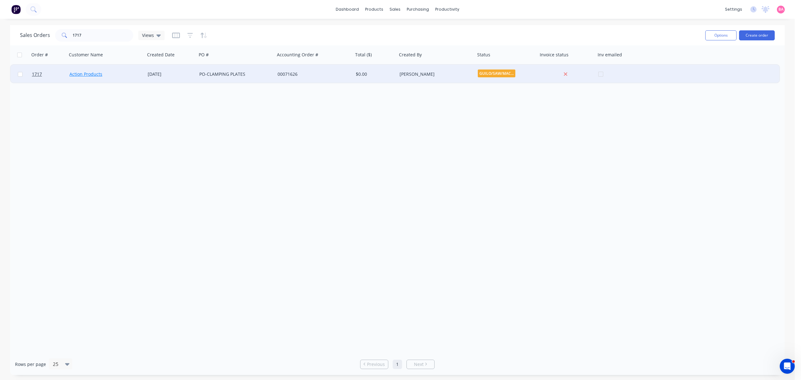
click at [93, 74] on link "Action Products" at bounding box center [85, 74] width 33 height 6
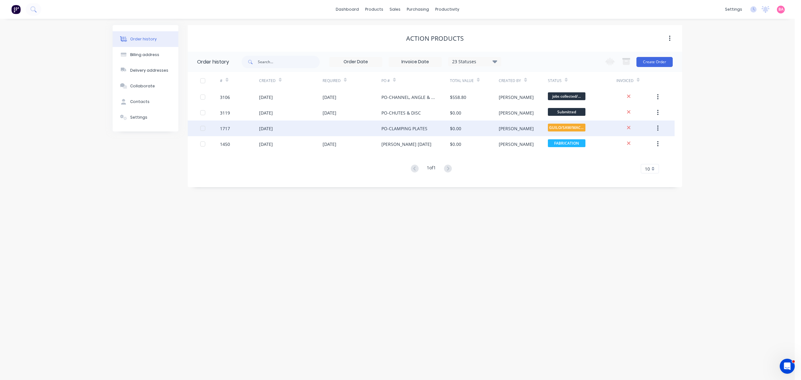
click at [406, 128] on div "PO-CLAMPING PLATES" at bounding box center [405, 128] width 46 height 7
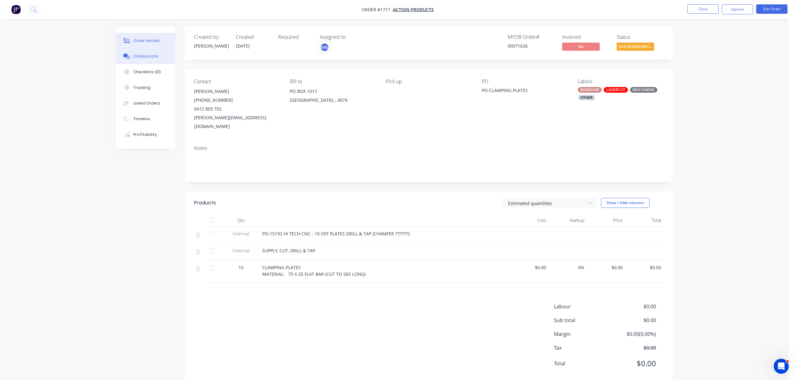
click at [151, 56] on div "Collaborate" at bounding box center [145, 57] width 25 height 6
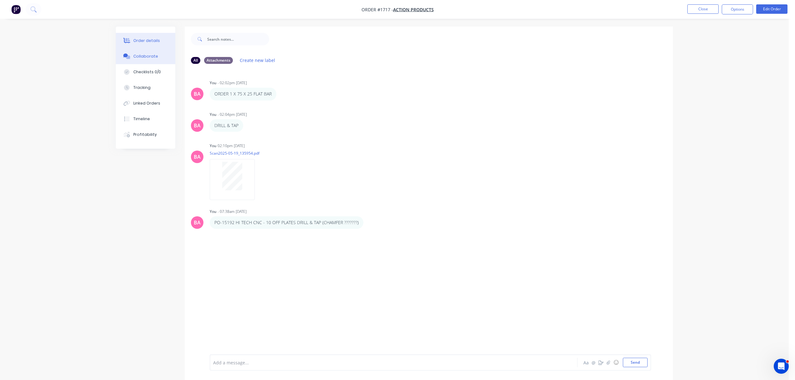
click at [150, 40] on div "Order details" at bounding box center [146, 41] width 27 height 6
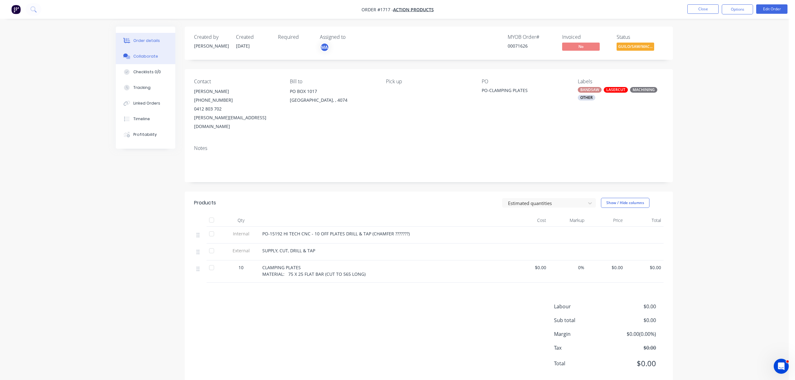
click at [140, 54] on div "Collaborate" at bounding box center [145, 57] width 25 height 6
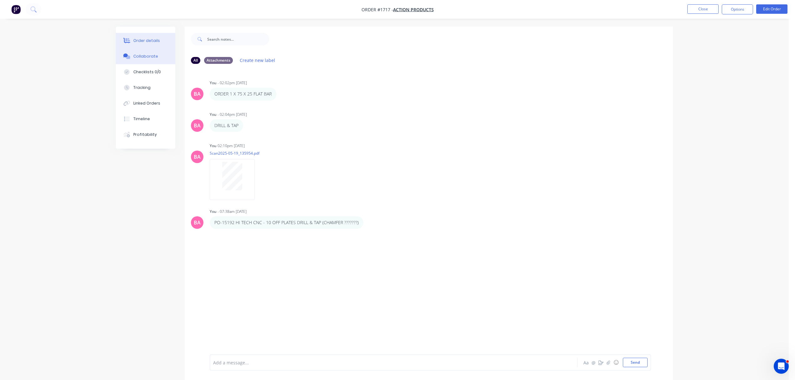
click at [151, 38] on div "Order details" at bounding box center [146, 41] width 27 height 6
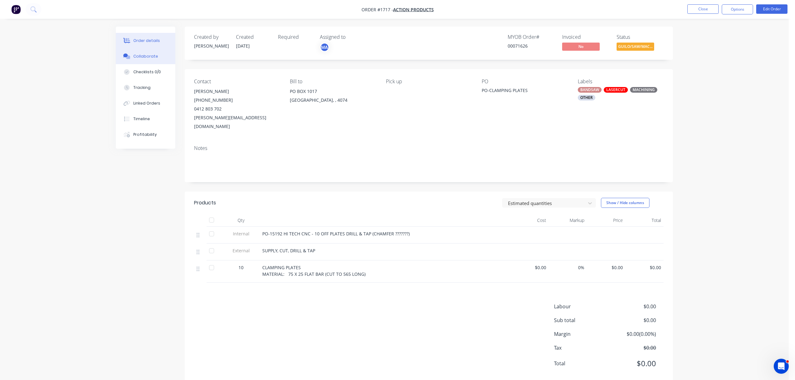
click at [146, 50] on button "Collaborate" at bounding box center [145, 57] width 59 height 16
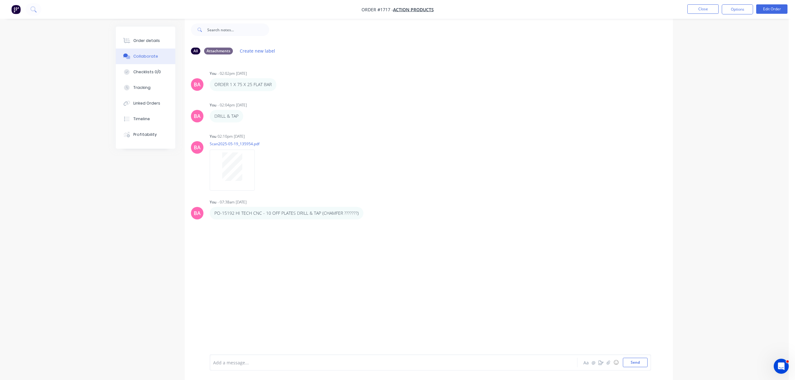
scroll to position [10, 0]
click at [710, 8] on button "Close" at bounding box center [702, 8] width 31 height 9
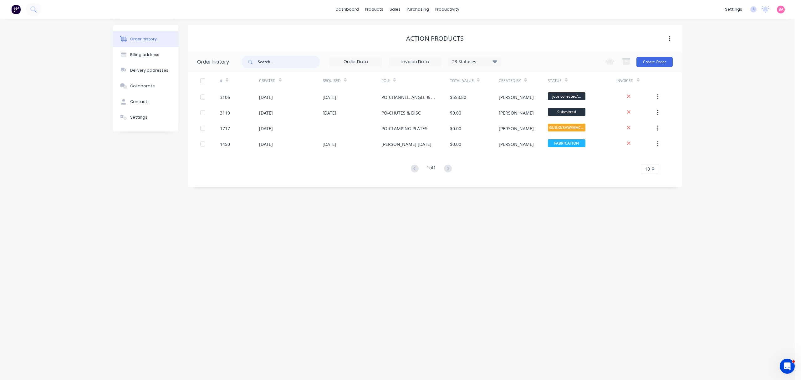
drag, startPoint x: 281, startPoint y: 63, endPoint x: 236, endPoint y: 57, distance: 45.4
click at [236, 57] on header "Order history 23 Statuses Invoice Status Invoiced Not Invoiced Partial Order St…" at bounding box center [435, 62] width 494 height 20
type input "2847"
click at [289, 61] on input "text" at bounding box center [292, 62] width 62 height 13
click at [416, 28] on div "Sales Orders" at bounding box center [421, 30] width 26 height 6
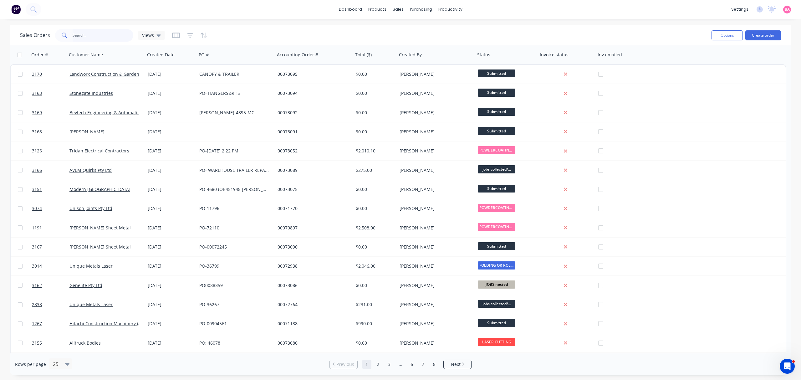
click at [88, 36] on input "text" at bounding box center [103, 35] width 61 height 13
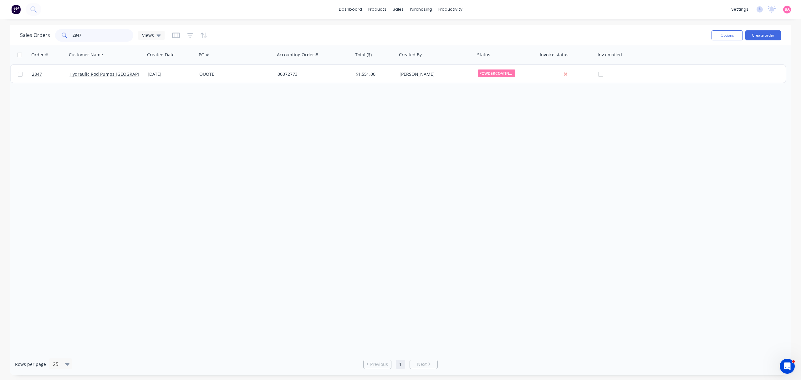
drag, startPoint x: 93, startPoint y: 32, endPoint x: 50, endPoint y: 27, distance: 43.1
click at [50, 27] on div "Sales Orders 2847 Views Options Create order" at bounding box center [400, 35] width 781 height 20
type input "2989"
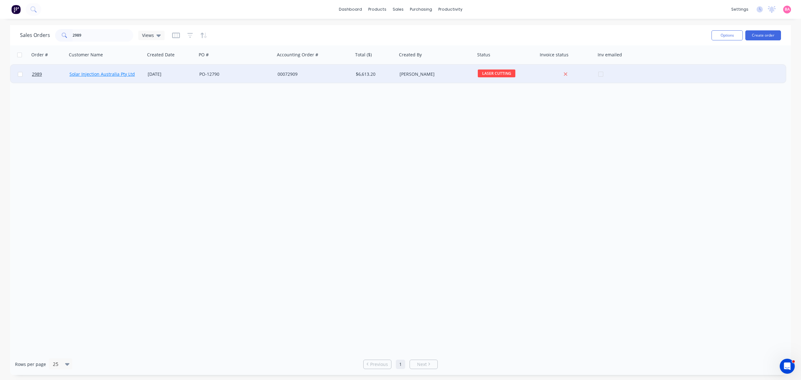
click at [93, 75] on link "Solar Injection Australia Pty Ltd" at bounding box center [101, 74] width 65 height 6
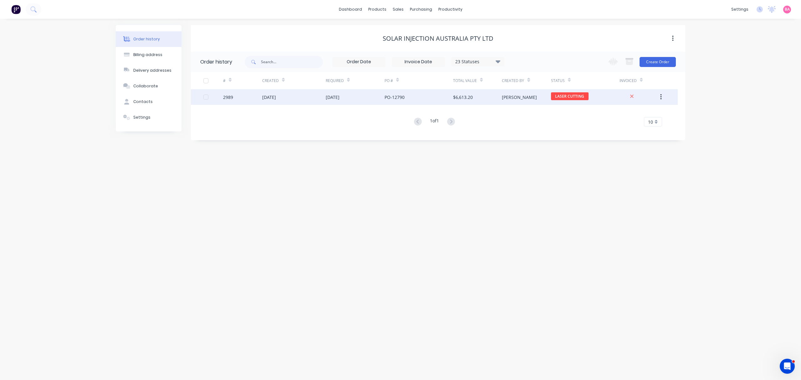
click at [222, 94] on div at bounding box center [213, 97] width 20 height 16
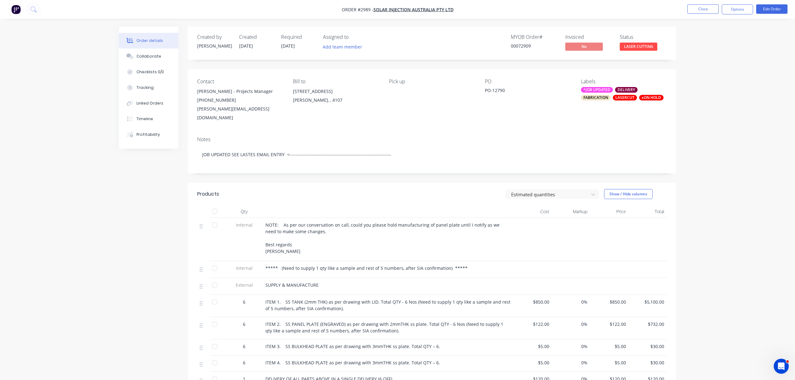
click at [573, 117] on div "Contact [PERSON_NAME] - Projects Manager [PHONE_NUMBER] [PERSON_NAME][EMAIL_ADD…" at bounding box center [432, 100] width 488 height 62
click at [651, 95] on div "xON HOLD" at bounding box center [651, 98] width 24 height 6
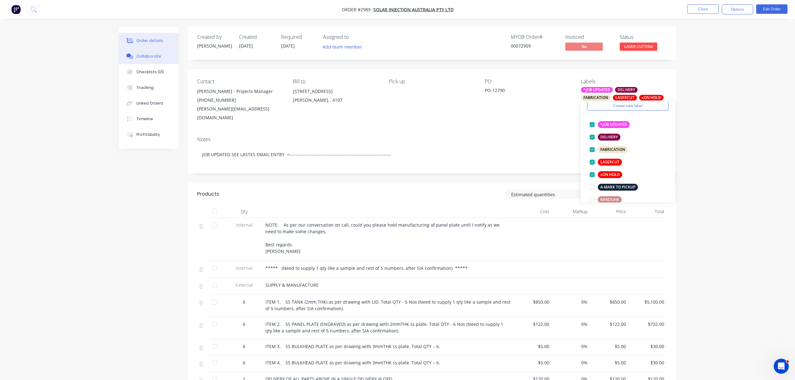
click at [143, 54] on div "Collaborate" at bounding box center [148, 57] width 25 height 6
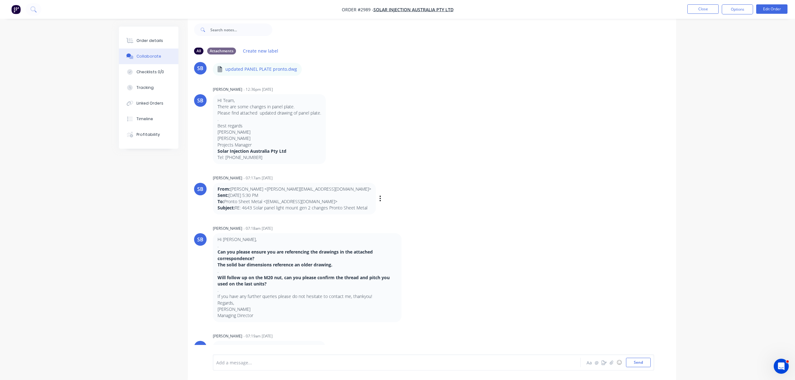
scroll to position [851, 0]
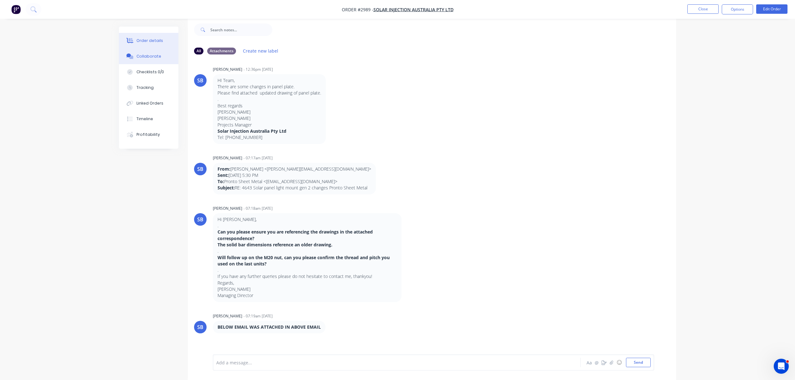
click at [147, 39] on div "Order details" at bounding box center [149, 41] width 27 height 6
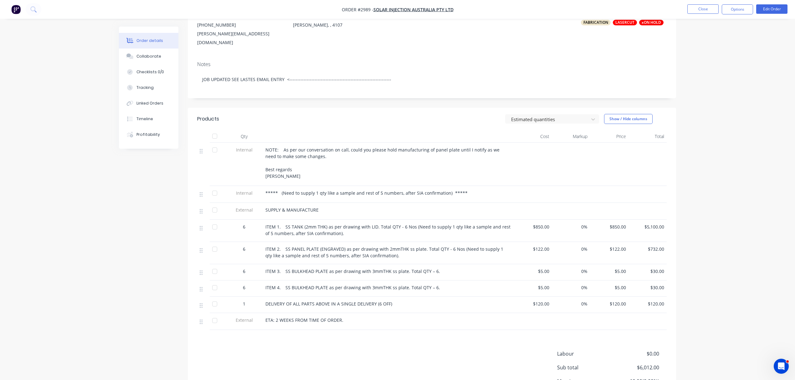
scroll to position [79, 0]
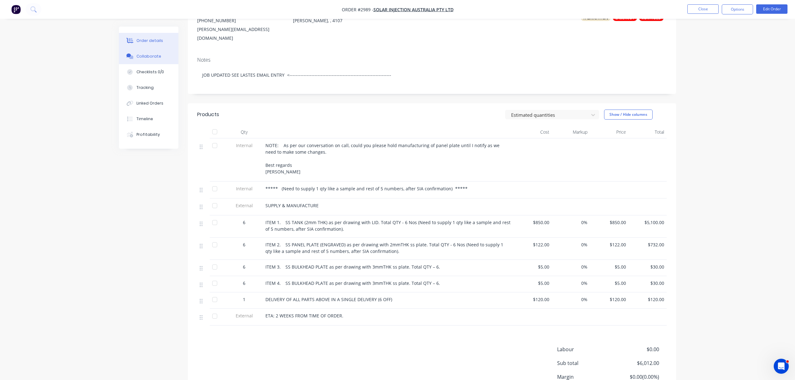
click at [156, 58] on div "Collaborate" at bounding box center [148, 57] width 25 height 6
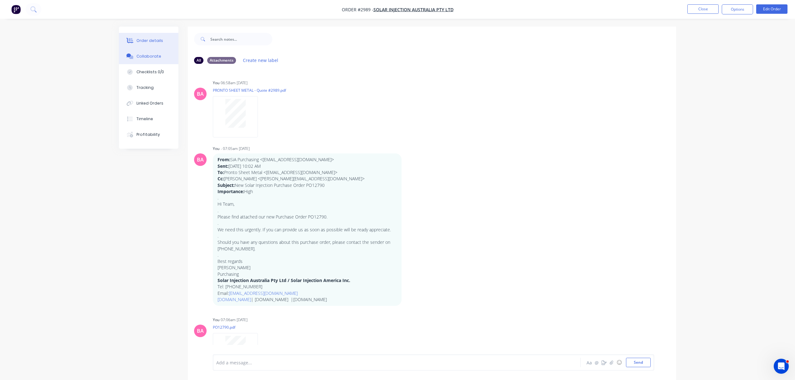
click at [158, 37] on button "Order details" at bounding box center [148, 41] width 59 height 16
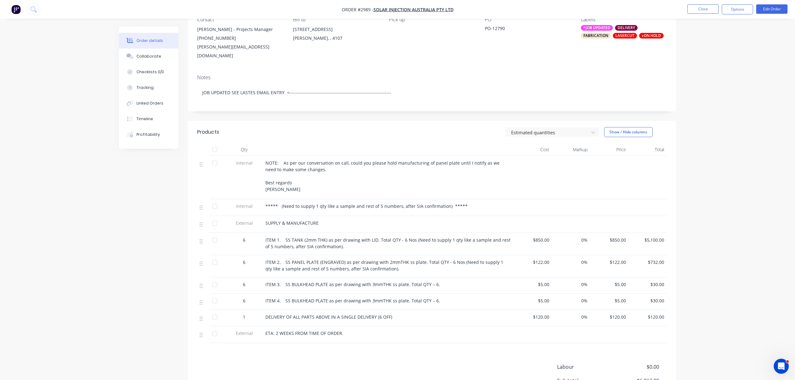
scroll to position [83, 0]
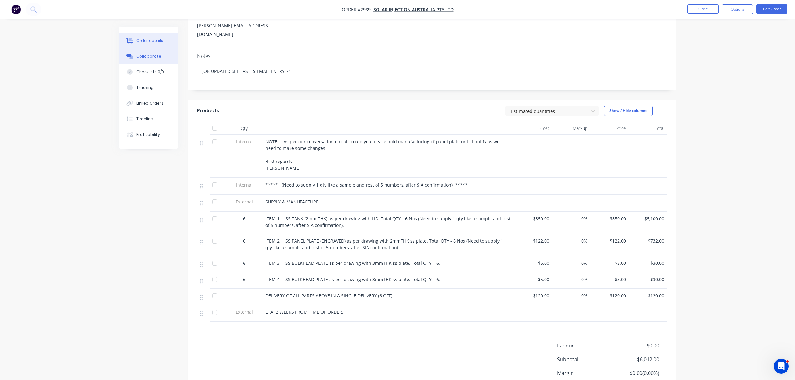
click at [151, 55] on div "Collaborate" at bounding box center [148, 57] width 25 height 6
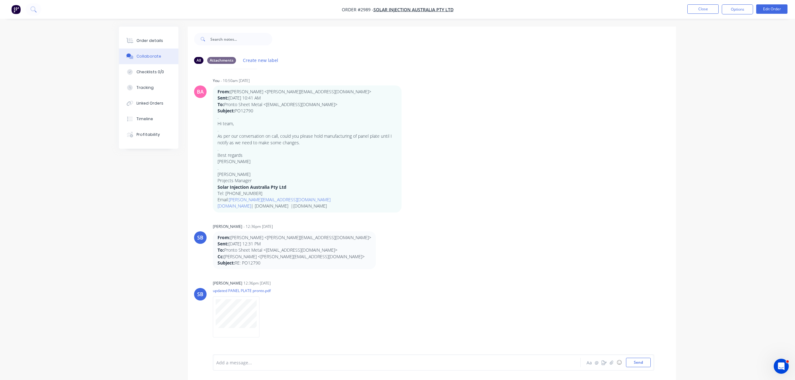
scroll to position [556, 0]
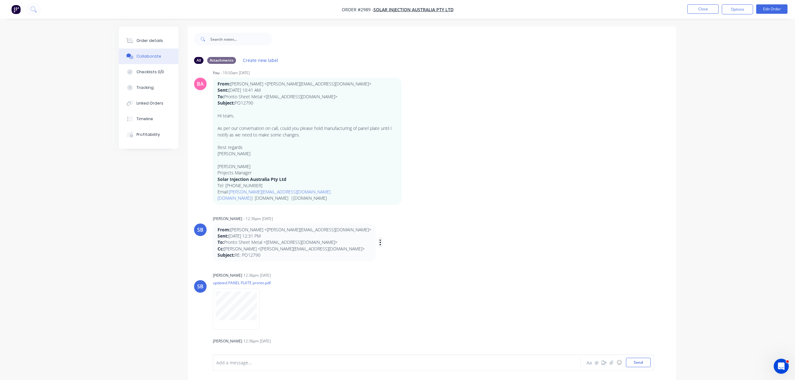
click at [380, 242] on icon "button" at bounding box center [380, 242] width 1 height 6
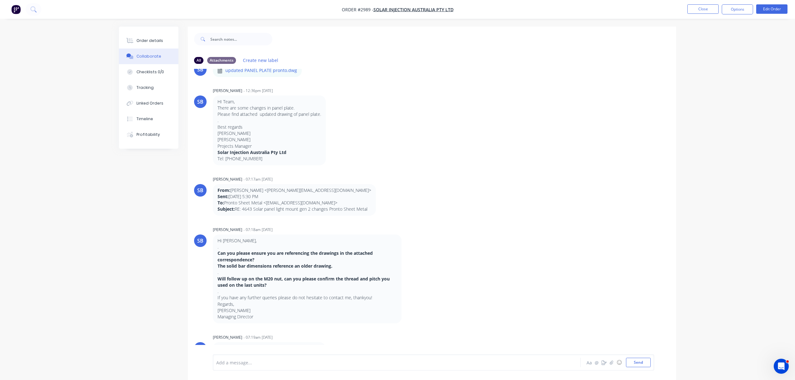
scroll to position [848, 0]
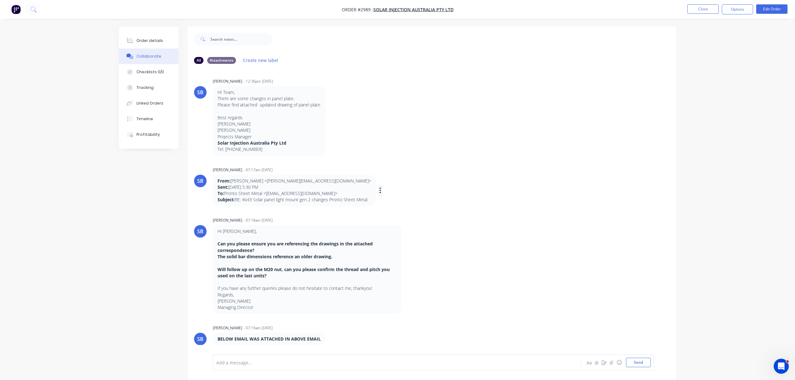
click at [379, 189] on button "button" at bounding box center [380, 190] width 3 height 9
click at [392, 210] on button "Delete" at bounding box center [403, 212] width 39 height 10
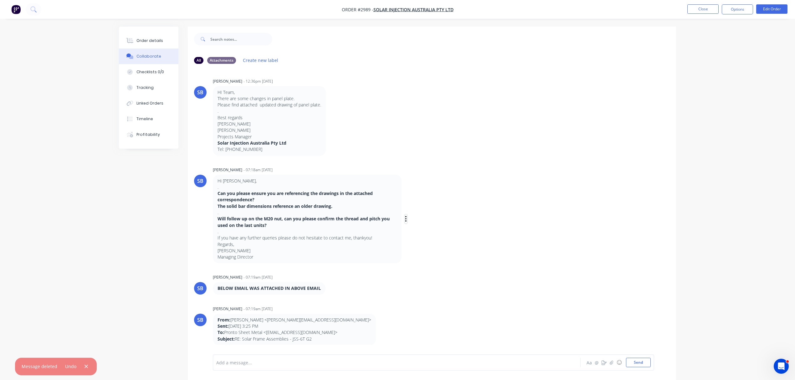
click at [406, 221] on icon "button" at bounding box center [405, 219] width 1 height 6
click at [420, 238] on button "Delete" at bounding box center [428, 240] width 39 height 10
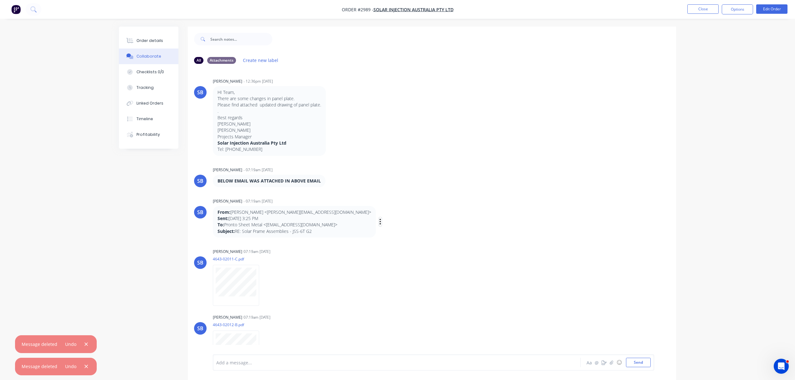
click at [379, 222] on icon "button" at bounding box center [380, 221] width 2 height 7
click at [384, 243] on button "Delete" at bounding box center [403, 243] width 39 height 10
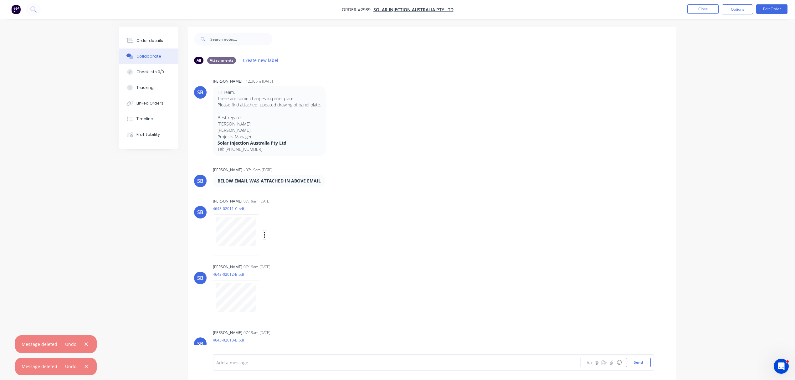
click at [265, 234] on icon "button" at bounding box center [264, 235] width 1 height 6
click at [286, 264] on button "Delete" at bounding box center [306, 266] width 70 height 14
click at [264, 301] on icon "button" at bounding box center [265, 300] width 2 height 7
click at [286, 329] on button "Delete" at bounding box center [306, 331] width 70 height 14
click at [264, 233] on icon "button" at bounding box center [265, 234] width 2 height 7
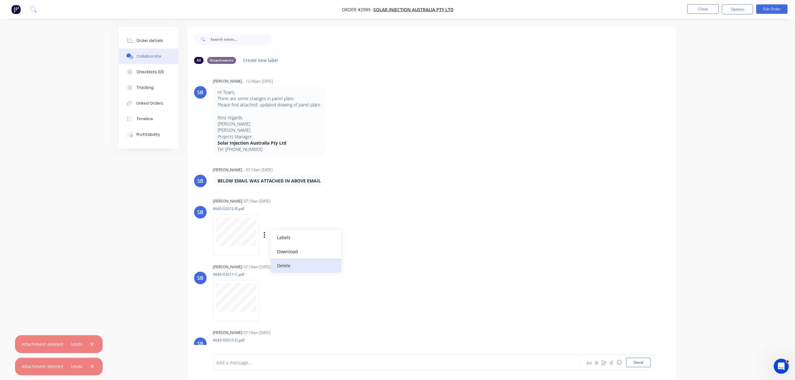
click at [284, 264] on button "Delete" at bounding box center [306, 266] width 70 height 14
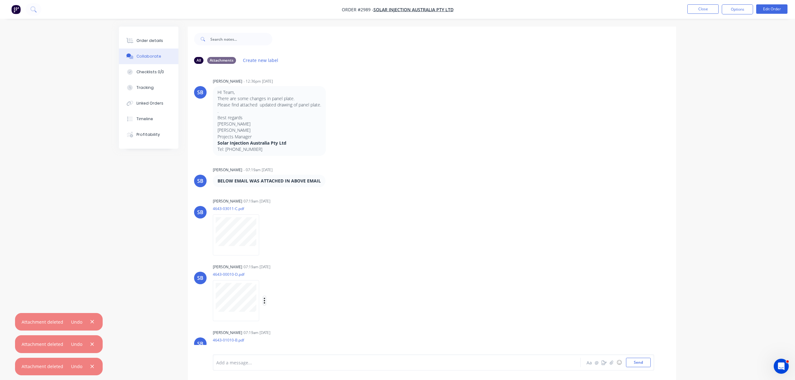
click at [265, 302] on icon "button" at bounding box center [265, 300] width 2 height 7
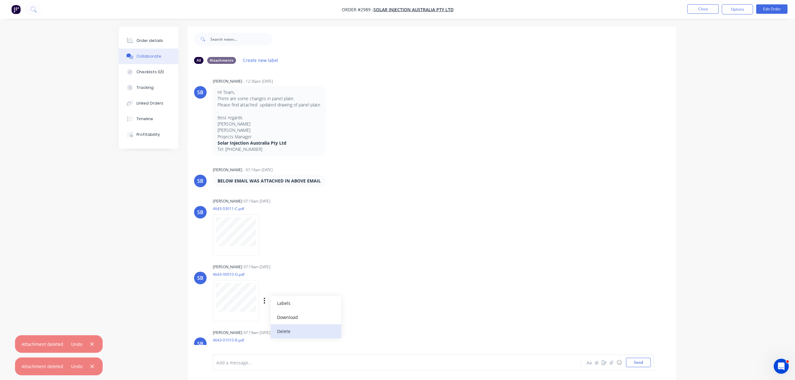
click at [283, 330] on button "Delete" at bounding box center [306, 331] width 70 height 14
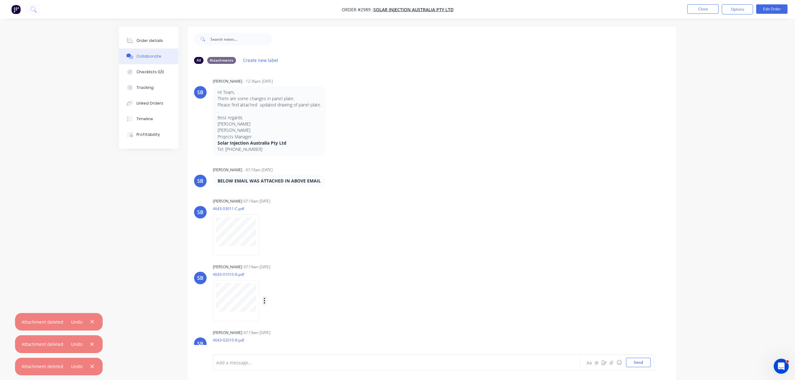
click at [265, 298] on icon "button" at bounding box center [264, 301] width 1 height 6
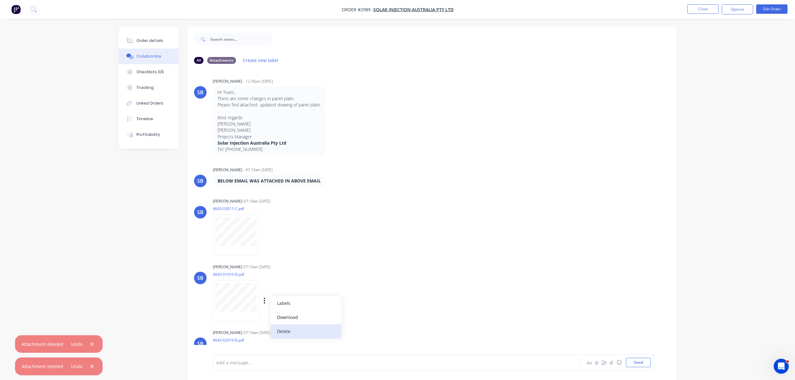
click at [284, 330] on button "Delete" at bounding box center [306, 331] width 70 height 14
click at [264, 235] on icon "button" at bounding box center [265, 234] width 2 height 7
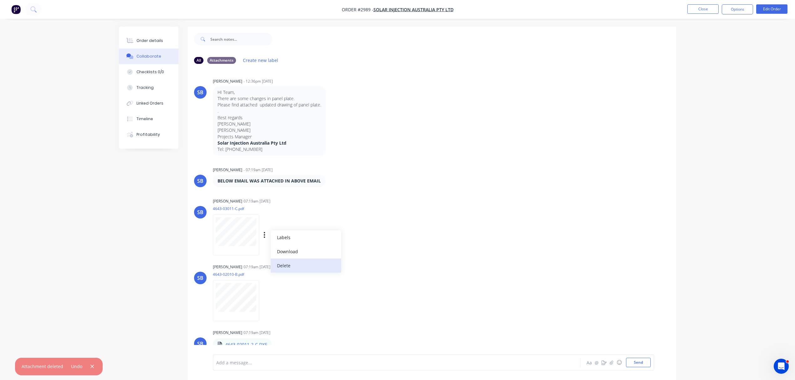
click at [283, 265] on button "Delete" at bounding box center [306, 266] width 70 height 14
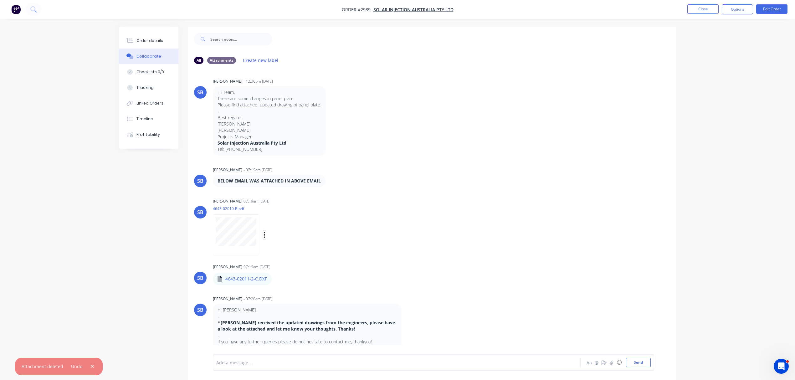
click at [264, 236] on icon "button" at bounding box center [265, 234] width 2 height 7
click at [282, 265] on button "Delete" at bounding box center [306, 266] width 70 height 14
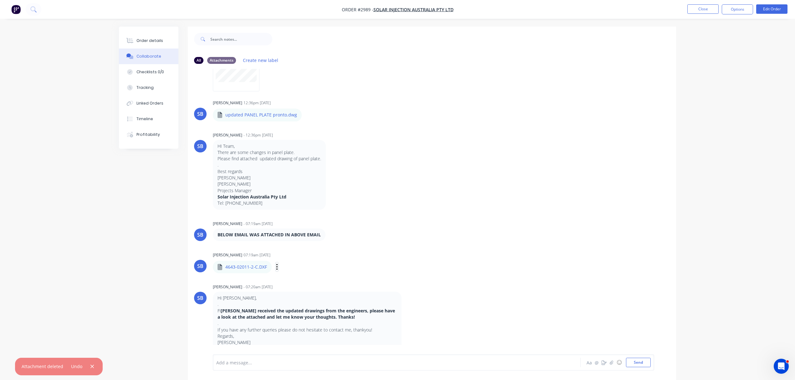
click at [277, 267] on icon "button" at bounding box center [276, 267] width 1 height 6
click at [295, 297] on button "Delete" at bounding box center [318, 297] width 70 height 14
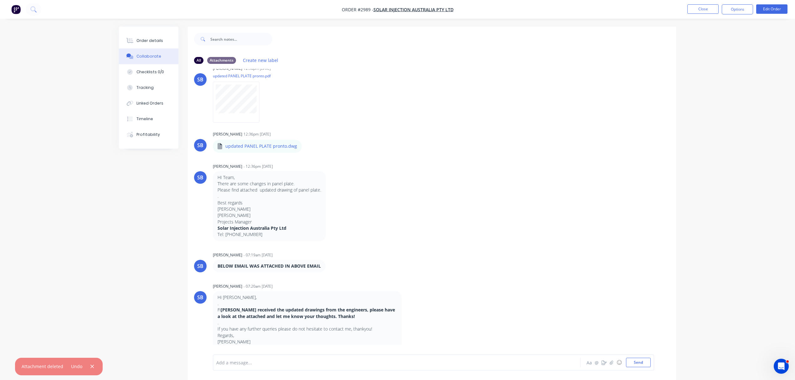
scroll to position [762, 0]
click at [406, 322] on icon "button" at bounding box center [405, 323] width 1 height 6
click at [419, 344] on button "Delete" at bounding box center [428, 345] width 39 height 10
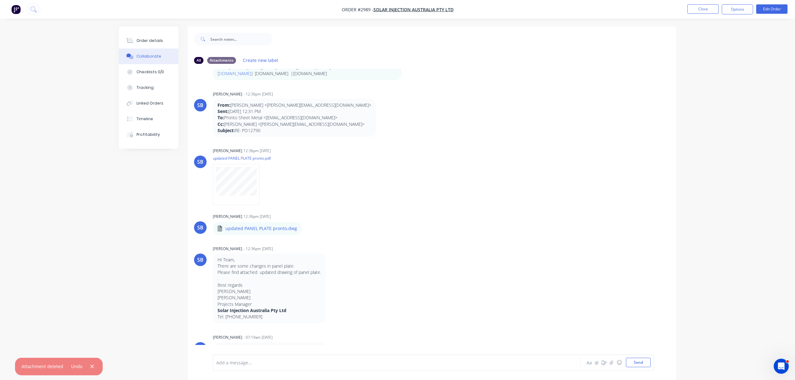
scroll to position [680, 0]
click at [364, 327] on div "BA You 06:58am [DATE] PRONTO SHEET METAL - Quote #2989.pdf Labels Download Dele…" at bounding box center [432, 211] width 488 height 285
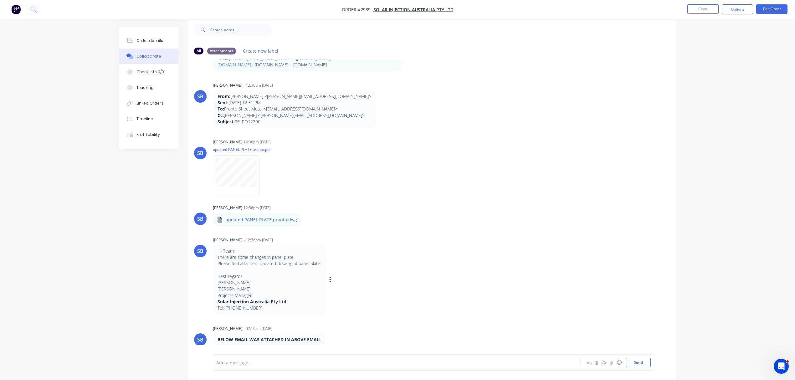
scroll to position [10, 0]
click at [329, 338] on icon "button" at bounding box center [329, 339] width 1 height 6
click at [338, 336] on button "Delete" at bounding box center [352, 338] width 39 height 10
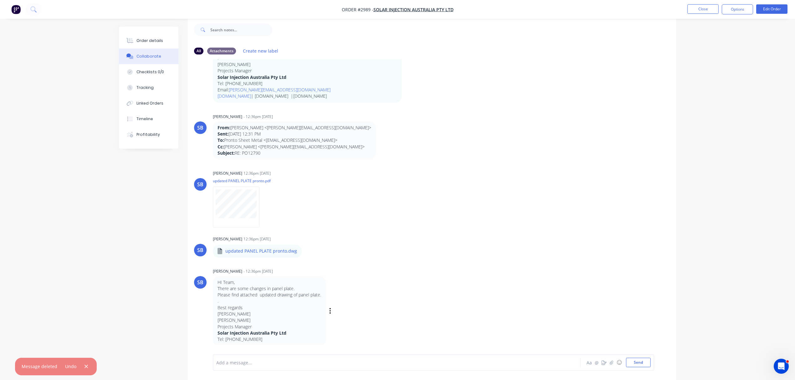
click at [395, 284] on div "HI Team, There are some changes in panel plate. Please find attached updated dr…" at bounding box center [311, 311] width 196 height 70
click at [279, 290] on p "There are some changes in panel plate." at bounding box center [270, 288] width 104 height 6
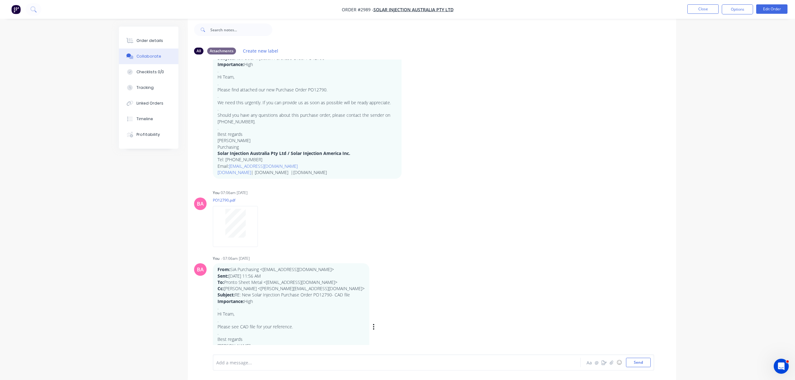
scroll to position [125, 0]
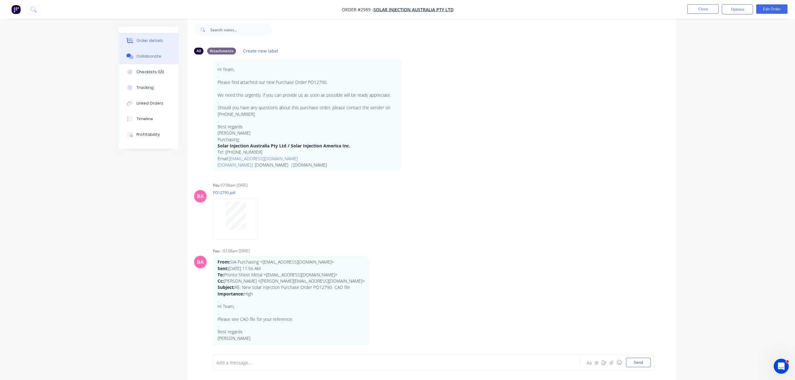
click at [154, 39] on div "Order details" at bounding box center [149, 41] width 27 height 6
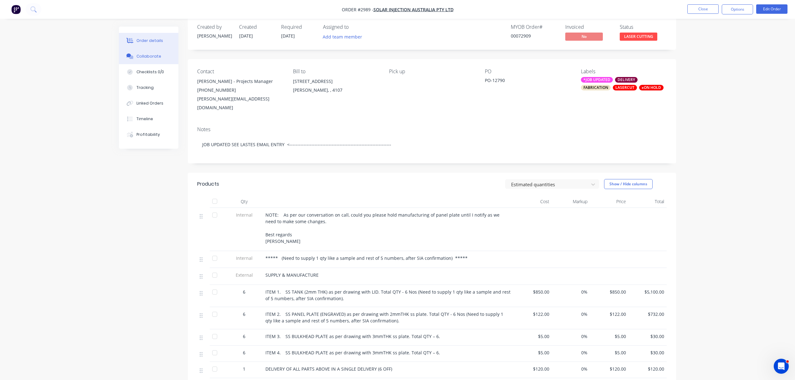
click at [143, 54] on div "Collaborate" at bounding box center [148, 57] width 25 height 6
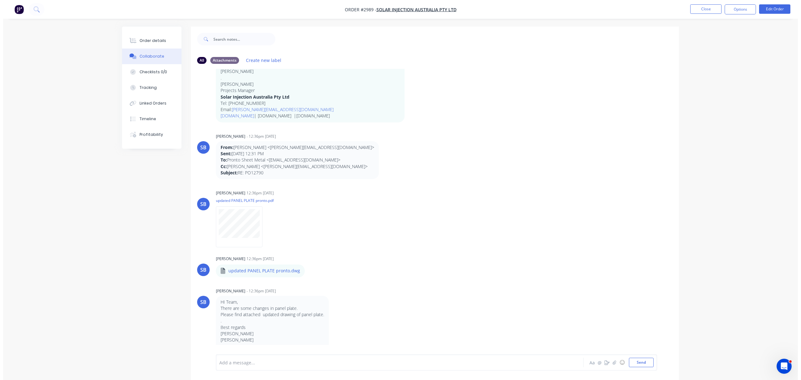
scroll to position [649, 0]
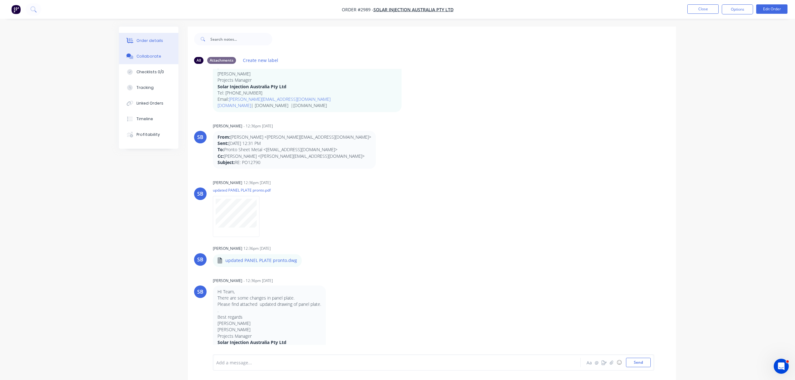
click at [146, 43] on div "Order details" at bounding box center [149, 41] width 27 height 6
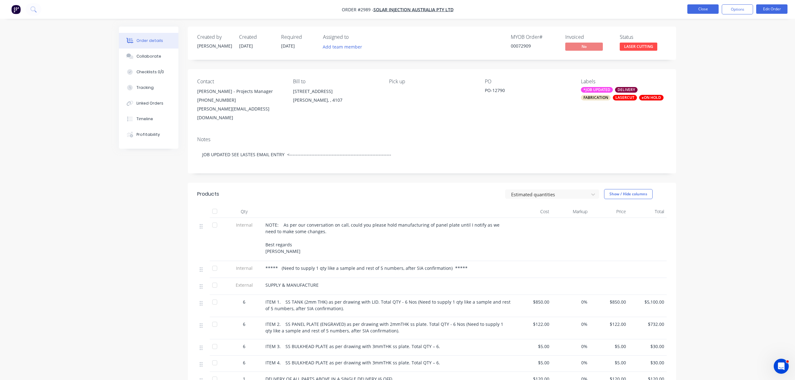
click at [709, 10] on button "Close" at bounding box center [702, 8] width 31 height 9
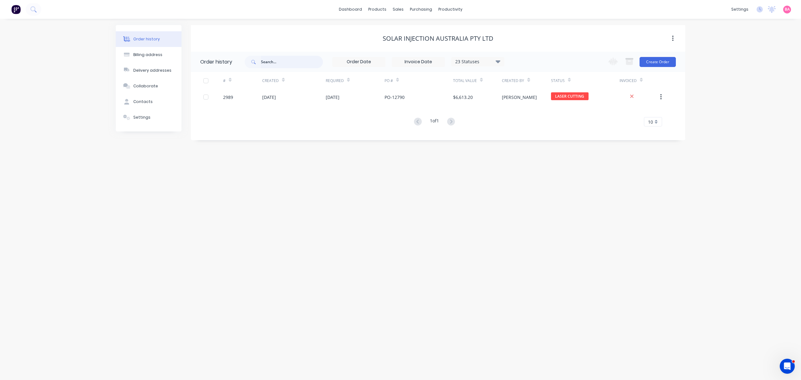
click at [276, 60] on input "text" at bounding box center [292, 62] width 62 height 13
type input "3160"
click at [418, 25] on link "Sales Orders" at bounding box center [431, 29] width 83 height 13
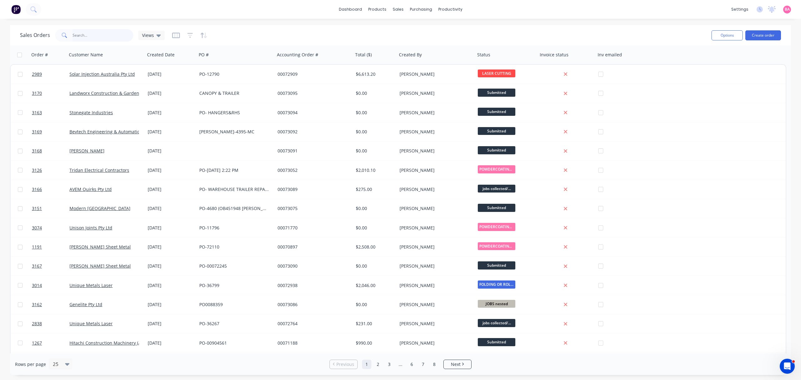
click at [90, 35] on input "text" at bounding box center [103, 35] width 61 height 13
type input "3160"
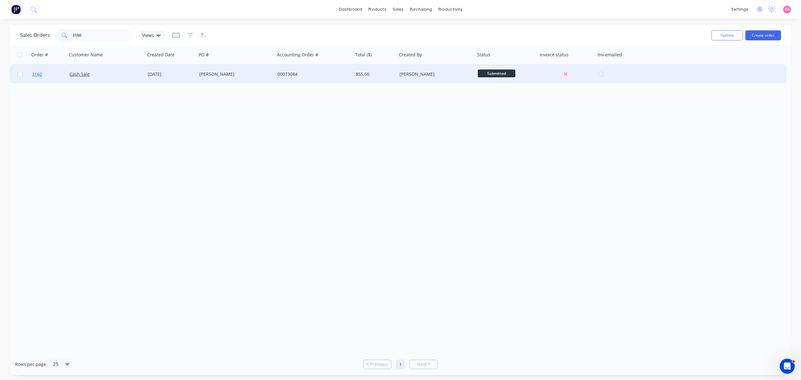
click at [40, 74] on span "3160" at bounding box center [37, 74] width 10 height 6
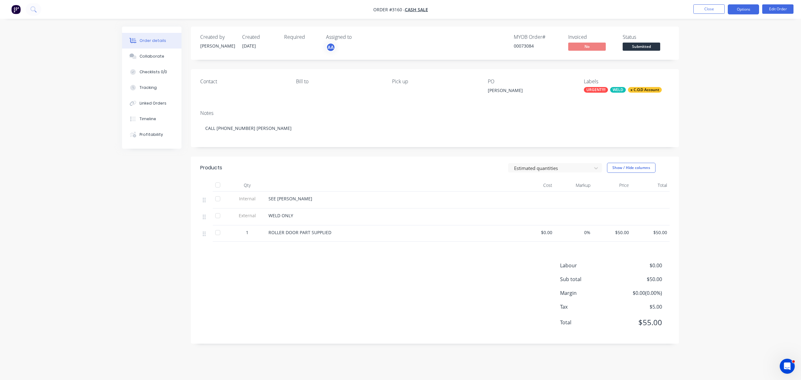
click at [739, 6] on button "Options" at bounding box center [743, 9] width 31 height 10
click at [707, 72] on div "Work Order" at bounding box center [725, 75] width 58 height 9
click at [706, 49] on div "With pricing" at bounding box center [725, 50] width 58 height 9
click at [670, 36] on div "Created by [PERSON_NAME] Created [DATE] Required Assigned to AA MYOB Order # 00…" at bounding box center [435, 43] width 488 height 33
click at [781, 9] on button "Edit Order" at bounding box center [777, 8] width 31 height 9
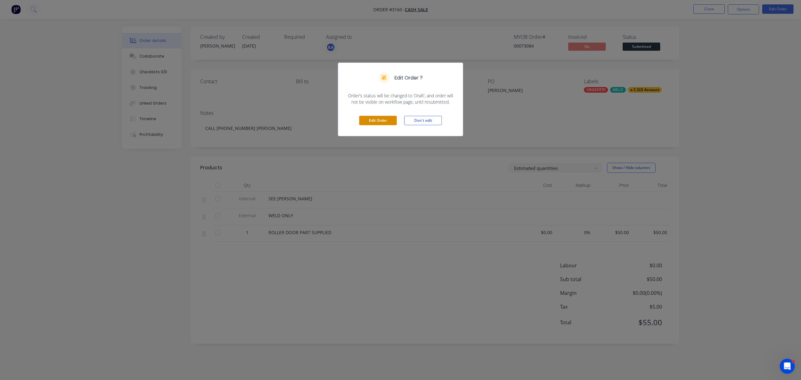
click at [380, 118] on button "Edit Order" at bounding box center [378, 120] width 38 height 9
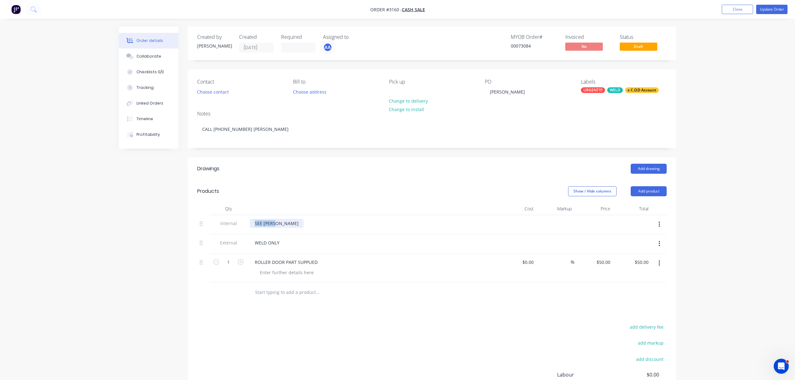
drag, startPoint x: 281, startPoint y: 223, endPoint x: 229, endPoint y: 215, distance: 52.6
click at [235, 219] on div "Internal SEE [PERSON_NAME]" at bounding box center [431, 224] width 469 height 19
click at [148, 55] on div "Collaborate" at bounding box center [148, 57] width 25 height 6
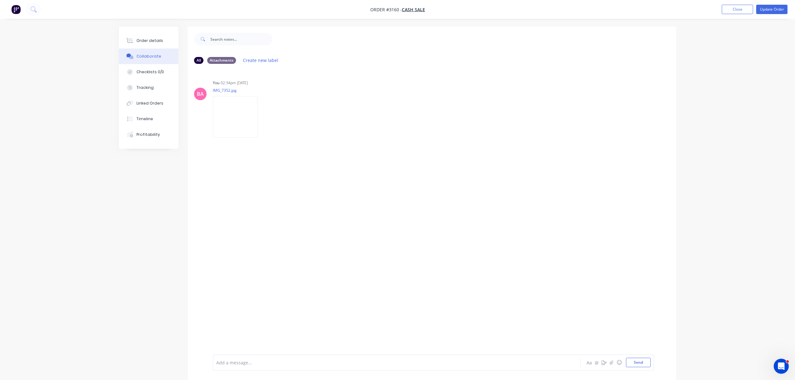
click at [260, 366] on div "Add a message..." at bounding box center [379, 362] width 326 height 9
click at [149, 39] on div "Order details" at bounding box center [149, 41] width 27 height 6
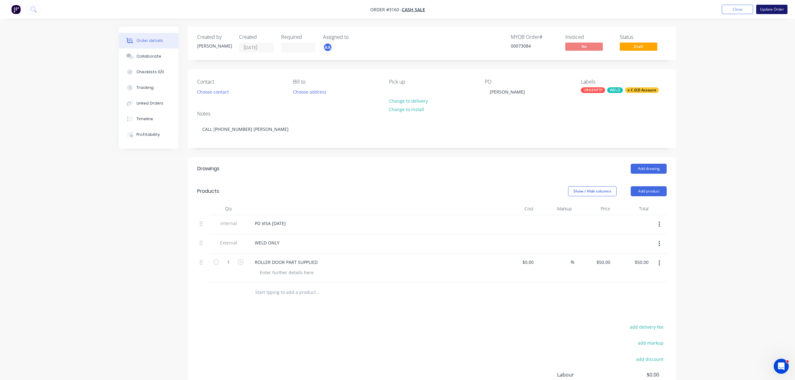
click at [774, 9] on button "Update Order" at bounding box center [771, 9] width 31 height 9
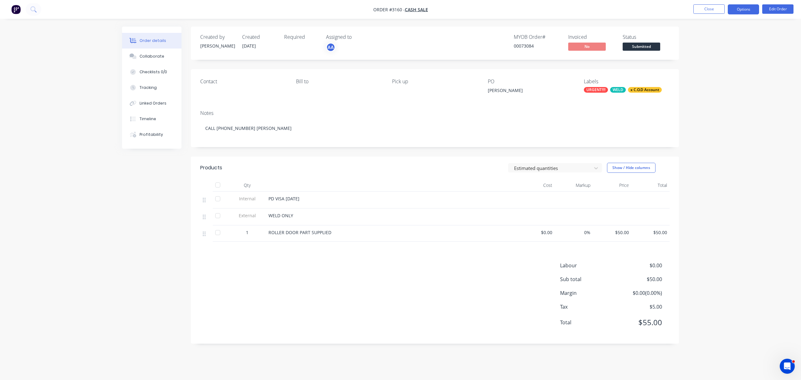
click at [747, 8] on button "Options" at bounding box center [743, 9] width 31 height 10
click at [715, 37] on div "Invoice" at bounding box center [725, 37] width 58 height 9
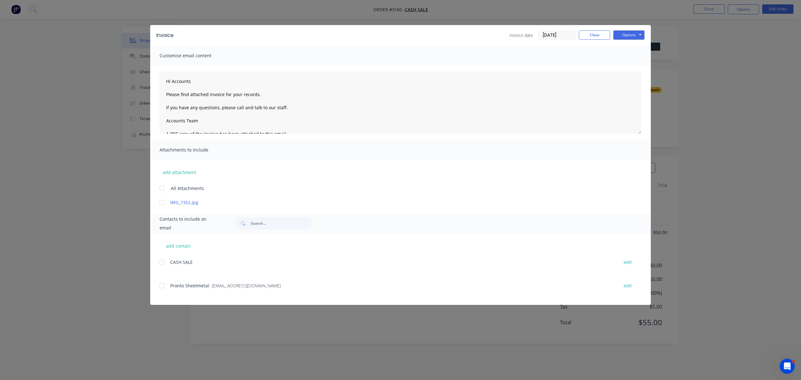
click at [161, 262] on div at bounding box center [162, 262] width 13 height 13
click at [162, 262] on div at bounding box center [162, 262] width 13 height 13
type textarea "Hi Accounts Please find attached invoice for your records. If you have any ques…"
click at [586, 33] on button "Close" at bounding box center [594, 34] width 31 height 9
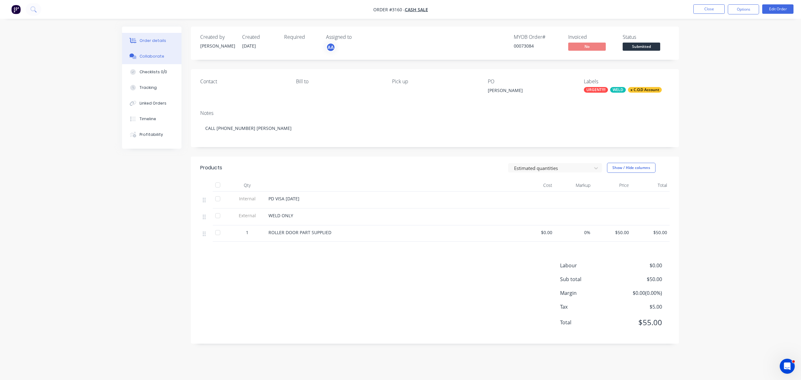
click at [145, 56] on div "Collaborate" at bounding box center [152, 57] width 25 height 6
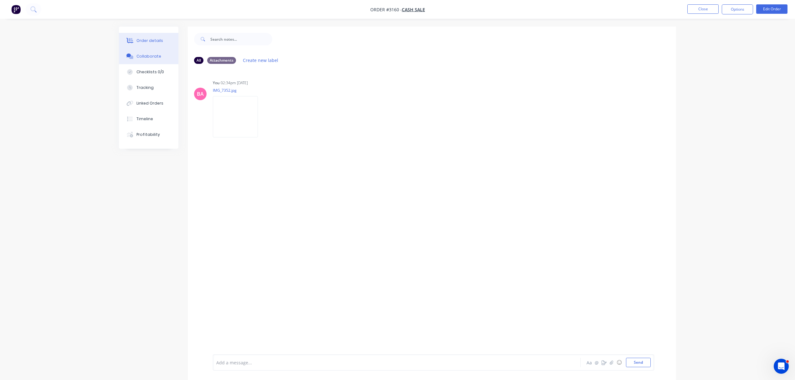
click at [153, 38] on div "Order details" at bounding box center [149, 41] width 27 height 6
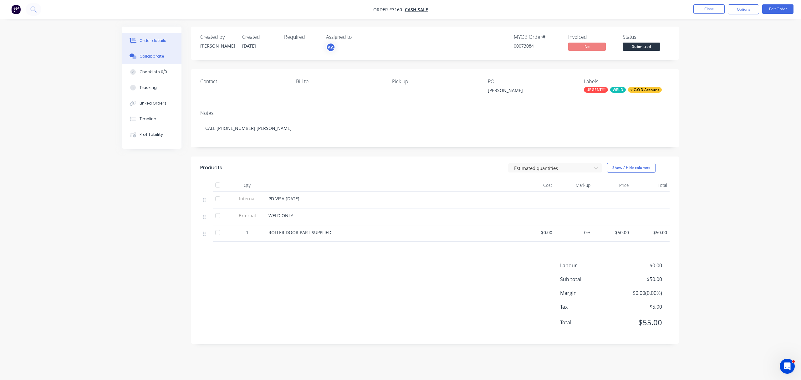
click at [153, 54] on div "Collaborate" at bounding box center [152, 57] width 25 height 6
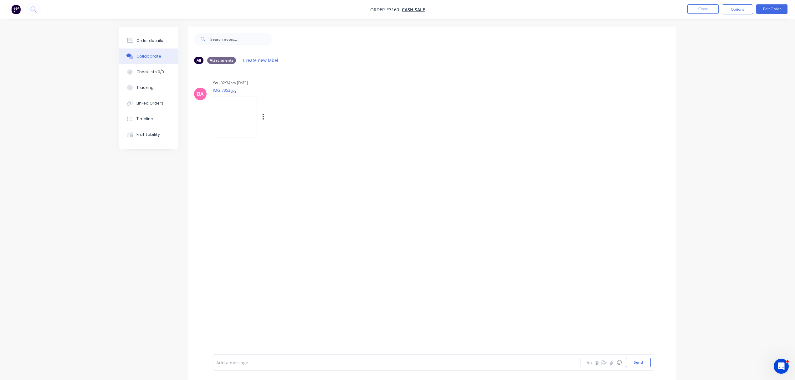
click at [221, 120] on img at bounding box center [235, 116] width 45 height 41
click at [147, 39] on div "Order details" at bounding box center [149, 41] width 27 height 6
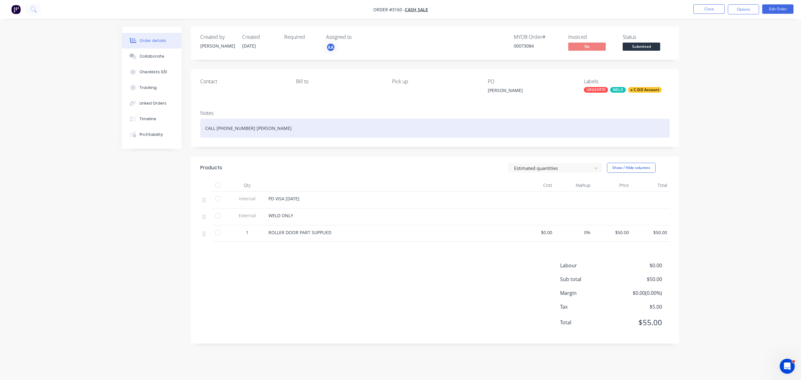
click at [279, 128] on div "CALL 0490 390 008 MAX D'SOUZA" at bounding box center [434, 128] width 469 height 19
drag, startPoint x: 276, startPoint y: 127, endPoint x: 318, endPoint y: 131, distance: 42.8
click at [318, 131] on div "CALL 0490 390 008 MAX D'SOUZA cd51@hotmail.com" at bounding box center [434, 128] width 469 height 19
copy div "cd51@hotmail.com"
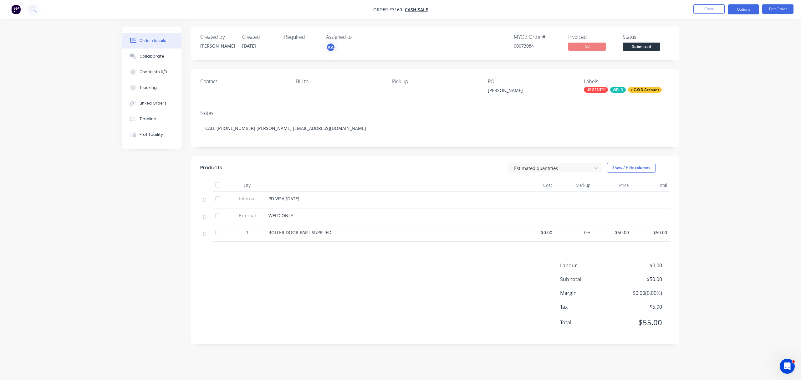
click at [745, 10] on button "Options" at bounding box center [743, 9] width 31 height 10
click at [712, 34] on div "Invoice" at bounding box center [725, 37] width 58 height 9
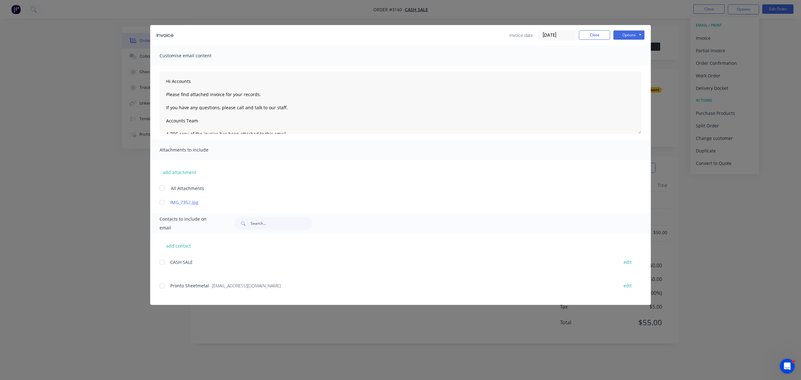
click at [161, 286] on div at bounding box center [162, 285] width 13 height 13
click at [633, 31] on button "Options" at bounding box center [628, 34] width 31 height 9
click at [631, 68] on button "Email" at bounding box center [633, 67] width 40 height 10
type textarea "Hi Accounts Please find attached invoice for your records. If you have any ques…"
click at [595, 35] on button "Close" at bounding box center [594, 34] width 31 height 9
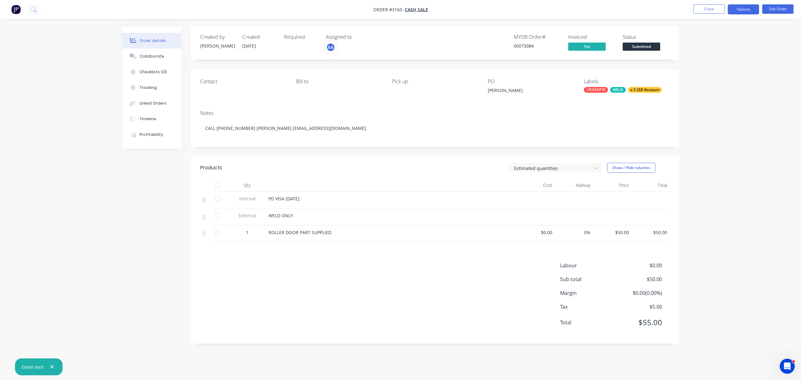
click at [742, 6] on button "Options" at bounding box center [743, 9] width 31 height 10
click at [710, 37] on div "Invoice" at bounding box center [725, 37] width 58 height 9
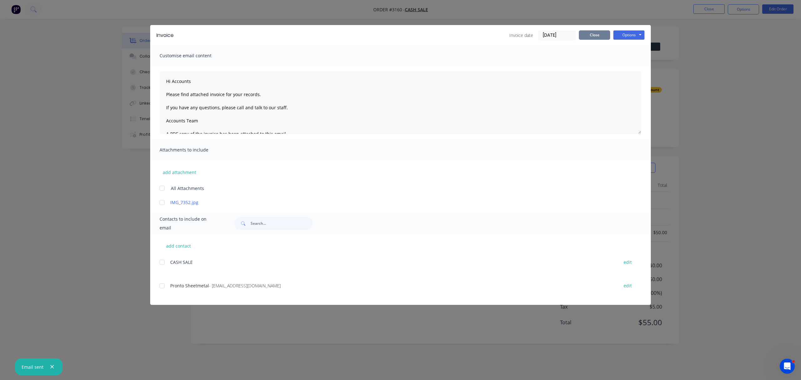
click at [595, 34] on button "Close" at bounding box center [594, 34] width 31 height 9
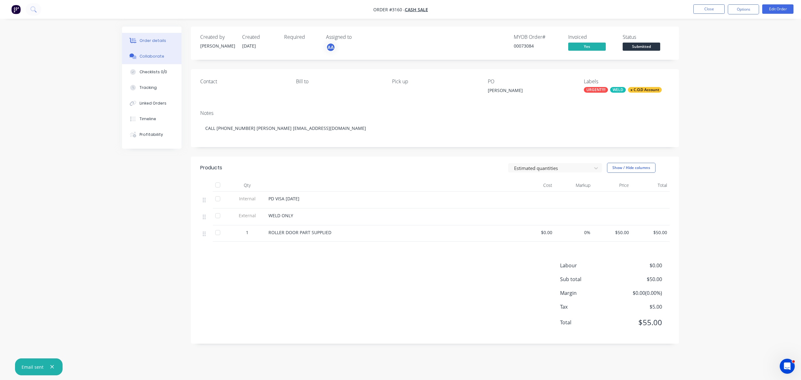
click at [152, 57] on div "Collaborate" at bounding box center [152, 57] width 25 height 6
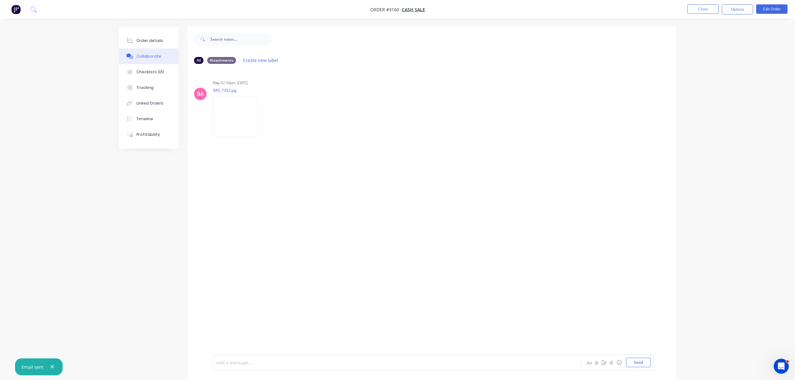
drag, startPoint x: 279, startPoint y: 358, endPoint x: 235, endPoint y: 365, distance: 43.7
click at [235, 365] on div at bounding box center [379, 362] width 325 height 7
click at [638, 360] on button "Send" at bounding box center [638, 362] width 25 height 9
click at [148, 37] on button "Order details" at bounding box center [148, 41] width 59 height 16
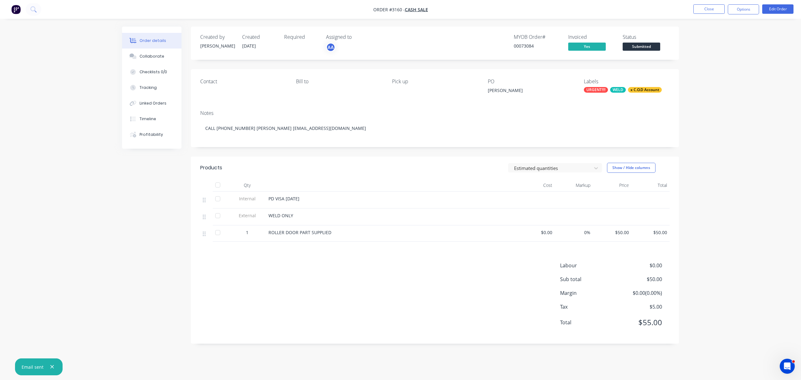
click at [638, 89] on div "x C.O.D Account" at bounding box center [645, 90] width 34 height 6
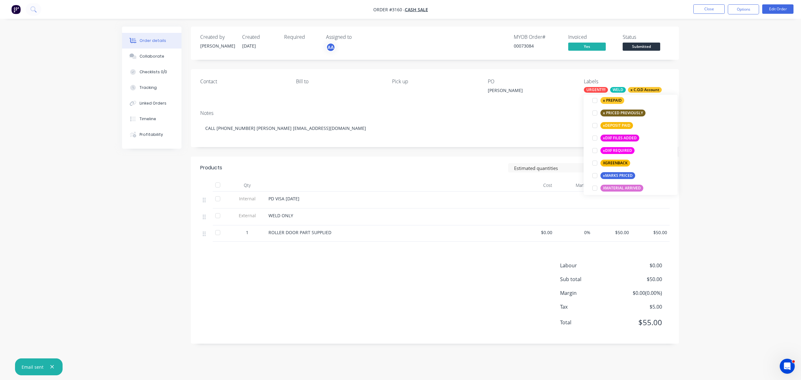
scroll to position [494, 0]
click at [654, 76] on div "Contact Bill to Pick up PO MAX D'SOUZA Labels URGENT!!!! WELD x C.O.D Account" at bounding box center [435, 87] width 488 height 36
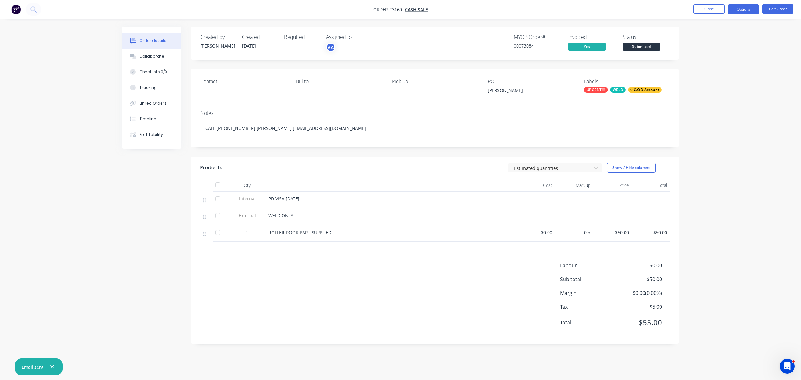
click at [749, 9] on button "Options" at bounding box center [743, 9] width 31 height 10
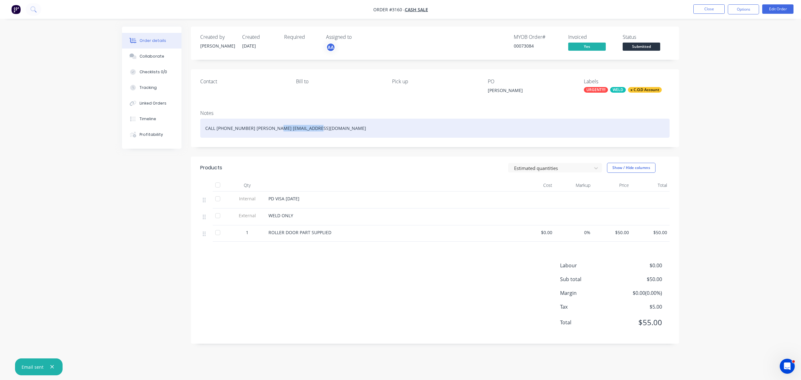
drag, startPoint x: 275, startPoint y: 127, endPoint x: 313, endPoint y: 128, distance: 38.5
click at [314, 128] on div "CALL 0490 390 008 MAX D'SOUZA cd51@hotmail.com" at bounding box center [434, 128] width 469 height 19
copy div "cd51@hotmail.com"
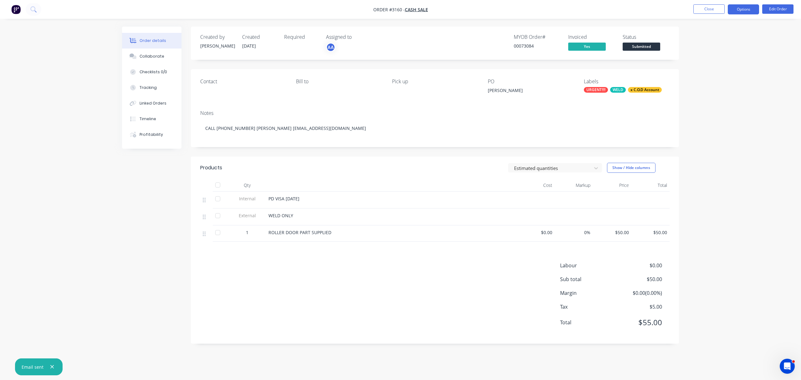
click at [746, 9] on button "Options" at bounding box center [743, 9] width 31 height 10
click at [708, 162] on div "Archive" at bounding box center [725, 163] width 58 height 9
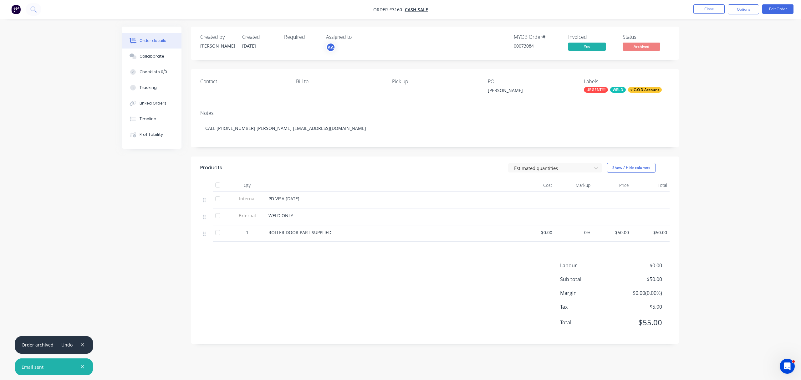
click at [267, 288] on div "Labour $0.00 Sub total $50.00 Margin $0.00 ( 0.00 %) Tax $5.00 Total $55.00" at bounding box center [434, 298] width 469 height 73
click at [146, 53] on button "Collaborate" at bounding box center [151, 57] width 59 height 16
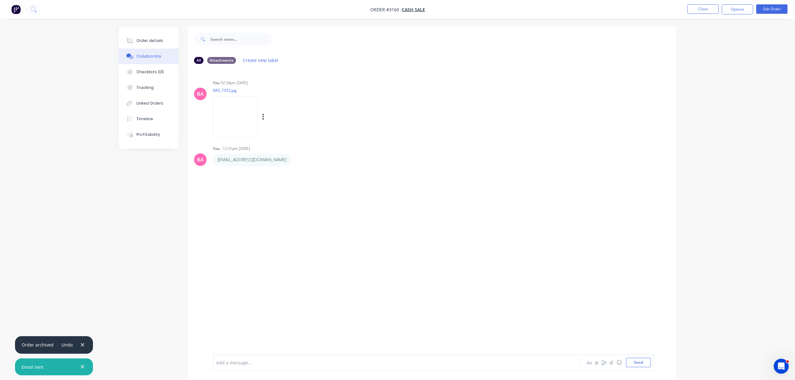
click at [235, 110] on img at bounding box center [235, 116] width 45 height 41
click at [267, 359] on div at bounding box center [379, 362] width 325 height 7
click at [642, 366] on button "Send" at bounding box center [638, 362] width 25 height 9
click at [147, 39] on div "Order details" at bounding box center [149, 41] width 27 height 6
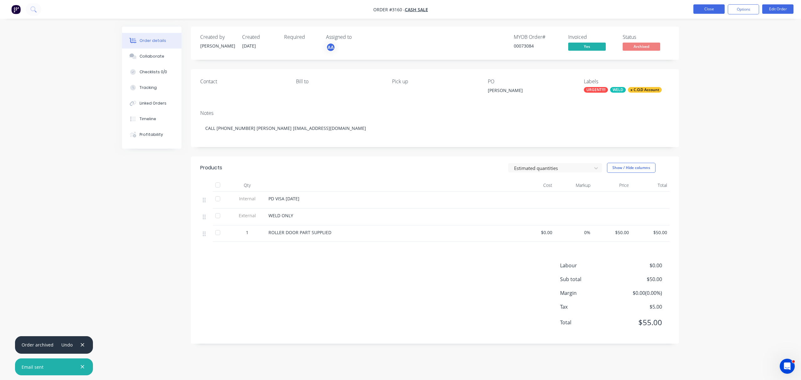
click at [716, 8] on button "Close" at bounding box center [709, 8] width 31 height 9
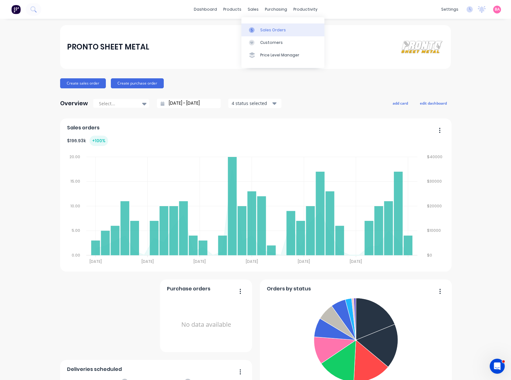
click at [266, 30] on div "Sales Orders" at bounding box center [273, 30] width 26 height 6
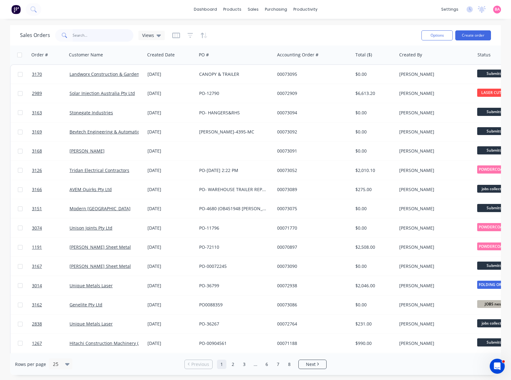
click at [92, 34] on input "text" at bounding box center [103, 35] width 61 height 13
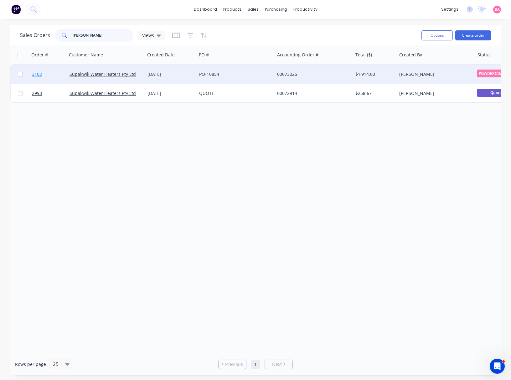
type input "[PERSON_NAME]"
click at [35, 73] on span "3102" at bounding box center [37, 74] width 10 height 6
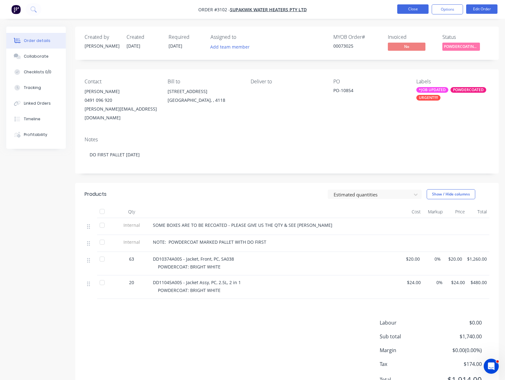
click at [413, 8] on button "Close" at bounding box center [412, 8] width 31 height 9
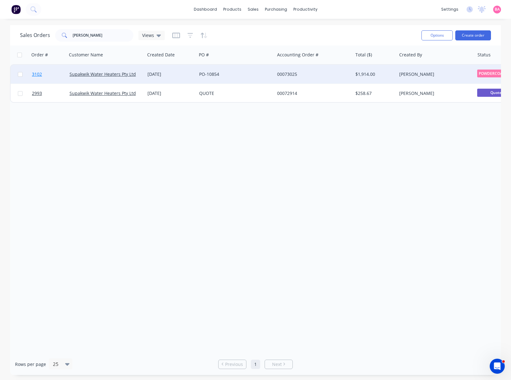
click at [40, 72] on span "3102" at bounding box center [37, 74] width 10 height 6
